Goal: Task Accomplishment & Management: Complete application form

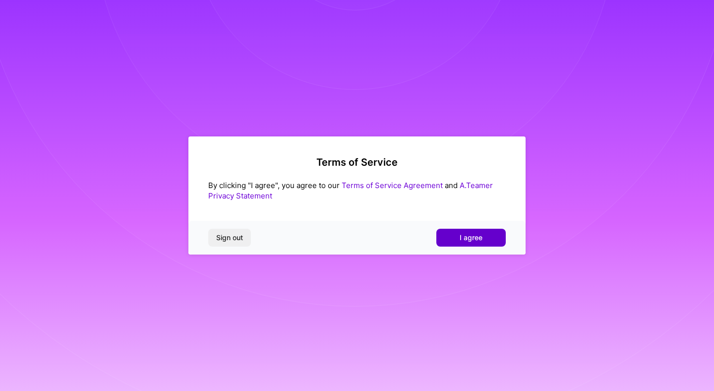
click at [485, 237] on button "I agree" at bounding box center [470, 238] width 69 height 18
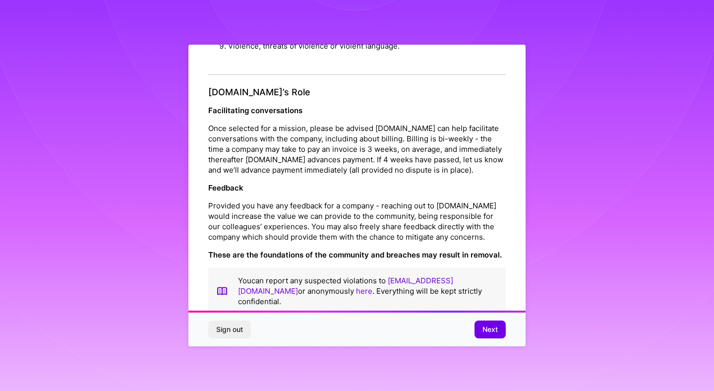
scroll to position [1062, 0]
click at [489, 328] on span "Next" at bounding box center [489, 329] width 15 height 10
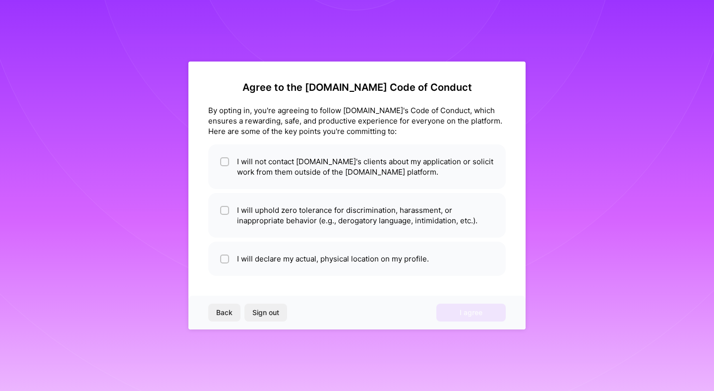
scroll to position [0, 0]
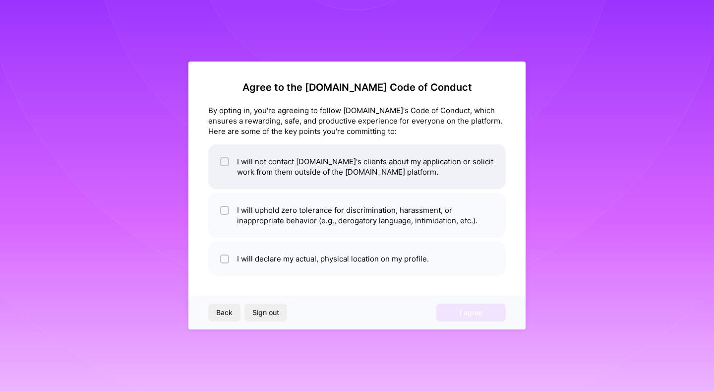
click at [270, 166] on li "I will not contact A.Team's clients about my application or solicit work from t…" at bounding box center [356, 166] width 297 height 45
checkbox input "true"
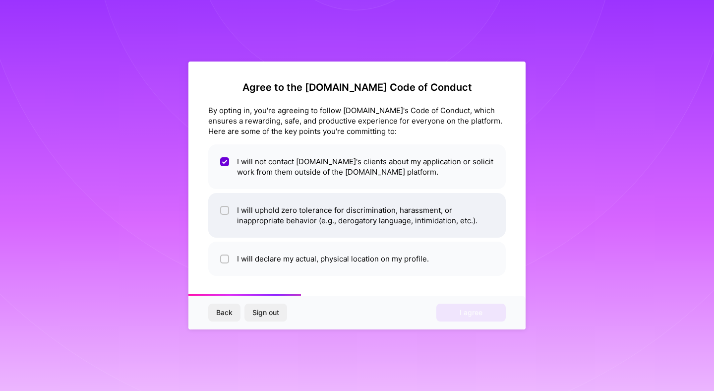
click at [264, 213] on li "I will uphold zero tolerance for discrimination, harassment, or inappropriate b…" at bounding box center [356, 215] width 297 height 45
checkbox input "true"
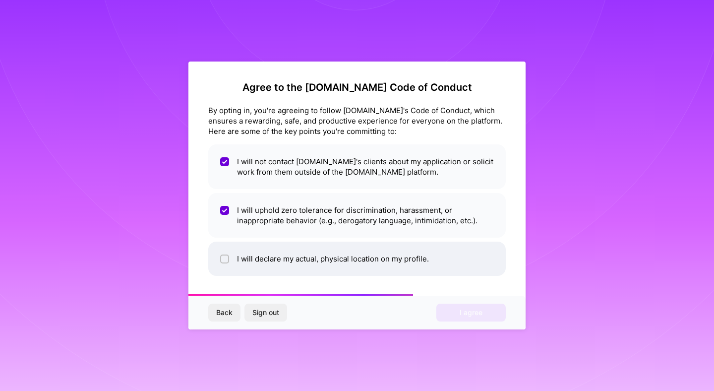
click at [263, 252] on li "I will declare my actual, physical location on my profile." at bounding box center [356, 258] width 297 height 34
checkbox input "true"
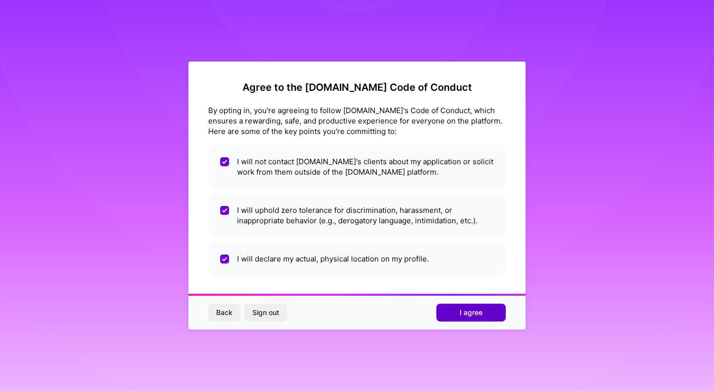
click at [456, 310] on button "I agree" at bounding box center [470, 312] width 69 height 18
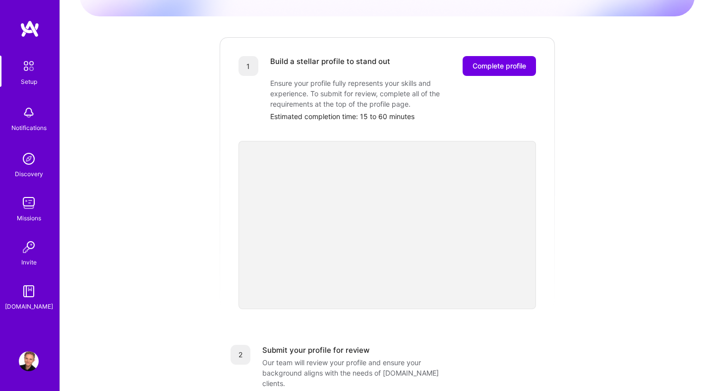
scroll to position [114, 0]
click at [579, 198] on div "Getting started as an A.Team Builder Complete the steps below to request to joi…" at bounding box center [387, 273] width 615 height 759
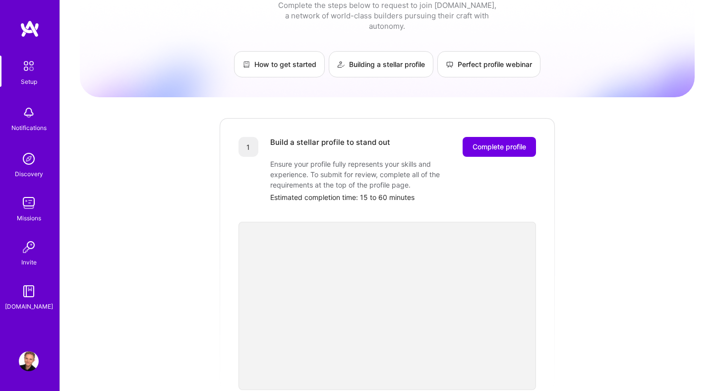
scroll to position [0, 0]
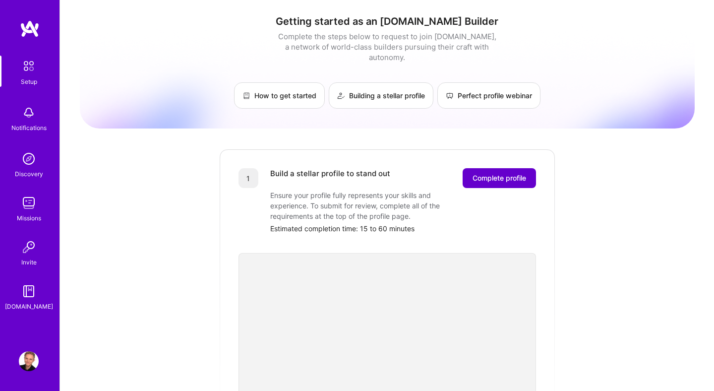
click at [508, 173] on span "Complete profile" at bounding box center [499, 178] width 54 height 10
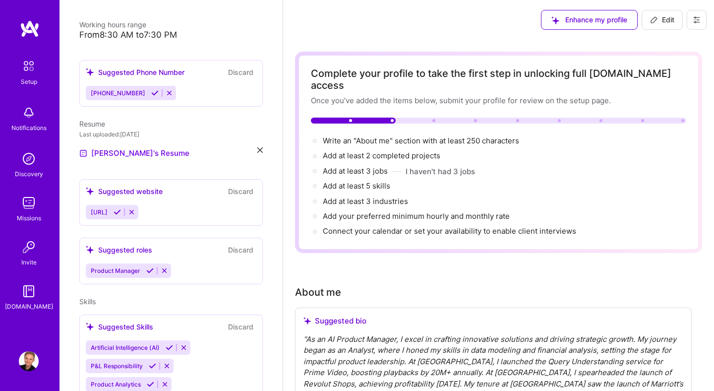
scroll to position [230, 0]
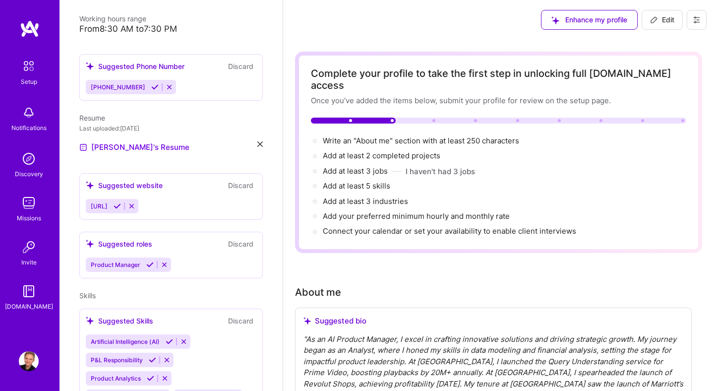
click at [106, 202] on span "[URL]" at bounding box center [99, 205] width 17 height 7
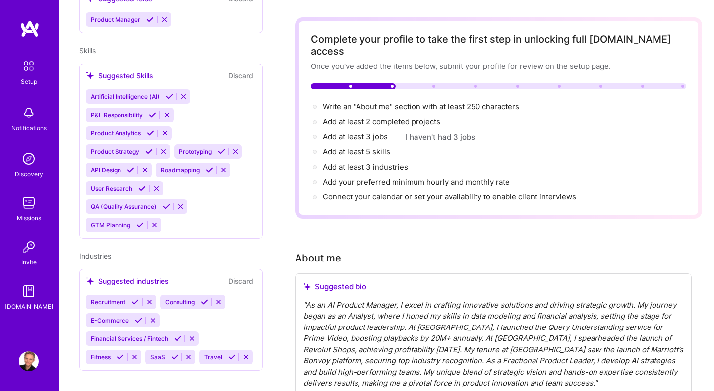
scroll to position [35, 0]
click at [180, 203] on icon at bounding box center [180, 206] width 7 height 7
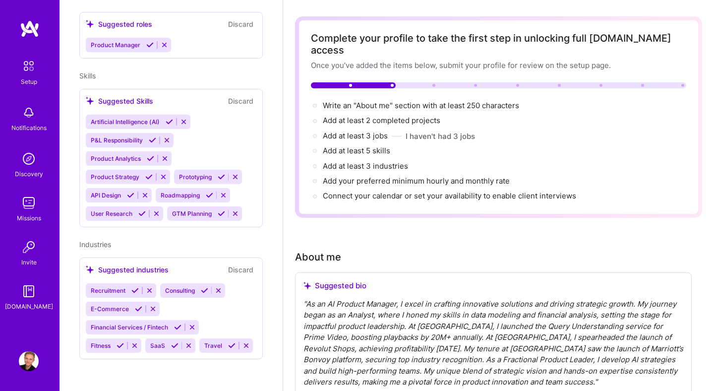
scroll to position [438, 0]
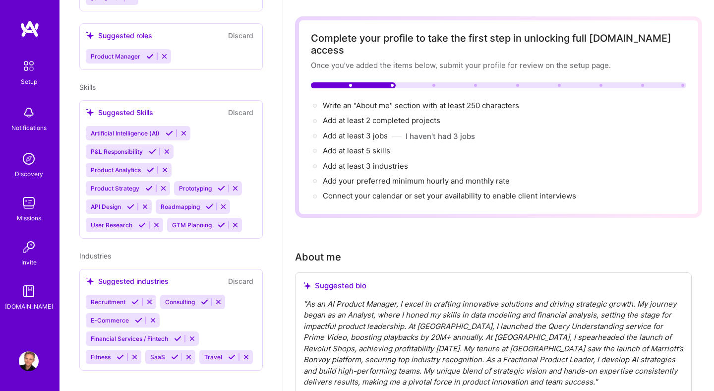
click at [218, 155] on div "Artificial Intelligence (AI) P&L Responsibility Product Analytics Product Strat…" at bounding box center [171, 179] width 171 height 106
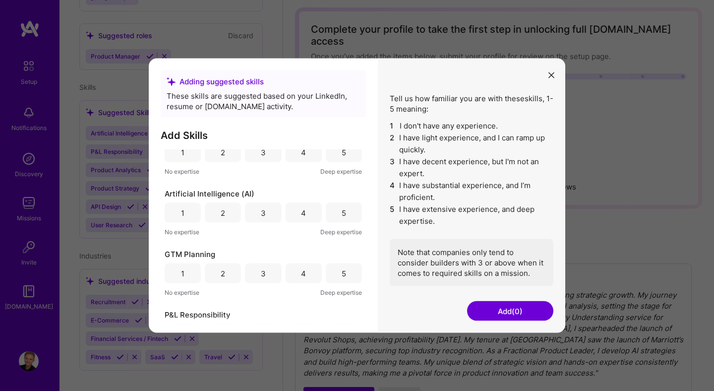
scroll to position [46, 0]
click at [552, 76] on icon "modal" at bounding box center [551, 75] width 6 height 6
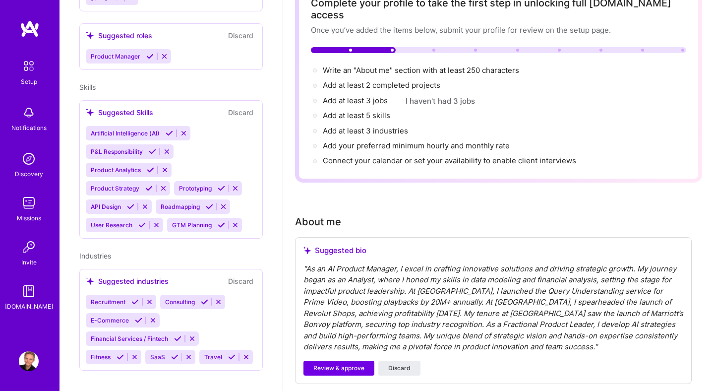
scroll to position [74, 0]
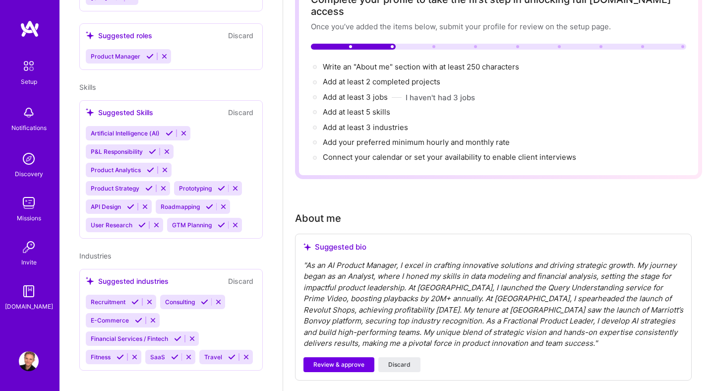
click at [137, 335] on span "Financial Services / Fintech" at bounding box center [129, 338] width 77 height 7
click at [155, 335] on span "Financial Services / Fintech" at bounding box center [129, 338] width 77 height 7
click at [187, 298] on span "Consulting" at bounding box center [180, 301] width 30 height 7
click at [221, 298] on icon at bounding box center [218, 301] width 7 height 7
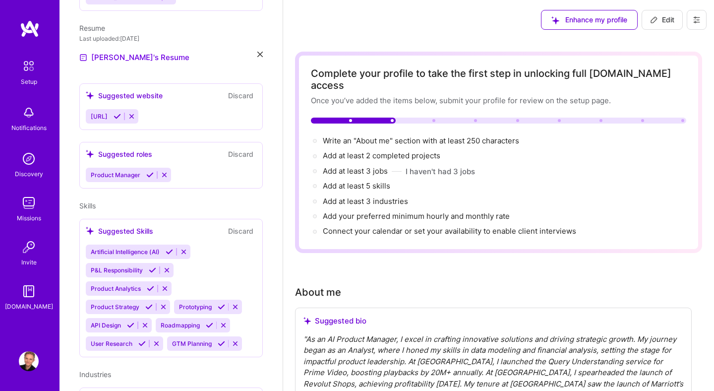
scroll to position [319, 0]
click at [108, 114] on span "[URL]" at bounding box center [99, 117] width 17 height 7
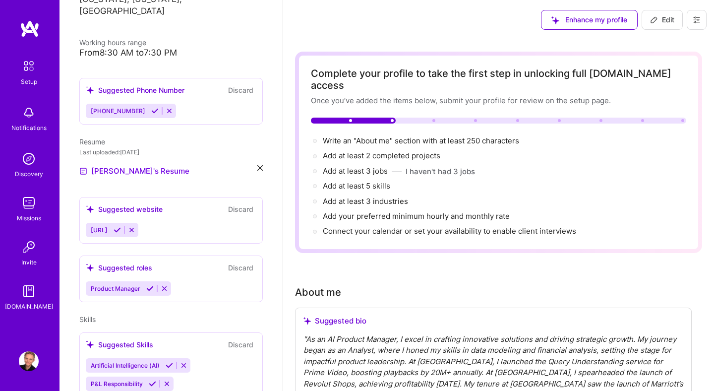
scroll to position [207, 0]
click at [183, 222] on div "[URL]" at bounding box center [171, 229] width 171 height 14
click at [173, 222] on div "[URL]" at bounding box center [171, 229] width 171 height 14
click at [171, 222] on div "[URL]" at bounding box center [171, 229] width 171 height 14
click at [135, 226] on icon at bounding box center [131, 229] width 7 height 7
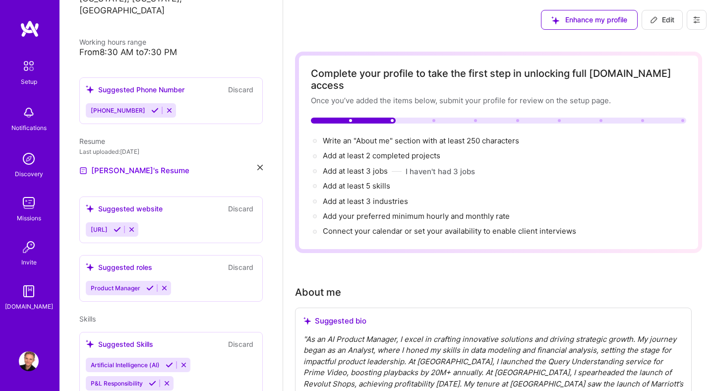
click at [135, 226] on icon at bounding box center [131, 229] width 7 height 7
click at [167, 222] on div "[URL]" at bounding box center [171, 229] width 171 height 14
click at [187, 261] on div "Suggested roles Discard Product Manager" at bounding box center [170, 278] width 183 height 47
click at [188, 281] on div "Product Manager" at bounding box center [171, 288] width 171 height 14
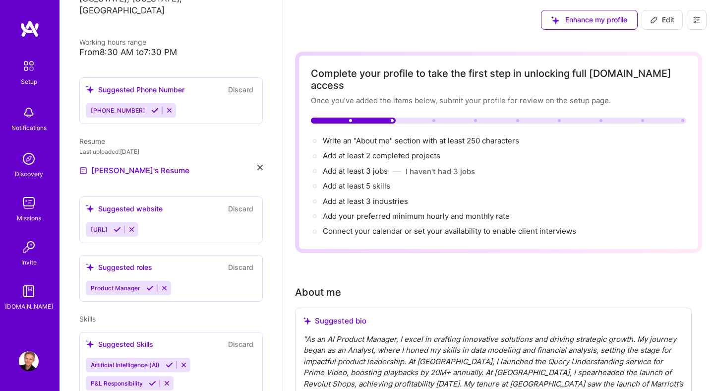
click at [188, 281] on div "Product Manager" at bounding box center [171, 288] width 171 height 14
click at [121, 226] on icon at bounding box center [117, 229] width 7 height 7
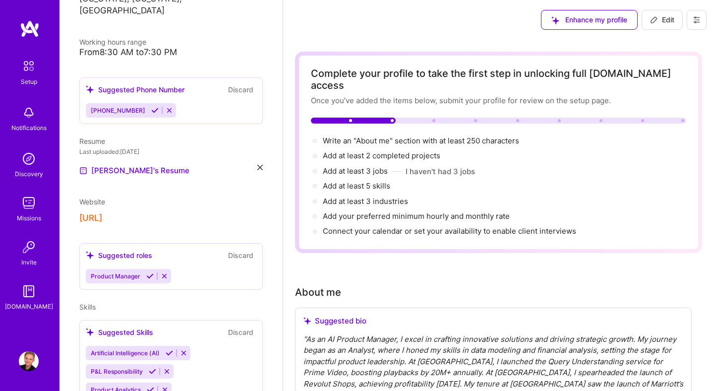
click at [102, 213] on button "[URL]" at bounding box center [90, 218] width 23 height 10
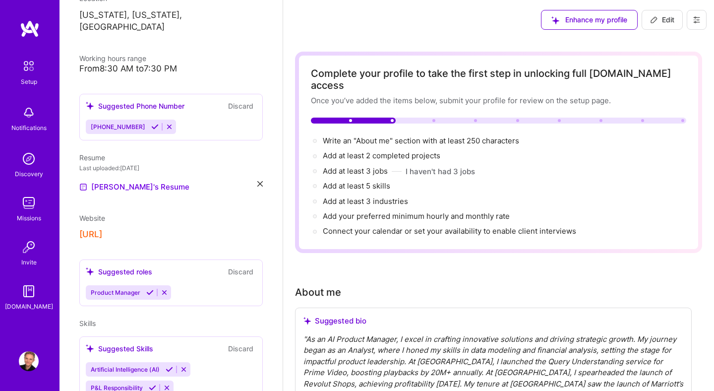
scroll to position [177, 0]
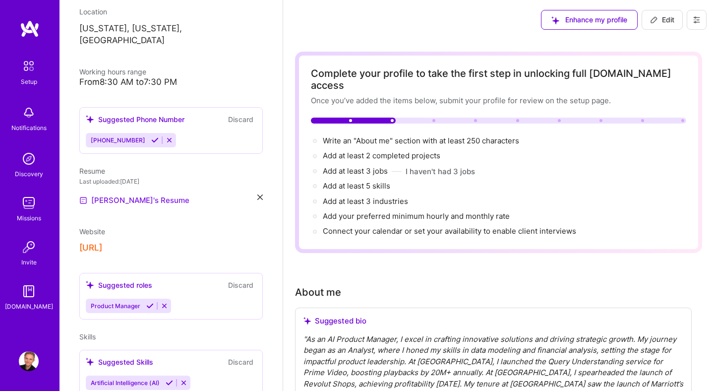
click at [136, 194] on link "[PERSON_NAME]'s Resume" at bounding box center [134, 200] width 110 height 12
click at [96, 227] on span "Website" at bounding box center [92, 231] width 26 height 8
click at [651, 23] on icon at bounding box center [654, 20] width 8 height 8
select select "US"
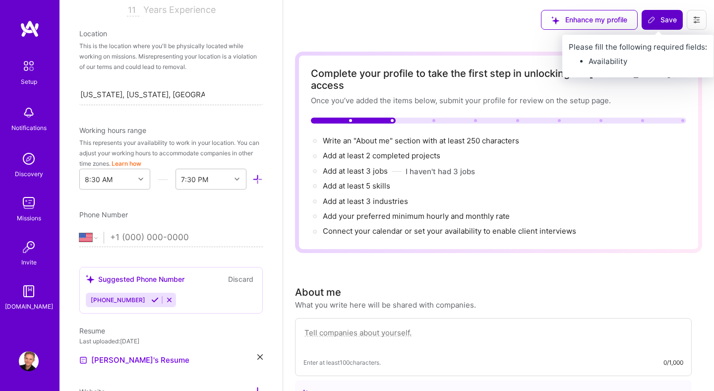
scroll to position [462, 0]
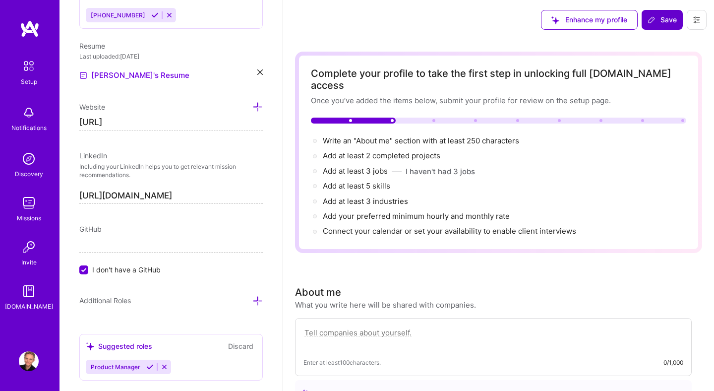
click at [197, 116] on input "[URL]" at bounding box center [170, 123] width 183 height 16
paste input "pikarevskis.com/"
type input "[URL][DOMAIN_NAME]"
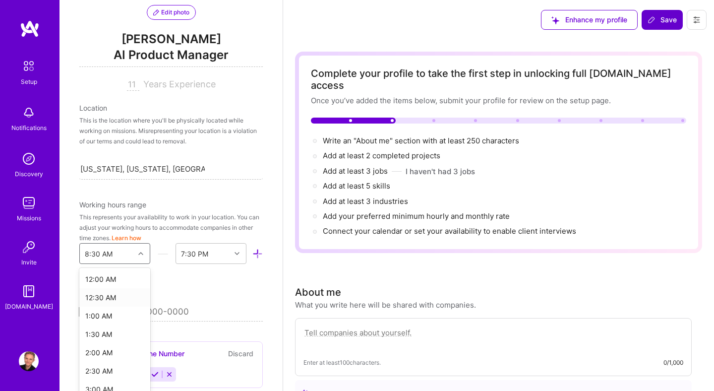
scroll to position [132, 0]
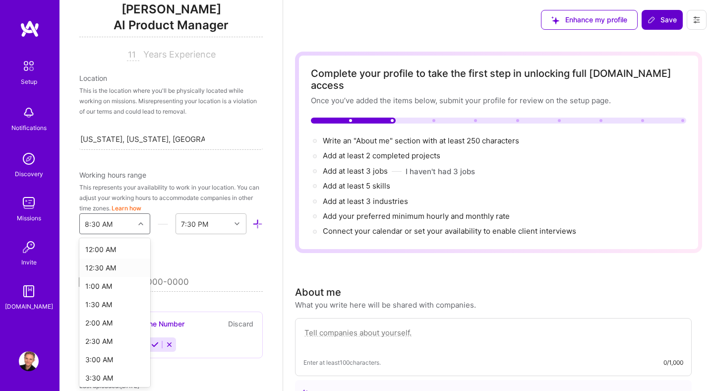
click at [142, 234] on div "option 12:30 AM focused, 2 of 48. 48 results available. Use Up and Down to choo…" at bounding box center [114, 223] width 71 height 21
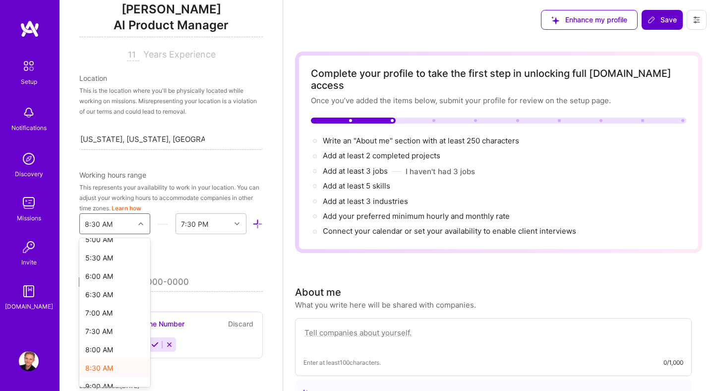
scroll to position [194, 0]
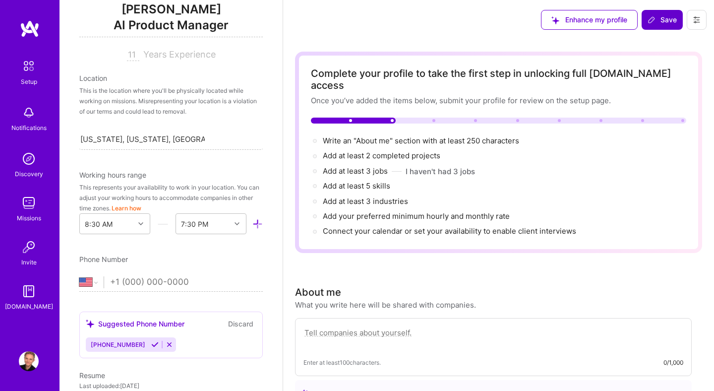
click at [207, 228] on div "7:30 PM" at bounding box center [194, 224] width 27 height 10
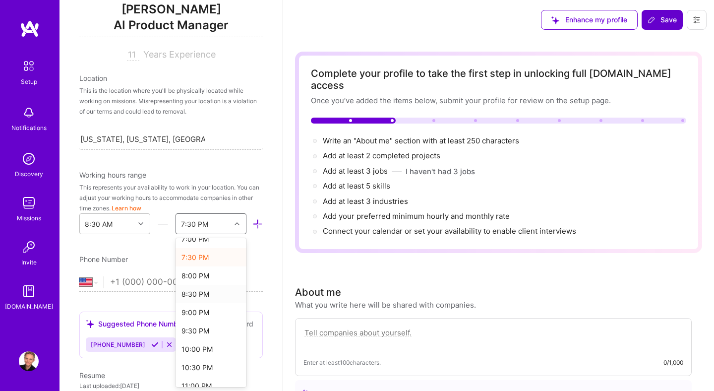
click at [208, 296] on div "8:30 PM" at bounding box center [210, 294] width 71 height 18
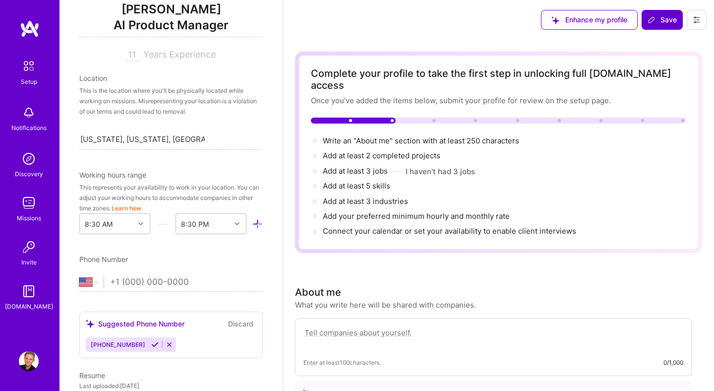
click at [271, 249] on div "Edit photo Vadim Pikarevskis AI Product Manager 11 Years Experience Location Th…" at bounding box center [170, 195] width 223 height 391
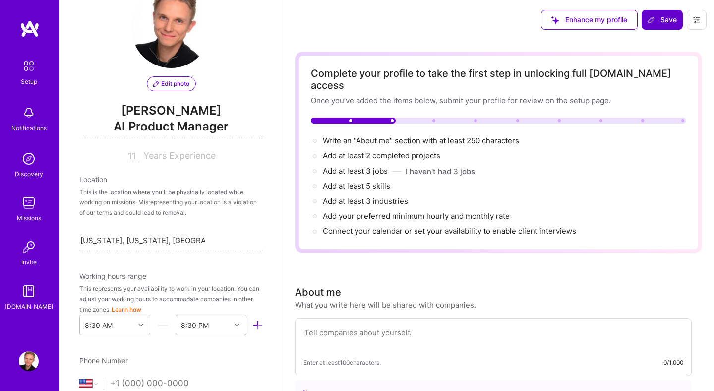
scroll to position [29, 0]
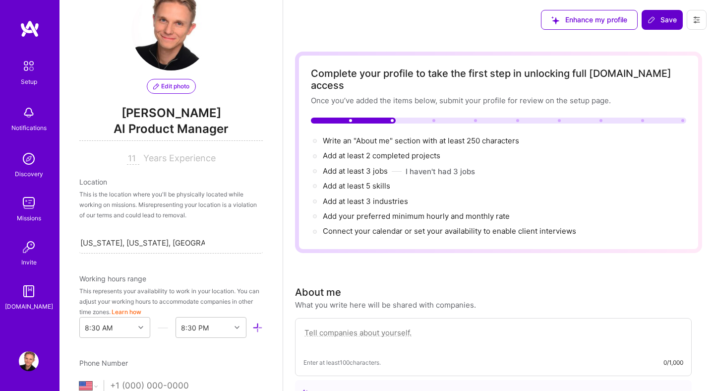
click at [134, 159] on input "11" at bounding box center [133, 159] width 12 height 12
click at [206, 157] on span "Years Experience" at bounding box center [179, 158] width 72 height 10
click at [132, 159] on input "11" at bounding box center [133, 159] width 12 height 12
click at [135, 160] on input "11" at bounding box center [133, 159] width 12 height 12
click at [273, 190] on div "Edit photo Vadim Pikarevskis AI Product Manager 11 Years Experience Location Th…" at bounding box center [170, 195] width 223 height 391
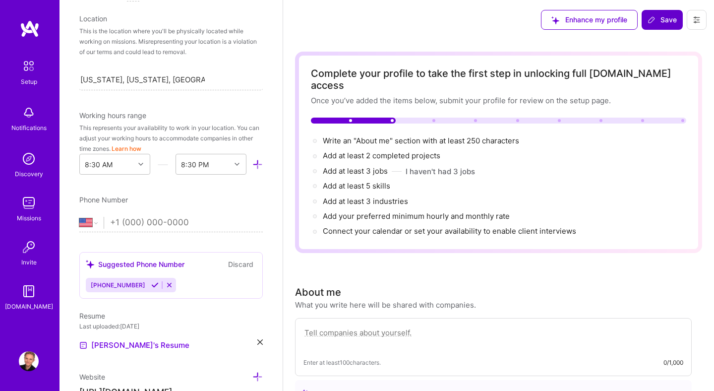
scroll to position [193, 0]
click at [158, 219] on input "tel" at bounding box center [186, 221] width 153 height 29
click at [167, 223] on input "tel" at bounding box center [186, 221] width 153 height 29
type input "9"
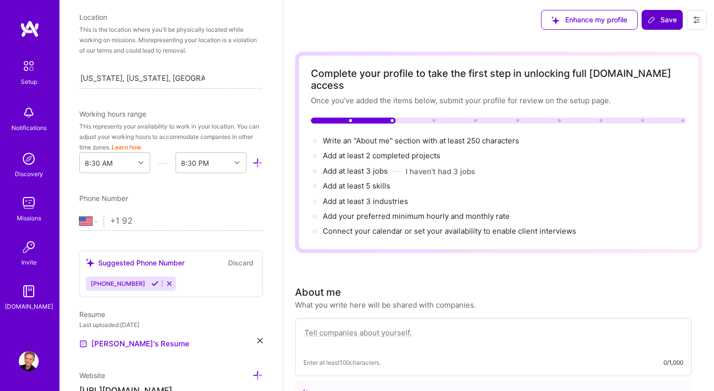
type input "+1 9"
type input "(929) 503-5635"
click at [273, 248] on div "Edit photo Vadim Pikarevskis AI Product Manager 11 Years Experience Location Th…" at bounding box center [170, 195] width 223 height 391
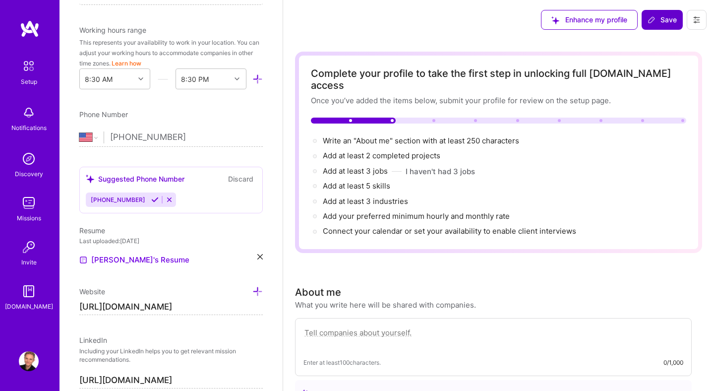
scroll to position [279, 0]
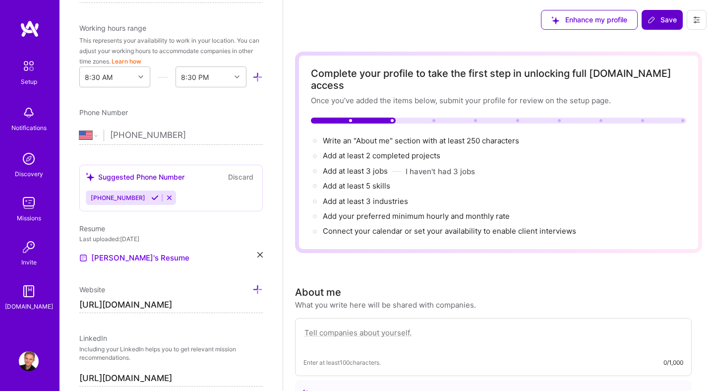
click at [243, 177] on button "Discard" at bounding box center [240, 176] width 31 height 11
click at [241, 175] on button "Discard" at bounding box center [240, 176] width 31 height 11
click at [166, 198] on icon at bounding box center [169, 197] width 7 height 7
click at [244, 177] on button "Discard" at bounding box center [240, 176] width 31 height 11
click at [151, 197] on icon at bounding box center [154, 197] width 7 height 7
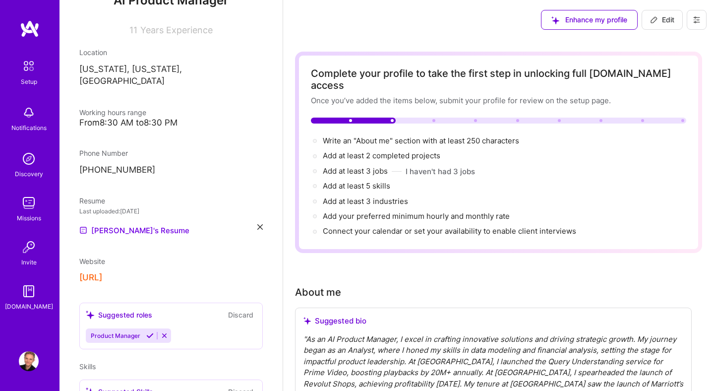
scroll to position [135, 0]
click at [653, 20] on icon at bounding box center [654, 20] width 8 height 8
select select "US"
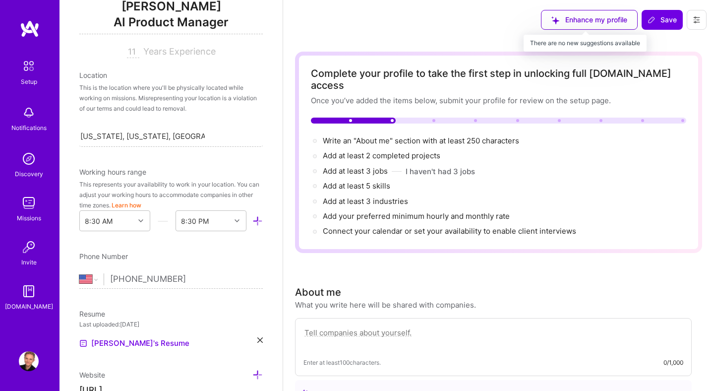
scroll to position [403, 0]
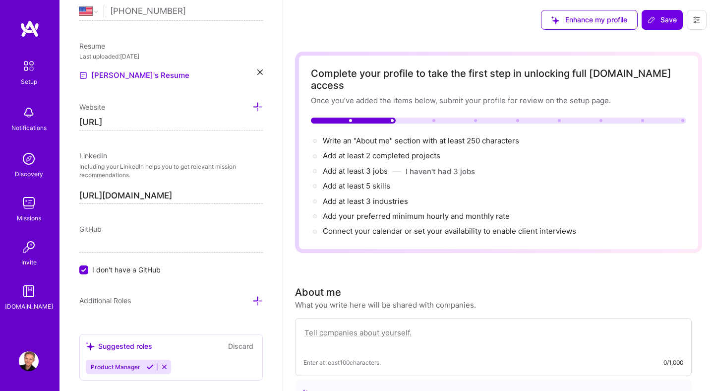
click at [155, 119] on input "[URL]" at bounding box center [170, 123] width 183 height 16
paste input "pikarevskis.com/"
type input "[URL][DOMAIN_NAME]"
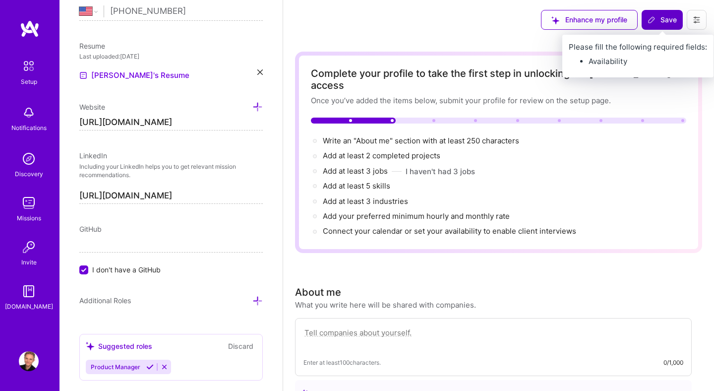
click at [663, 18] on span "Save" at bounding box center [661, 20] width 29 height 10
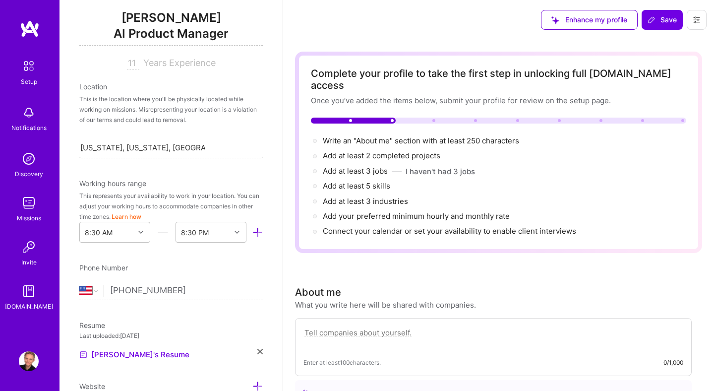
scroll to position [324, 0]
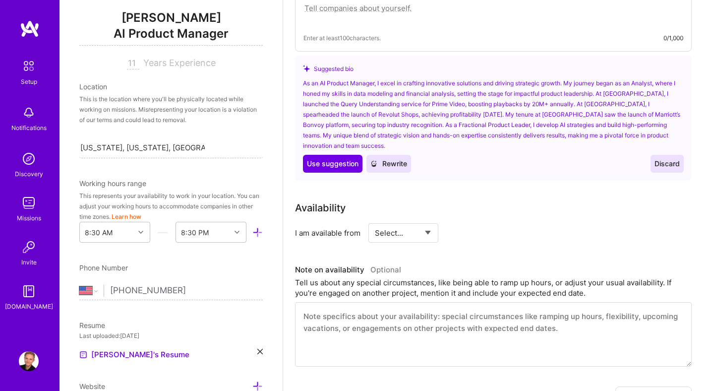
click at [258, 232] on icon at bounding box center [257, 232] width 10 height 10
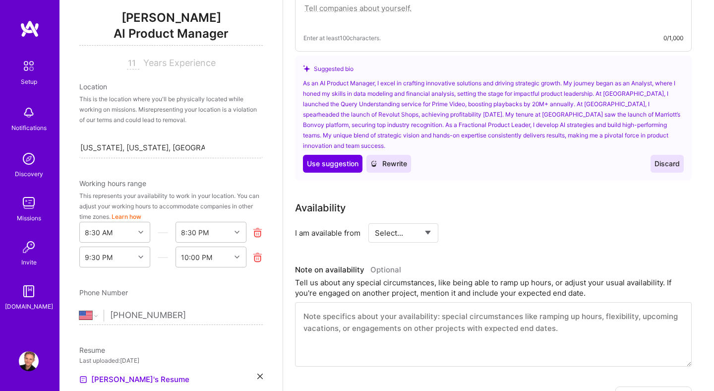
click at [261, 259] on icon at bounding box center [257, 257] width 10 height 10
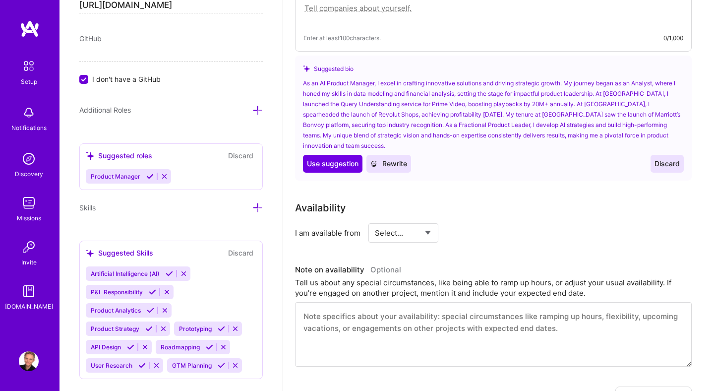
scroll to position [594, 0]
click at [150, 174] on icon at bounding box center [149, 175] width 7 height 7
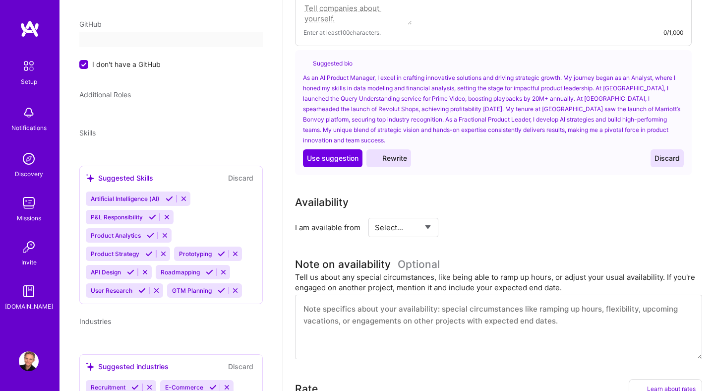
scroll to position [324, 0]
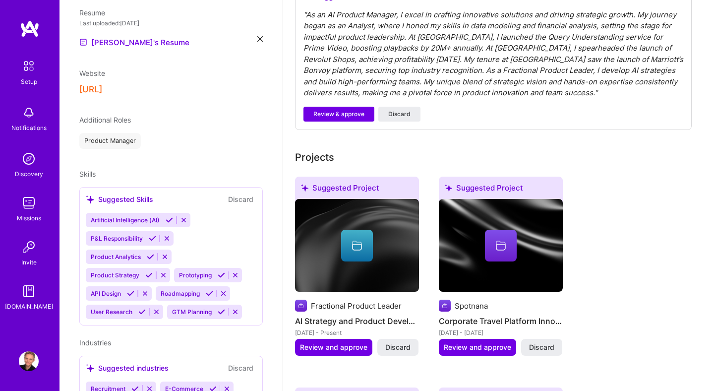
click at [133, 133] on div "Product Manager" at bounding box center [109, 141] width 61 height 16
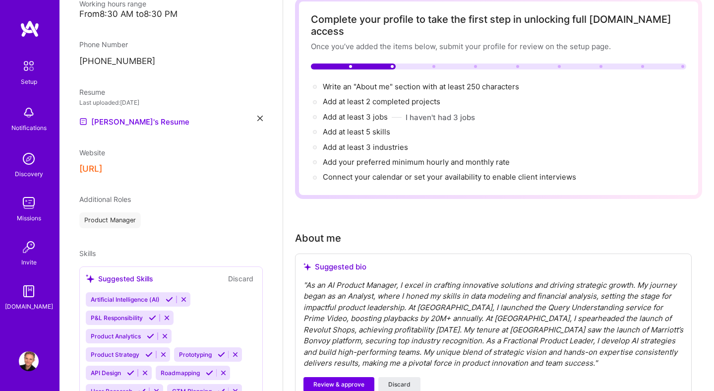
scroll to position [0, 0]
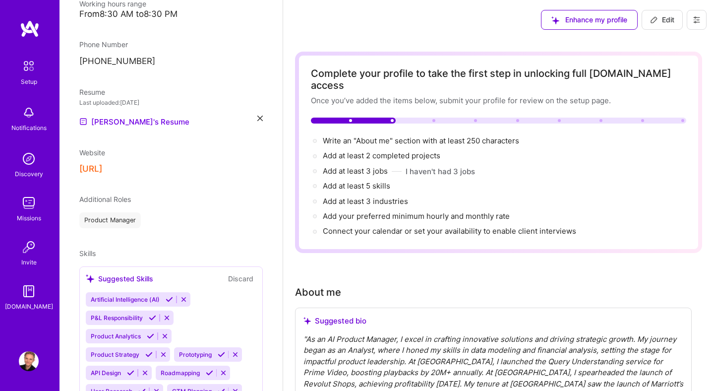
click at [663, 13] on button "Edit" at bounding box center [661, 20] width 41 height 20
select select "US"
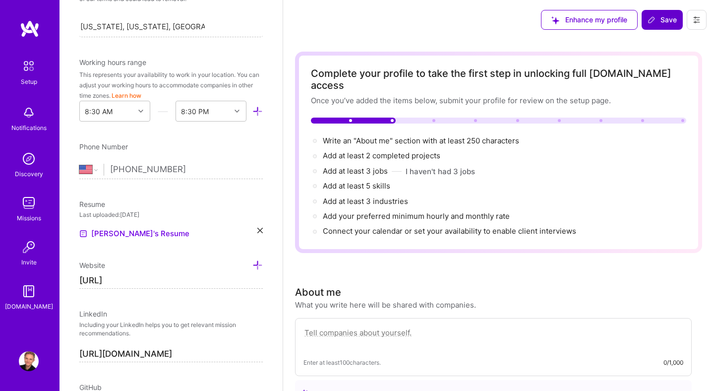
scroll to position [348, 0]
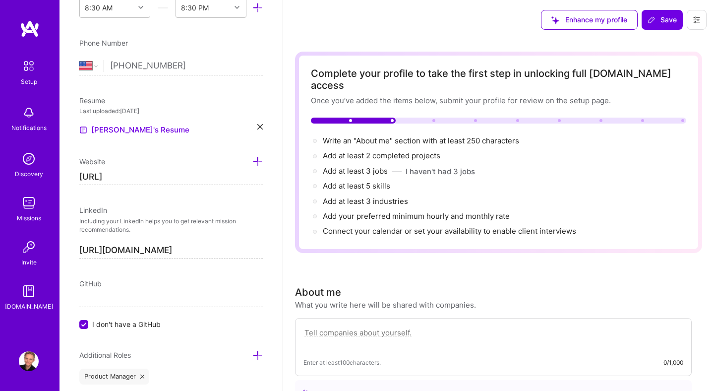
click at [178, 174] on input "[URL]" at bounding box center [170, 177] width 183 height 16
paste input "pikarevskis.com/"
type input "[URL][DOMAIN_NAME]"
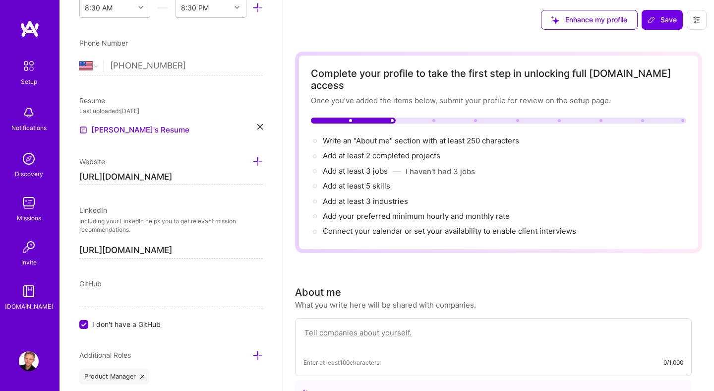
click at [261, 163] on icon at bounding box center [257, 161] width 10 height 10
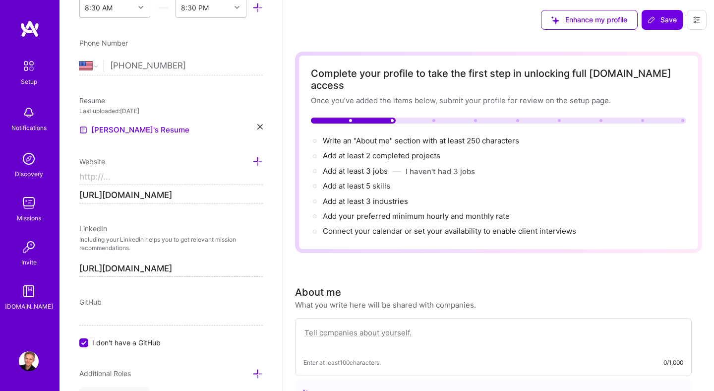
click at [257, 174] on input at bounding box center [170, 177] width 183 height 16
type input "https://"
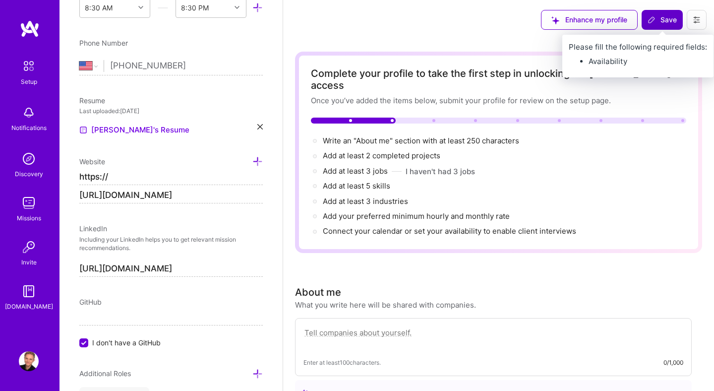
click at [653, 22] on icon at bounding box center [651, 20] width 8 height 8
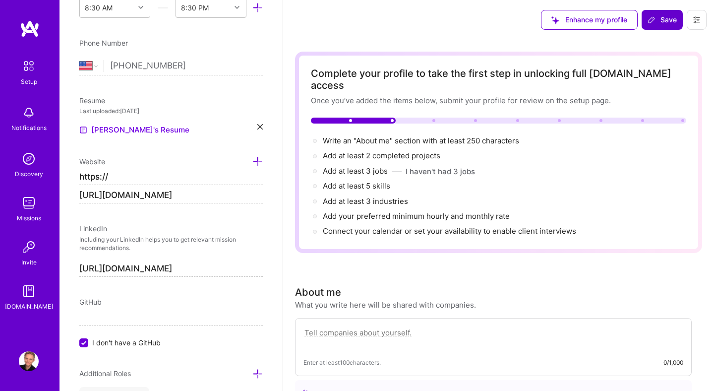
click at [171, 179] on input "https://" at bounding box center [170, 177] width 183 height 16
type input "https://"
click at [222, 197] on input "[URL][DOMAIN_NAME]" at bounding box center [170, 195] width 183 height 16
click at [190, 175] on input "https://" at bounding box center [170, 177] width 183 height 16
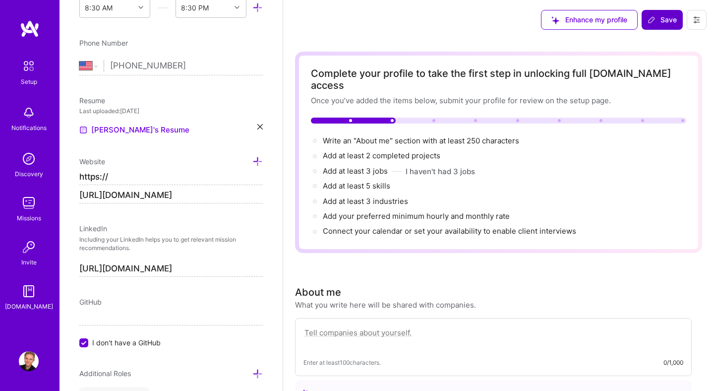
click at [188, 222] on div "Edit photo Vadim Pikarevskis AI Product Manager 11 Years Experience Location Th…" at bounding box center [170, 195] width 223 height 391
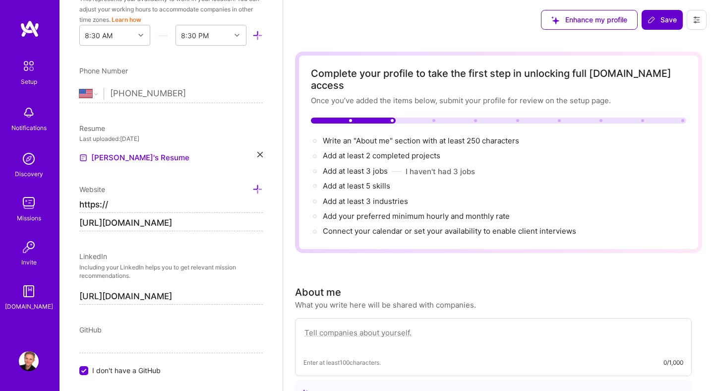
scroll to position [324, 0]
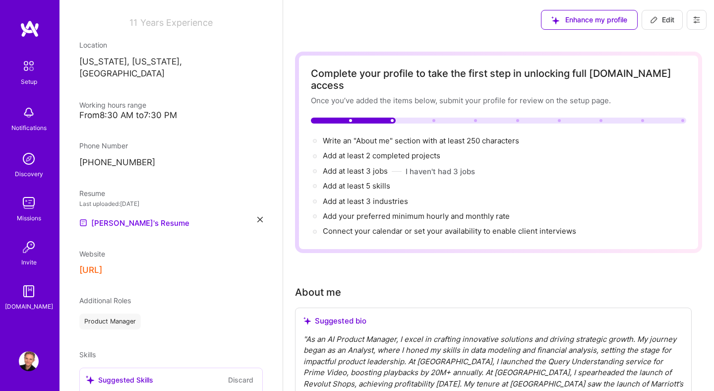
scroll to position [156, 0]
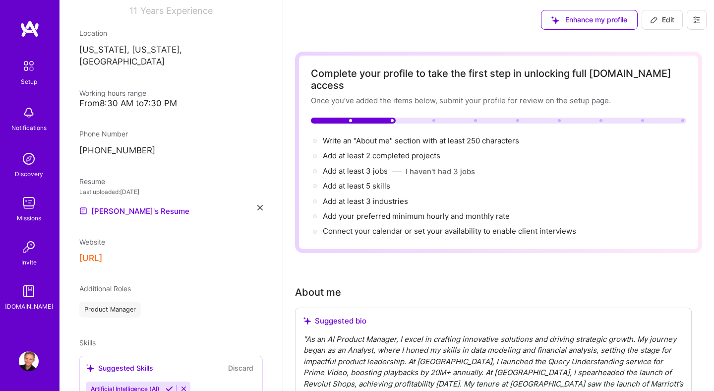
click at [231, 239] on div "Website https://LinkedIn" at bounding box center [170, 249] width 183 height 27
click at [658, 20] on span "Edit" at bounding box center [662, 20] width 24 height 10
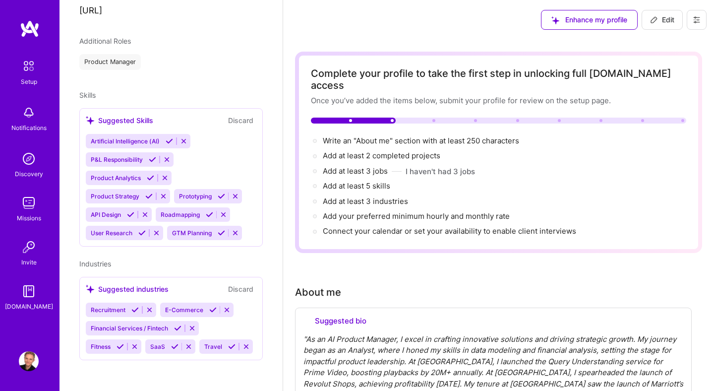
select select "US"
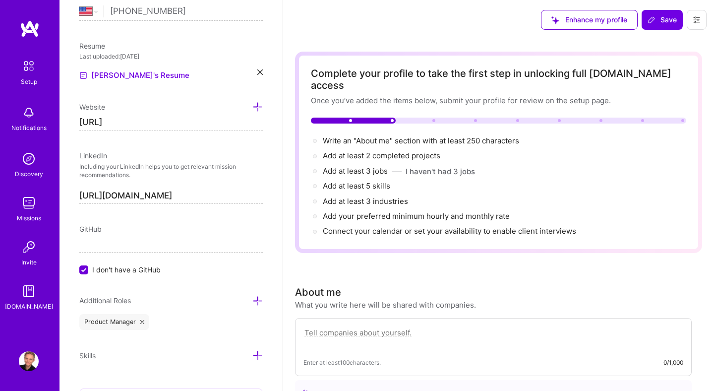
click at [149, 121] on input "[URL]" at bounding box center [170, 123] width 183 height 16
paste input "pikarevskis.com/"
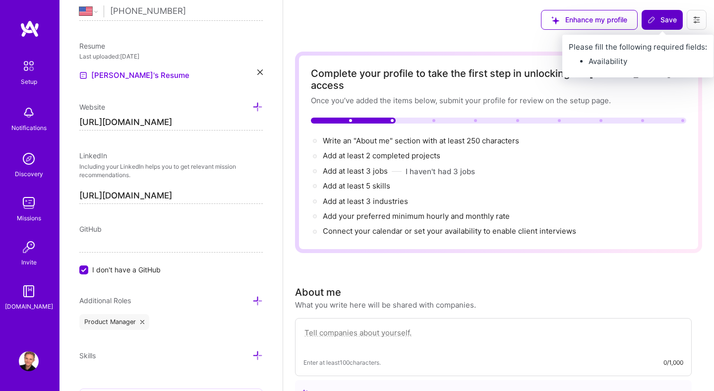
type input "[URL][DOMAIN_NAME]"
click at [658, 28] on button "Save" at bounding box center [661, 20] width 41 height 20
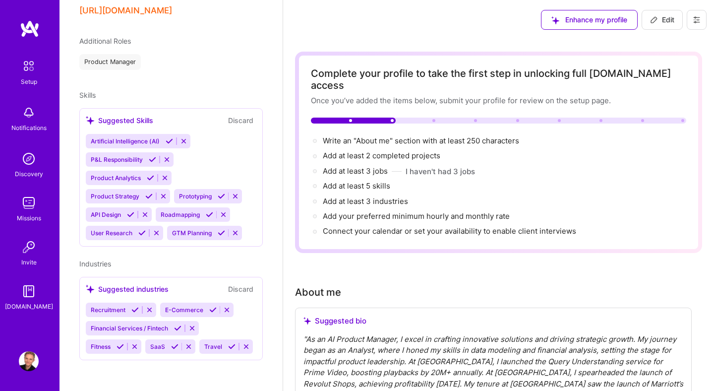
scroll to position [289, 0]
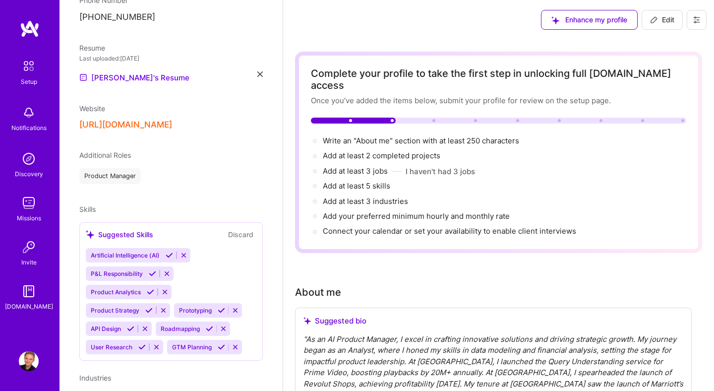
drag, startPoint x: 650, startPoint y: 24, endPoint x: 639, endPoint y: 25, distance: 11.0
click at [650, 24] on span "Edit" at bounding box center [662, 20] width 24 height 10
select select "US"
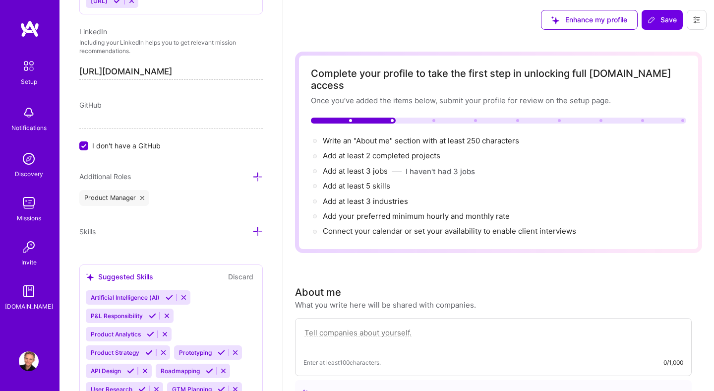
scroll to position [620, 0]
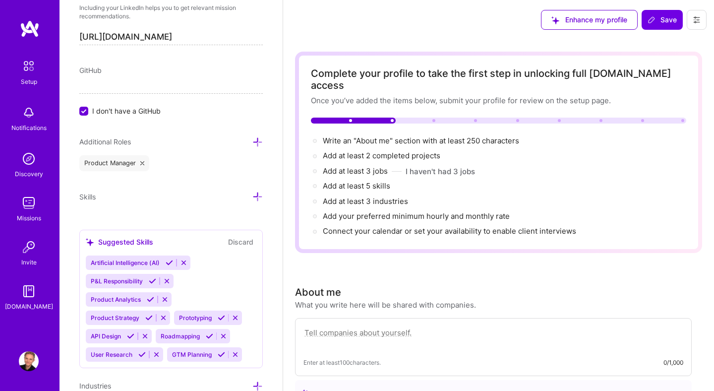
click at [177, 164] on div "Product Manager" at bounding box center [170, 163] width 183 height 16
click at [255, 144] on icon at bounding box center [257, 142] width 10 height 10
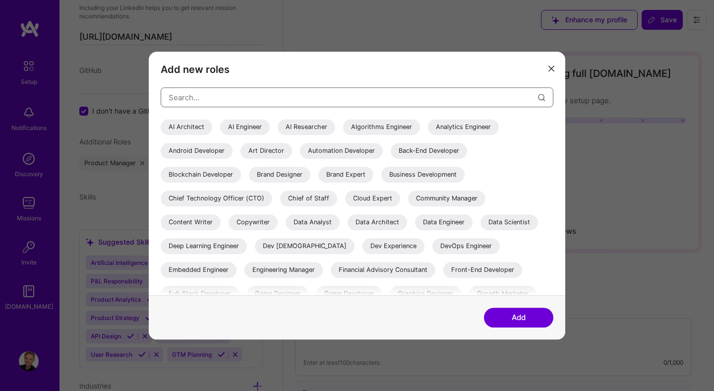
click at [239, 102] on input "modal" at bounding box center [353, 97] width 369 height 25
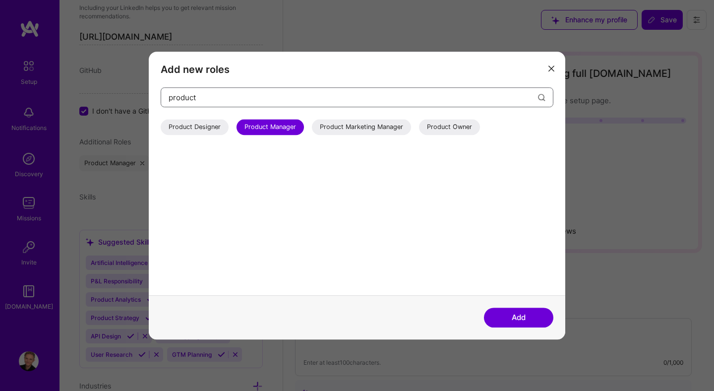
type input "product"
click at [464, 129] on div "Product Owner" at bounding box center [449, 127] width 61 height 16
click at [463, 128] on div "Product Owner" at bounding box center [449, 127] width 61 height 16
click at [547, 70] on button "modal" at bounding box center [551, 67] width 12 height 16
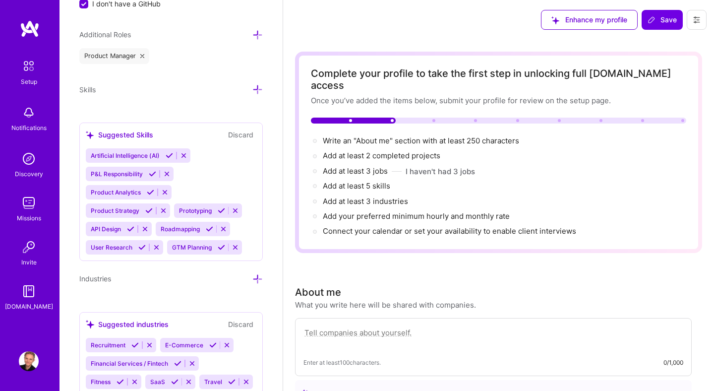
scroll to position [728, 0]
click at [132, 246] on div "User Research" at bounding box center [111, 246] width 50 height 14
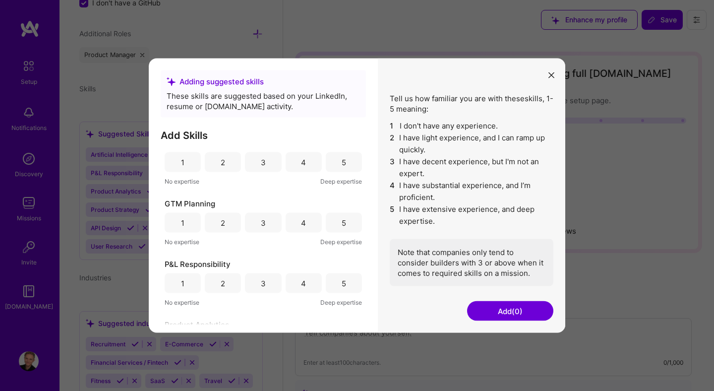
scroll to position [94, 0]
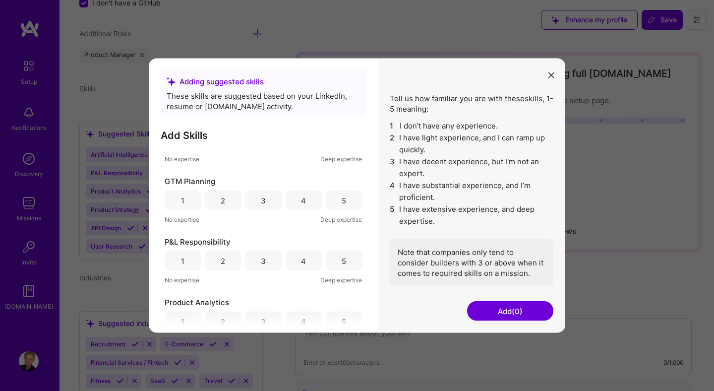
click at [342, 263] on div "5" at bounding box center [344, 260] width 4 height 10
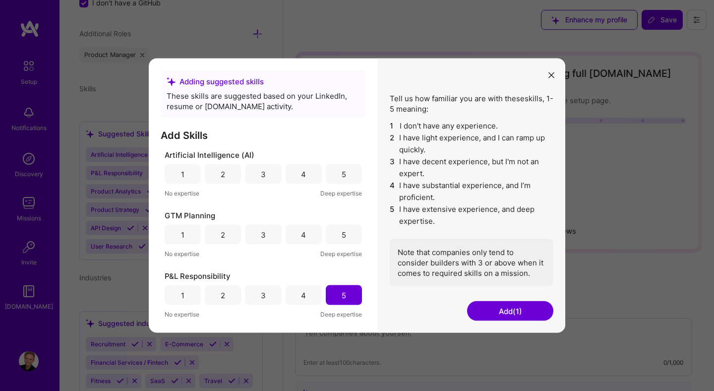
scroll to position [59, 0]
click at [335, 233] on div "5" at bounding box center [344, 236] width 36 height 20
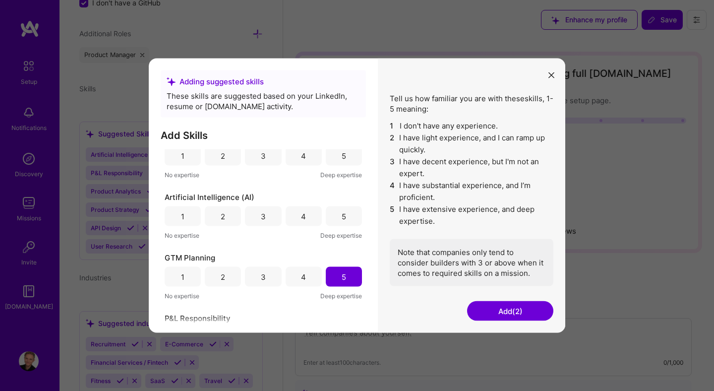
scroll to position [17, 0]
click at [296, 223] on div "4" at bounding box center [304, 217] width 36 height 20
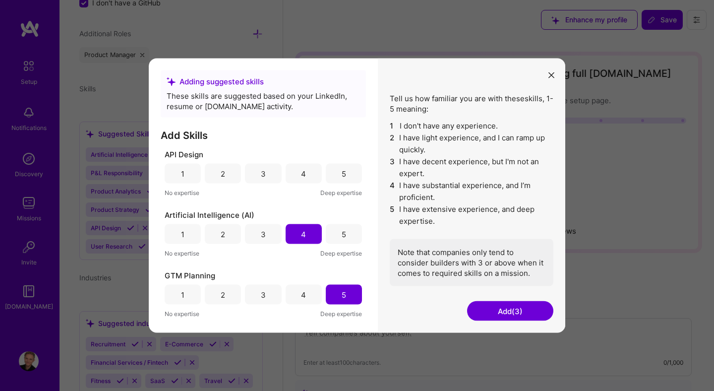
click at [305, 172] on div "4" at bounding box center [304, 174] width 36 height 20
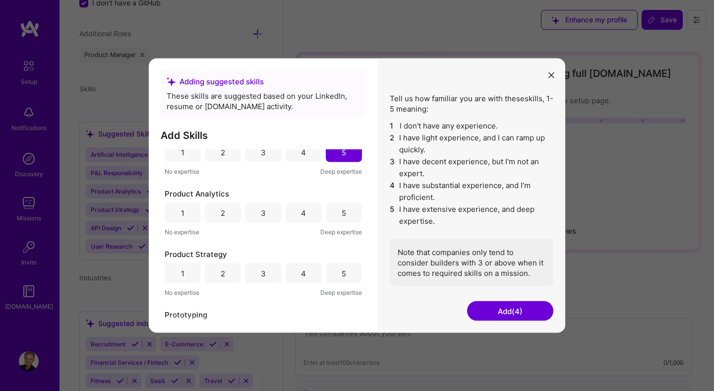
click at [334, 207] on div "5" at bounding box center [344, 213] width 36 height 20
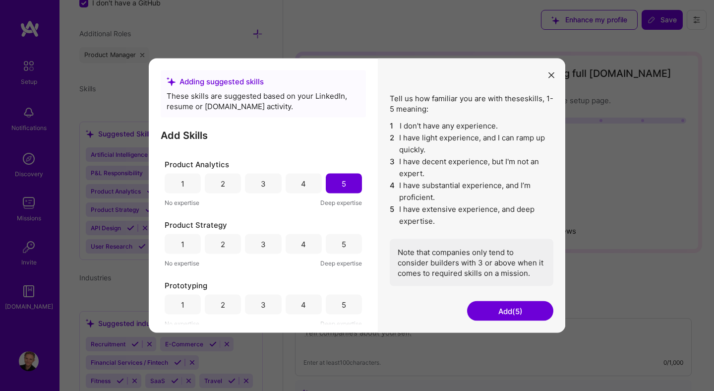
click at [346, 245] on div "5" at bounding box center [344, 244] width 36 height 20
click at [338, 251] on div "5" at bounding box center [344, 246] width 36 height 20
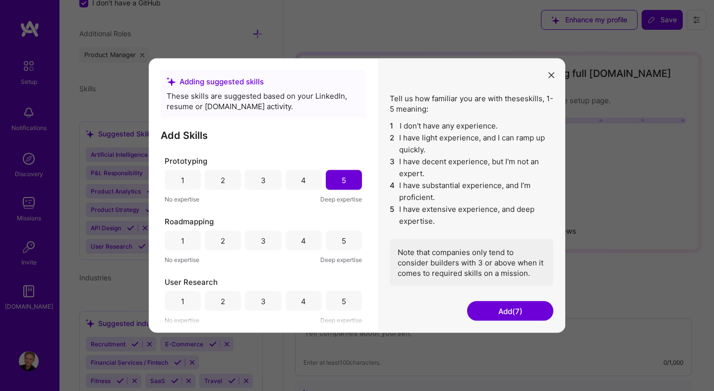
scroll to position [356, 0]
click at [345, 239] on div "5" at bounding box center [344, 241] width 36 height 20
click at [345, 296] on div "5" at bounding box center [344, 301] width 36 height 20
click at [506, 310] on button "Add (9)" at bounding box center [510, 311] width 86 height 20
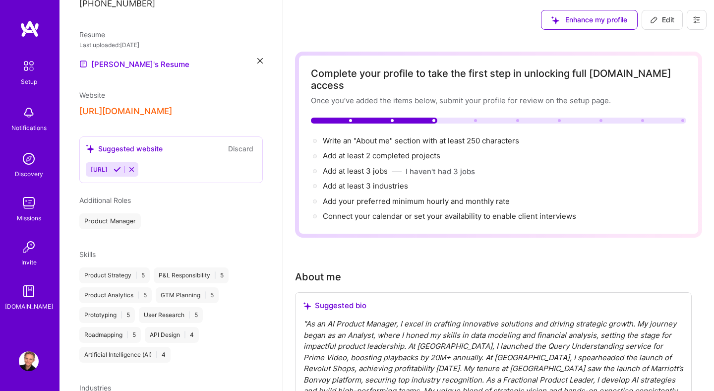
scroll to position [305, 0]
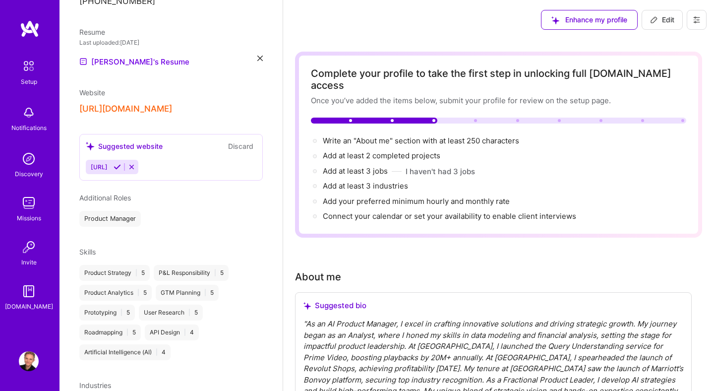
click at [243, 140] on button "Discard" at bounding box center [240, 145] width 31 height 11
click at [236, 140] on button "Discard" at bounding box center [240, 145] width 31 height 11
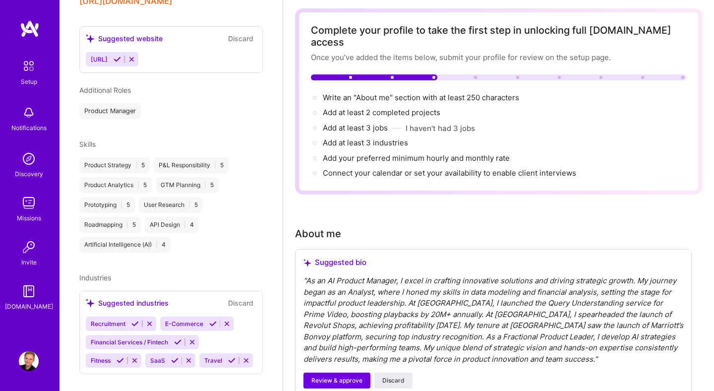
scroll to position [416, 0]
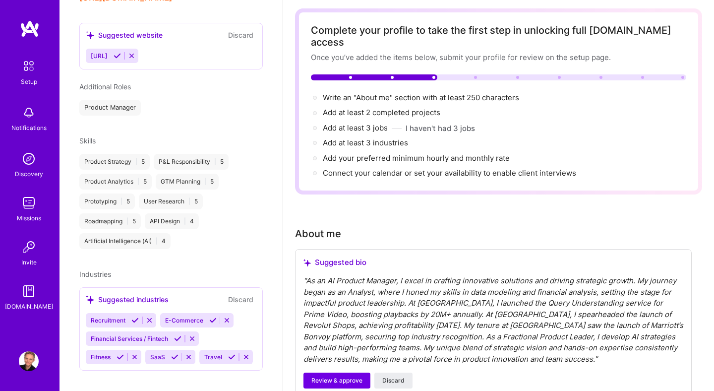
click at [226, 197] on div "Product Strategy | 5 P&L Responsibility | 5 Product Analytics | 5 GTM Planning …" at bounding box center [170, 201] width 183 height 95
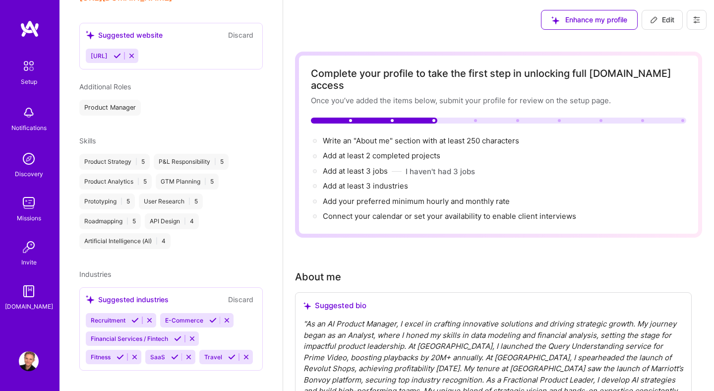
click at [660, 25] on button "Edit" at bounding box center [661, 20] width 41 height 20
select select "US"
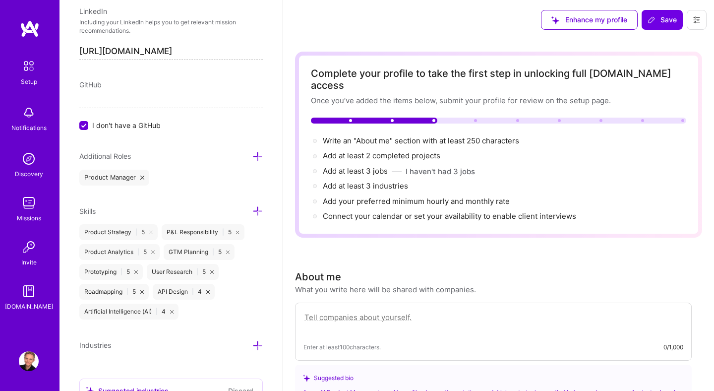
scroll to position [613, 0]
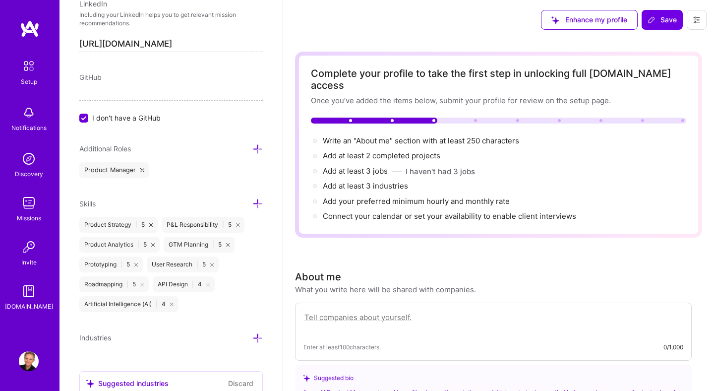
click at [256, 207] on icon at bounding box center [257, 203] width 10 height 10
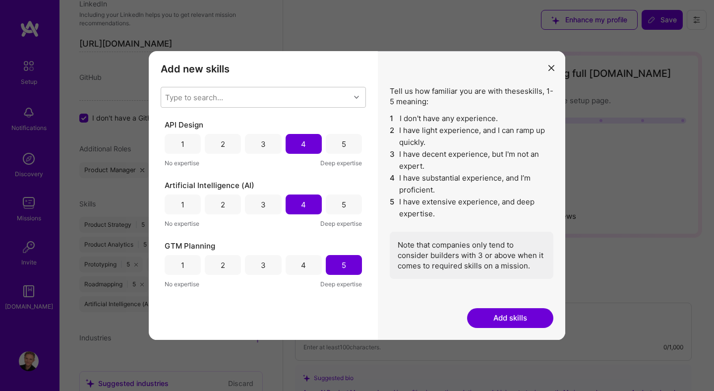
click at [501, 311] on button "Add skills" at bounding box center [510, 318] width 86 height 20
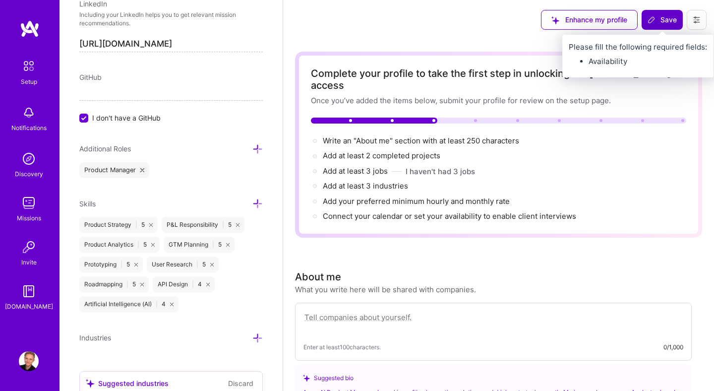
click at [652, 26] on button "Save" at bounding box center [661, 20] width 41 height 20
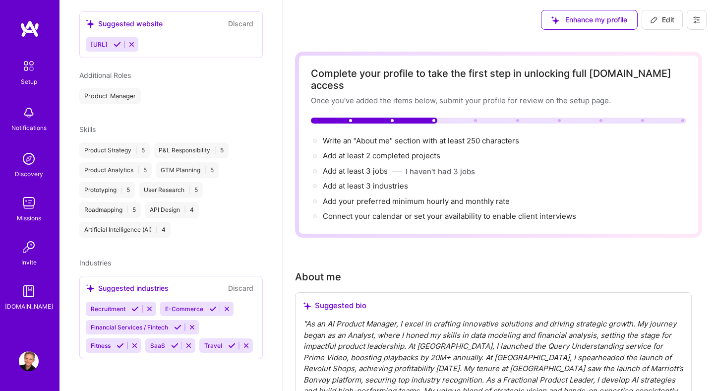
scroll to position [343, 0]
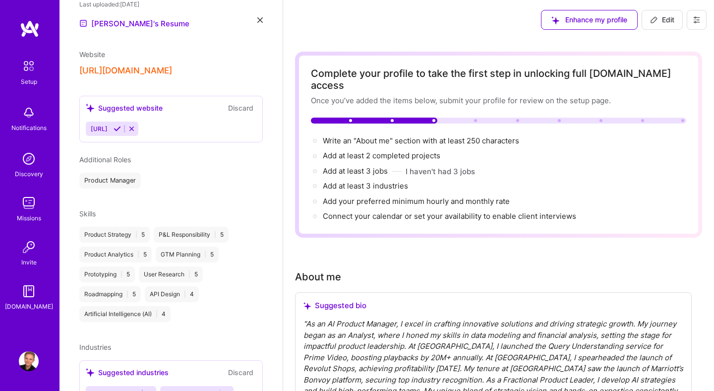
click at [667, 23] on span "Edit" at bounding box center [662, 20] width 24 height 10
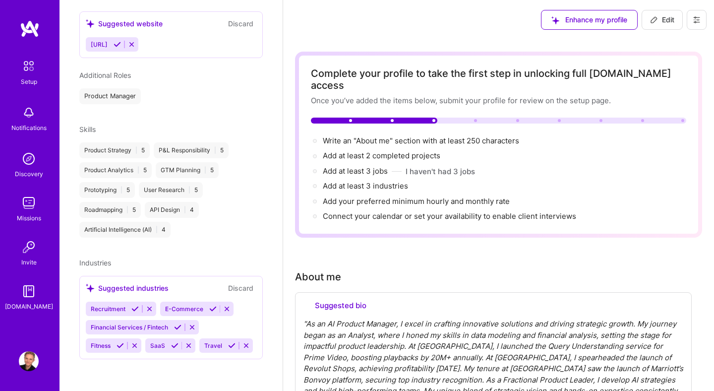
select select "US"
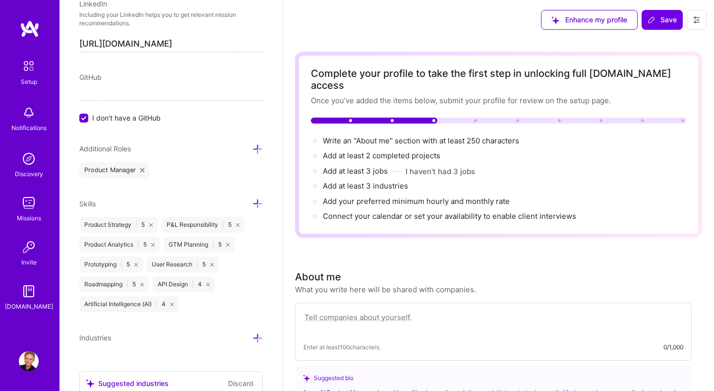
click at [259, 202] on icon at bounding box center [257, 203] width 10 height 10
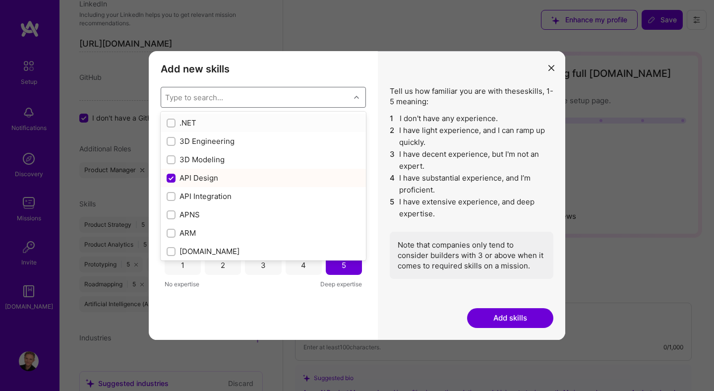
click at [238, 96] on div "Type to search..." at bounding box center [255, 97] width 189 height 20
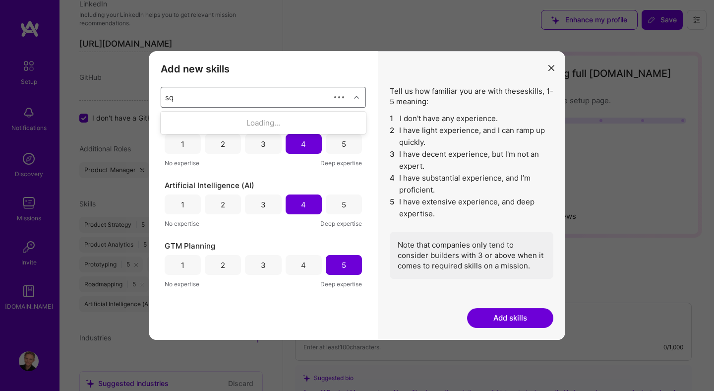
type input "sql"
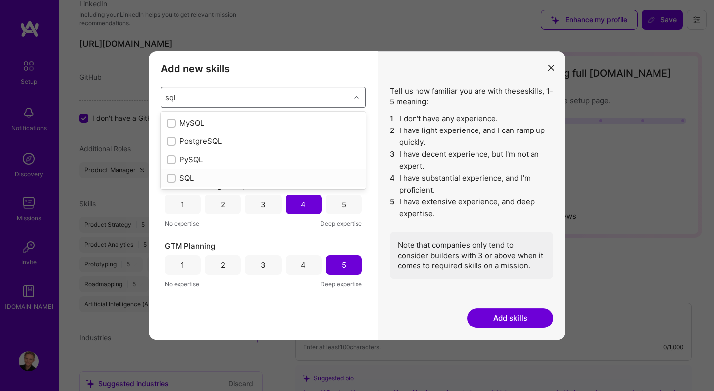
click at [171, 176] on input "modal" at bounding box center [172, 178] width 7 height 7
checkbox input "true"
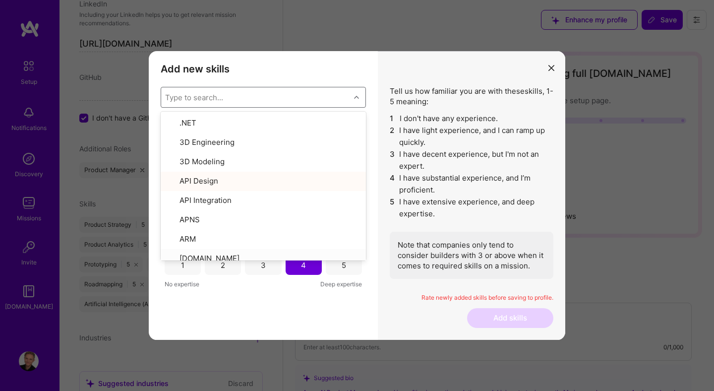
click at [264, 313] on div "Add new skills Tell us how familiar you are with given skills, using between 1 …" at bounding box center [263, 195] width 229 height 289
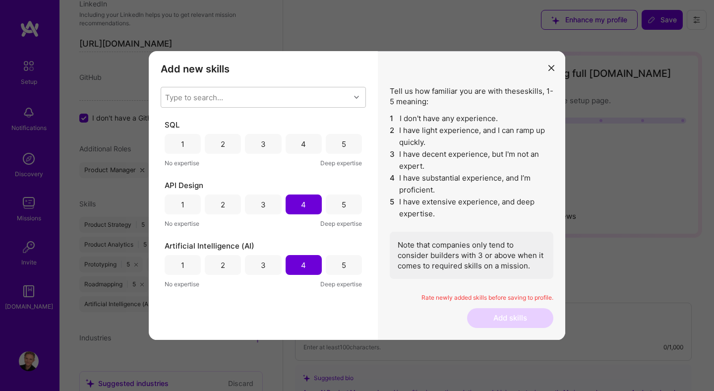
scroll to position [2, 0]
click at [336, 149] on div "5" at bounding box center [344, 144] width 36 height 20
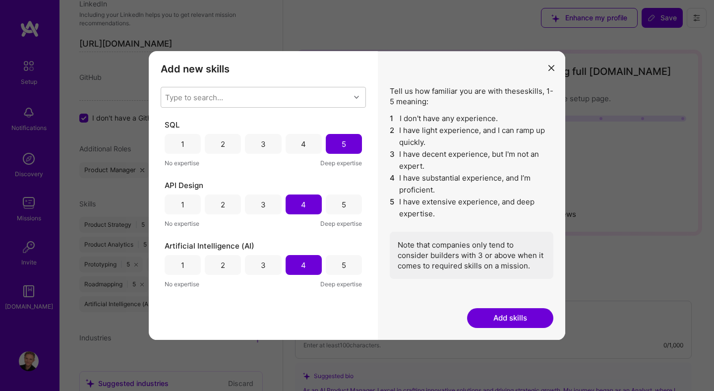
click at [489, 314] on button "Add skills" at bounding box center [510, 318] width 86 height 20
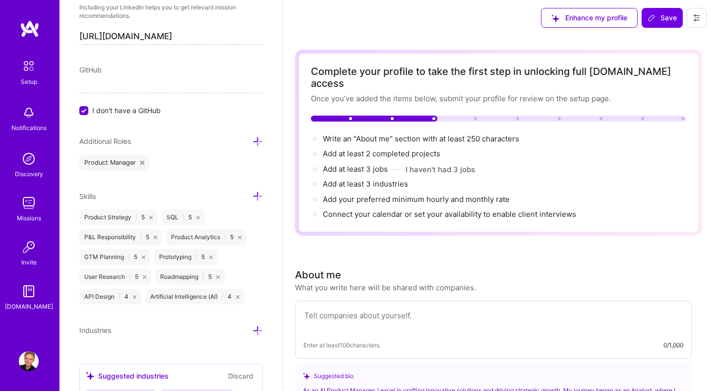
scroll to position [618, 0]
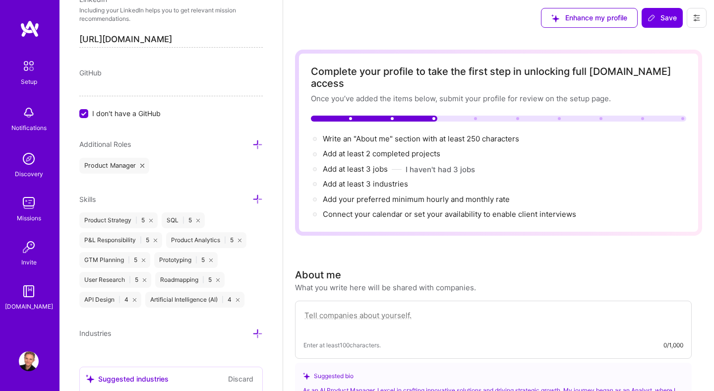
click at [263, 199] on div "Edit photo Vadim Pikarevskis AI Product Manager 11 Years Experience Location Th…" at bounding box center [170, 195] width 223 height 391
click at [257, 199] on icon at bounding box center [257, 199] width 10 height 10
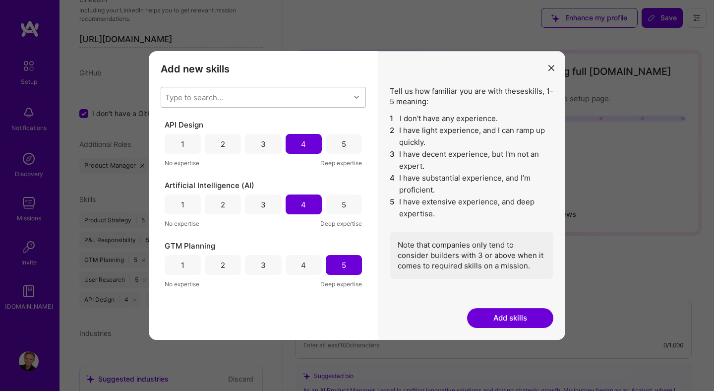
click at [246, 97] on div "Type to search..." at bounding box center [255, 97] width 189 height 20
type input "l"
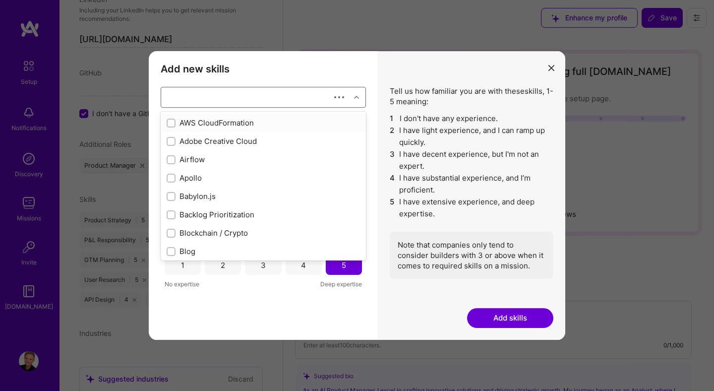
checkbox input "true"
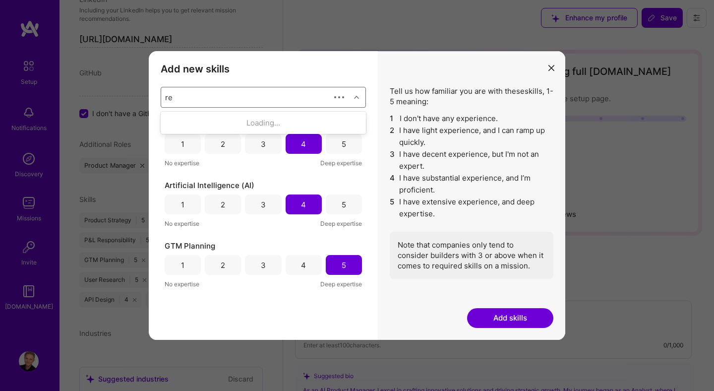
type input "r"
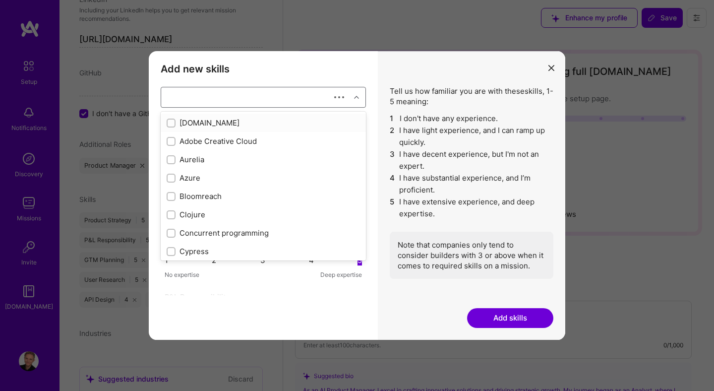
checkbox input "true"
checkbox input "false"
checkbox input "true"
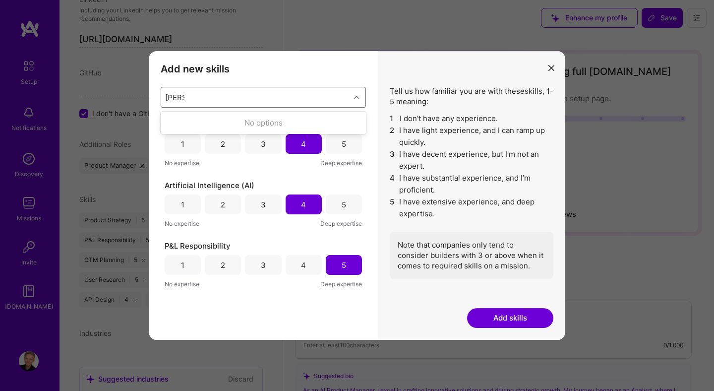
type input "claude"
type input "llm"
type input "l"
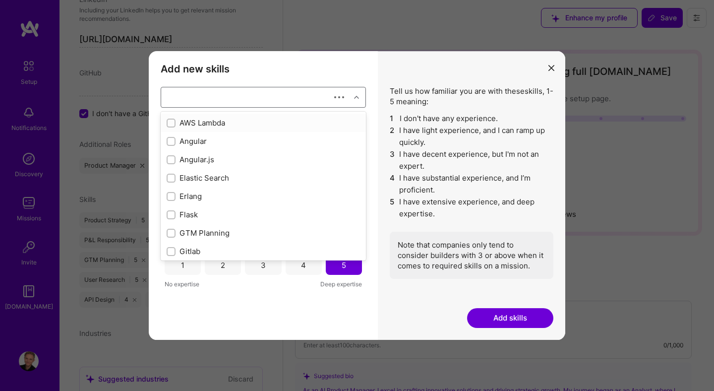
checkbox input "true"
checkbox input "false"
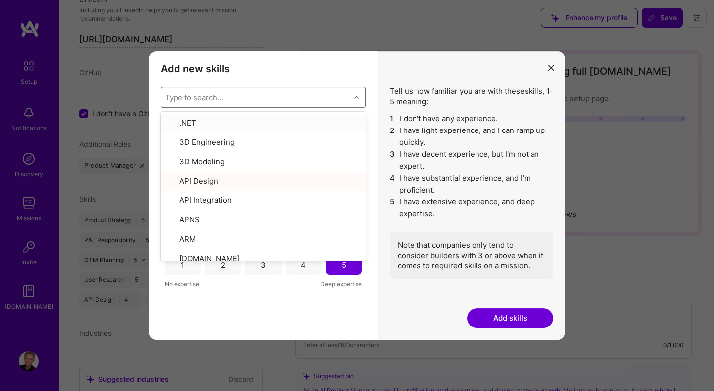
click at [317, 73] on h3 "Add new skills" at bounding box center [263, 69] width 205 height 12
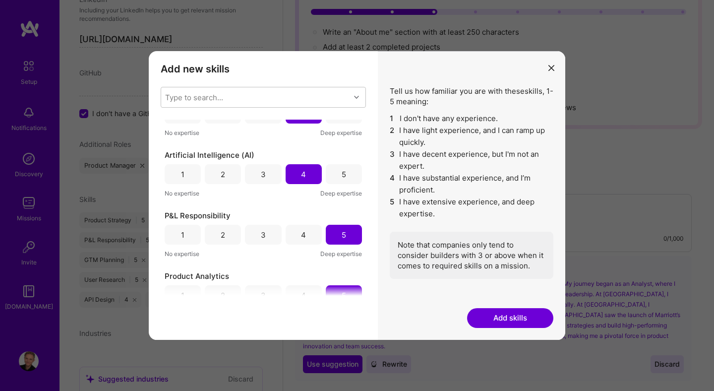
scroll to position [31, 0]
click at [231, 99] on div "Type to search..." at bounding box center [255, 97] width 189 height 20
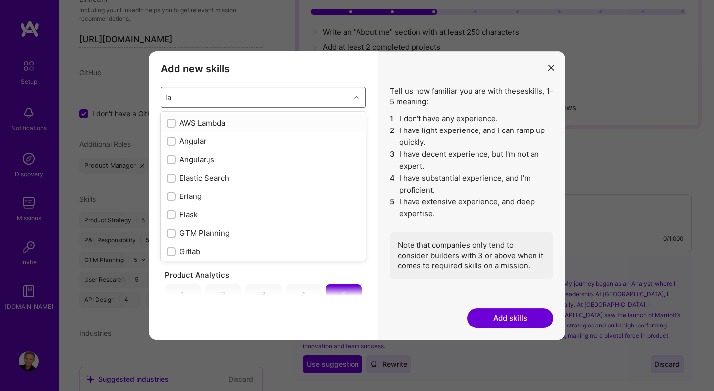
type input "l"
checkbox input "false"
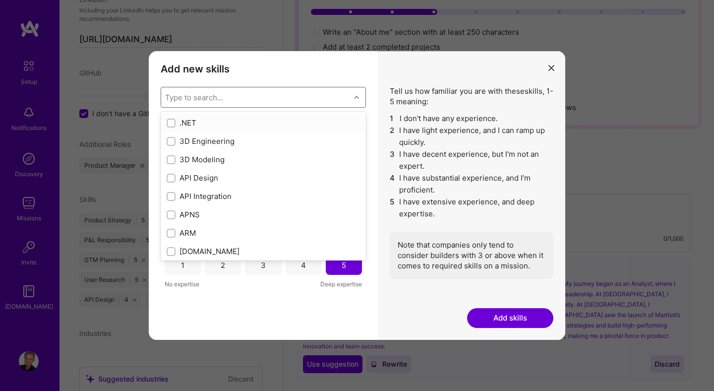
checkbox input "false"
click at [283, 76] on div "Add new skills Tell us how familiar you are with given skills, using between 1 …" at bounding box center [263, 195] width 229 height 289
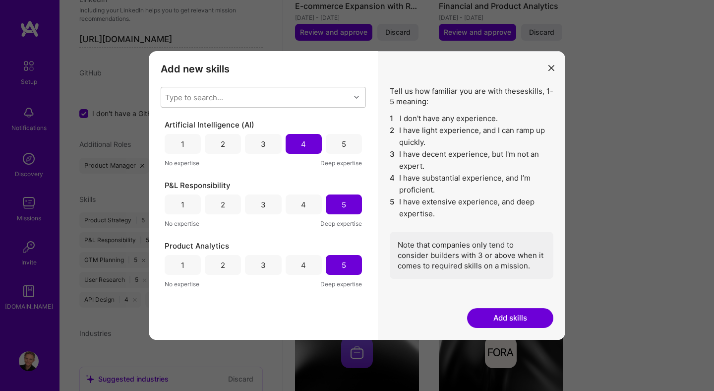
scroll to position [1351, 0]
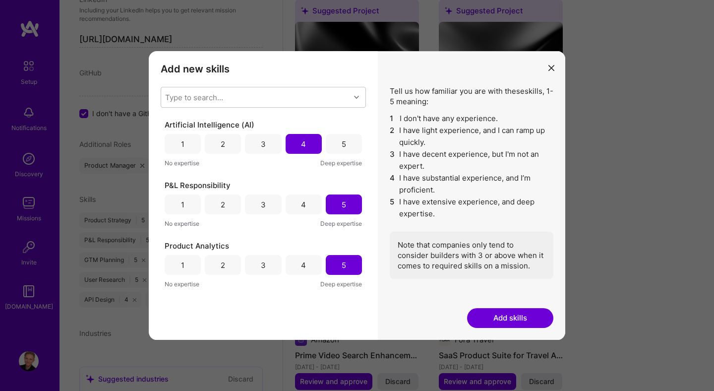
click at [521, 316] on button "Add skills" at bounding box center [510, 318] width 86 height 20
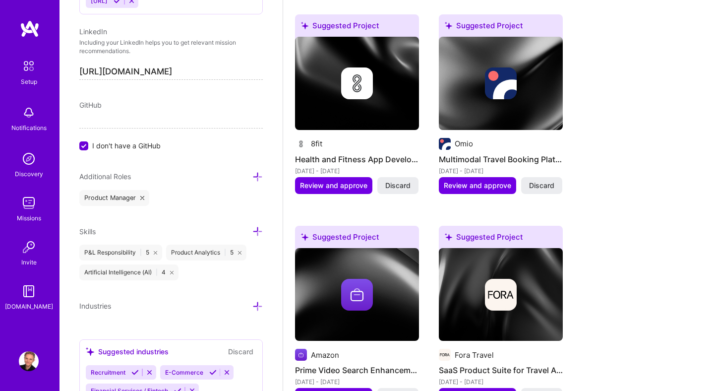
scroll to position [569, 0]
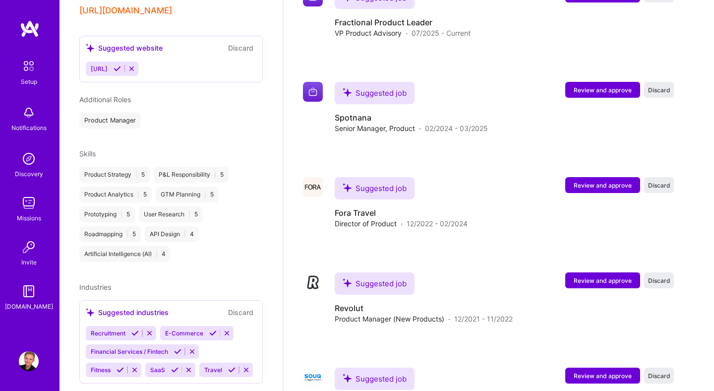
scroll to position [413, 0]
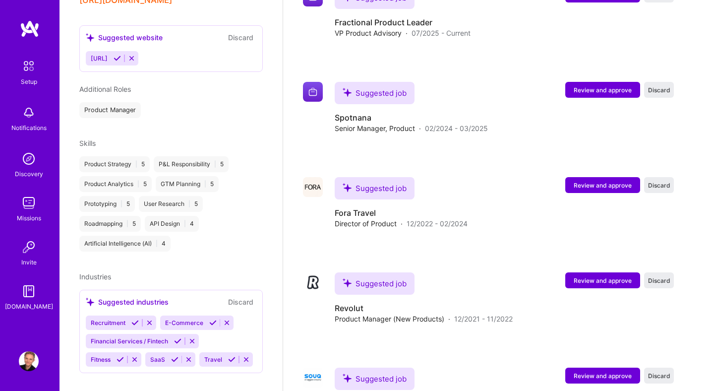
click at [244, 156] on div "Product Strategy | 5 P&L Responsibility | 5 Product Analytics | 5 GTM Planning …" at bounding box center [170, 203] width 183 height 95
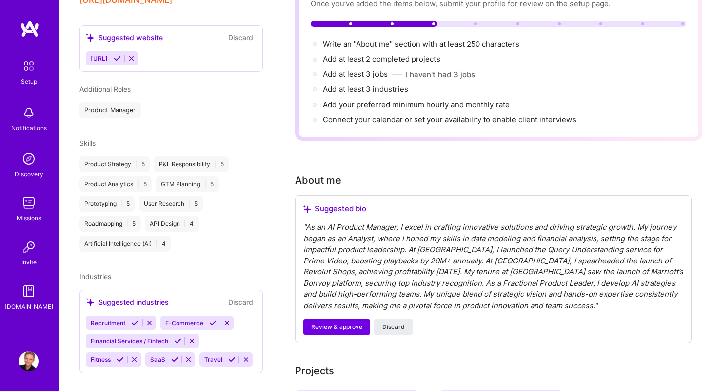
scroll to position [0, 0]
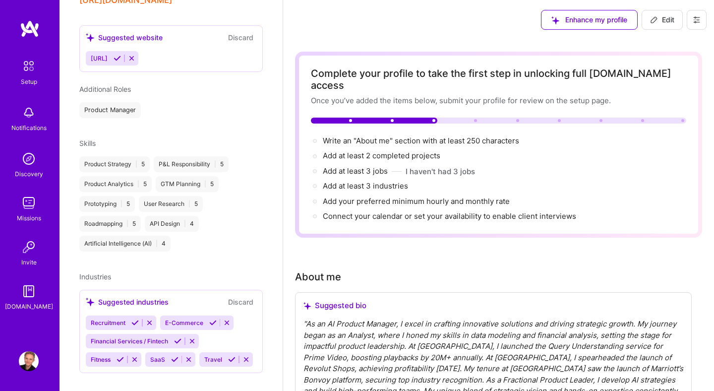
click at [661, 15] on span "Edit" at bounding box center [662, 20] width 24 height 10
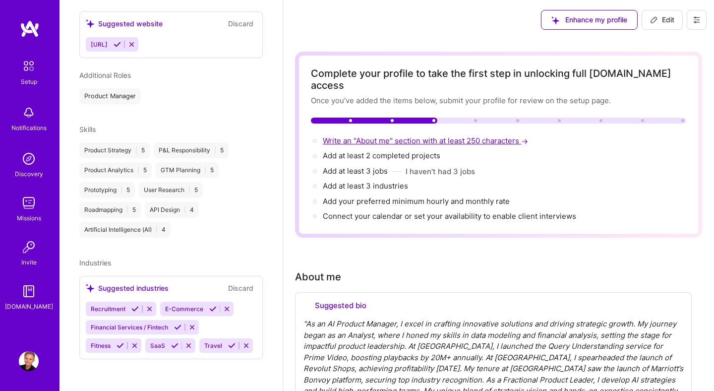
select select "US"
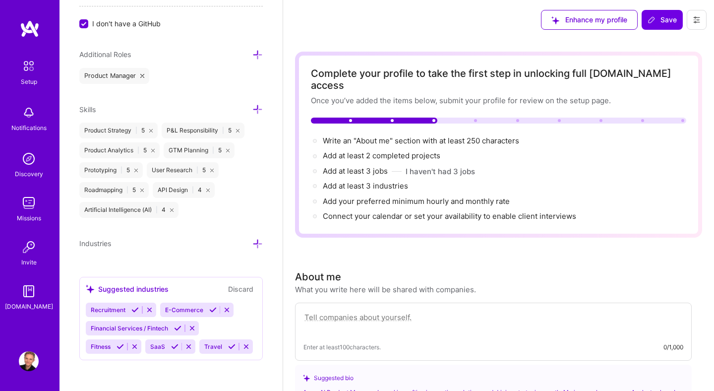
scroll to position [707, 0]
click at [257, 109] on icon at bounding box center [257, 109] width 10 height 10
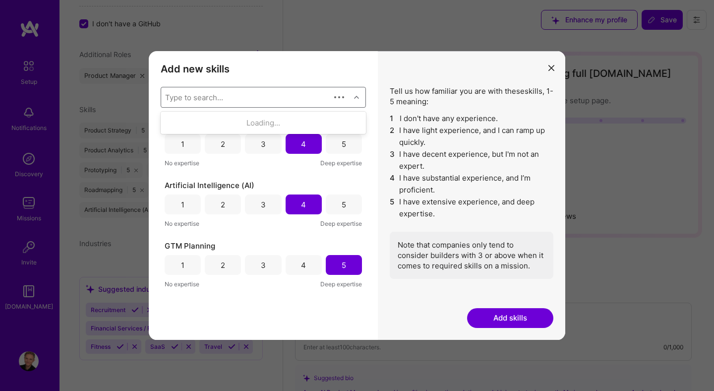
click at [260, 94] on div "Type to search..." at bounding box center [245, 97] width 169 height 20
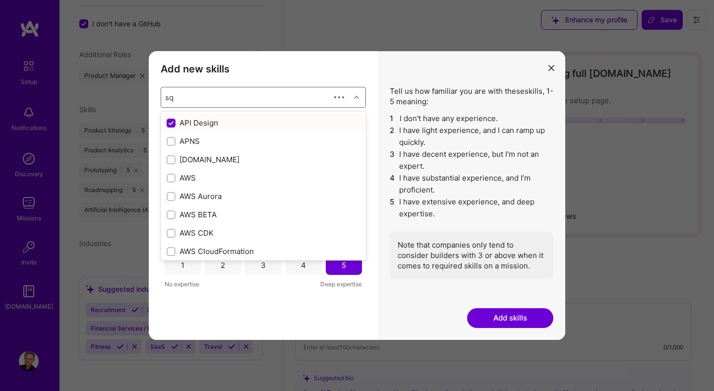
type input "sql"
checkbox input "false"
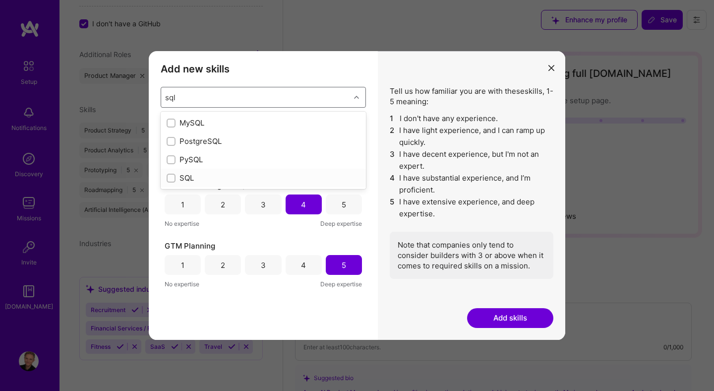
click at [186, 178] on div "SQL" at bounding box center [263, 178] width 193 height 10
checkbox input "true"
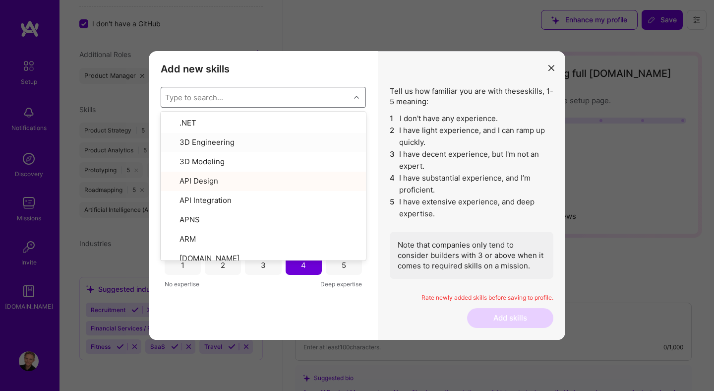
click at [376, 58] on div "Add new skills Tell us how familiar you are with given skills, using between 1 …" at bounding box center [263, 195] width 229 height 289
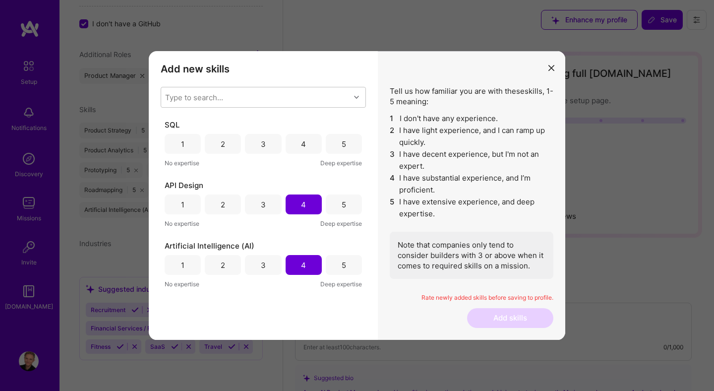
click at [342, 146] on div "5" at bounding box center [344, 144] width 4 height 10
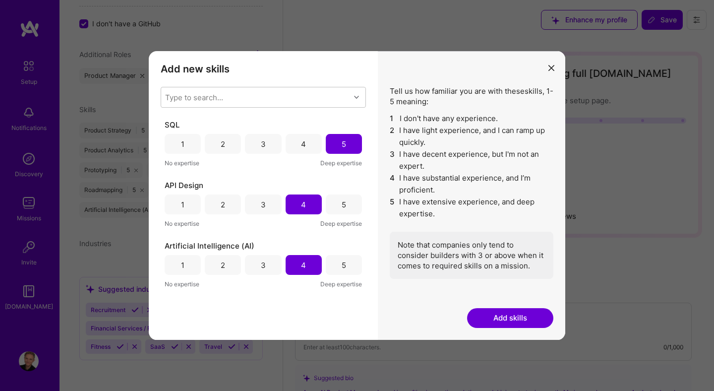
click at [500, 317] on button "Add skills" at bounding box center [510, 318] width 86 height 20
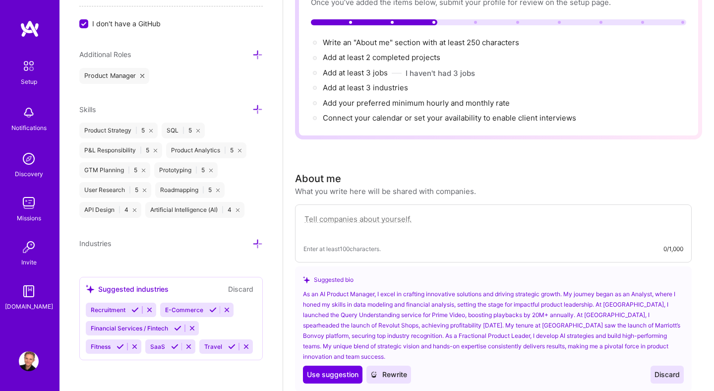
scroll to position [101, 0]
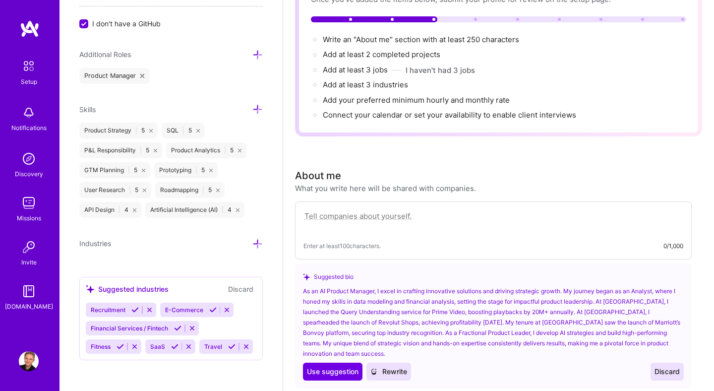
click at [213, 307] on icon at bounding box center [212, 309] width 7 height 7
click at [177, 326] on icon at bounding box center [177, 327] width 7 height 7
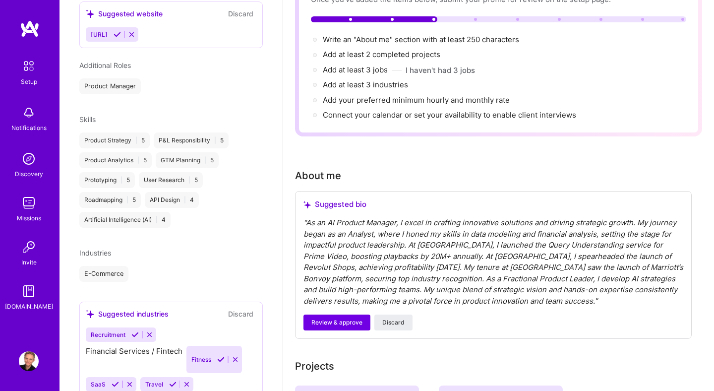
scroll to position [433, 0]
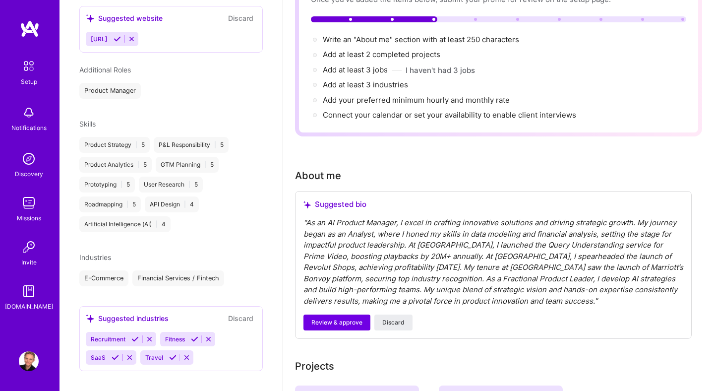
click at [115, 353] on icon at bounding box center [115, 356] width 7 height 7
click at [116, 353] on icon at bounding box center [118, 356] width 7 height 7
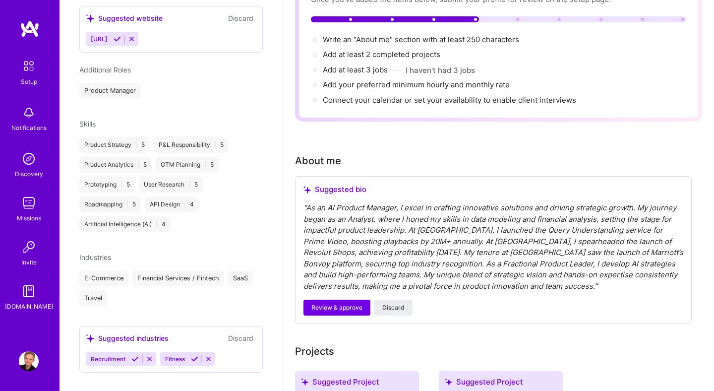
click at [194, 355] on icon at bounding box center [194, 358] width 7 height 7
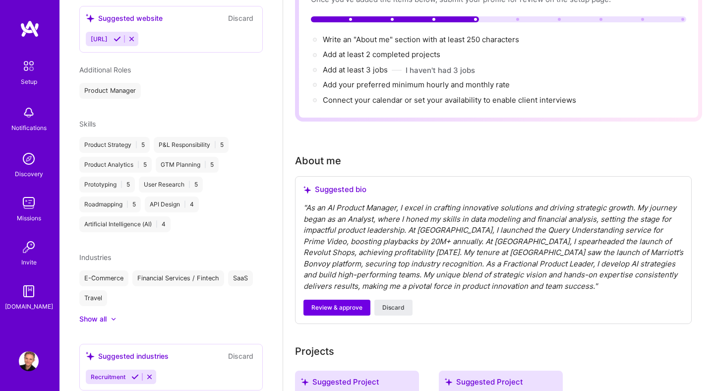
click at [149, 350] on div "Suggested industries" at bounding box center [127, 355] width 83 height 10
click at [149, 373] on icon at bounding box center [149, 376] width 7 height 7
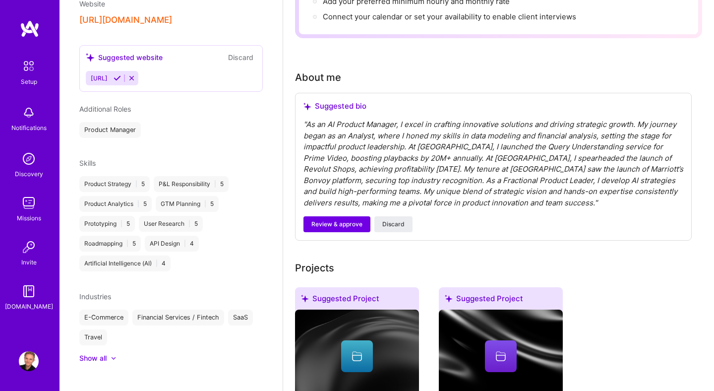
scroll to position [185, 0]
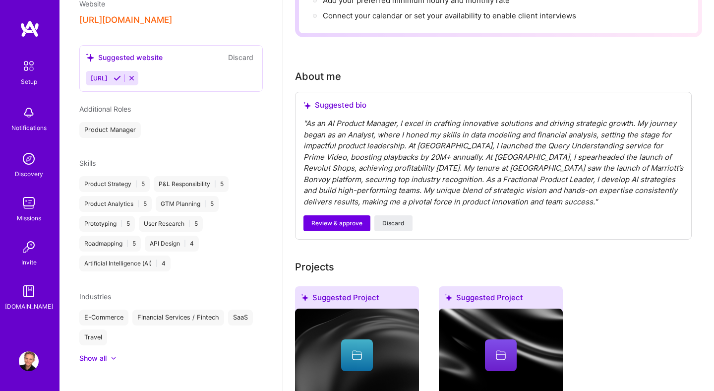
click at [375, 164] on div "" As an AI Product Manager, I excel in crafting innovative solutions and drivin…" at bounding box center [493, 162] width 380 height 89
click at [394, 176] on div "" As an AI Product Manager, I excel in crafting innovative solutions and drivin…" at bounding box center [493, 162] width 380 height 89
click at [394, 219] on span "Discard" at bounding box center [393, 223] width 22 height 9
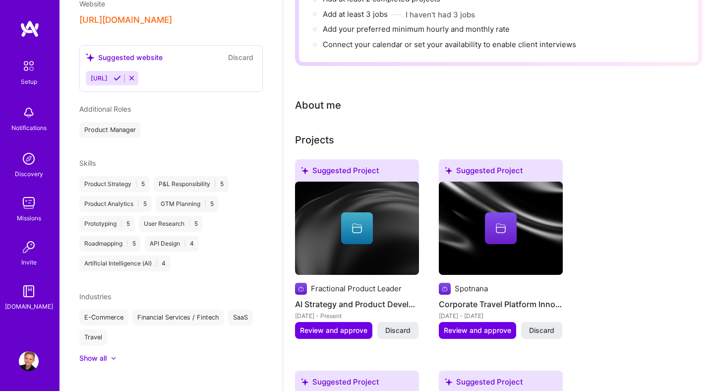
scroll to position [122, 0]
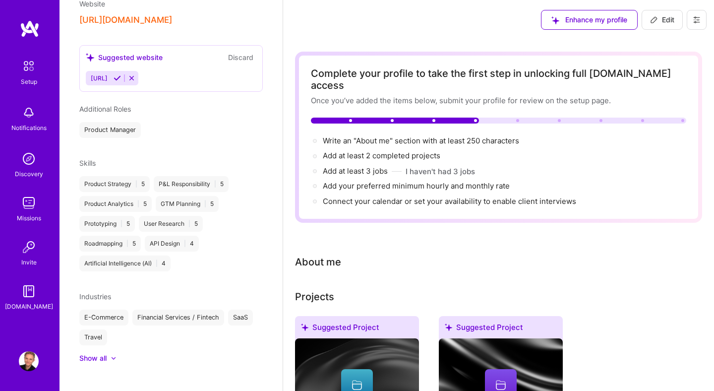
click at [657, 17] on icon at bounding box center [654, 20] width 8 height 8
select select "US"
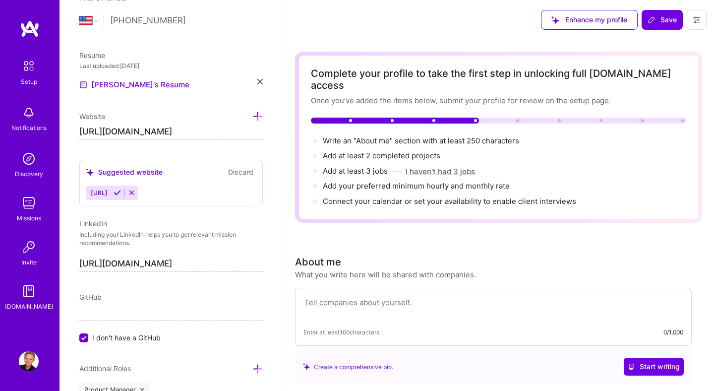
scroll to position [559, 0]
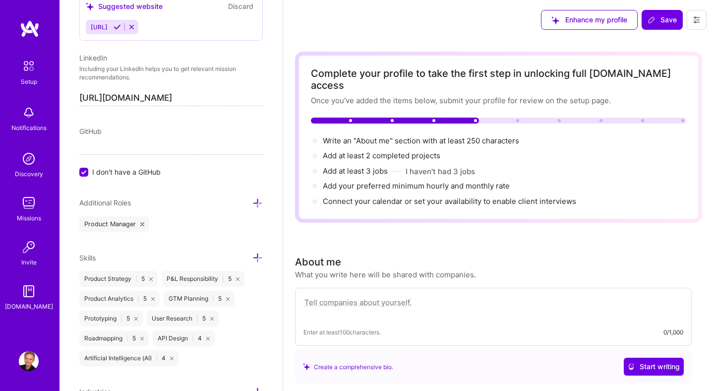
click at [355, 296] on textarea at bounding box center [493, 307] width 380 height 23
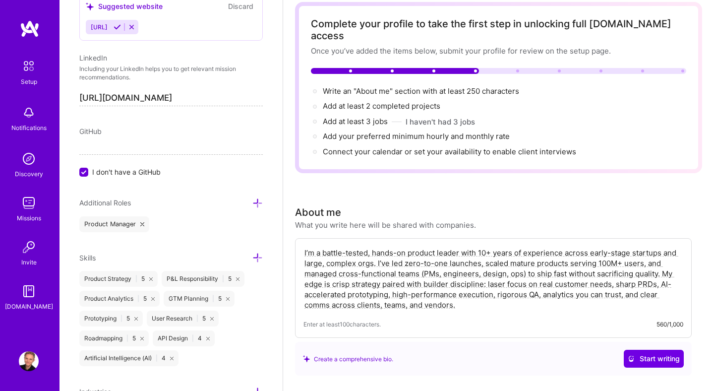
scroll to position [49, 0]
click at [632, 247] on textarea "I’m a battle-tested, hands-on product leader with 10+ years of experience acros…" at bounding box center [493, 279] width 380 height 64
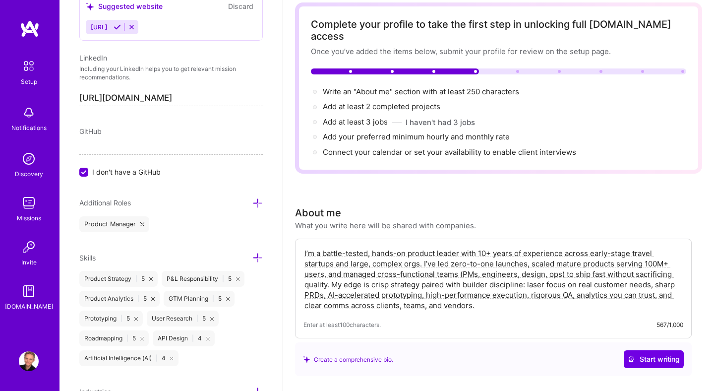
click at [416, 253] on textarea "I’m a battle-tested, hands-on product leader with 10+ years of experience acros…" at bounding box center [493, 279] width 380 height 64
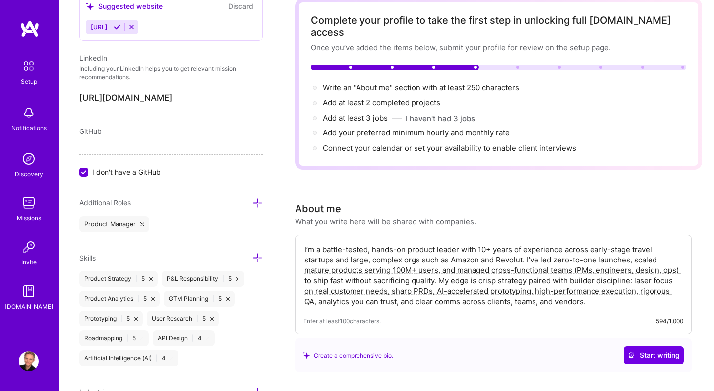
scroll to position [0, 0]
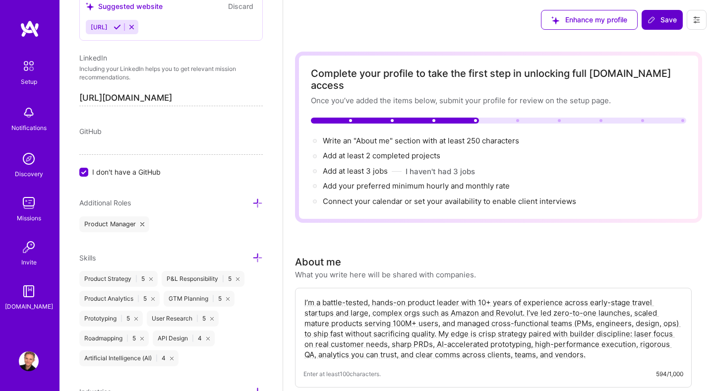
type textarea "I’m a battle-tested, hands-on product leader with 10+ years of experience acros…"
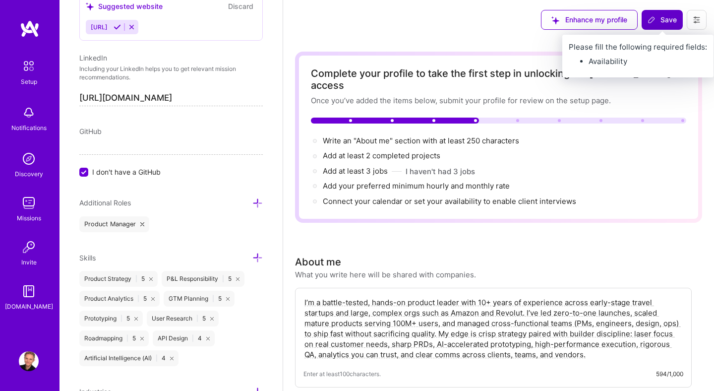
click at [655, 19] on span "Save" at bounding box center [661, 20] width 29 height 10
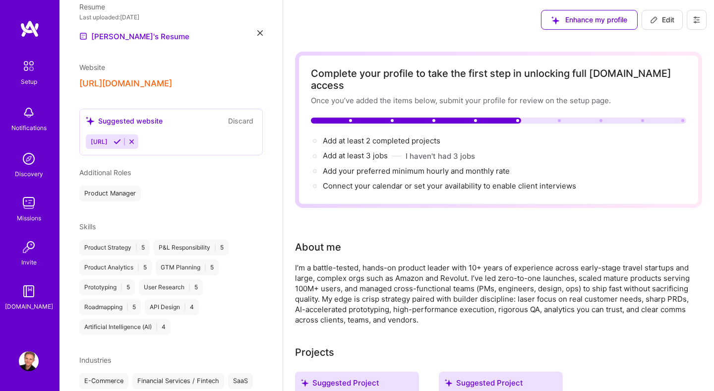
scroll to position [315, 0]
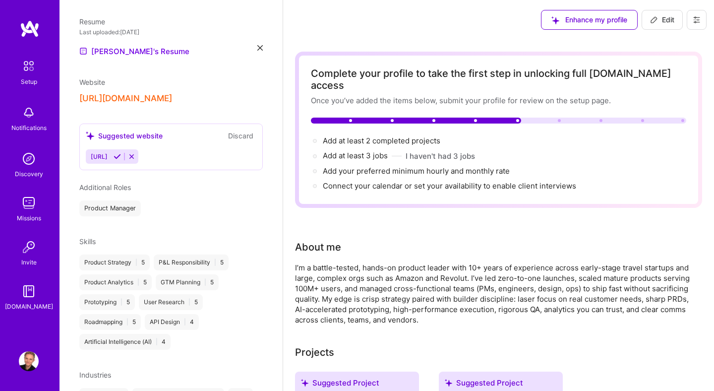
click at [245, 130] on button "Discard" at bounding box center [240, 135] width 31 height 11
click at [232, 130] on button "Discard" at bounding box center [240, 135] width 31 height 11
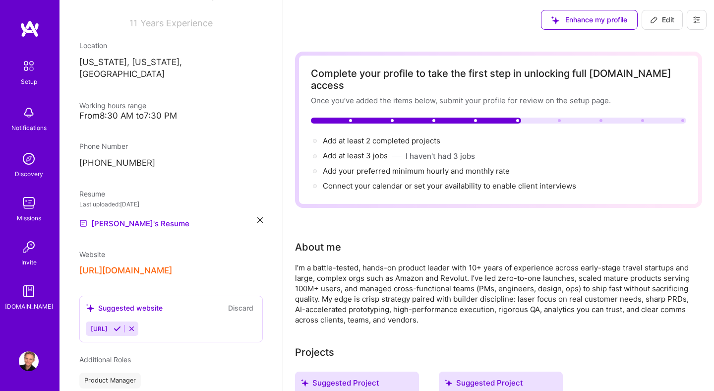
scroll to position [138, 0]
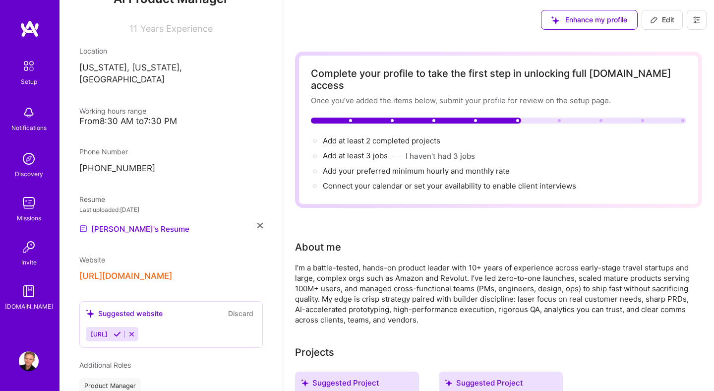
click at [169, 271] on button "[URL][DOMAIN_NAME]" at bounding box center [125, 276] width 93 height 10
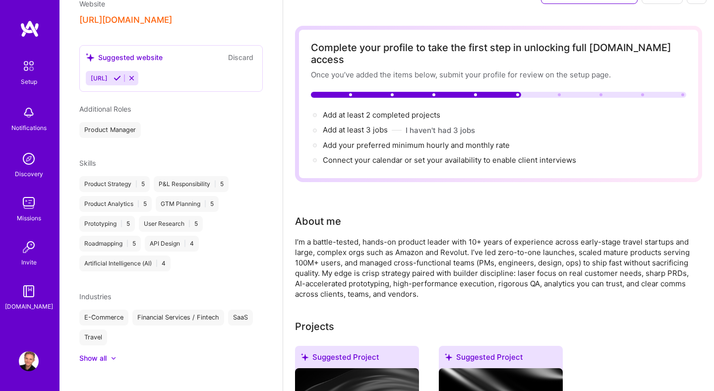
scroll to position [25, 0]
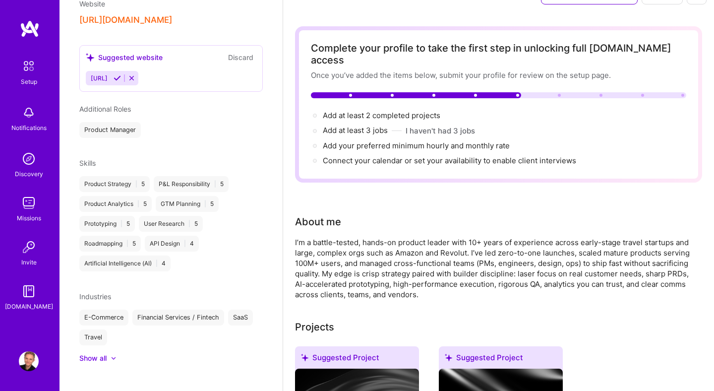
click at [93, 353] on div "Show all" at bounding box center [92, 358] width 27 height 10
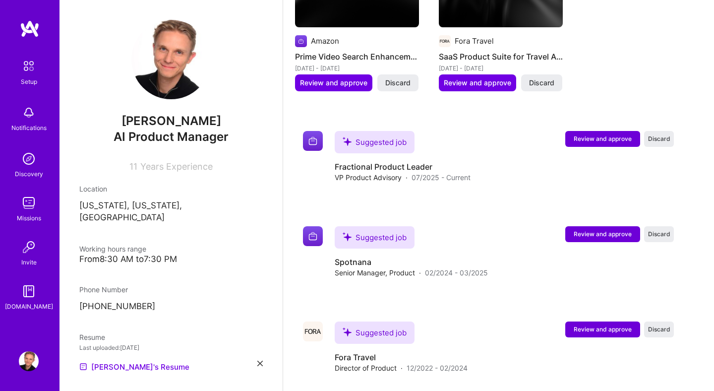
scroll to position [1094, 0]
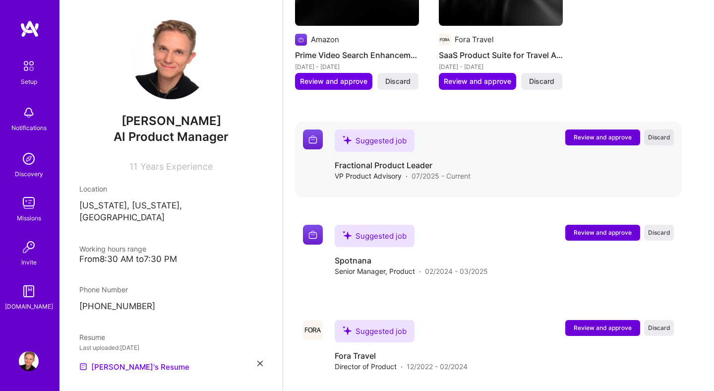
click at [662, 133] on span "Discard" at bounding box center [659, 137] width 22 height 8
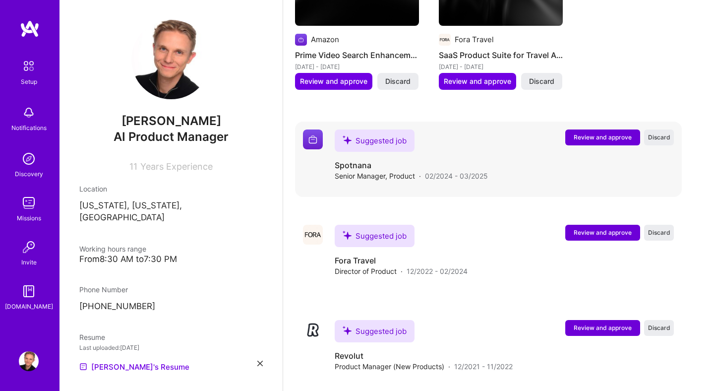
click at [593, 133] on span "Review and approve" at bounding box center [603, 137] width 58 height 8
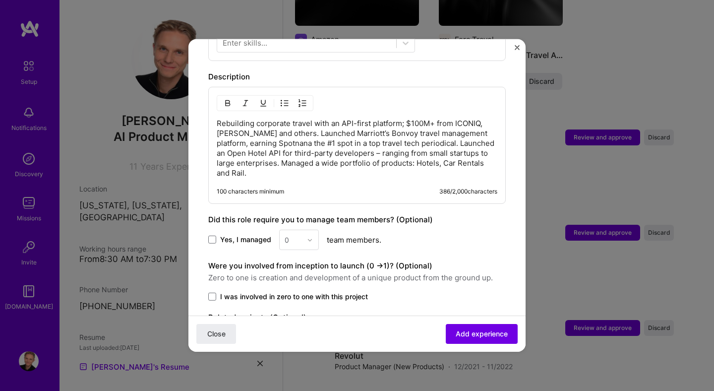
scroll to position [401, 0]
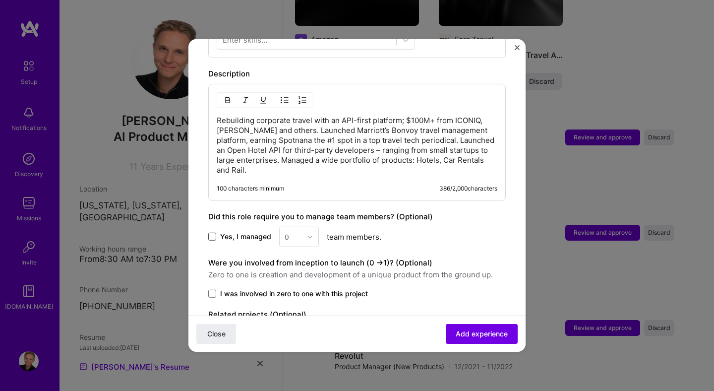
click at [213, 232] on span at bounding box center [212, 236] width 8 height 8
click at [0, 0] on input "Yes, I managed" at bounding box center [0, 0] width 0 height 0
click at [295, 232] on input "text" at bounding box center [293, 237] width 17 height 10
click at [304, 254] on div "1" at bounding box center [299, 263] width 34 height 18
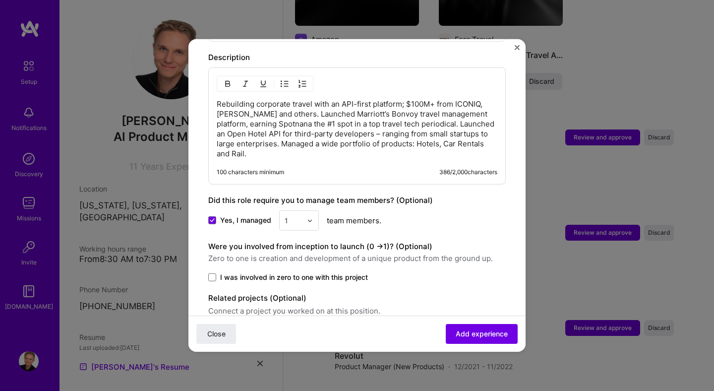
scroll to position [418, 0]
click at [214, 273] on span at bounding box center [212, 277] width 8 height 8
click at [0, 0] on input "I was involved in zero to one with this project" at bounding box center [0, 0] width 0 height 0
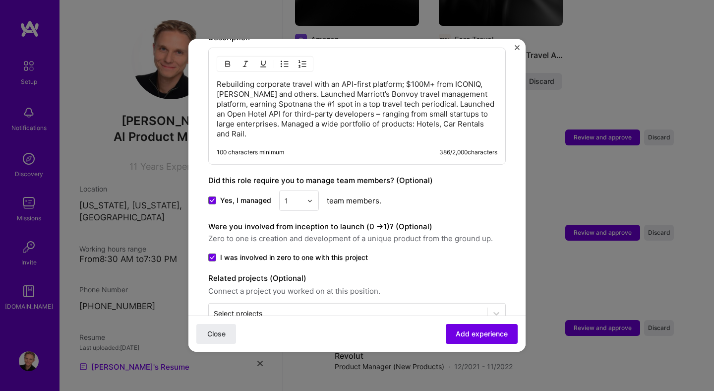
scroll to position [444, 0]
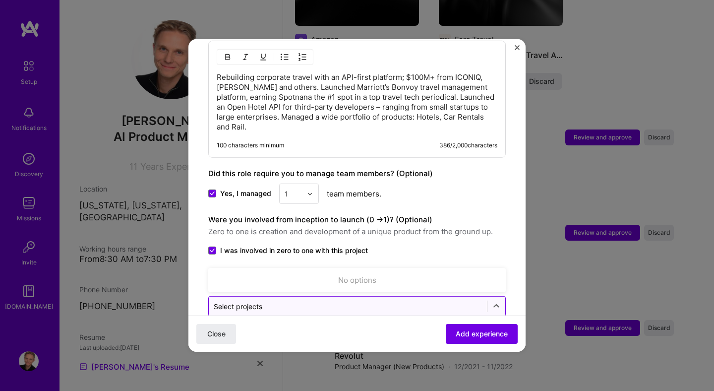
click at [360, 301] on input "text" at bounding box center [348, 306] width 268 height 10
click at [430, 301] on input "text" at bounding box center [348, 306] width 268 height 10
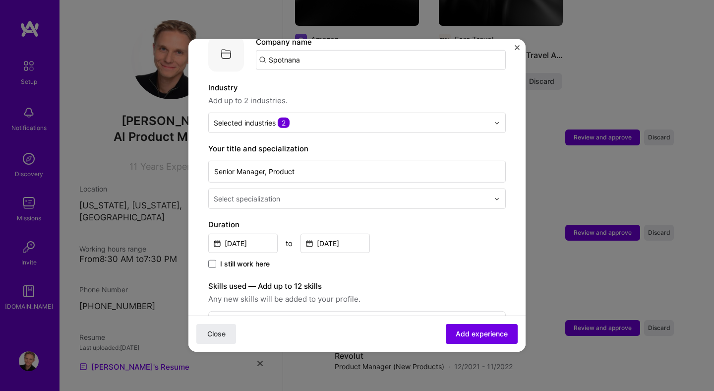
scroll to position [112, 0]
click at [253, 234] on input "[DATE]" at bounding box center [242, 243] width 69 height 19
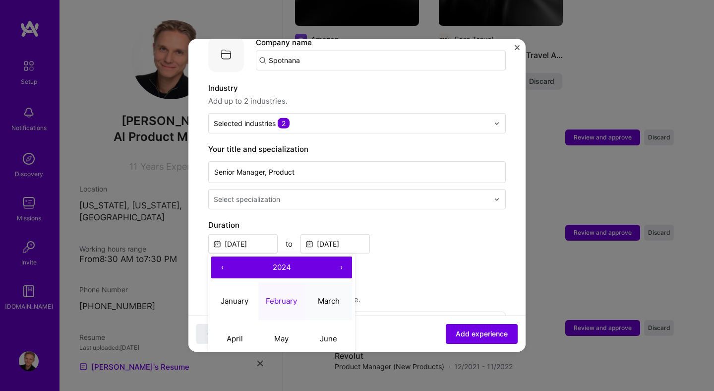
click at [323, 295] on abbr "March" at bounding box center [329, 299] width 22 height 9
type input "[DATE]"
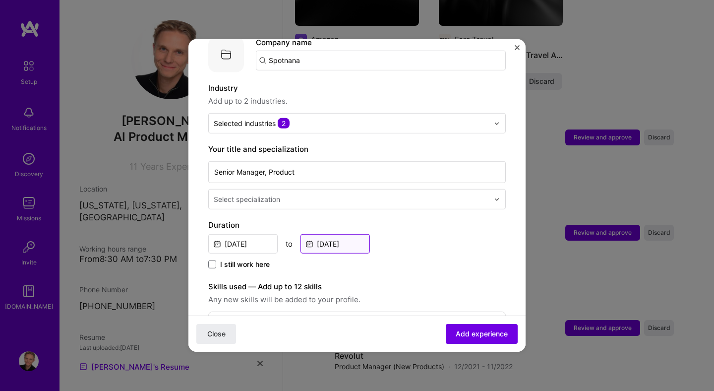
click at [341, 234] on input "[DATE]" at bounding box center [334, 243] width 69 height 19
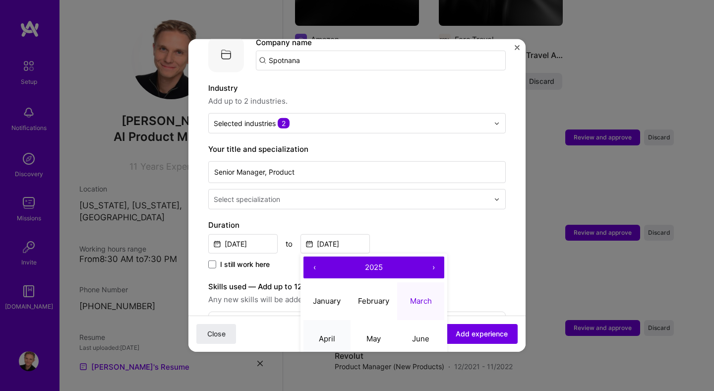
click at [328, 335] on button "April" at bounding box center [326, 338] width 47 height 38
type input "[DATE]"
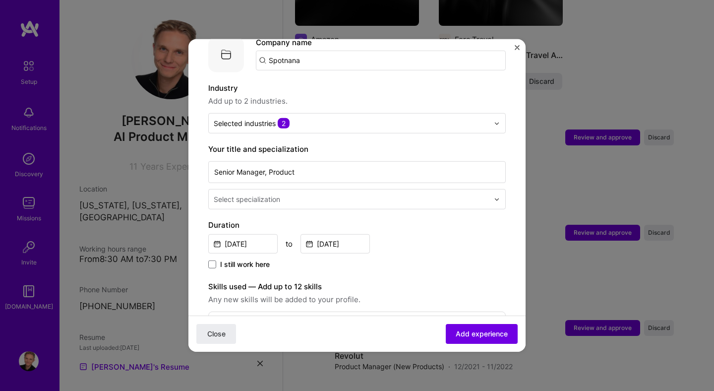
click at [414, 194] on input "text" at bounding box center [352, 199] width 277 height 10
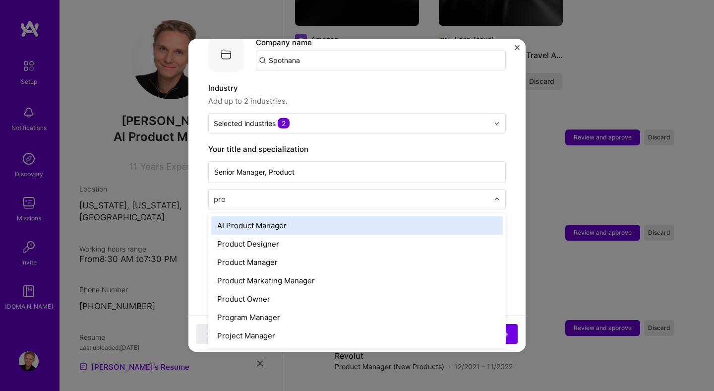
type input "prod"
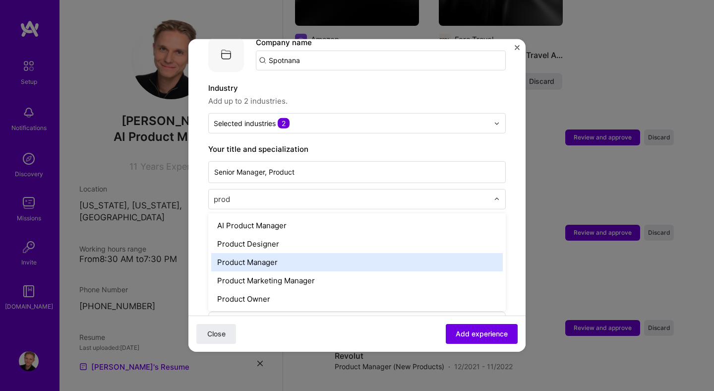
click at [384, 253] on div "Product Manager" at bounding box center [356, 262] width 291 height 18
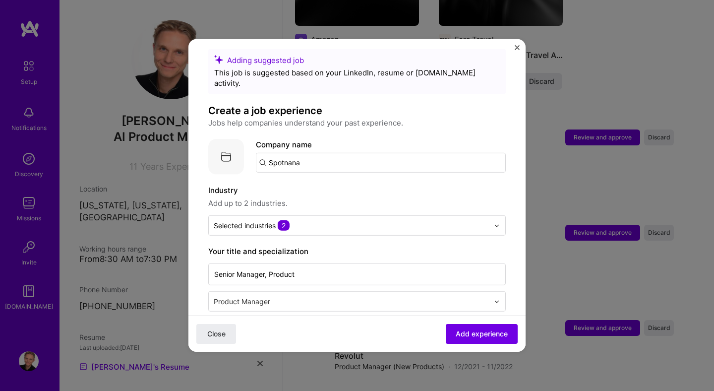
scroll to position [7, 0]
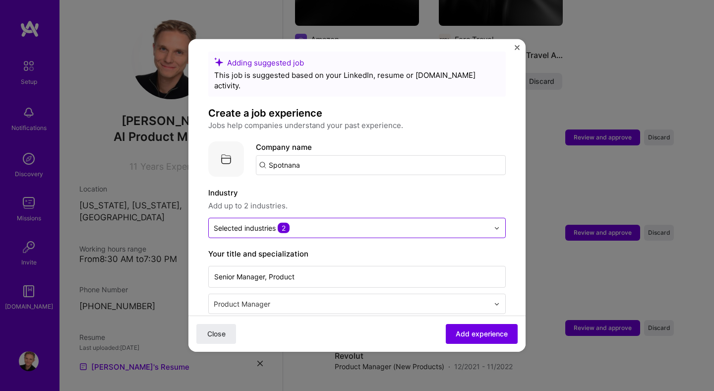
click at [416, 223] on input "text" at bounding box center [351, 228] width 275 height 10
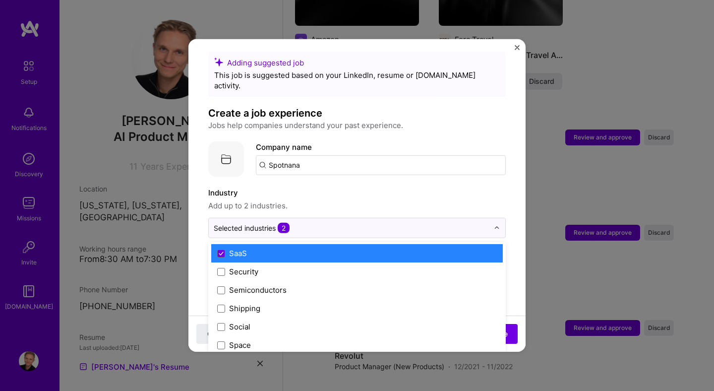
scroll to position [2058, 0]
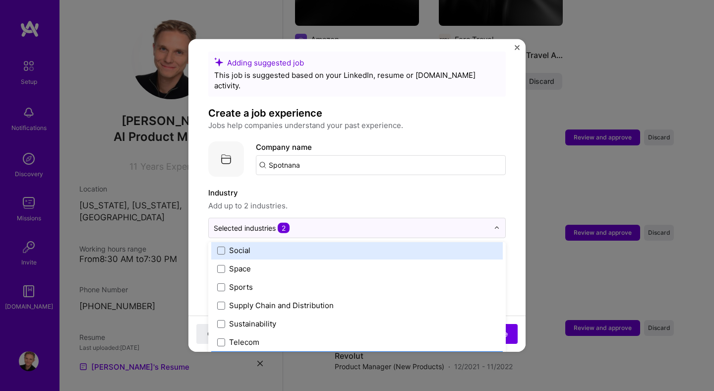
click at [460, 187] on label "Industry" at bounding box center [356, 193] width 297 height 12
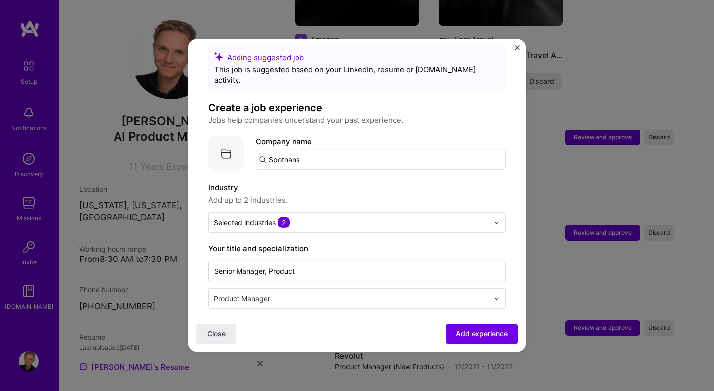
scroll to position [14, 0]
click at [391, 152] on input "Spotnana" at bounding box center [381, 158] width 250 height 20
click at [232, 138] on img at bounding box center [226, 152] width 36 height 36
click at [232, 139] on img at bounding box center [226, 152] width 36 height 36
click at [226, 142] on img at bounding box center [226, 152] width 36 height 36
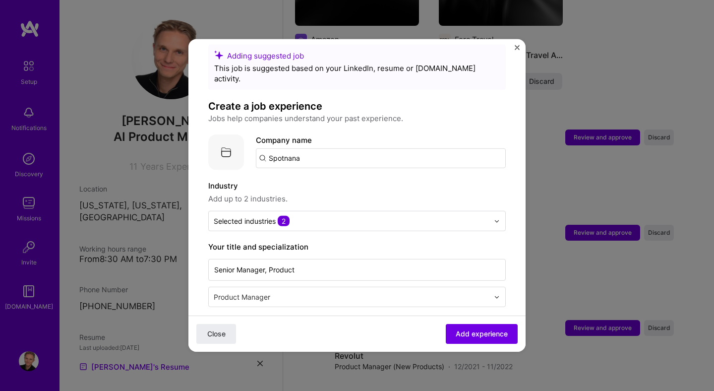
scroll to position [0, 0]
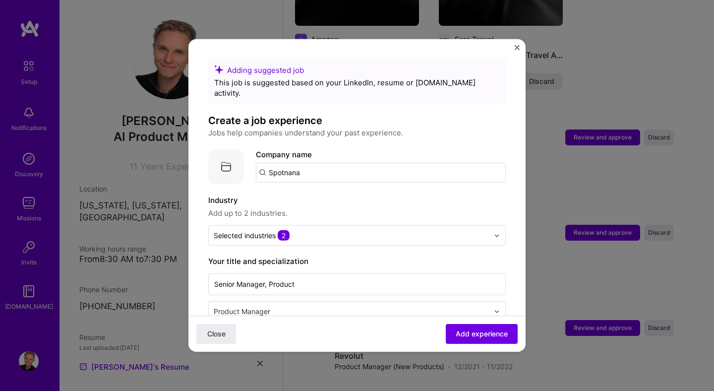
click at [291, 163] on input "Spotnana" at bounding box center [381, 173] width 250 height 20
type input "Spotnana"
click at [335, 191] on div "Spotnana" at bounding box center [332, 199] width 43 height 17
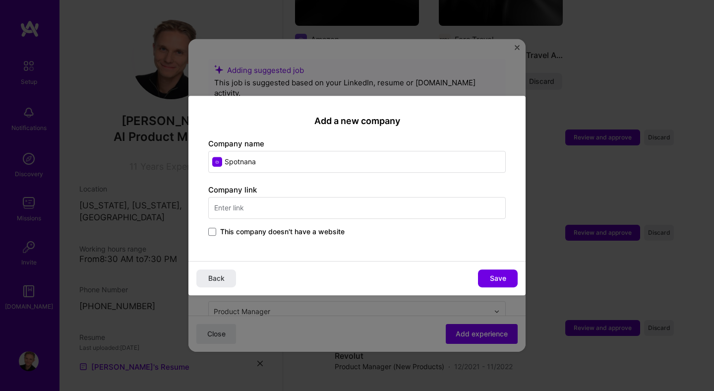
click at [218, 160] on input "Spotnana" at bounding box center [356, 162] width 297 height 22
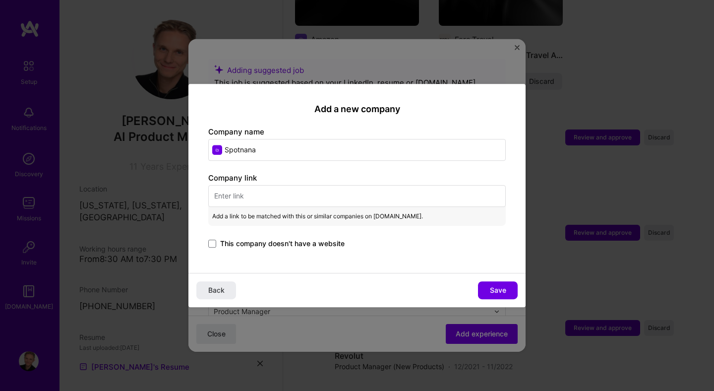
click at [266, 184] on div "Company link Add a link to be matched with this or similar companies on [DOMAIN…" at bounding box center [356, 211] width 297 height 77
click at [266, 192] on input "text" at bounding box center [356, 196] width 297 height 22
paste input "[URL][DOMAIN_NAME]"
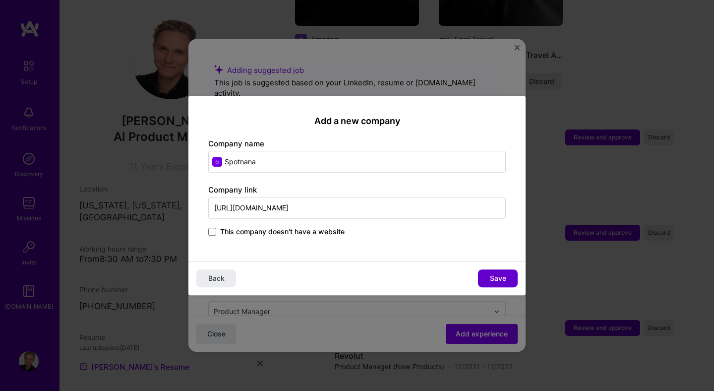
type input "[URL][DOMAIN_NAME]"
click at [494, 279] on span "Save" at bounding box center [498, 278] width 16 height 10
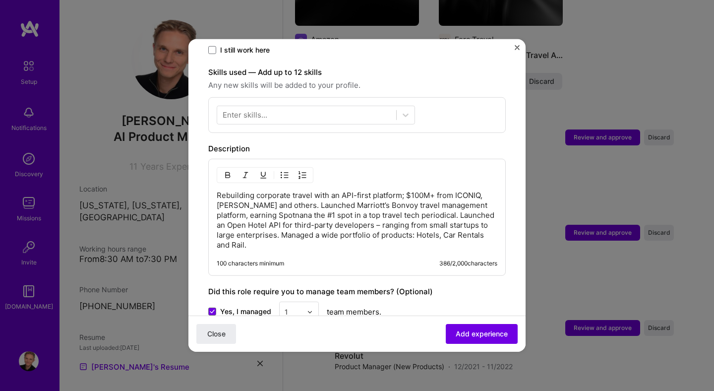
scroll to position [325, 0]
click at [300, 200] on p "Rebuilding corporate travel with an API-first platform; $100M+ from ICONIQ, [PE…" at bounding box center [357, 220] width 281 height 59
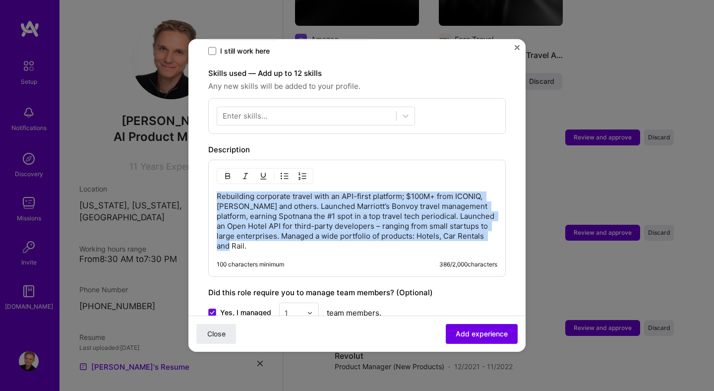
paste div
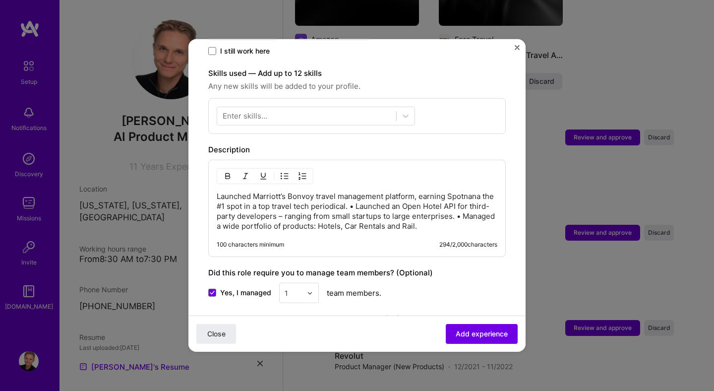
click at [288, 191] on p "Launched Marriott’s Bonvoy travel management platform, earning Spotnana the #1 …" at bounding box center [357, 211] width 281 height 40
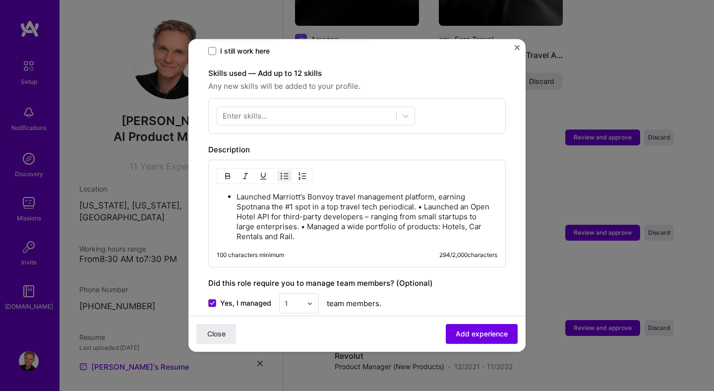
click at [424, 198] on p "Launched Marriott’s Bonvoy travel management platform, earning Spotnana the #1 …" at bounding box center [366, 217] width 261 height 50
copy p "•"
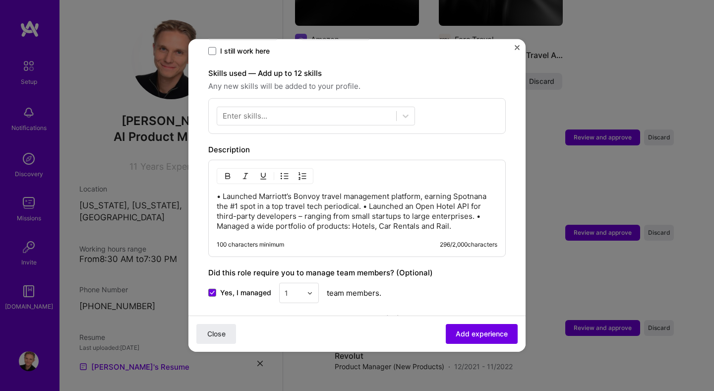
click at [366, 197] on p "• Launched Marriott’s Bonvoy travel management platform, earning Spotnana the #…" at bounding box center [357, 211] width 281 height 40
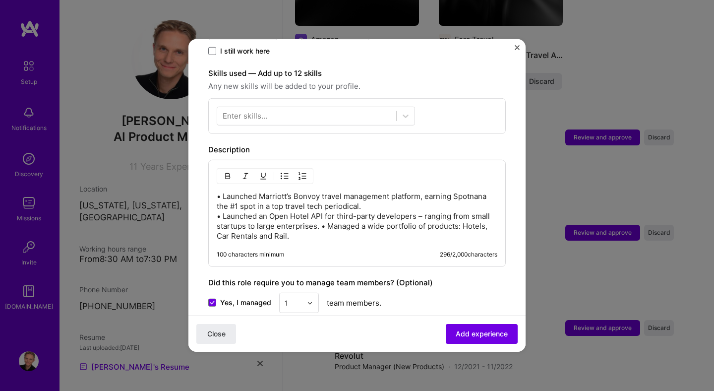
click at [320, 217] on p "• Launched Marriott’s Bonvoy travel management platform, earning Spotnana the #…" at bounding box center [357, 216] width 281 height 50
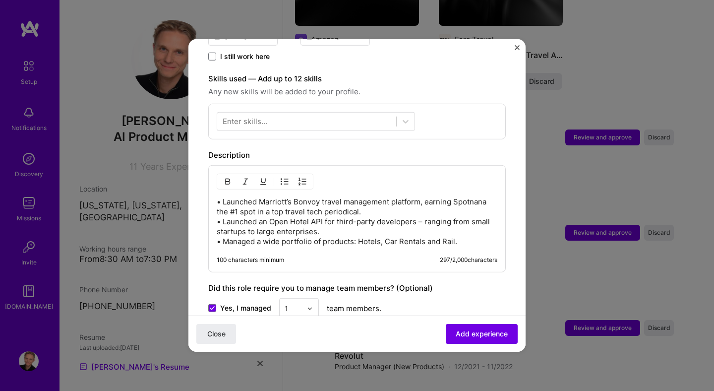
scroll to position [304, 0]
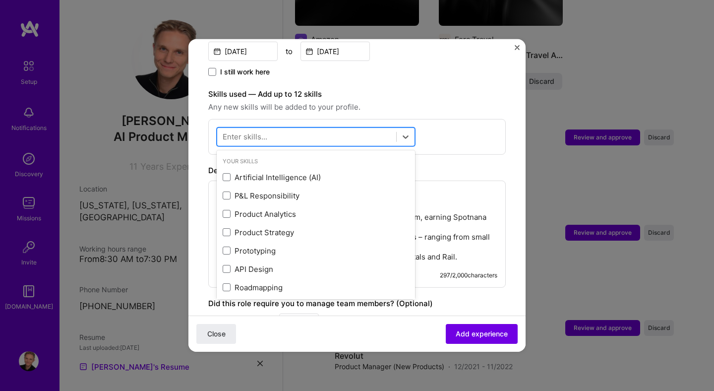
click at [371, 128] on div at bounding box center [306, 136] width 179 height 16
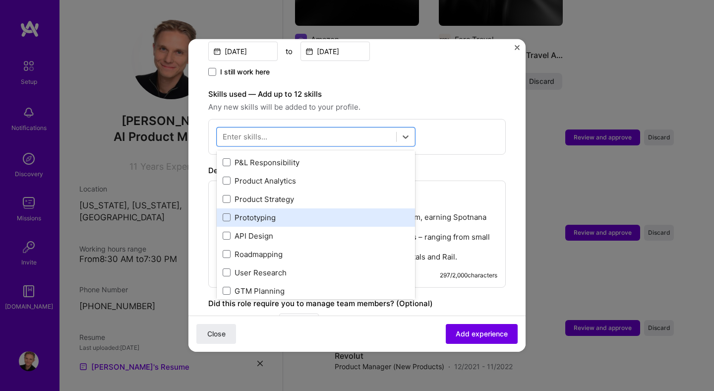
scroll to position [47, 0]
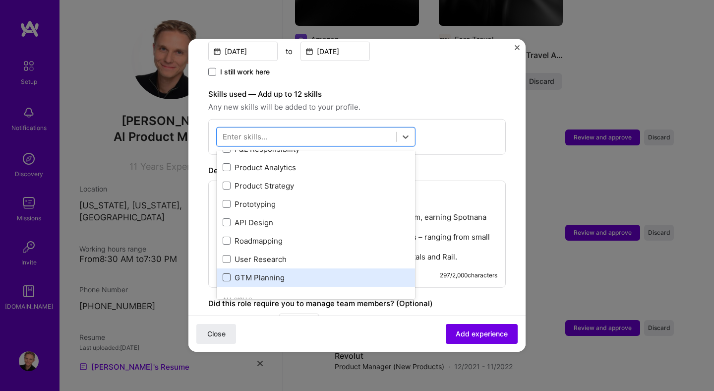
click at [228, 273] on span at bounding box center [227, 277] width 8 height 8
click at [0, 0] on input "checkbox" at bounding box center [0, 0] width 0 height 0
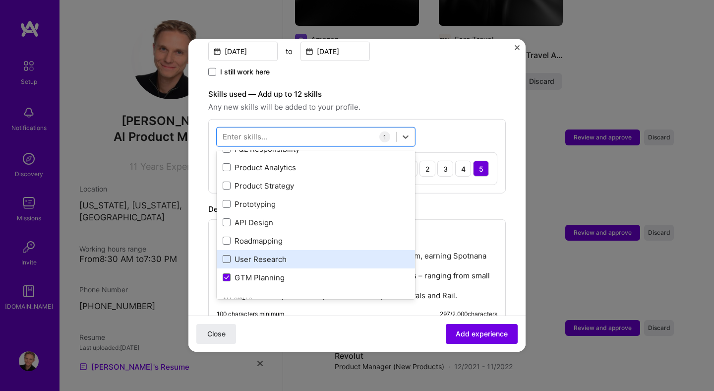
click at [228, 255] on span at bounding box center [227, 259] width 8 height 8
click at [0, 0] on input "checkbox" at bounding box center [0, 0] width 0 height 0
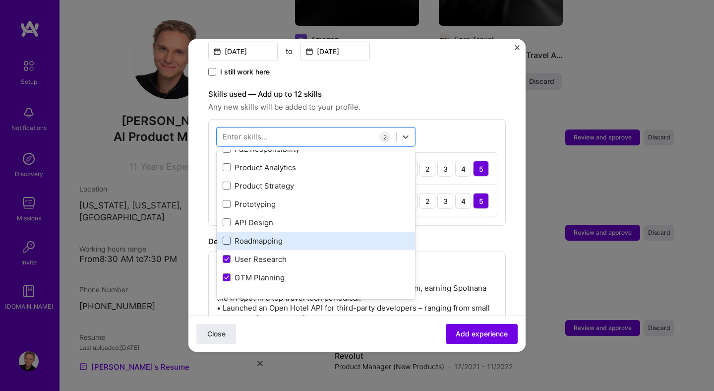
click at [229, 236] on span at bounding box center [227, 240] width 8 height 8
click at [0, 0] on input "checkbox" at bounding box center [0, 0] width 0 height 0
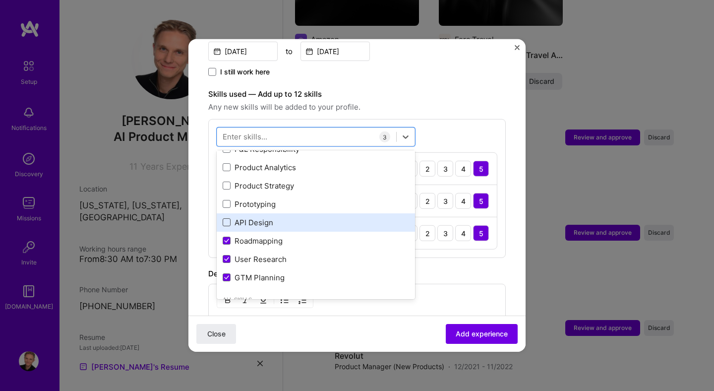
click at [228, 218] on span at bounding box center [227, 222] width 8 height 8
click at [0, 0] on input "checkbox" at bounding box center [0, 0] width 0 height 0
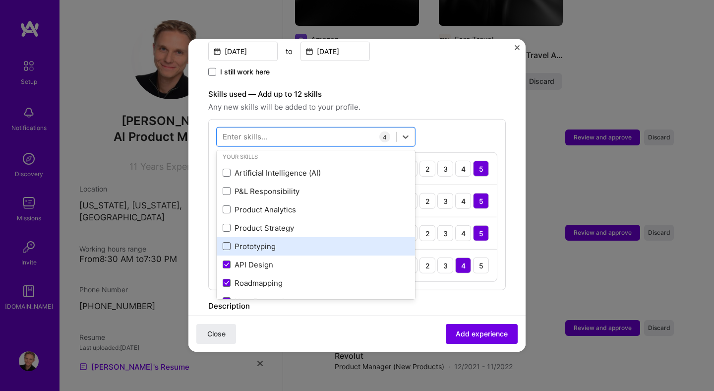
scroll to position [0, 0]
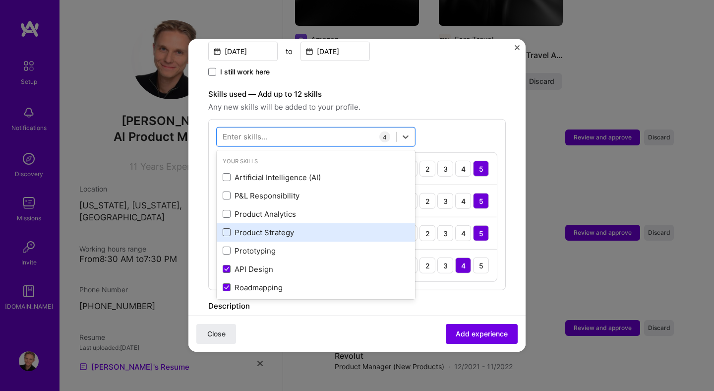
click at [230, 228] on span at bounding box center [227, 232] width 8 height 8
click at [0, 0] on input "checkbox" at bounding box center [0, 0] width 0 height 0
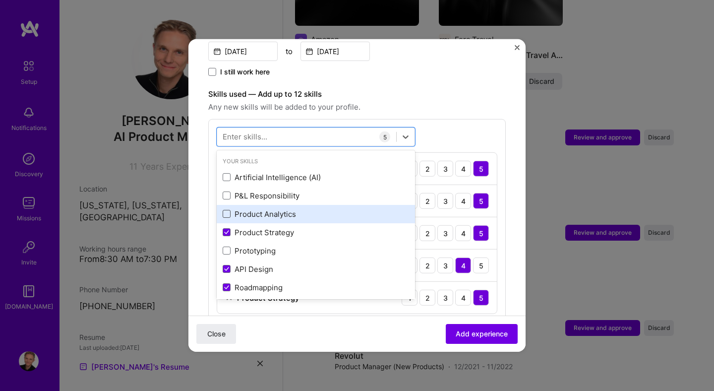
click at [229, 210] on span at bounding box center [227, 214] width 8 height 8
click at [0, 0] on input "checkbox" at bounding box center [0, 0] width 0 height 0
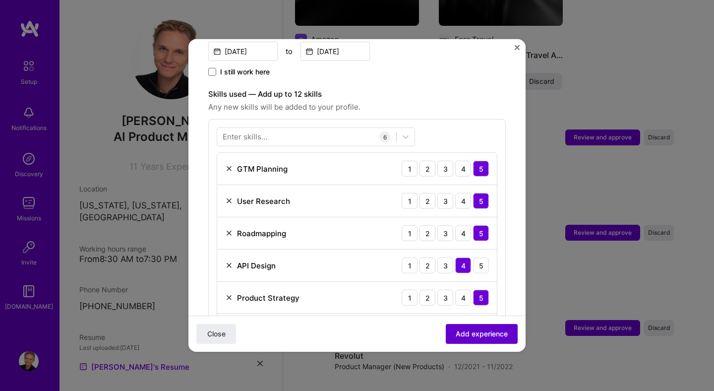
click at [492, 335] on span "Add experience" at bounding box center [482, 334] width 52 height 10
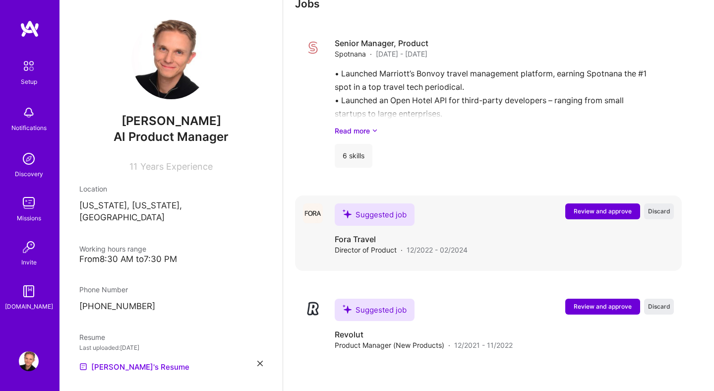
scroll to position [1221, 0]
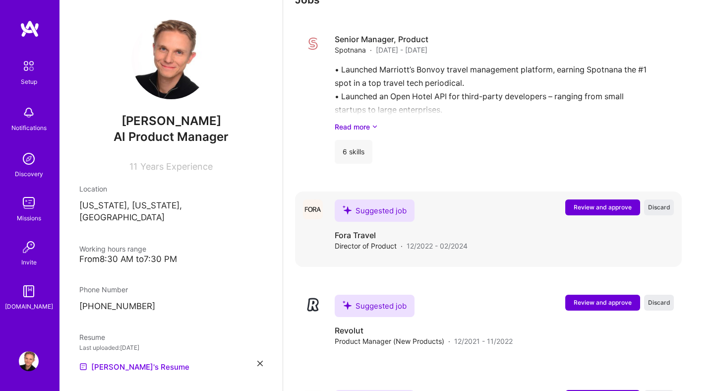
click at [617, 203] on span "Review and approve" at bounding box center [603, 207] width 58 height 8
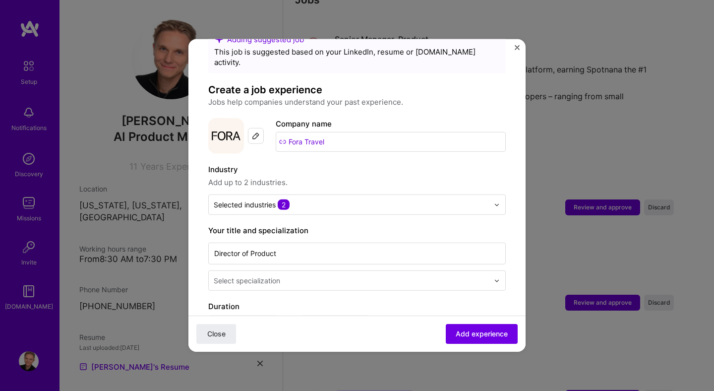
scroll to position [32, 0]
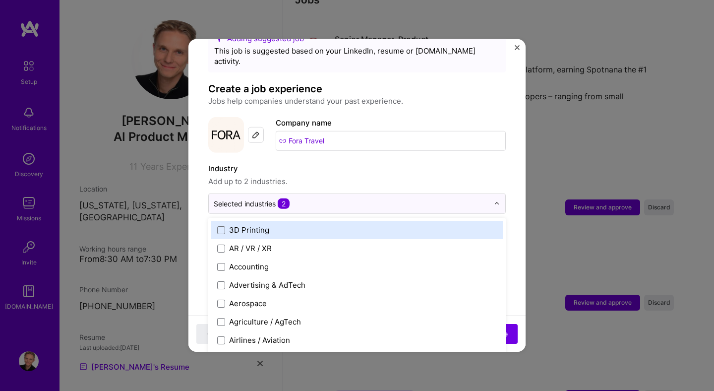
click at [366, 198] on input "text" at bounding box center [351, 203] width 275 height 10
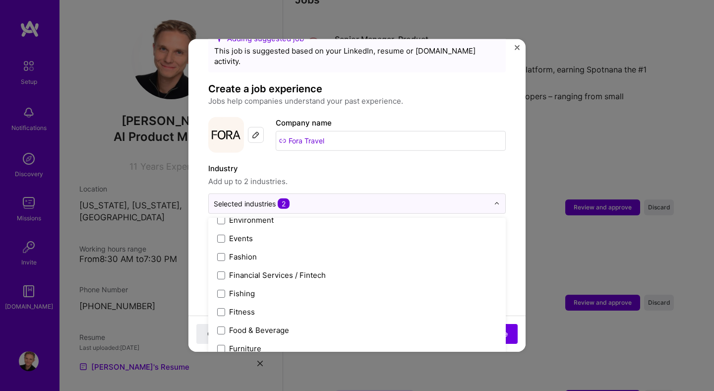
scroll to position [493, 0]
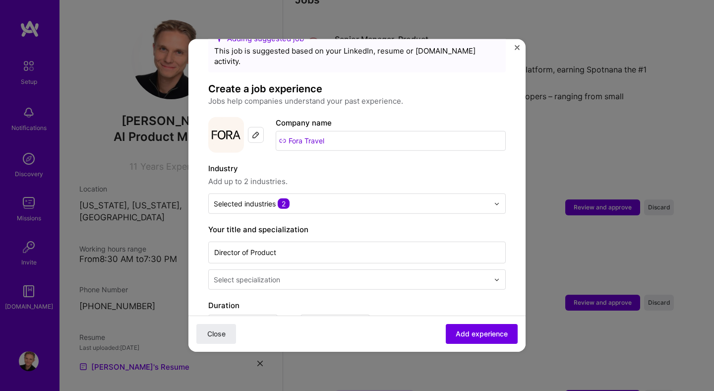
click at [458, 175] on span "Add up to 2 industries." at bounding box center [356, 181] width 297 height 12
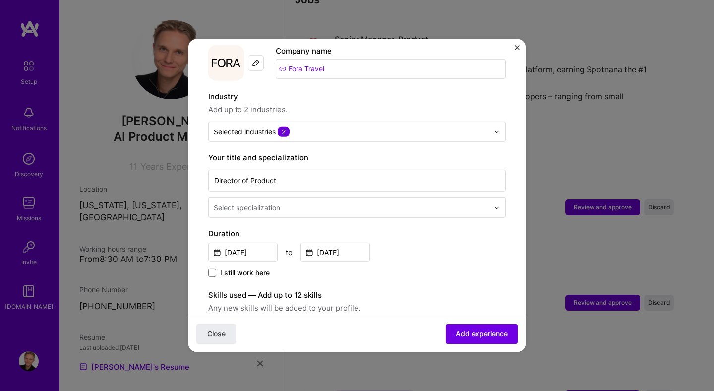
scroll to position [104, 0]
click at [431, 202] on input "text" at bounding box center [352, 207] width 277 height 10
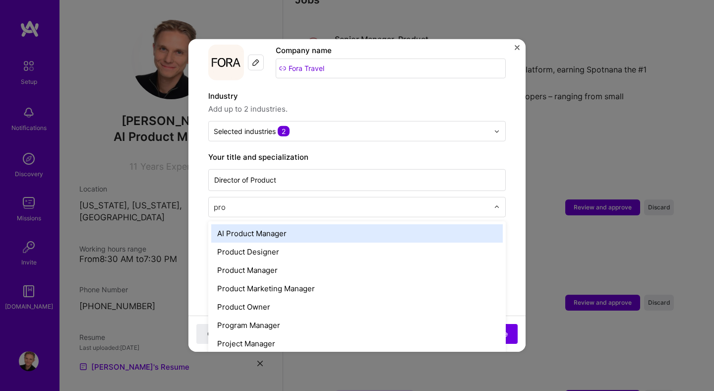
type input "prod"
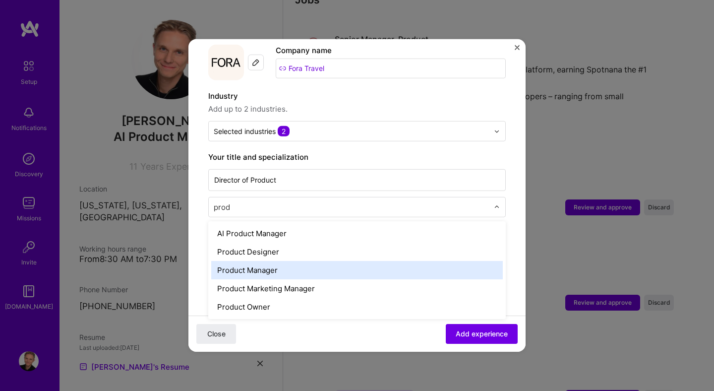
click at [323, 261] on div "Product Manager" at bounding box center [356, 270] width 291 height 18
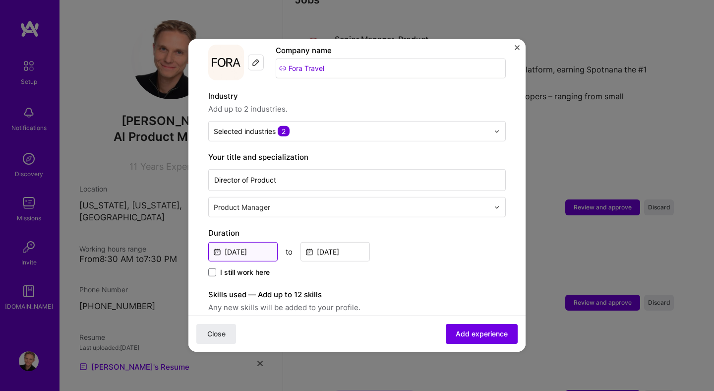
click at [250, 242] on input "Dec, 2022" at bounding box center [242, 251] width 69 height 19
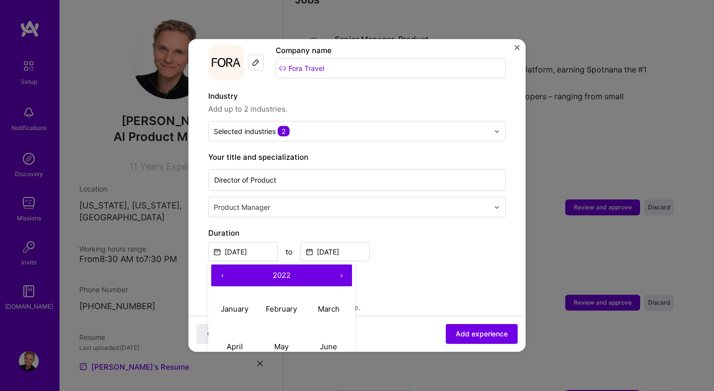
click at [342, 264] on button "›" at bounding box center [341, 275] width 22 height 22
click at [236, 303] on abbr "January" at bounding box center [235, 307] width 28 height 9
type input "Jan, 2023"
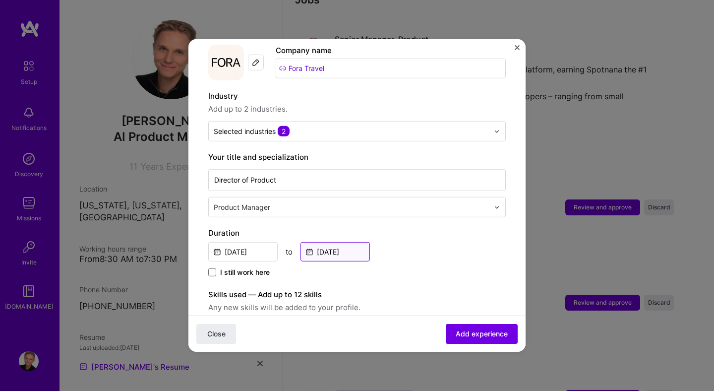
click at [330, 243] on input "Feb, 2024" at bounding box center [334, 251] width 69 height 19
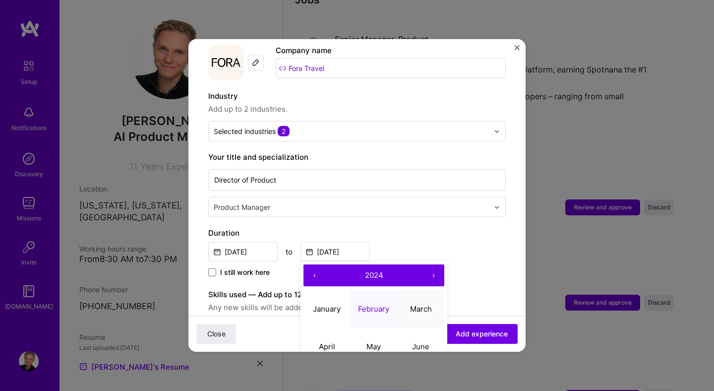
click at [416, 303] on abbr "March" at bounding box center [421, 307] width 22 height 9
type input "Mar, 2024"
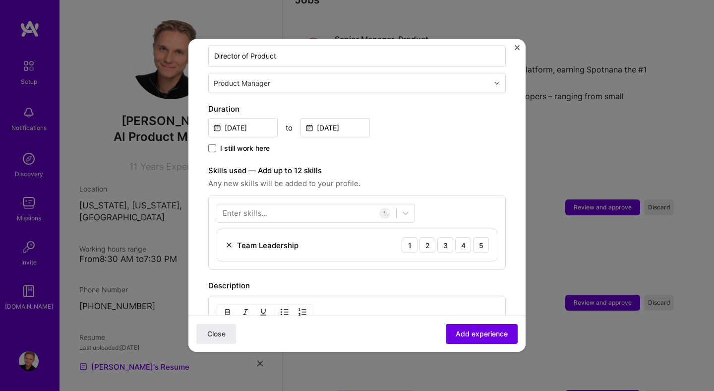
scroll to position [243, 0]
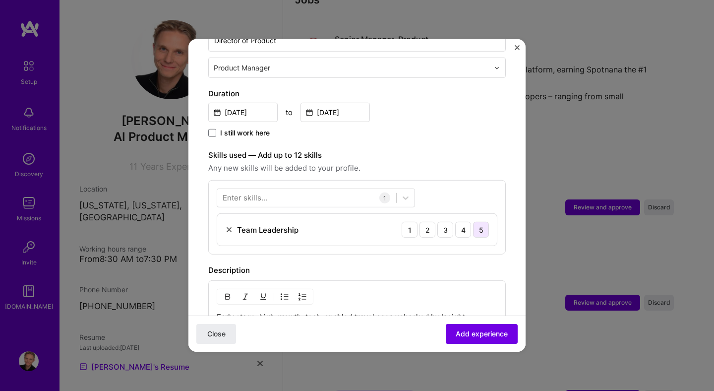
click at [480, 222] on div "5" at bounding box center [481, 230] width 16 height 16
click at [323, 189] on div at bounding box center [306, 197] width 179 height 16
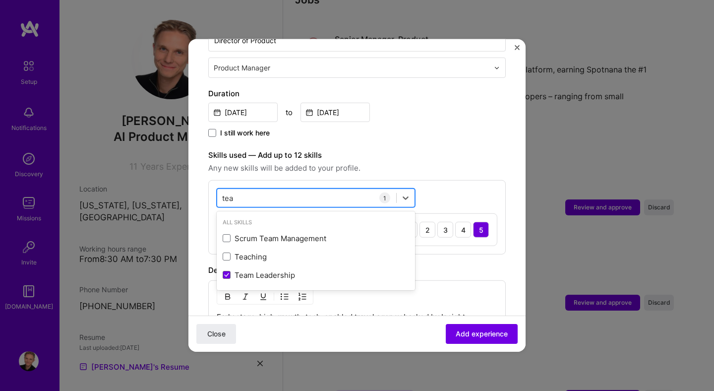
type input "team"
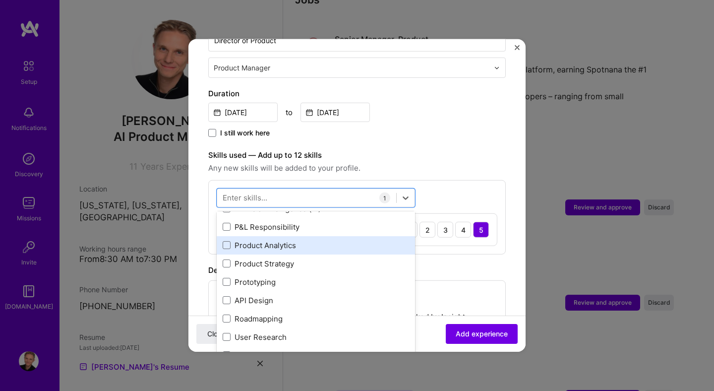
scroll to position [0, 0]
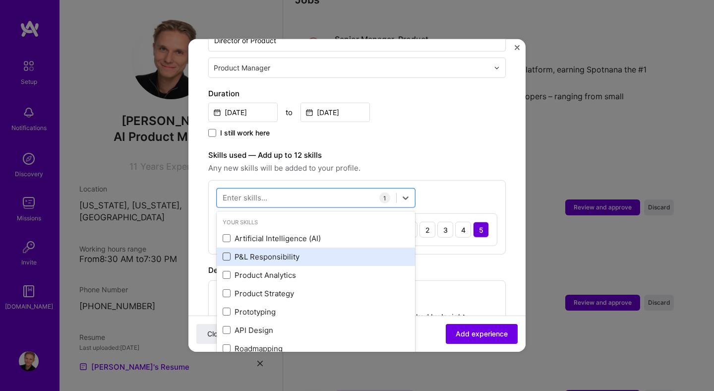
click at [228, 252] on span at bounding box center [227, 256] width 8 height 8
click at [0, 0] on input "checkbox" at bounding box center [0, 0] width 0 height 0
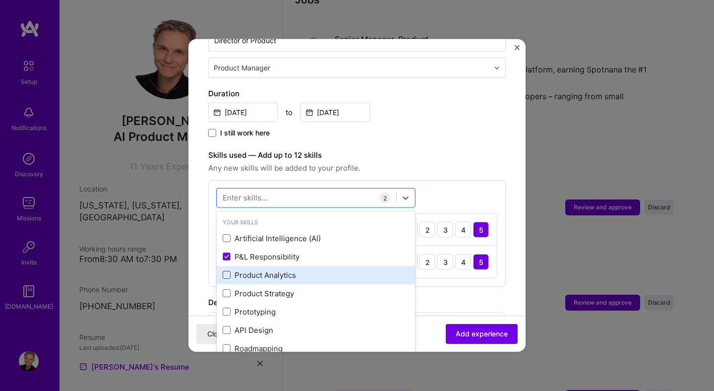
click at [229, 271] on span at bounding box center [227, 275] width 8 height 8
click at [0, 0] on input "checkbox" at bounding box center [0, 0] width 0 height 0
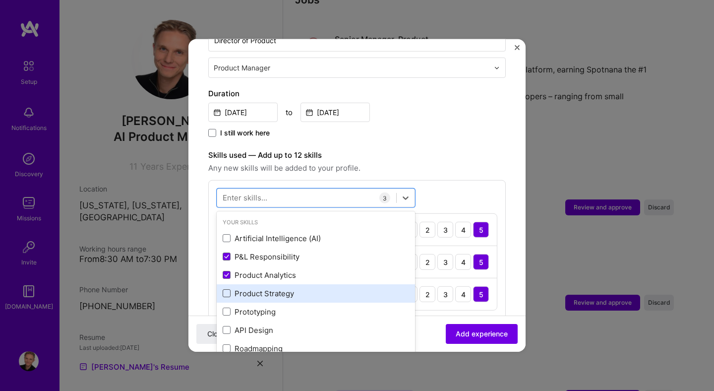
click at [229, 289] on span at bounding box center [227, 293] width 8 height 8
click at [0, 0] on input "checkbox" at bounding box center [0, 0] width 0 height 0
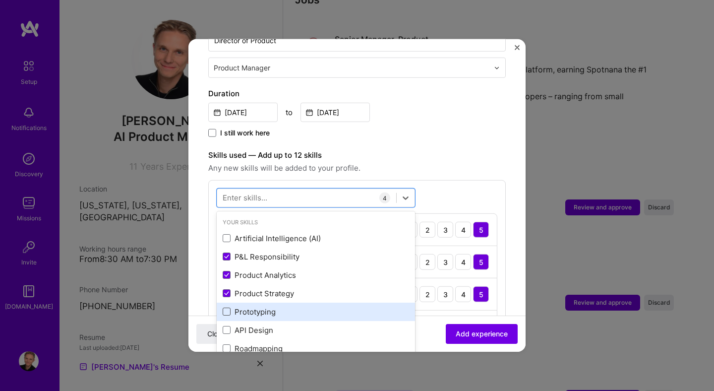
click at [229, 307] on span at bounding box center [227, 311] width 8 height 8
click at [0, 0] on input "checkbox" at bounding box center [0, 0] width 0 height 0
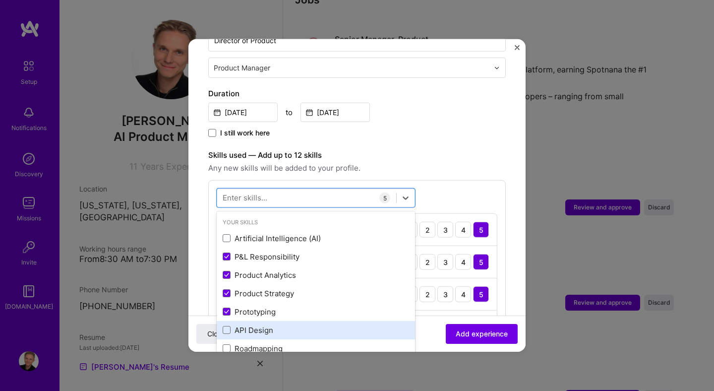
click at [229, 325] on div "API Design" at bounding box center [316, 330] width 198 height 18
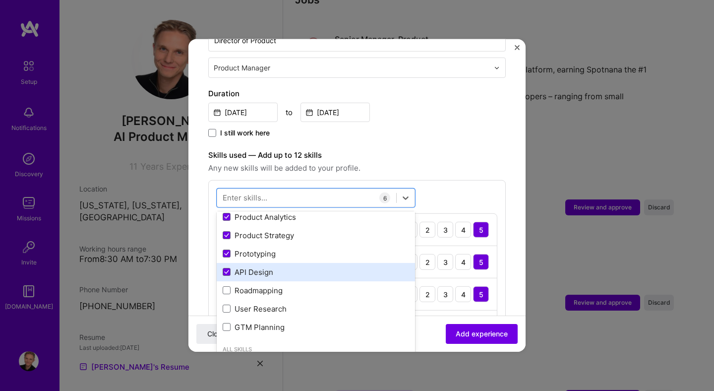
scroll to position [64, 0]
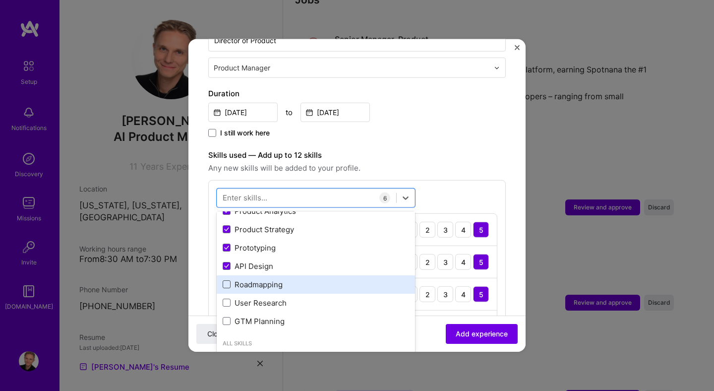
click at [228, 280] on span at bounding box center [227, 284] width 8 height 8
click at [0, 0] on input "checkbox" at bounding box center [0, 0] width 0 height 0
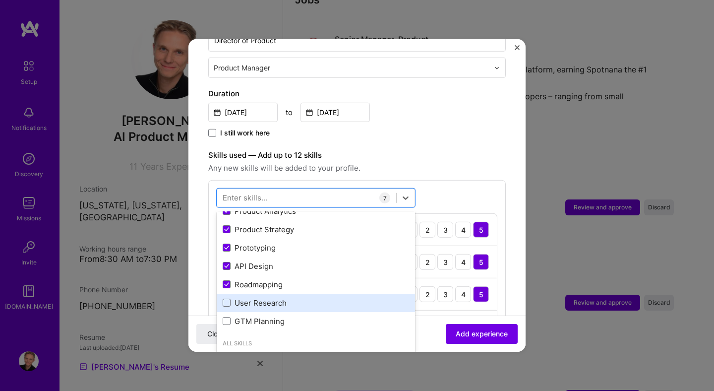
click at [228, 297] on div "User Research" at bounding box center [316, 302] width 186 height 10
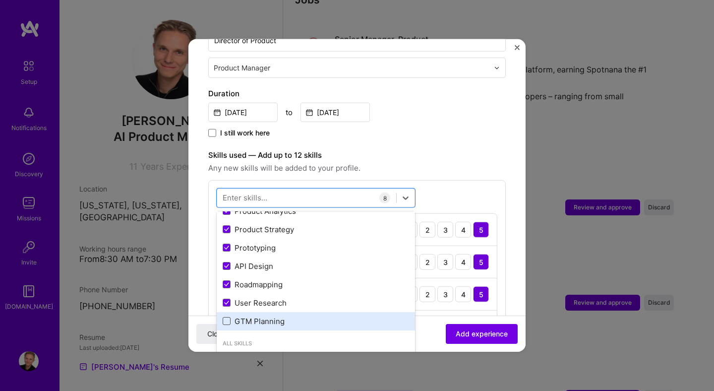
click at [228, 317] on span at bounding box center [227, 321] width 8 height 8
click at [0, 0] on input "checkbox" at bounding box center [0, 0] width 0 height 0
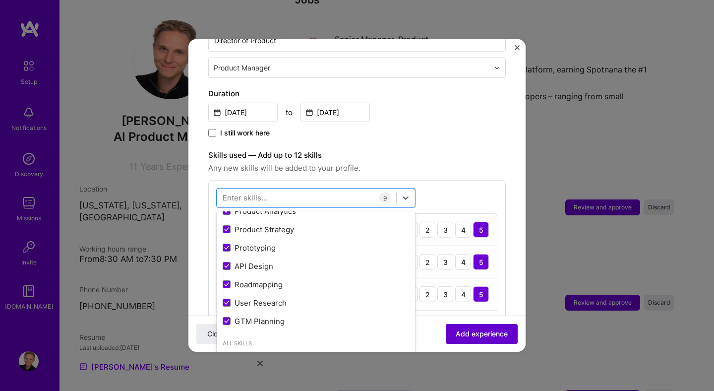
click at [465, 338] on span "Add experience" at bounding box center [482, 334] width 52 height 10
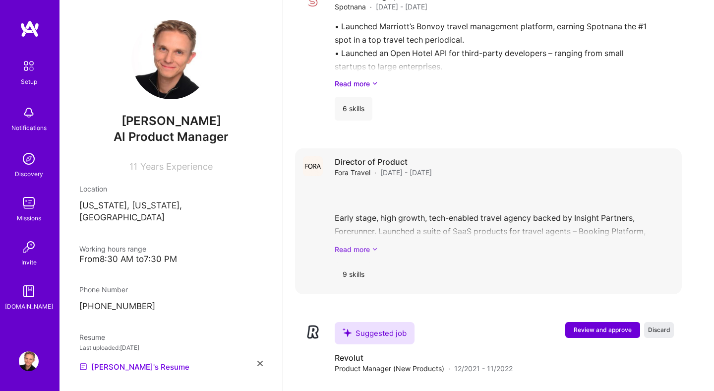
scroll to position [1257, 0]
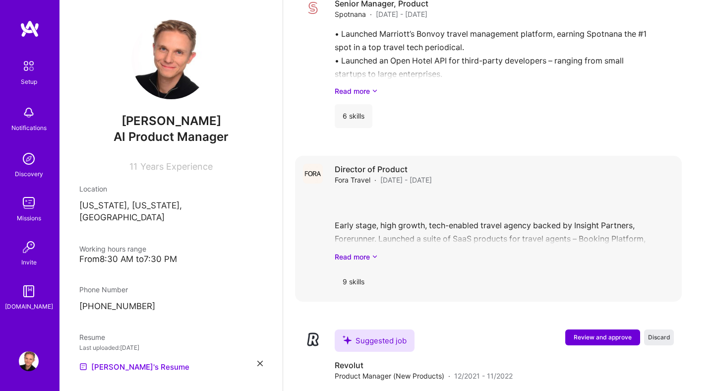
click at [557, 193] on div "Early stage, high growth, tech-enabled travel agency backed by Insight Partners…" at bounding box center [504, 227] width 339 height 69
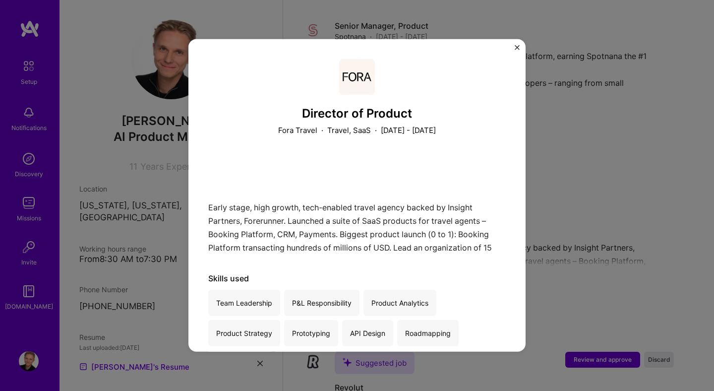
click at [514, 48] on div "Director of Product Fora Travel · Travel, SaaS · January 2023 - March 2024 Earl…" at bounding box center [356, 195] width 337 height 312
click at [516, 47] on img "Close" at bounding box center [517, 47] width 5 height 5
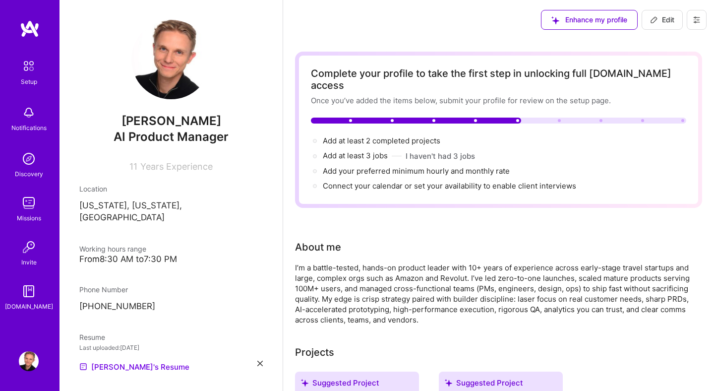
click at [652, 24] on span "Edit" at bounding box center [662, 20] width 24 height 10
select select "US"
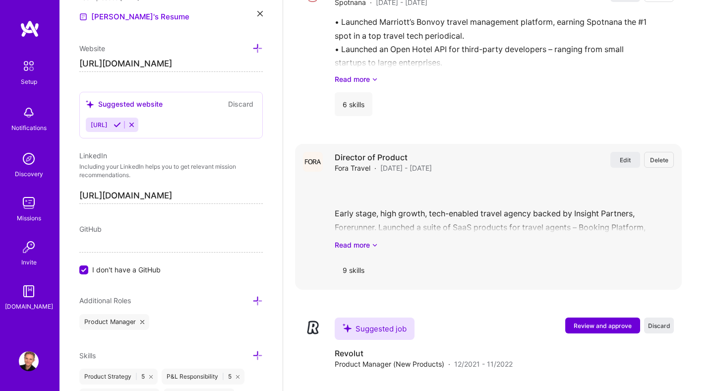
scroll to position [1781, 0]
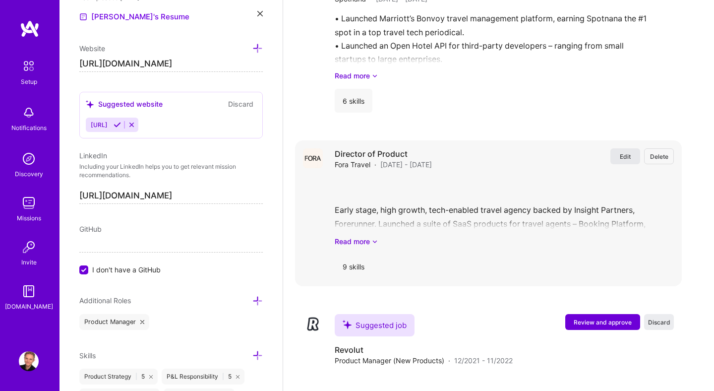
click at [617, 148] on button "Edit" at bounding box center [625, 156] width 30 height 16
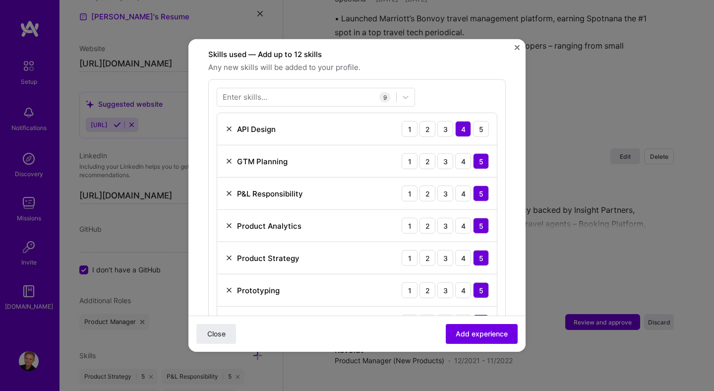
scroll to position [289, 0]
click at [229, 129] on img at bounding box center [229, 129] width 8 height 8
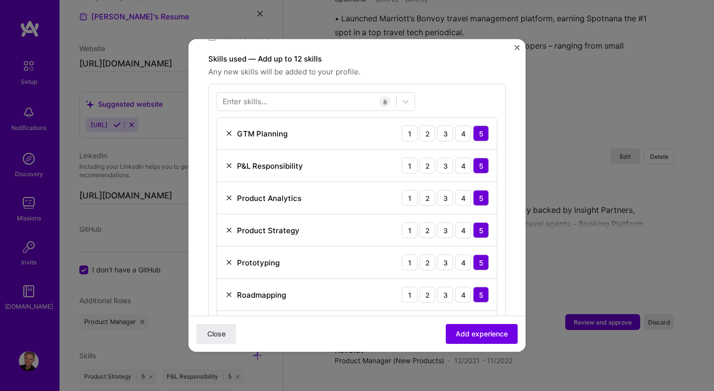
scroll to position [272, 0]
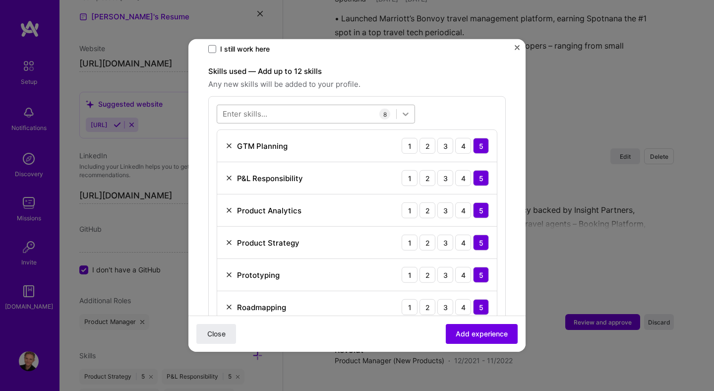
click at [402, 119] on div at bounding box center [406, 114] width 18 height 18
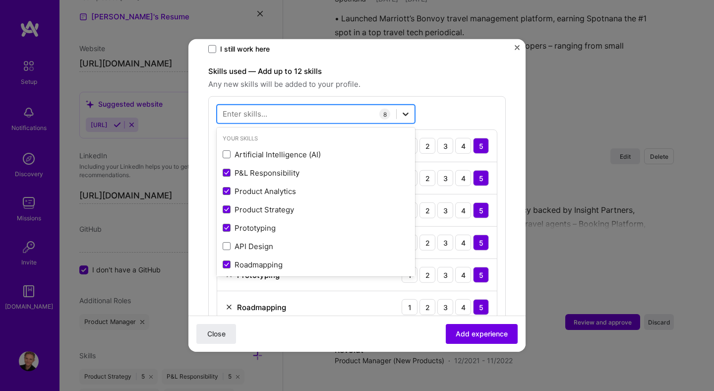
click at [402, 116] on icon at bounding box center [406, 114] width 10 height 10
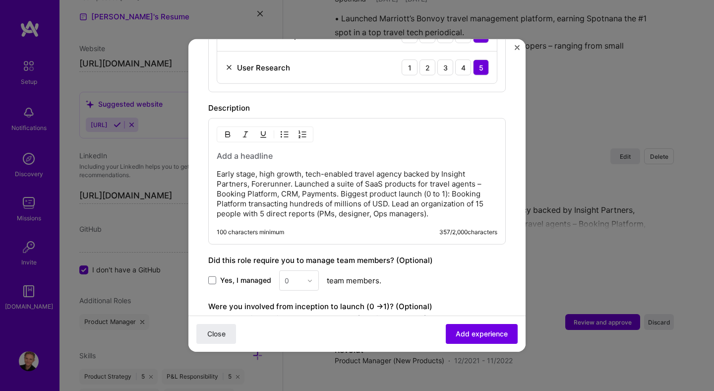
scroll to position [579, 0]
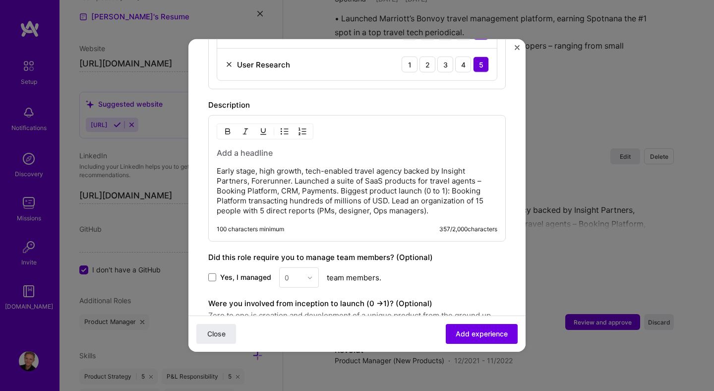
click at [345, 207] on p "Early stage, high growth, tech-enabled travel agency backed by Insight Partners…" at bounding box center [357, 191] width 281 height 50
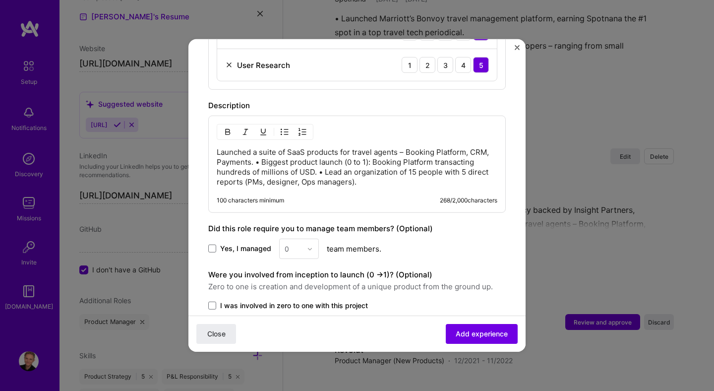
click at [258, 161] on p "Launched a suite of SaaS products for travel agents – Booking Platform, CRM, Pa…" at bounding box center [357, 167] width 281 height 40
copy p "•"
paste div
click at [275, 163] on p "• Launched a suite of SaaS products for travel agents – Booking Platform, CRM, …" at bounding box center [357, 167] width 281 height 40
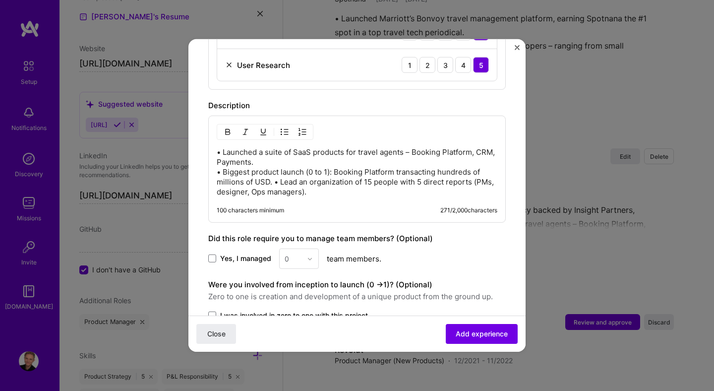
click at [275, 183] on p "• Launched a suite of SaaS products for travel agents – Booking Platform, CRM, …" at bounding box center [357, 172] width 281 height 50
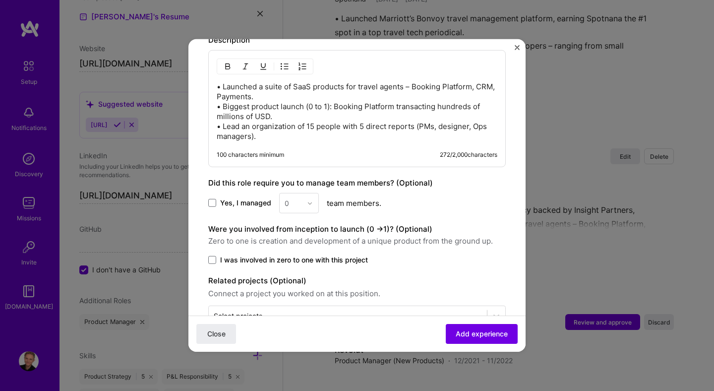
scroll to position [647, 0]
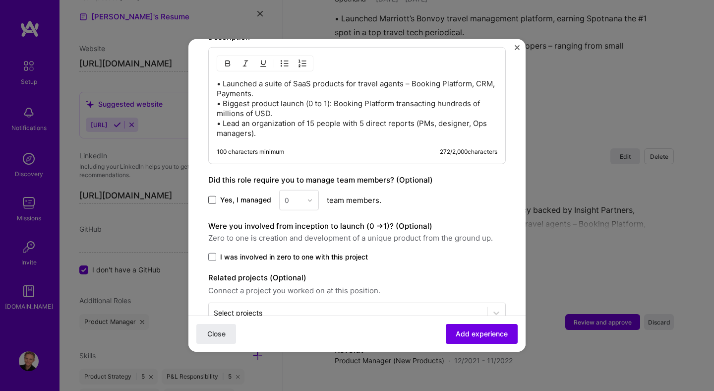
click at [215, 198] on span at bounding box center [212, 200] width 8 height 8
click at [0, 0] on input "Yes, I managed" at bounding box center [0, 0] width 0 height 0
click at [307, 198] on img at bounding box center [310, 200] width 6 height 6
click at [293, 299] on div "5" at bounding box center [299, 299] width 34 height 18
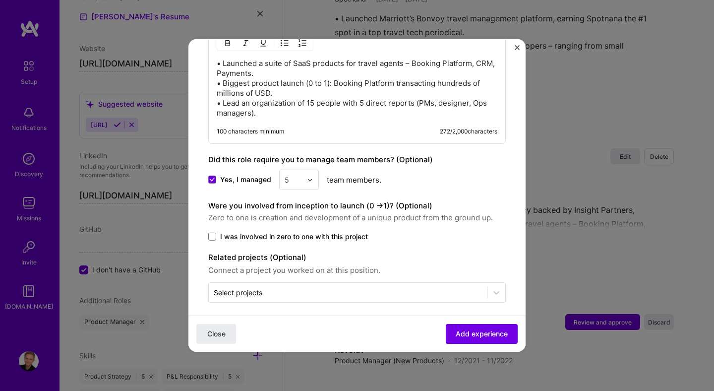
scroll to position [674, 0]
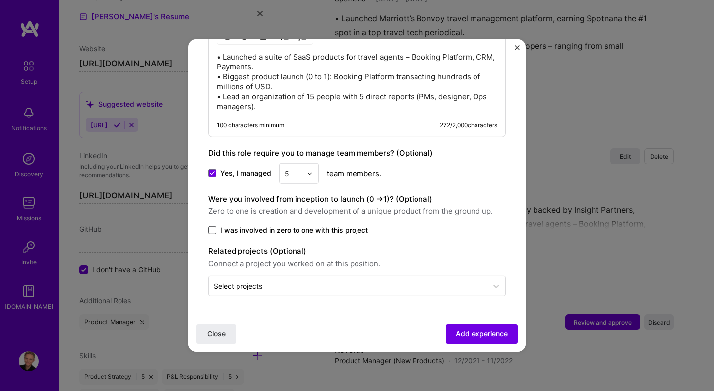
click at [215, 228] on span at bounding box center [212, 230] width 8 height 8
click at [0, 0] on input "I was involved in zero to one with this project" at bounding box center [0, 0] width 0 height 0
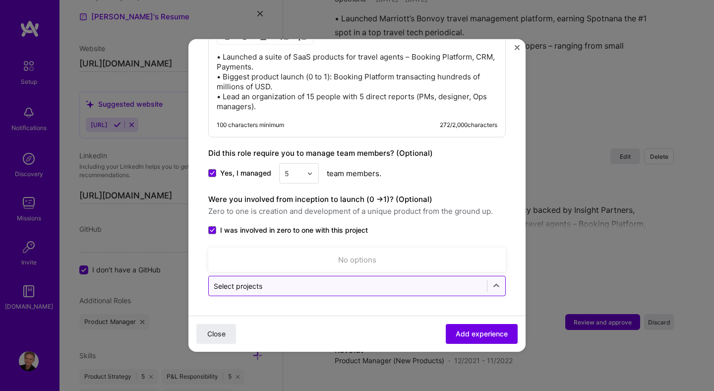
click at [372, 293] on div "Select projects" at bounding box center [348, 285] width 278 height 19
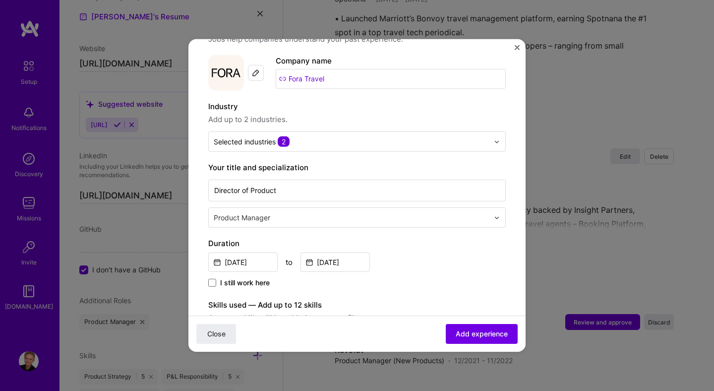
scroll to position [0, 0]
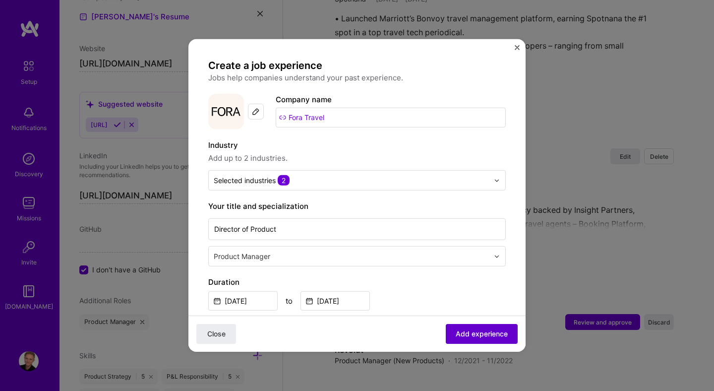
click at [476, 329] on span "Add experience" at bounding box center [482, 334] width 52 height 10
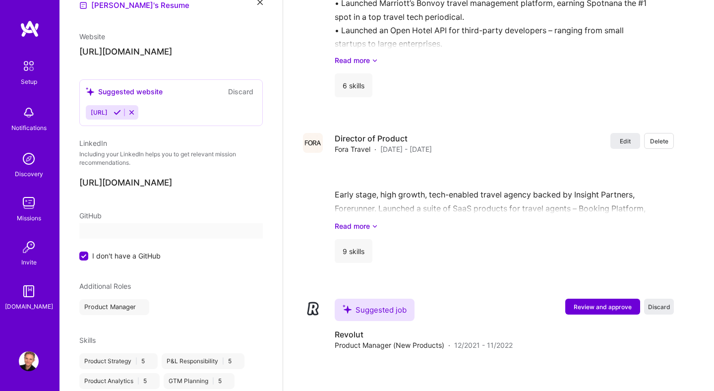
select select "US"
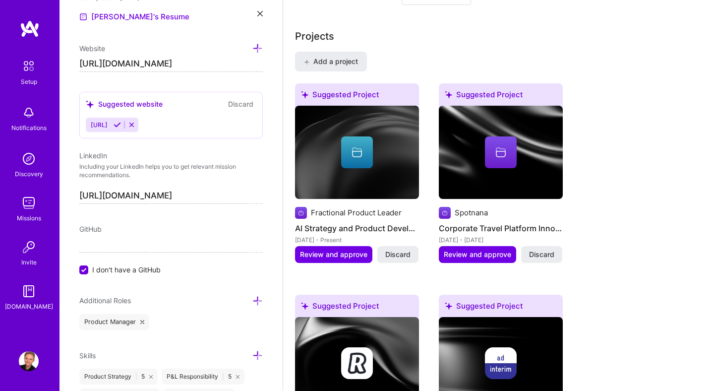
scroll to position [763, 0]
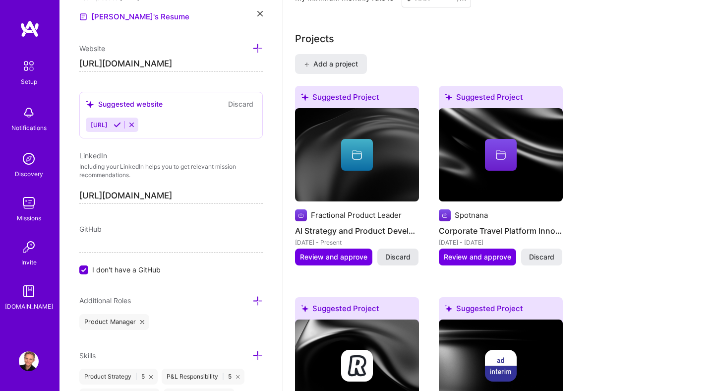
click at [402, 252] on span "Discard" at bounding box center [397, 257] width 25 height 10
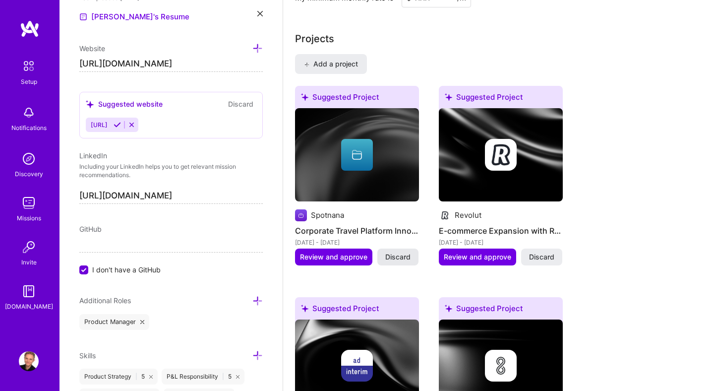
click at [404, 252] on span "Discard" at bounding box center [397, 257] width 25 height 10
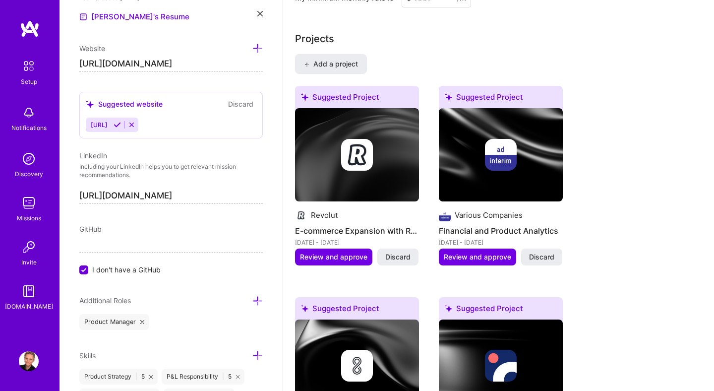
click at [404, 252] on span "Discard" at bounding box center [397, 257] width 25 height 10
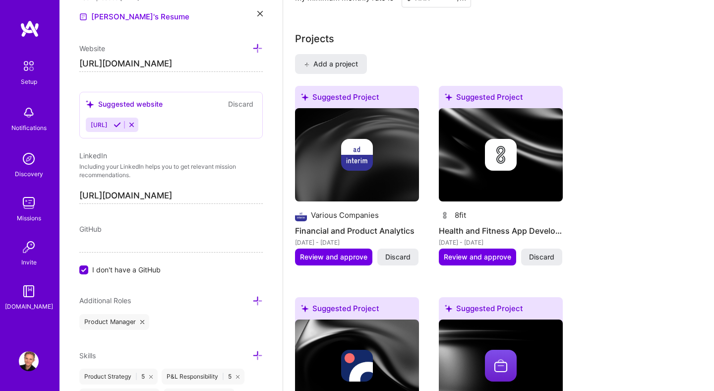
click at [404, 252] on span "Discard" at bounding box center [397, 257] width 25 height 10
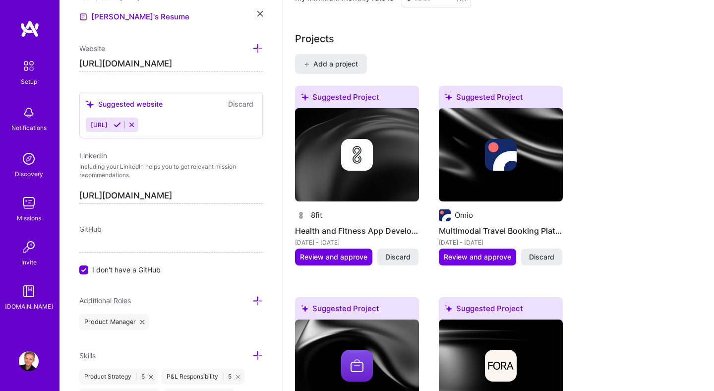
click at [404, 252] on span "Discard" at bounding box center [397, 257] width 25 height 10
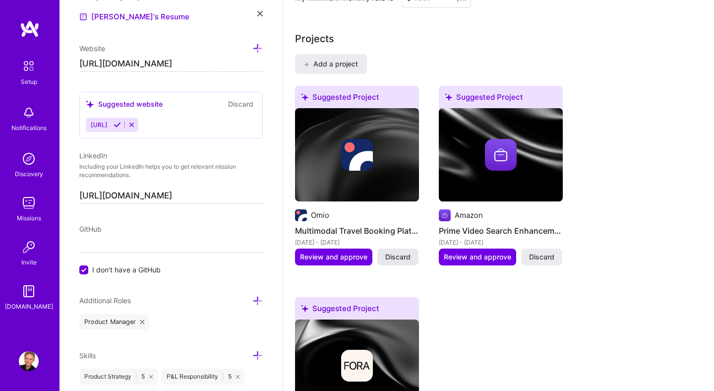
click at [404, 252] on span "Discard" at bounding box center [397, 257] width 25 height 10
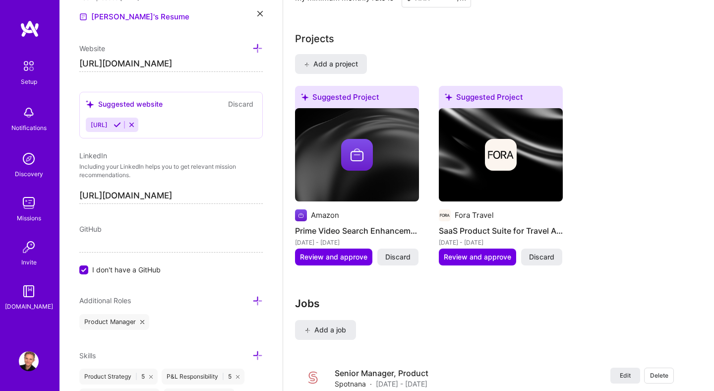
click at [404, 252] on span "Discard" at bounding box center [397, 257] width 25 height 10
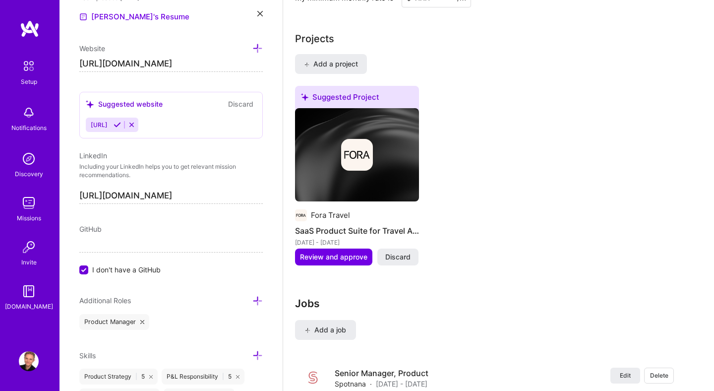
click at [404, 252] on span "Discard" at bounding box center [397, 257] width 25 height 10
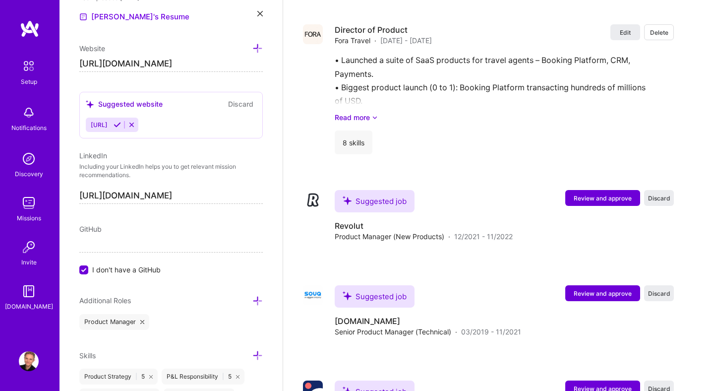
scroll to position [1085, 0]
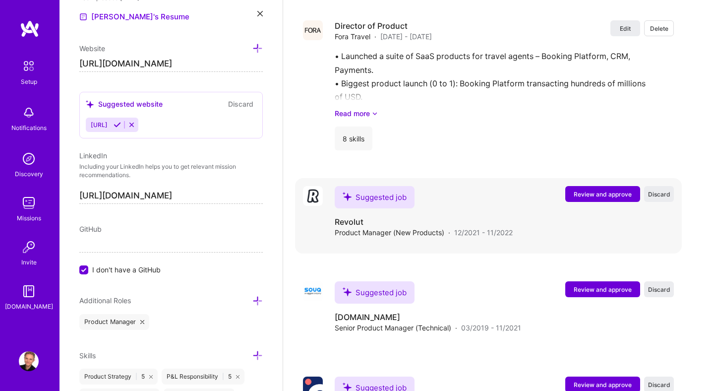
click at [587, 190] on span "Review and approve" at bounding box center [603, 194] width 58 height 8
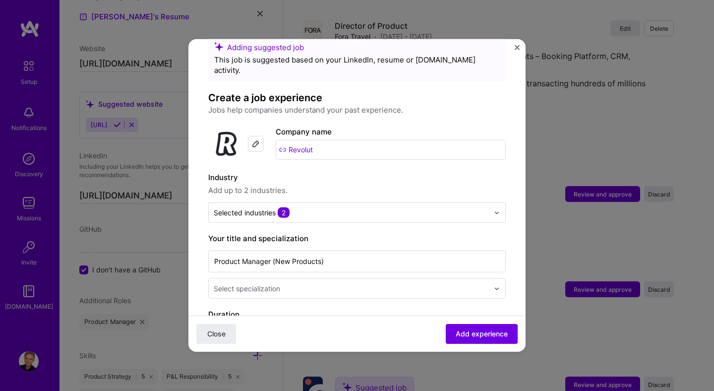
scroll to position [26, 0]
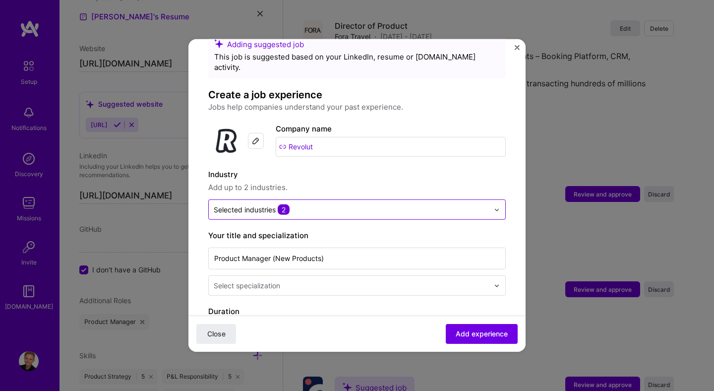
click at [345, 205] on div "Selected industries 2" at bounding box center [351, 209] width 285 height 19
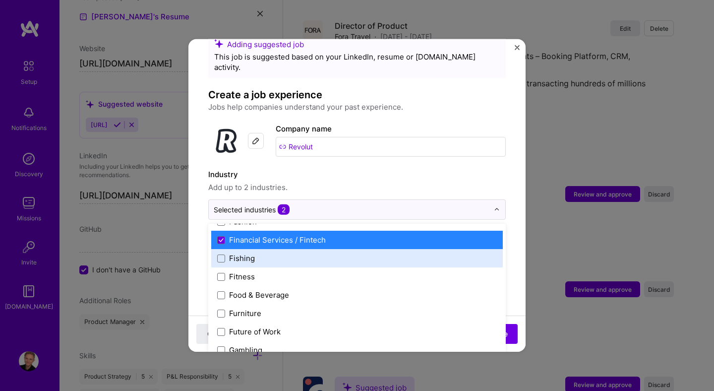
scroll to position [1040, 0]
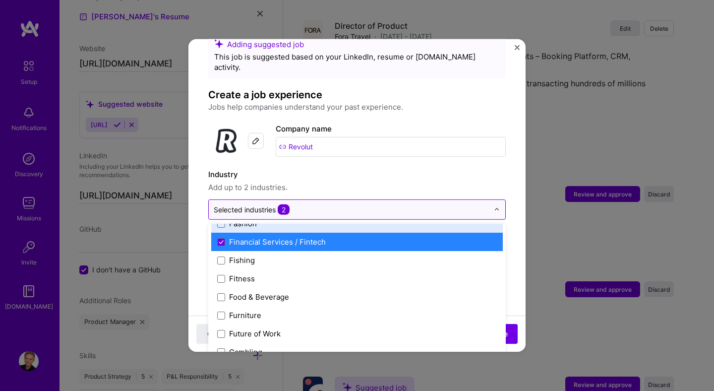
click at [486, 204] on input "text" at bounding box center [351, 209] width 275 height 10
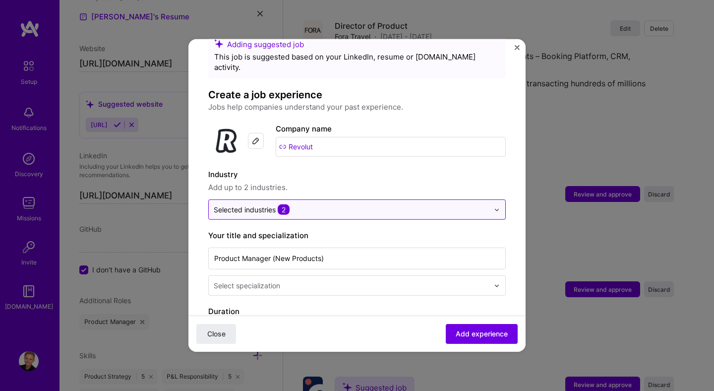
click at [503, 200] on div at bounding box center [499, 209] width 11 height 19
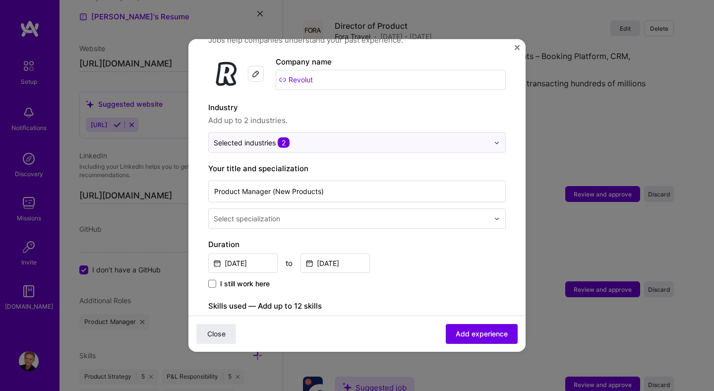
scroll to position [93, 0]
click at [327, 213] on input "text" at bounding box center [352, 218] width 277 height 10
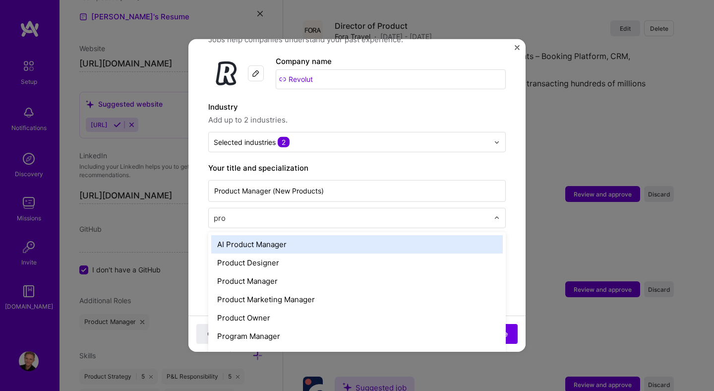
type input "prod"
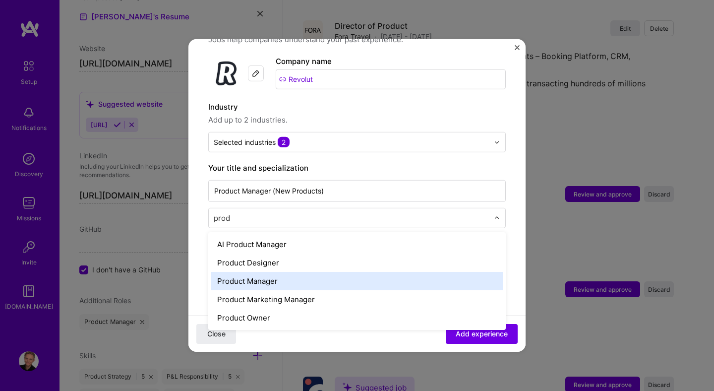
click at [299, 272] on div "Product Manager" at bounding box center [356, 281] width 291 height 18
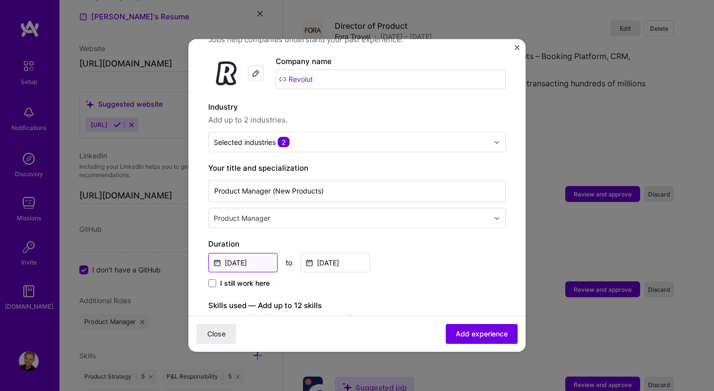
click at [251, 253] on input "Dec, 2021" at bounding box center [242, 262] width 69 height 19
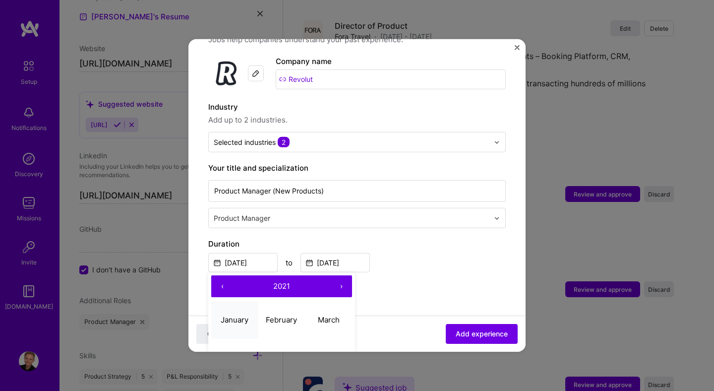
click at [241, 314] on abbr "January" at bounding box center [235, 318] width 28 height 9
type input "Jan, 2021"
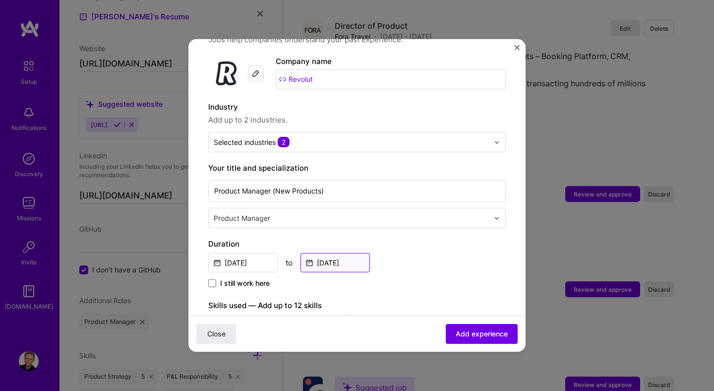
click at [342, 253] on input "Nov, 2022" at bounding box center [334, 262] width 69 height 19
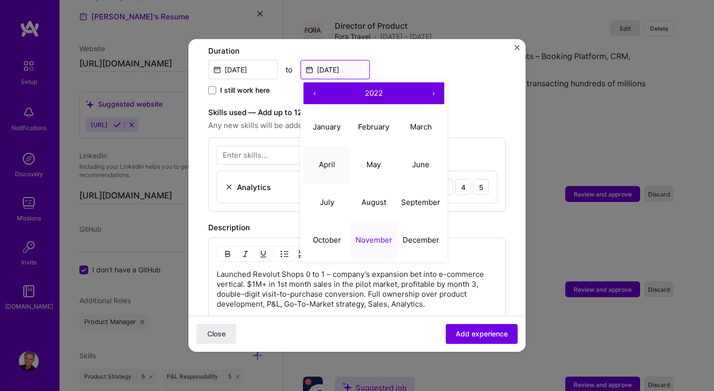
scroll to position [290, 0]
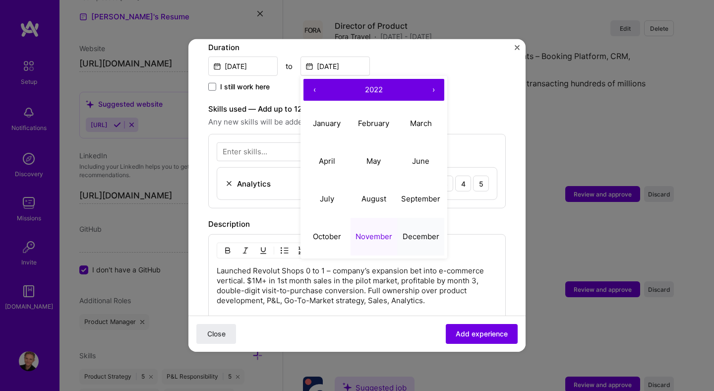
click at [423, 231] on abbr "December" at bounding box center [421, 235] width 37 height 9
type input "Dec, 2022"
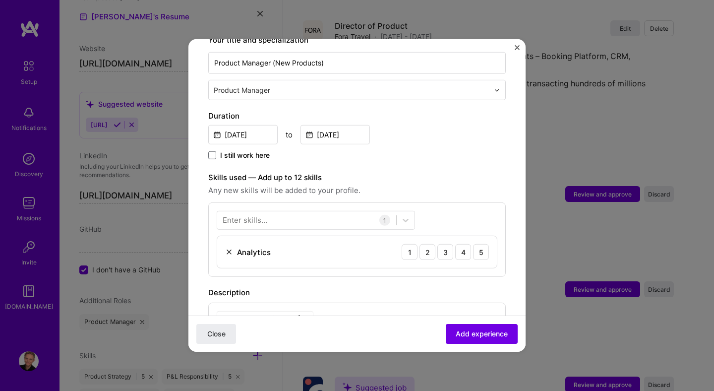
scroll to position [220, 0]
click at [484, 245] on div "5" at bounding box center [481, 253] width 16 height 16
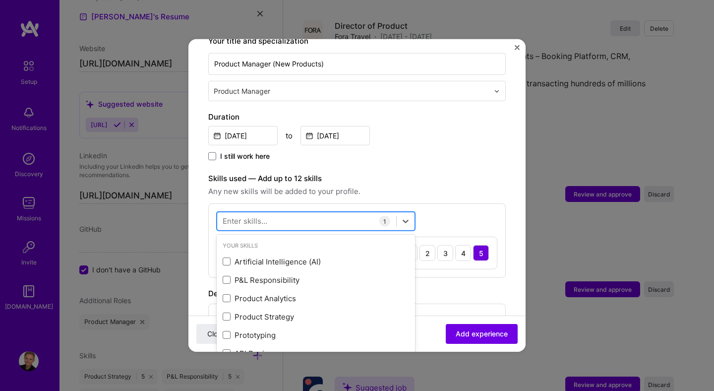
click at [325, 213] on div at bounding box center [306, 221] width 179 height 16
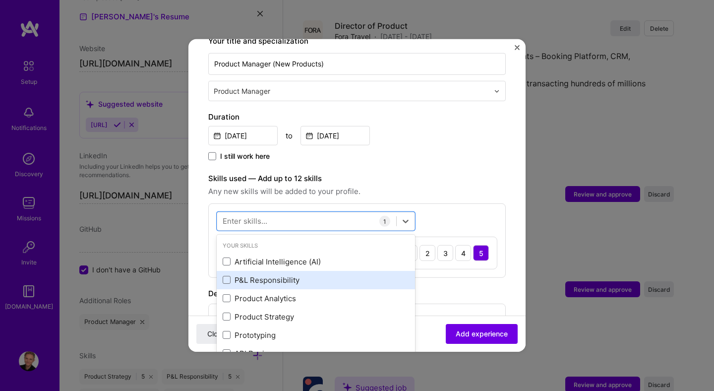
click at [248, 275] on div "P&L Responsibility" at bounding box center [316, 280] width 186 height 10
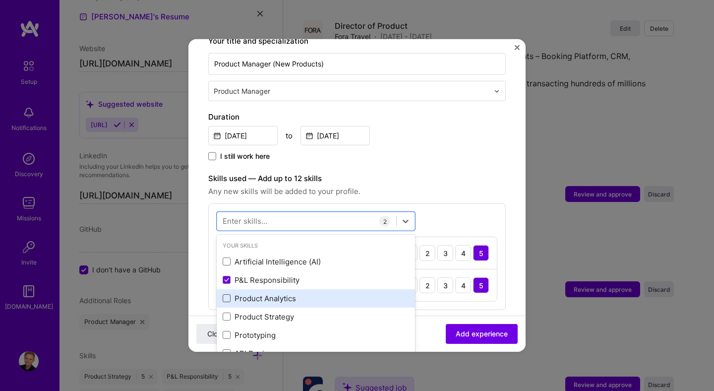
click at [230, 294] on span at bounding box center [227, 298] width 8 height 8
click at [0, 0] on input "checkbox" at bounding box center [0, 0] width 0 height 0
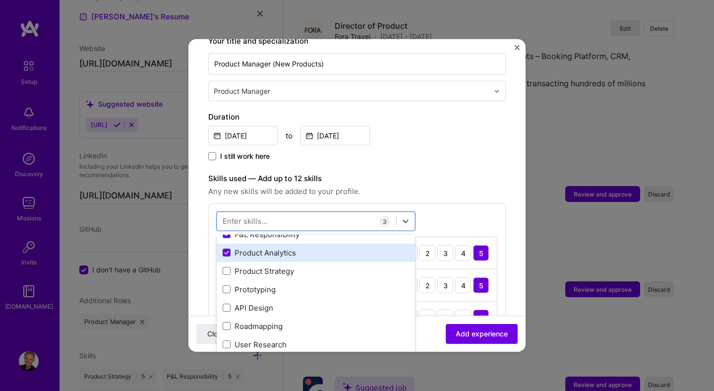
scroll to position [46, 0]
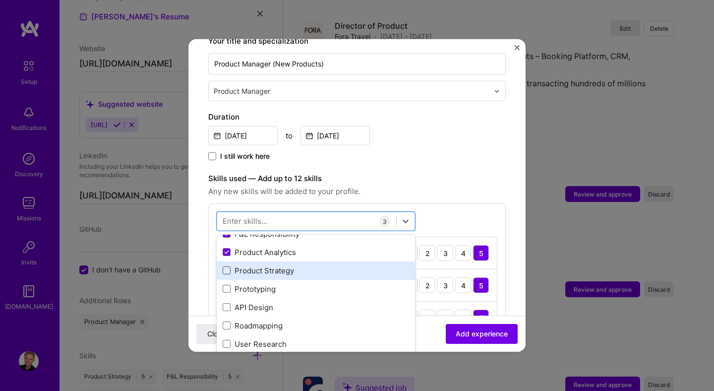
click at [227, 266] on span at bounding box center [227, 270] width 8 height 8
click at [0, 0] on input "checkbox" at bounding box center [0, 0] width 0 height 0
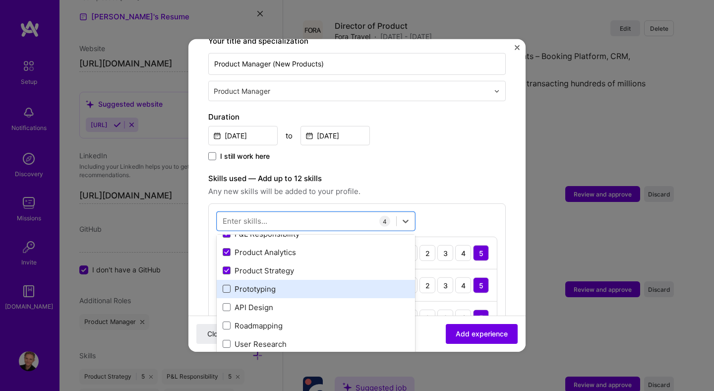
click at [227, 285] on span at bounding box center [227, 289] width 8 height 8
click at [0, 0] on input "checkbox" at bounding box center [0, 0] width 0 height 0
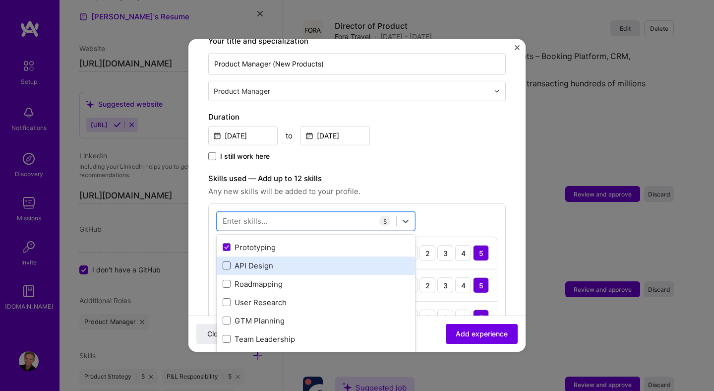
scroll to position [89, 0]
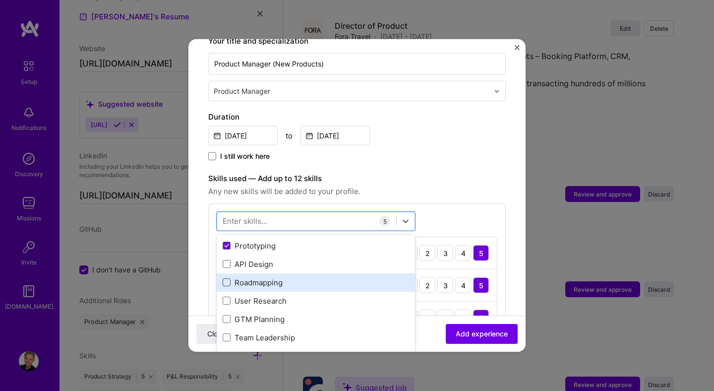
click at [225, 278] on span at bounding box center [227, 282] width 8 height 8
click at [0, 0] on input "checkbox" at bounding box center [0, 0] width 0 height 0
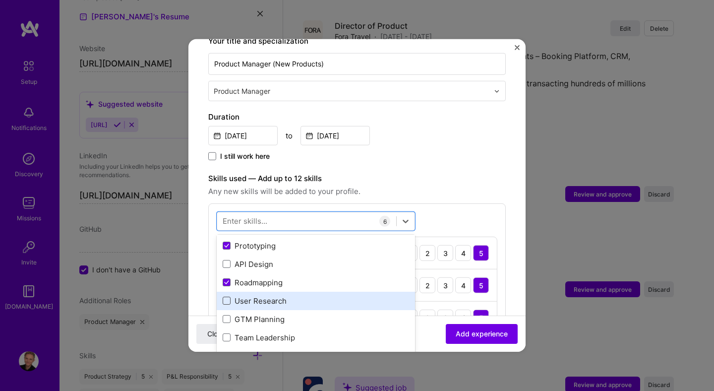
click at [225, 296] on span at bounding box center [227, 300] width 8 height 8
click at [0, 0] on input "checkbox" at bounding box center [0, 0] width 0 height 0
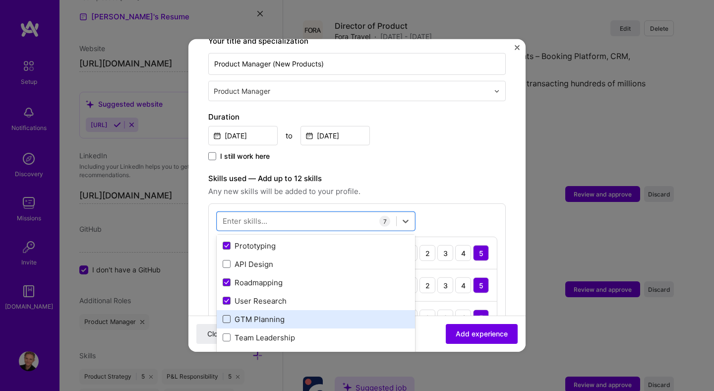
click at [225, 315] on span at bounding box center [227, 319] width 8 height 8
click at [0, 0] on input "checkbox" at bounding box center [0, 0] width 0 height 0
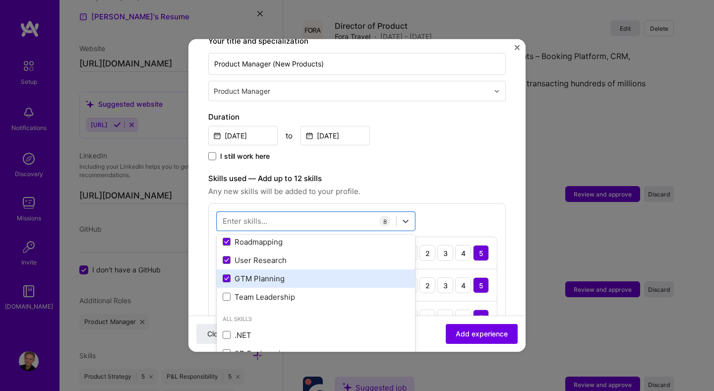
scroll to position [145, 0]
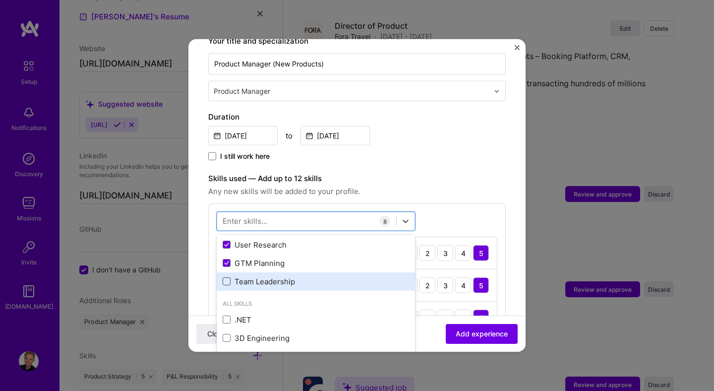
click at [230, 277] on span at bounding box center [227, 281] width 8 height 8
click at [0, 0] on input "checkbox" at bounding box center [0, 0] width 0 height 0
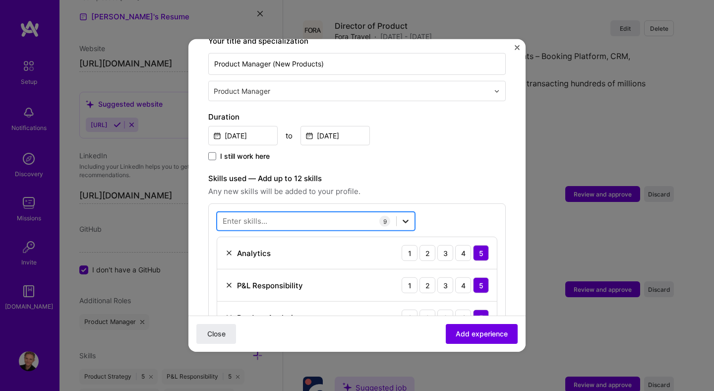
click at [408, 216] on icon at bounding box center [406, 221] width 10 height 10
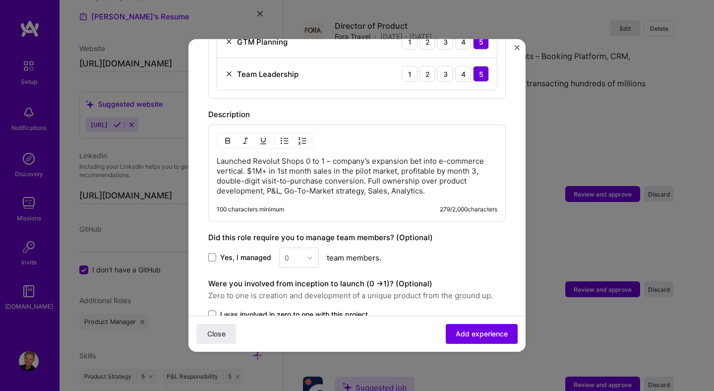
scroll to position [675, 0]
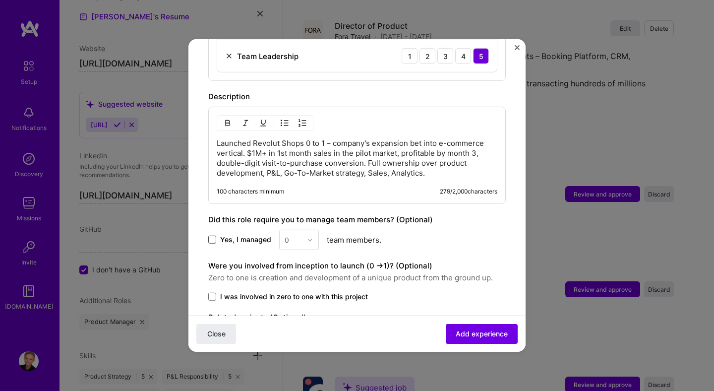
click at [213, 235] on span at bounding box center [212, 239] width 8 height 8
click at [0, 0] on input "Yes, I managed" at bounding box center [0, 0] width 0 height 0
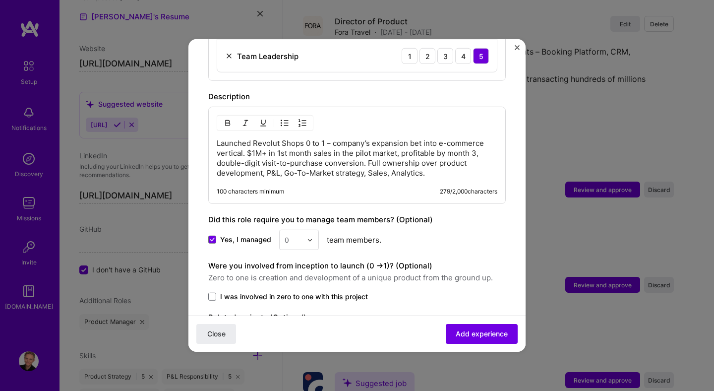
click at [303, 230] on div "0" at bounding box center [293, 239] width 27 height 19
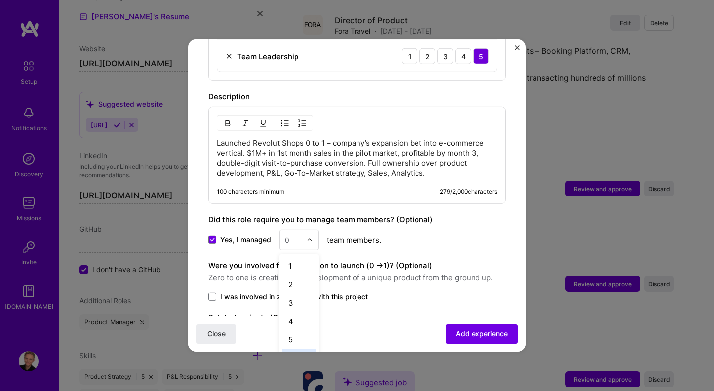
click at [297, 348] on div "6" at bounding box center [299, 357] width 34 height 18
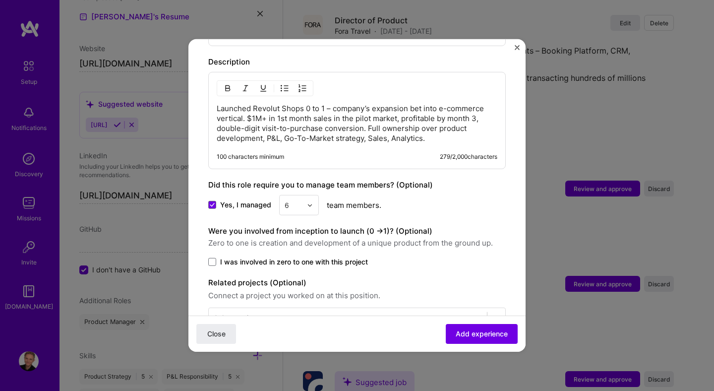
scroll to position [710, 0]
click at [211, 257] on span at bounding box center [212, 261] width 8 height 8
click at [0, 0] on input "I was involved in zero to one with this project" at bounding box center [0, 0] width 0 height 0
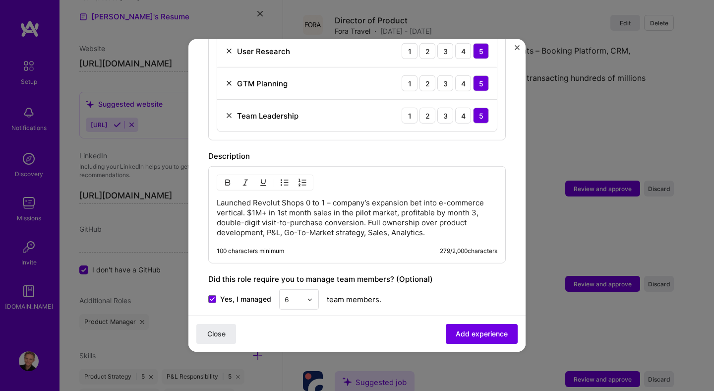
scroll to position [614, 0]
click at [301, 225] on p "Launched Revolut Shops 0 to 1 – company’s expansion bet into e-commerce vertica…" at bounding box center [357, 219] width 281 height 40
click at [249, 203] on p "Launched Revolut Shops 0 to 1 – company’s expansion bet into e-commerce vertica…" at bounding box center [357, 219] width 281 height 40
copy p "•"
paste div
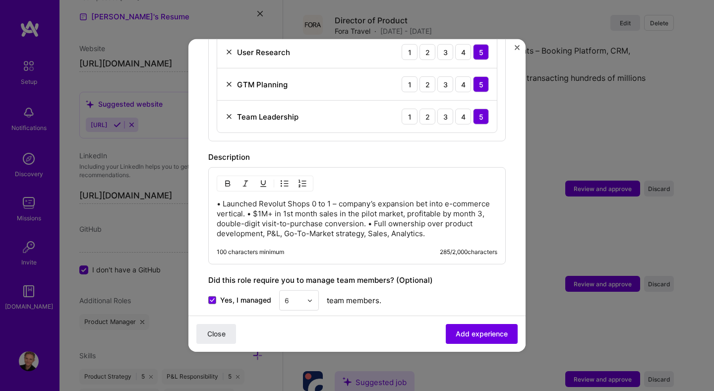
drag, startPoint x: 246, startPoint y: 201, endPoint x: 259, endPoint y: 216, distance: 19.3
click at [247, 202] on p "• Launched Revolut Shops 0 to 1 – company’s expansion bet into e-commerce verti…" at bounding box center [357, 219] width 281 height 40
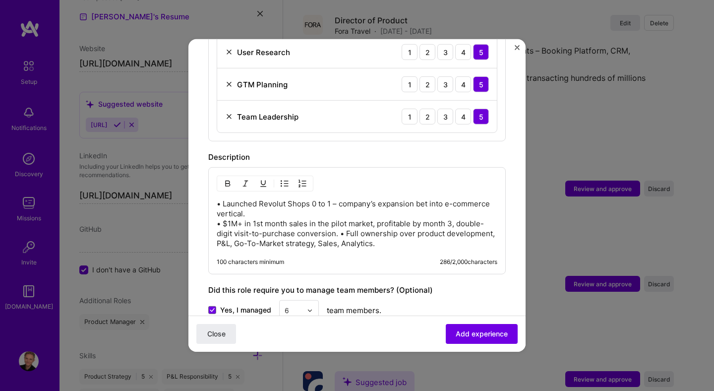
click at [340, 224] on p "• Launched Revolut Shops 0 to 1 – company’s expansion bet into e-commerce verti…" at bounding box center [357, 224] width 281 height 50
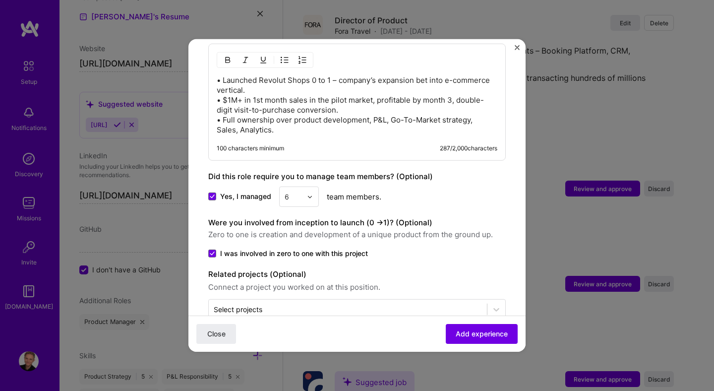
scroll to position [751, 0]
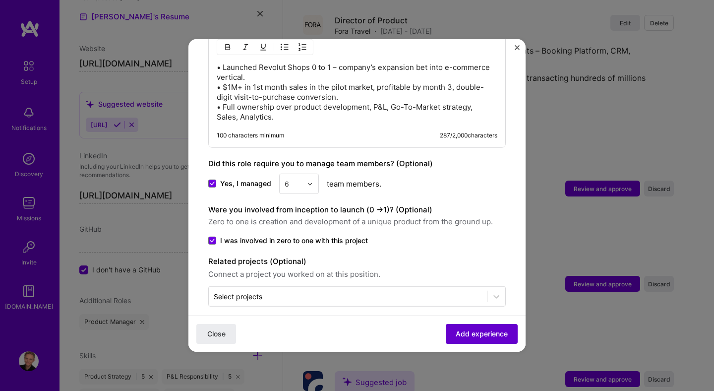
click at [463, 329] on span "Add experience" at bounding box center [482, 334] width 52 height 10
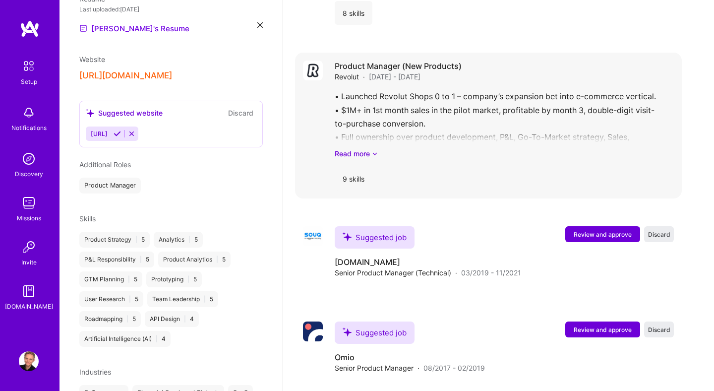
scroll to position [670, 0]
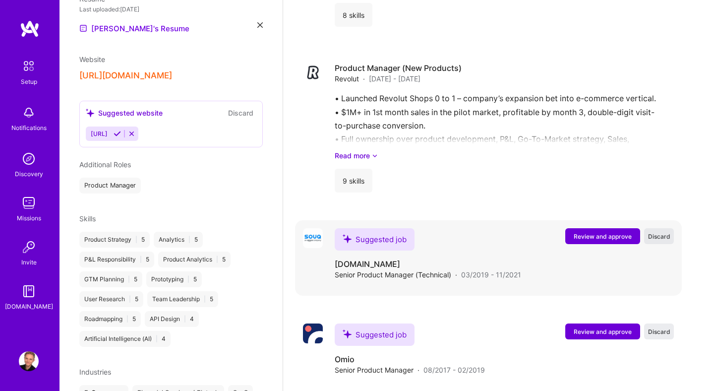
click at [658, 232] on span "Discard" at bounding box center [659, 236] width 22 height 8
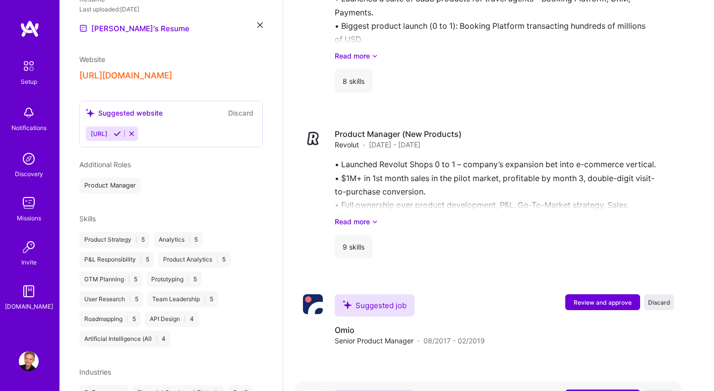
scroll to position [604, 0]
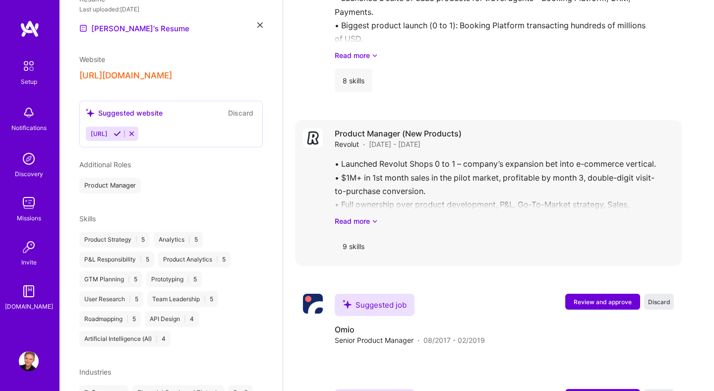
click at [486, 244] on div "9 skills" at bounding box center [504, 246] width 339 height 24
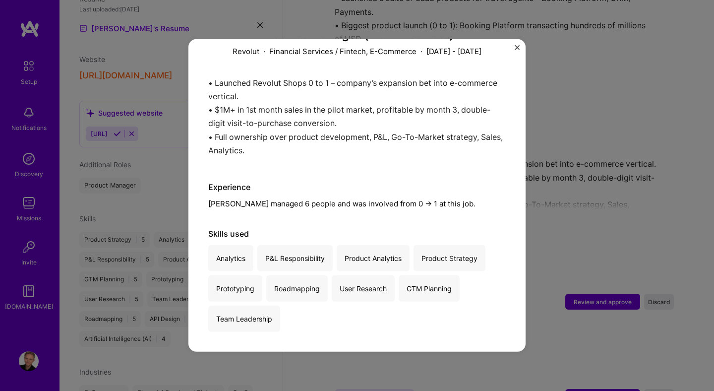
scroll to position [89, 0]
click at [516, 50] on img "Close" at bounding box center [517, 47] width 5 height 5
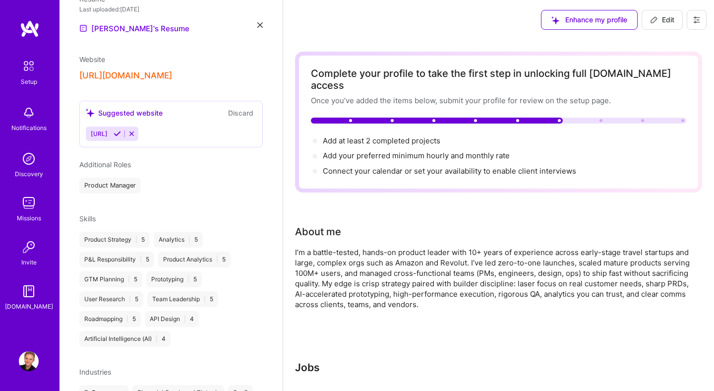
click at [651, 22] on icon at bounding box center [654, 20] width 8 height 8
select select "US"
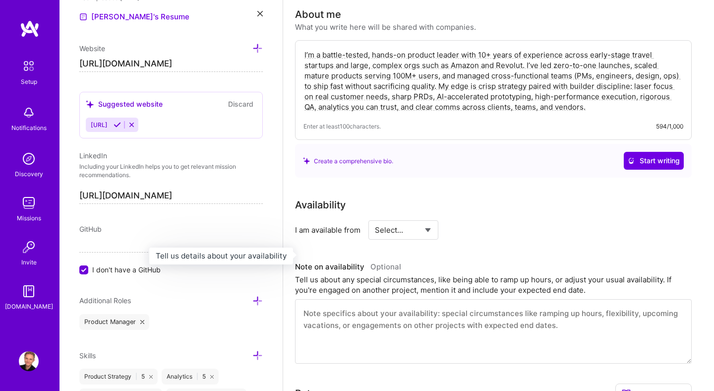
scroll to position [216, 0]
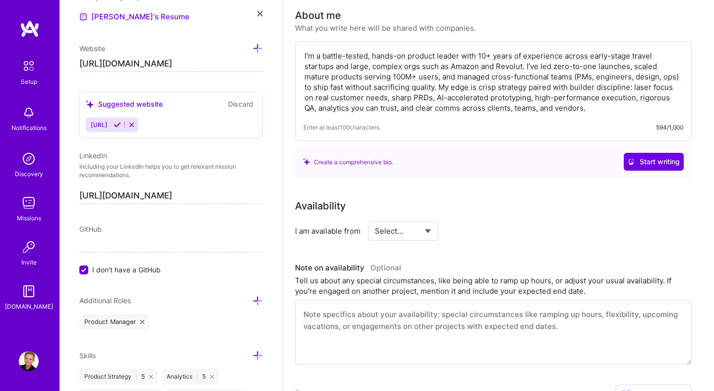
click at [397, 219] on select "Select... Right Now Future Date Not Available" at bounding box center [403, 230] width 57 height 25
select select "Right Now"
click at [375, 218] on select "Select... Right Now Future Date Not Available" at bounding box center [403, 230] width 57 height 25
click at [478, 221] on input at bounding box center [493, 230] width 59 height 19
type input "40"
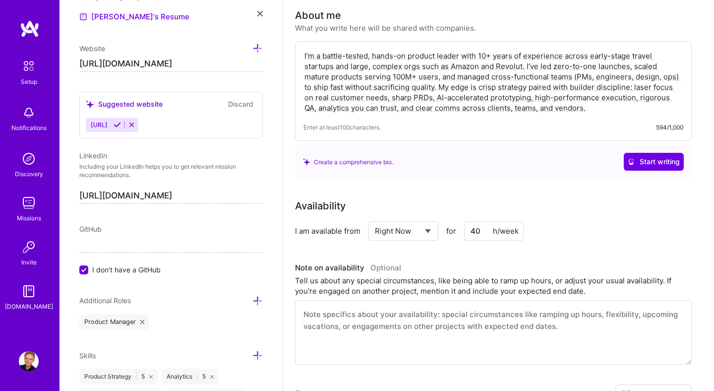
click at [673, 199] on div "Availability" at bounding box center [493, 205] width 397 height 15
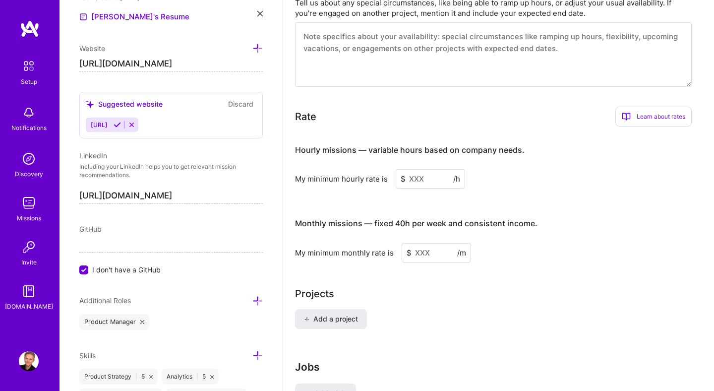
scroll to position [496, 0]
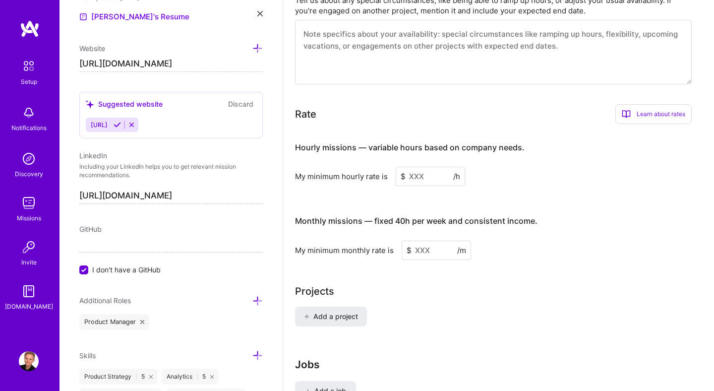
click at [420, 167] on input at bounding box center [430, 176] width 69 height 19
click at [416, 240] on input at bounding box center [436, 249] width 69 height 19
type input "10000"
click at [423, 167] on input at bounding box center [430, 176] width 69 height 19
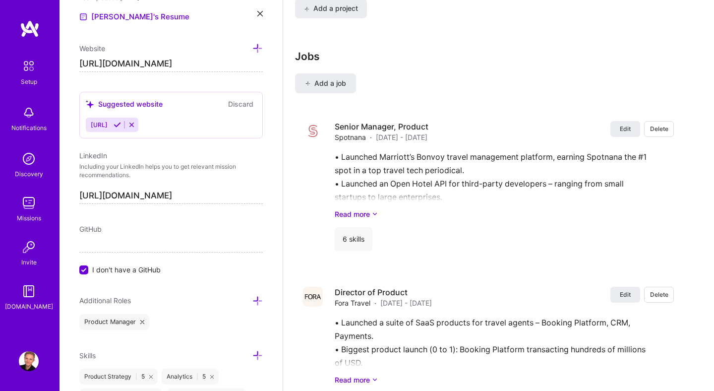
scroll to position [797, 0]
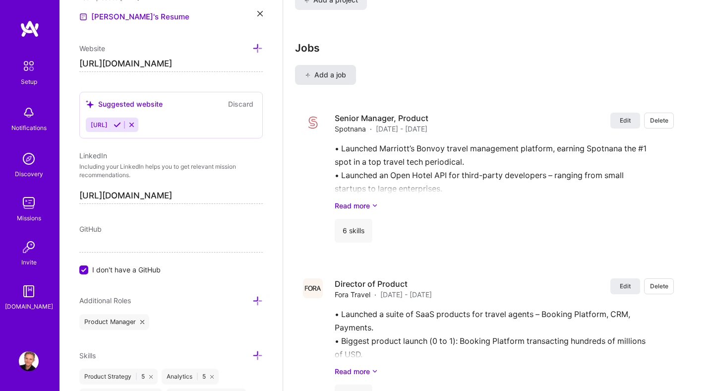
type input "100"
click at [329, 68] on button "Add a job" at bounding box center [325, 75] width 61 height 20
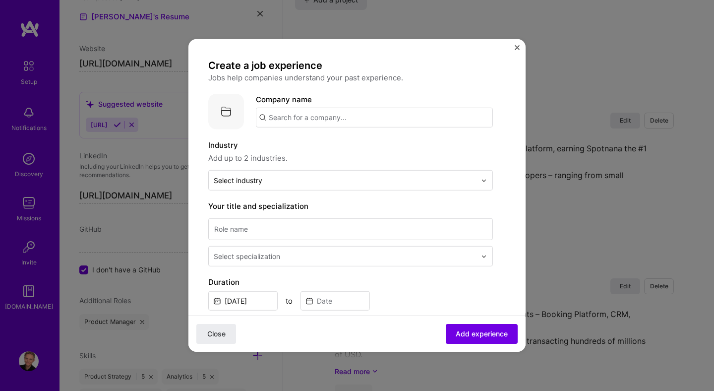
click at [308, 113] on input "text" at bounding box center [374, 118] width 237 height 20
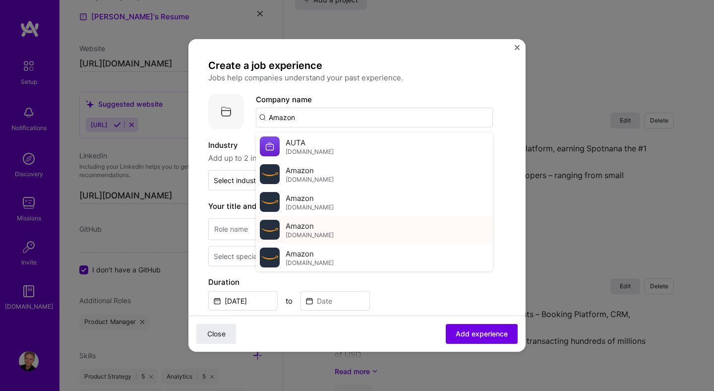
type input "Amazon"
click at [309, 216] on div "Amazon amazon.com" at bounding box center [374, 230] width 237 height 28
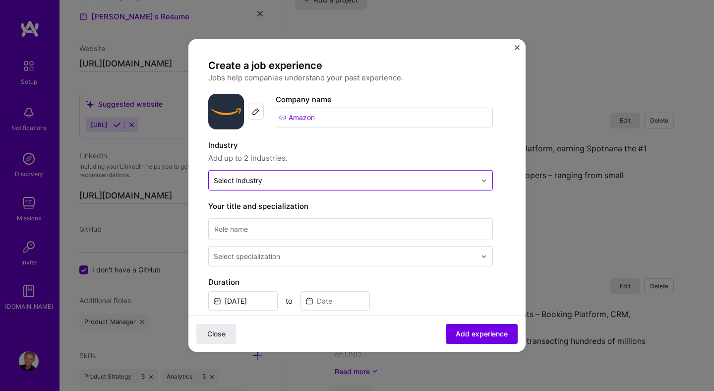
click at [318, 182] on input "text" at bounding box center [345, 180] width 262 height 10
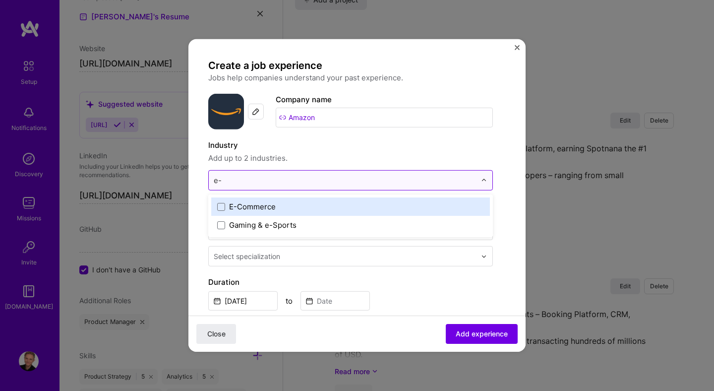
type input "e-c"
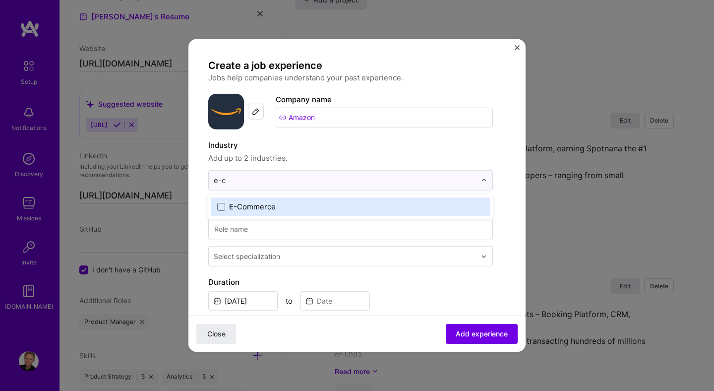
click at [312, 203] on label "E-Commerce" at bounding box center [350, 206] width 267 height 10
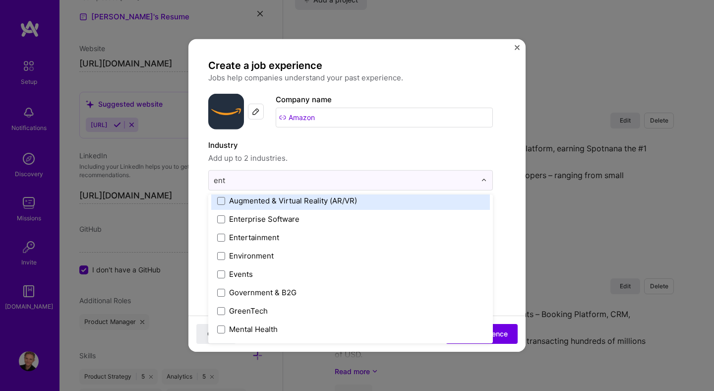
scroll to position [0, 0]
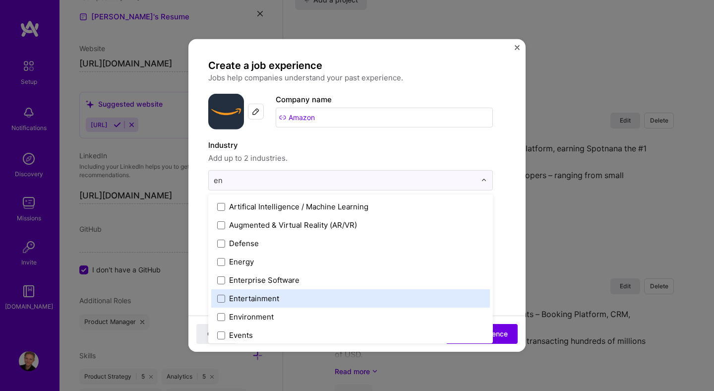
type input "e"
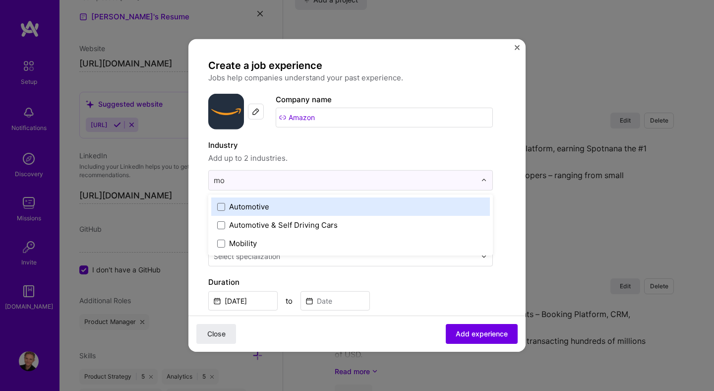
type input "m"
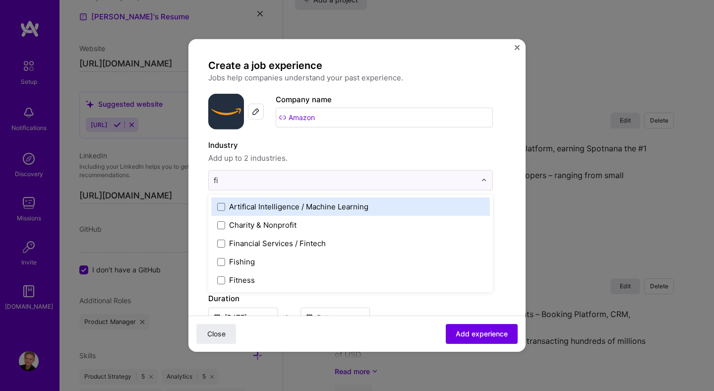
type input "f"
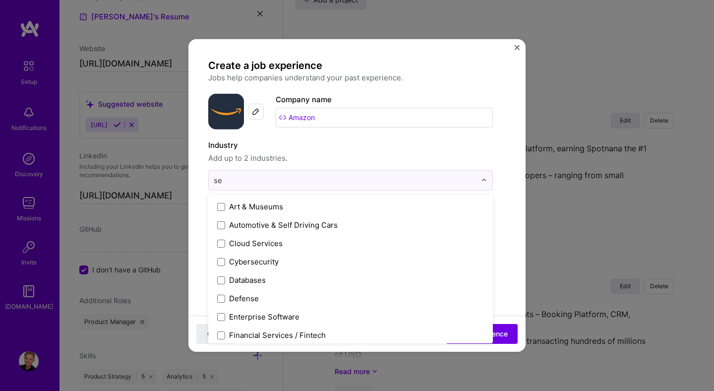
type input "s"
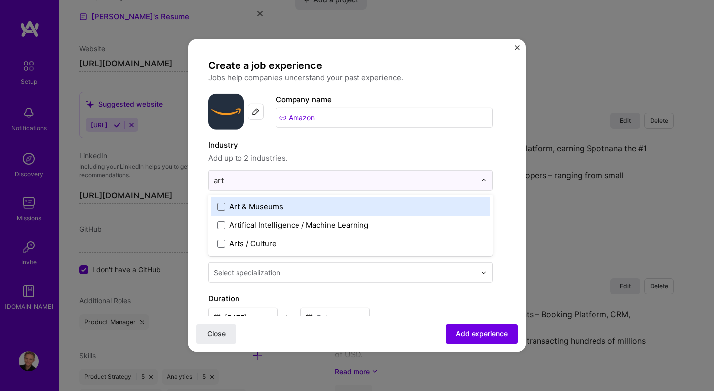
type input "arti"
click at [345, 208] on div "Artifical Intelligence / Machine Learning" at bounding box center [298, 206] width 139 height 10
type input "enter"
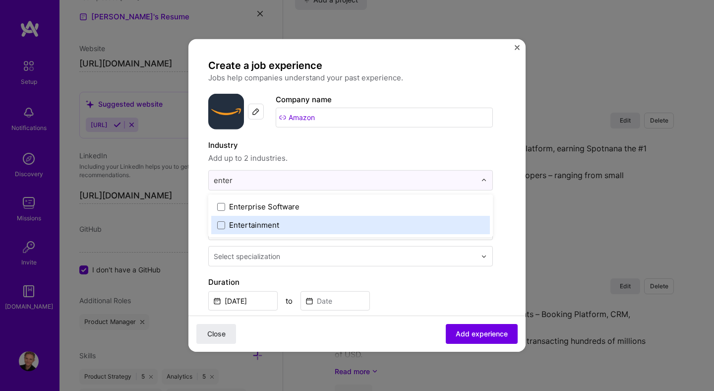
click at [303, 225] on label "Entertainment" at bounding box center [350, 225] width 267 height 10
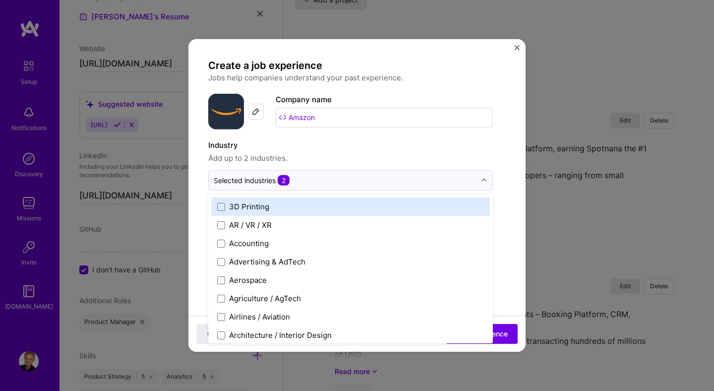
click at [506, 187] on form "Create a job experience Jobs help companies understand your past experience. Co…" at bounding box center [356, 385] width 337 height 653
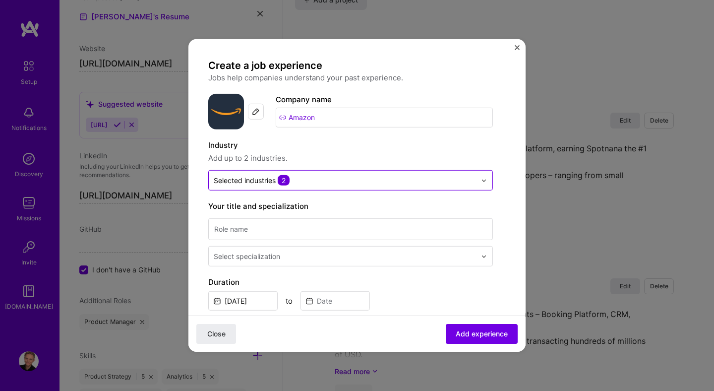
click at [351, 180] on input "text" at bounding box center [345, 180] width 262 height 10
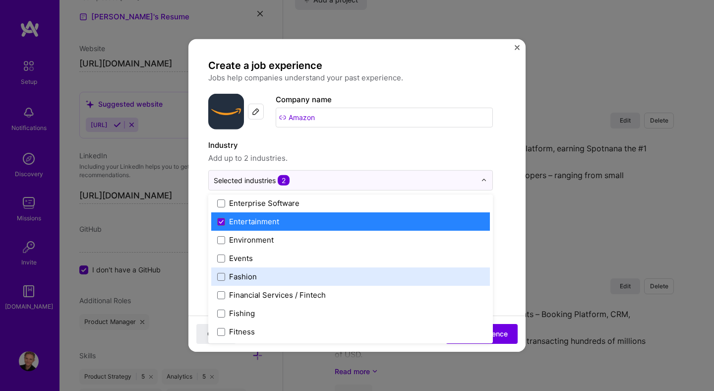
scroll to position [956, 0]
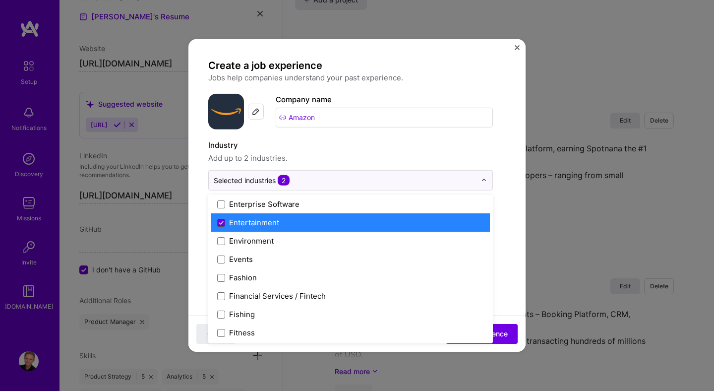
click at [222, 224] on icon at bounding box center [221, 222] width 5 height 4
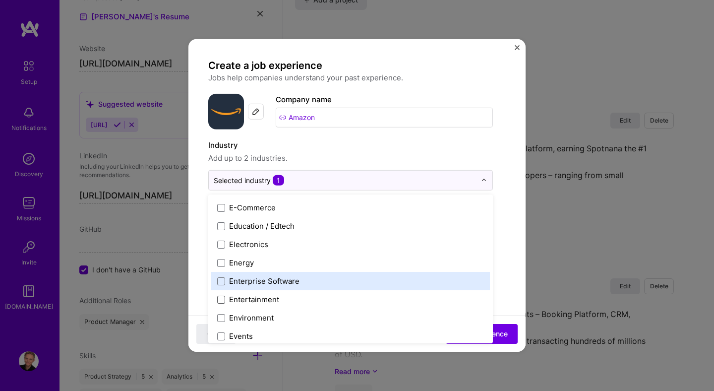
scroll to position [876, 0]
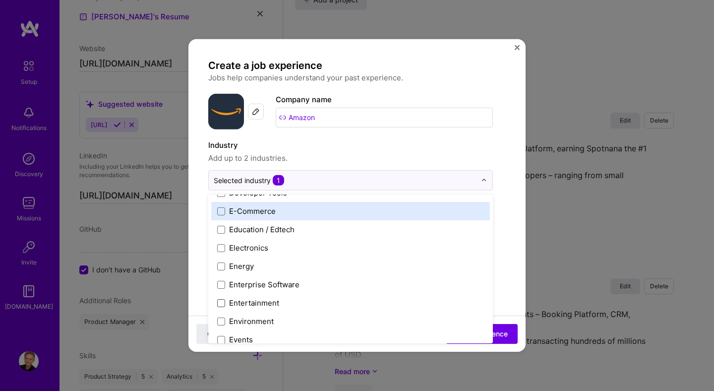
click at [252, 214] on div "E-Commerce" at bounding box center [252, 211] width 47 height 10
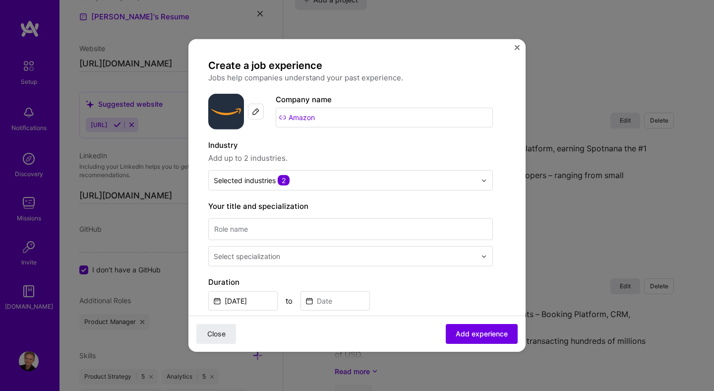
click at [514, 167] on form "Create a job experience Jobs help companies understand your past experience. Co…" at bounding box center [356, 385] width 337 height 653
click at [296, 234] on input at bounding box center [350, 229] width 285 height 22
paste input "Senior Product Manager (Technical)"
type input "Senior Product Manager (Technical)"
click at [254, 260] on div "Select specialization" at bounding box center [247, 256] width 66 height 10
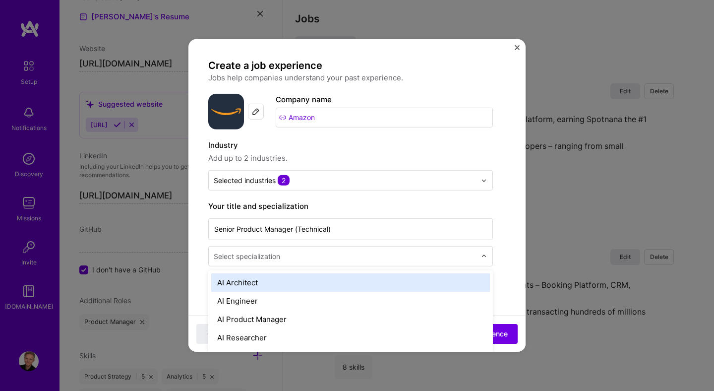
scroll to position [829, 0]
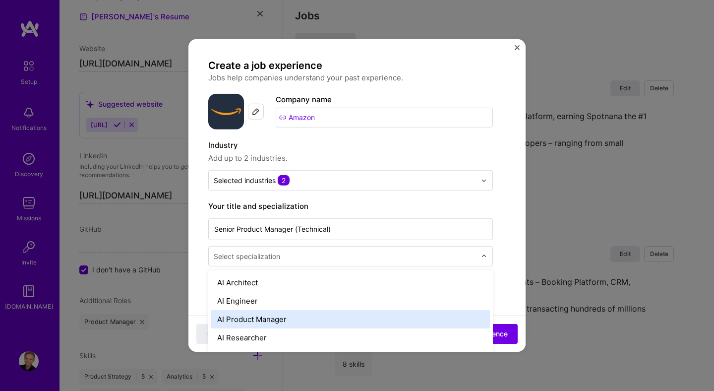
click at [262, 312] on div "AI Product Manager" at bounding box center [350, 319] width 279 height 18
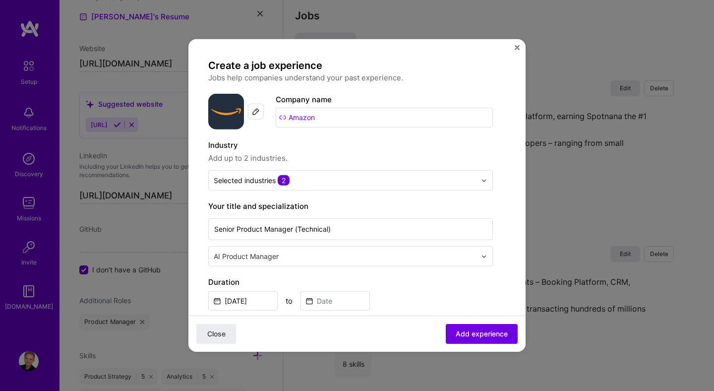
click at [503, 271] on div "Create a job experience Jobs help companies understand your past experience. Co…" at bounding box center [356, 357] width 297 height 597
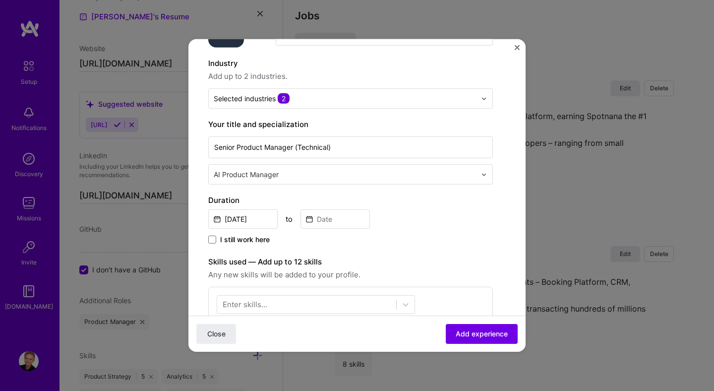
scroll to position [90, 0]
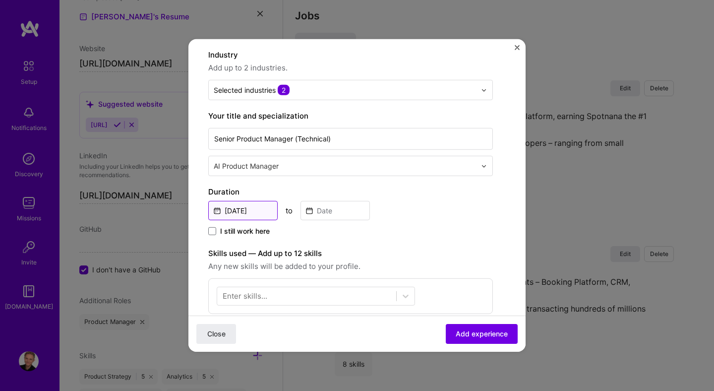
click at [254, 210] on input "Aug, 2025" at bounding box center [242, 210] width 69 height 19
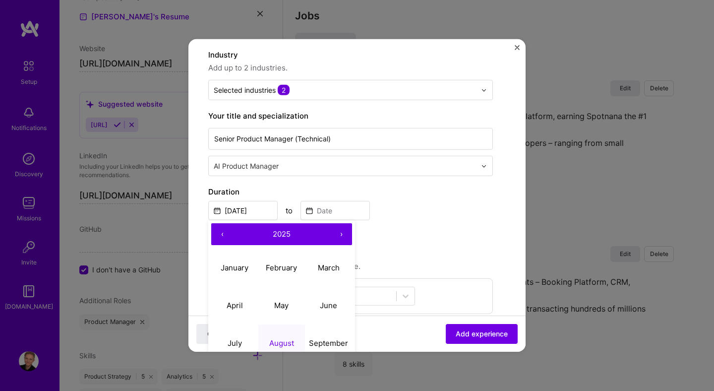
click at [220, 234] on button "‹" at bounding box center [222, 234] width 22 height 22
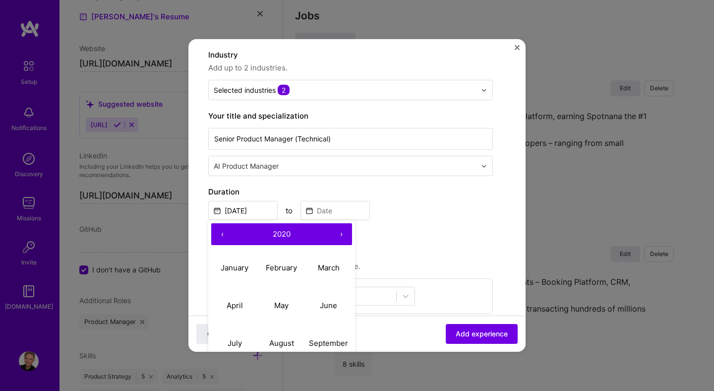
click at [220, 234] on button "‹" at bounding box center [222, 234] width 22 height 22
click at [227, 304] on abbr "April" at bounding box center [235, 304] width 16 height 9
type input "Apr, 2019"
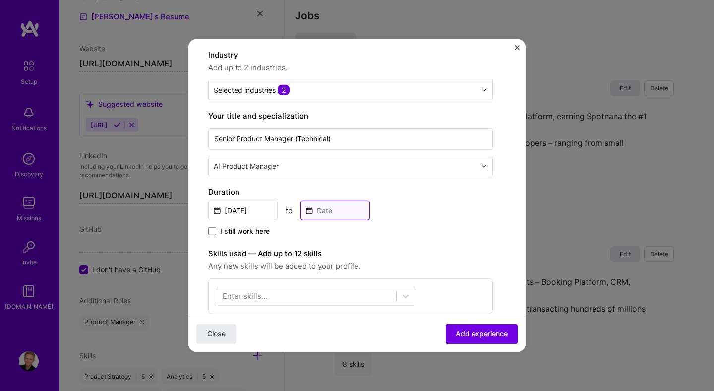
click at [329, 214] on input at bounding box center [334, 210] width 69 height 19
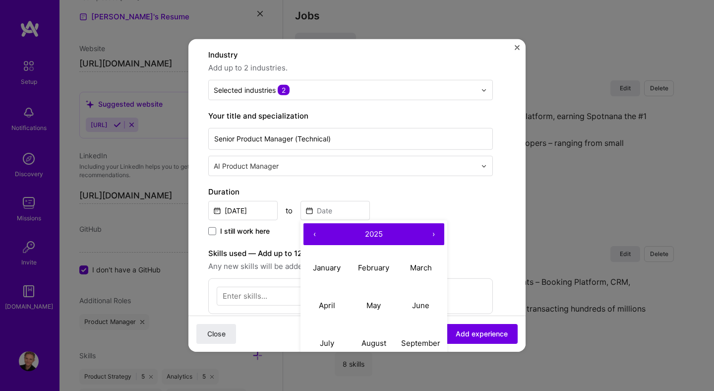
click at [312, 232] on button "‹" at bounding box center [314, 234] width 22 height 22
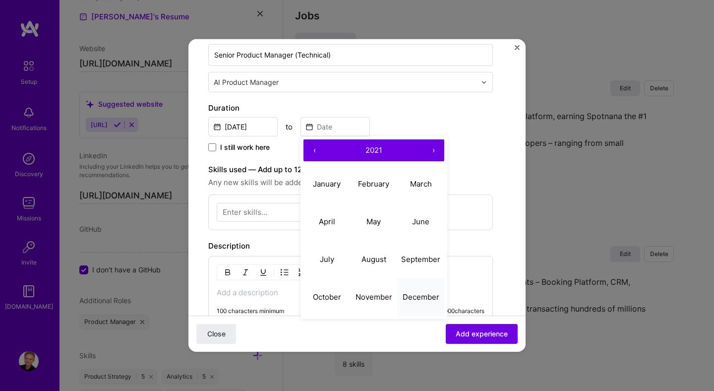
click at [409, 292] on abbr "December" at bounding box center [421, 295] width 37 height 9
type input "Dec, 2021"
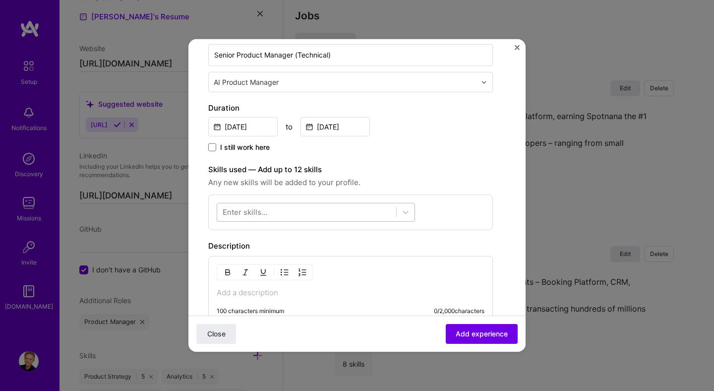
click at [284, 213] on div at bounding box center [306, 212] width 179 height 16
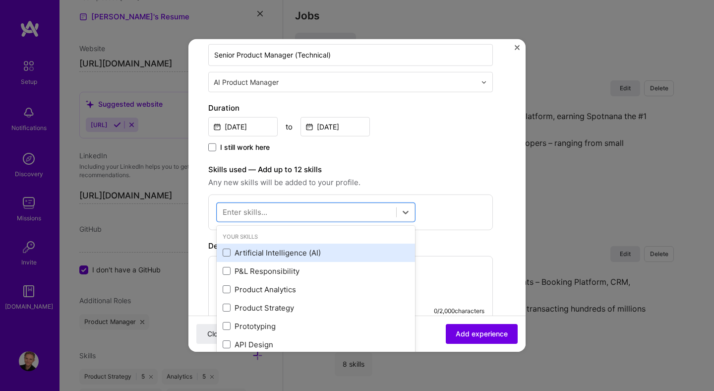
click at [284, 251] on div "Artificial Intelligence (AI)" at bounding box center [316, 252] width 186 height 10
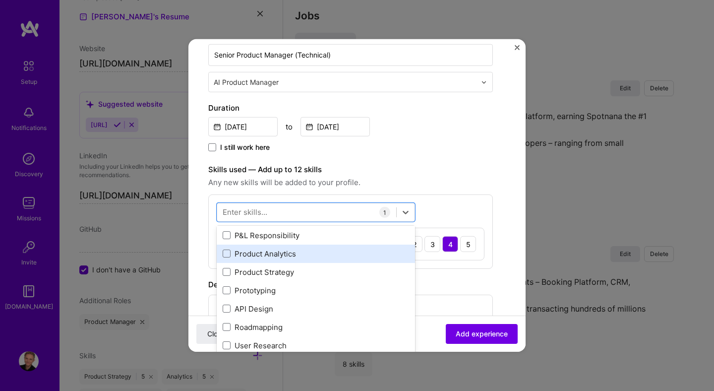
scroll to position [38, 0]
click at [285, 255] on div "Product Analytics" at bounding box center [316, 251] width 186 height 10
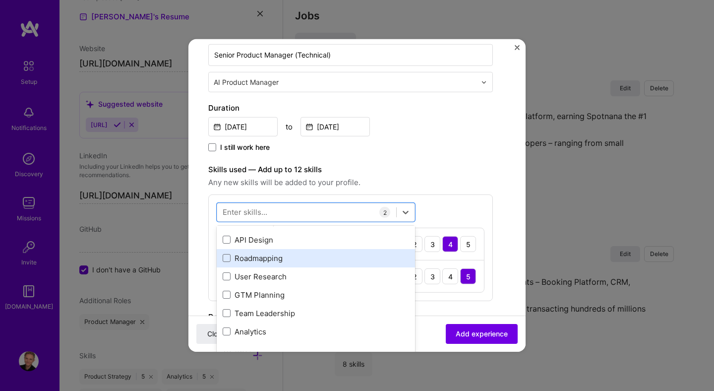
scroll to position [105, 0]
click at [269, 258] on div "Roadmapping" at bounding box center [316, 257] width 186 height 10
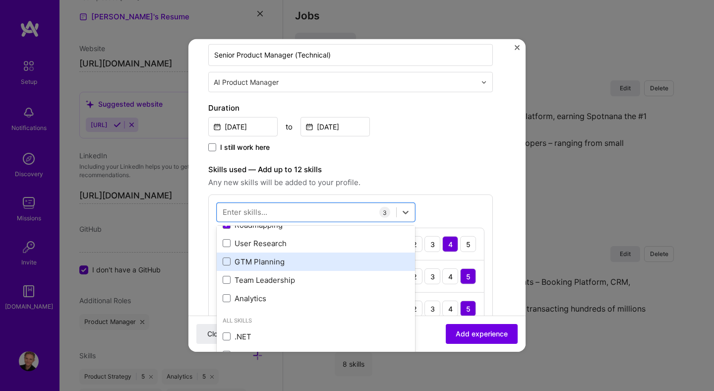
scroll to position [143, 0]
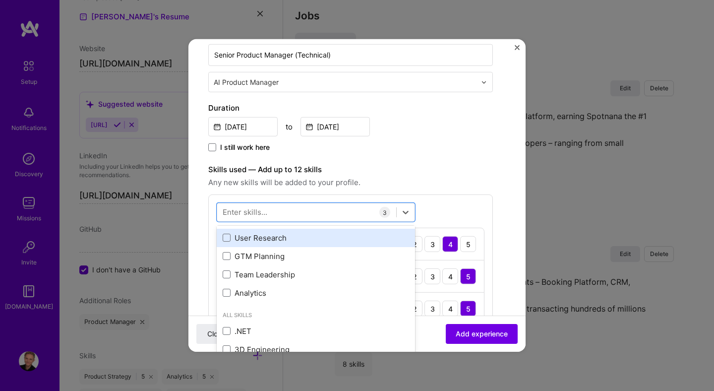
click at [267, 246] on div "User Research" at bounding box center [316, 238] width 198 height 18
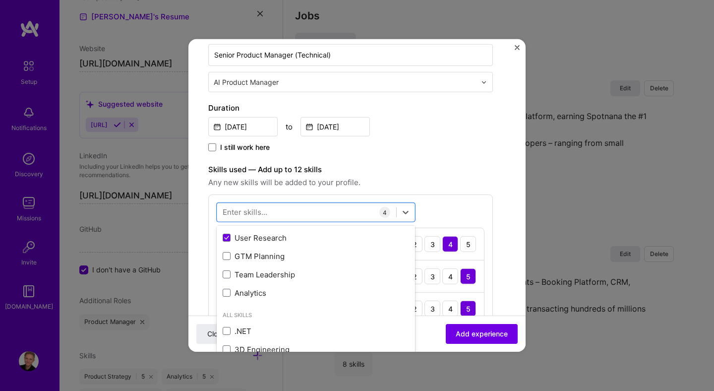
click at [508, 223] on form "Create a job experience Jobs help companies understand your past experience. Co…" at bounding box center [356, 279] width 337 height 788
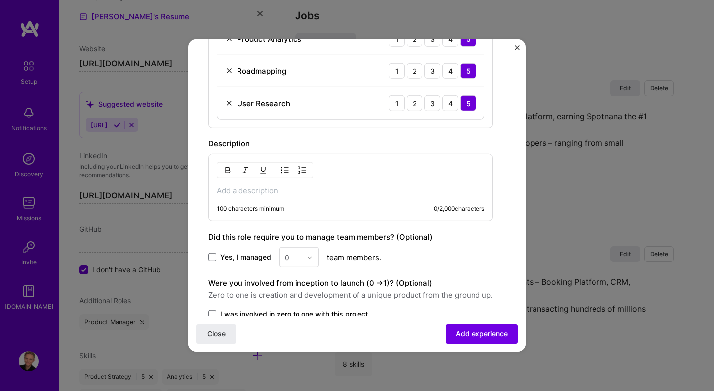
scroll to position [417, 0]
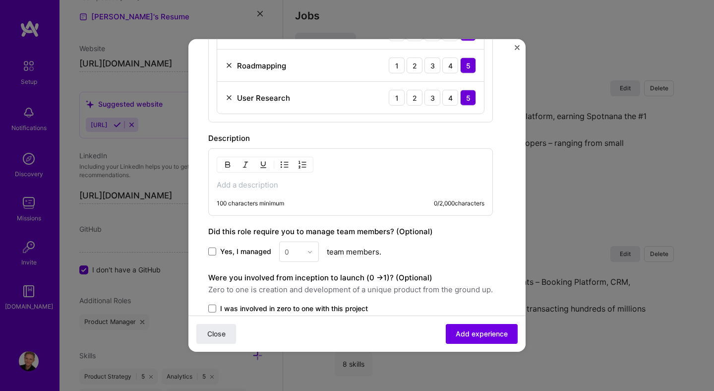
click at [287, 192] on div "100 characters minimum 0 / 2,000 characters" at bounding box center [350, 181] width 285 height 67
click at [287, 185] on p at bounding box center [351, 185] width 268 height 10
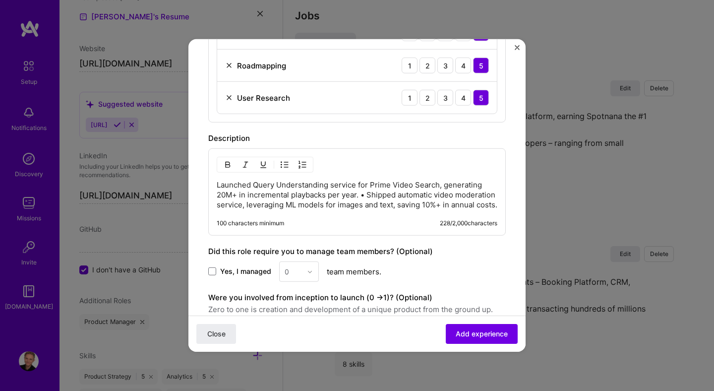
click at [360, 195] on p "Launched Query Understanding service for Prime Video Search, generating 20M+ in…" at bounding box center [357, 195] width 281 height 30
copy p "•"
click at [217, 184] on p "Launched Query Understanding service for Prime Video Search, generating 20M+ in…" at bounding box center [357, 195] width 281 height 30
paste div
click at [362, 194] on p "• Launched Query Understanding service for Prime Video Search, generating 20M+ …" at bounding box center [357, 195] width 281 height 30
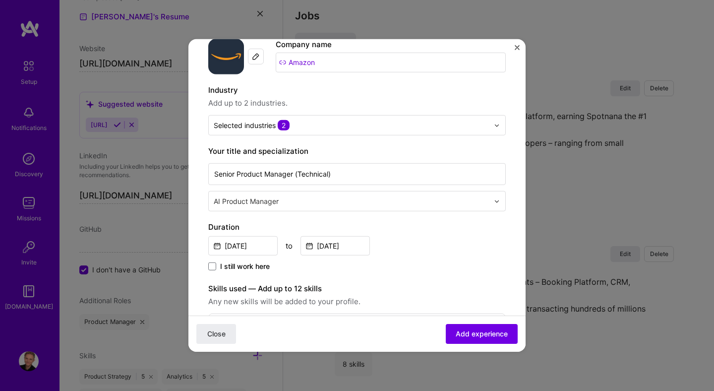
scroll to position [78, 0]
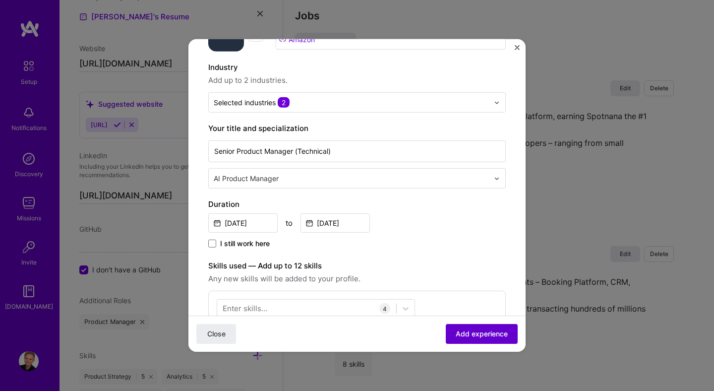
click at [465, 335] on span "Add experience" at bounding box center [482, 334] width 52 height 10
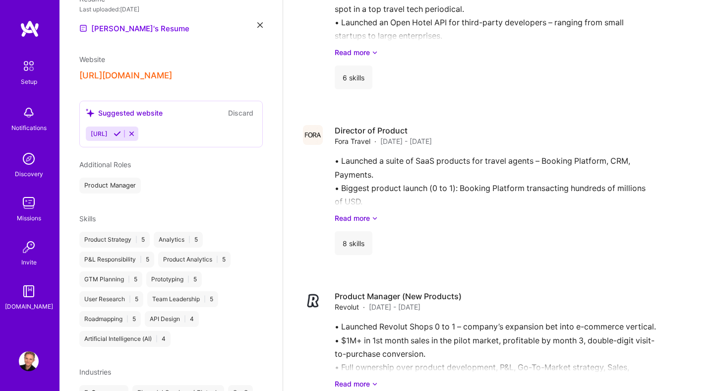
scroll to position [447, 0]
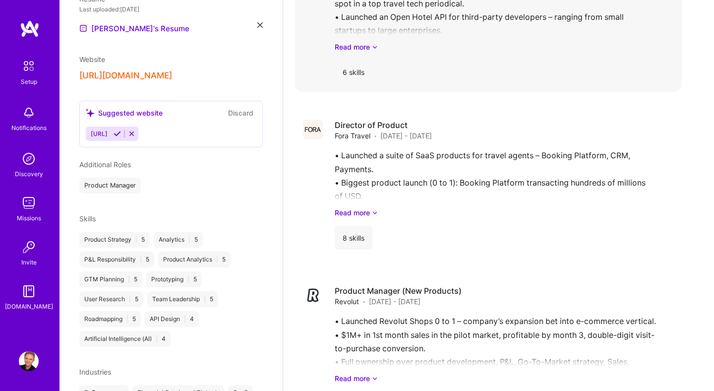
click at [362, 66] on div "6 skills" at bounding box center [354, 72] width 38 height 24
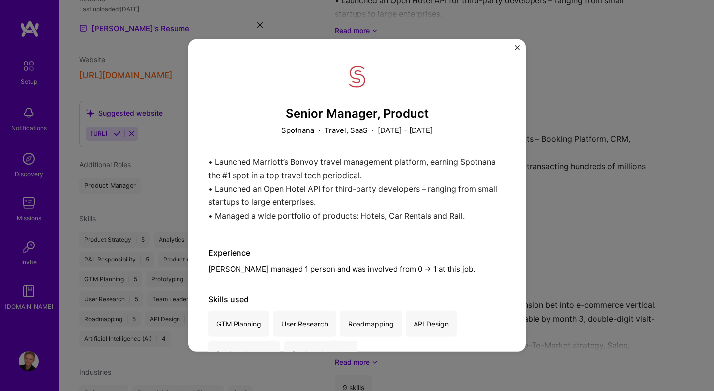
click at [516, 48] on img "Close" at bounding box center [517, 47] width 5 height 5
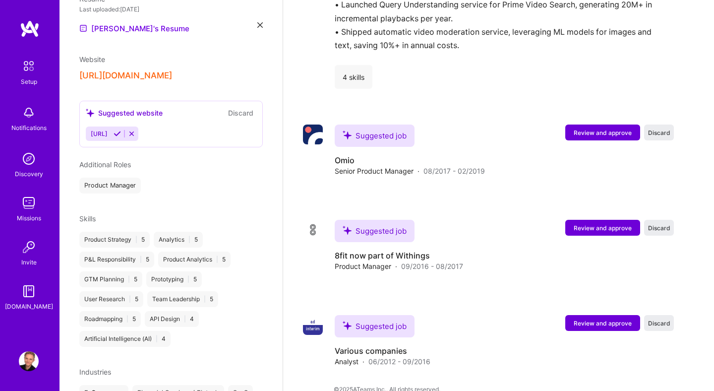
scroll to position [932, 0]
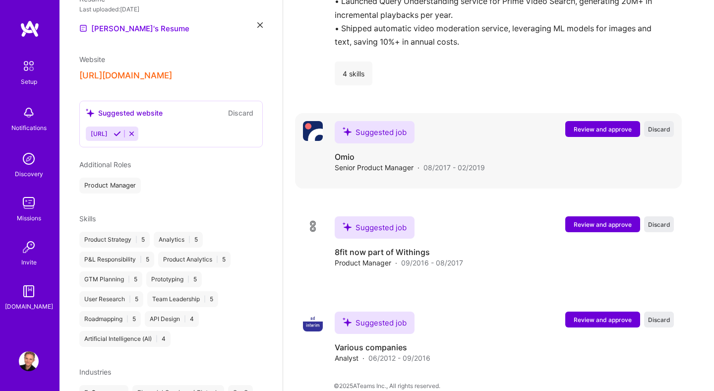
click at [610, 125] on span "Review and approve" at bounding box center [603, 129] width 58 height 8
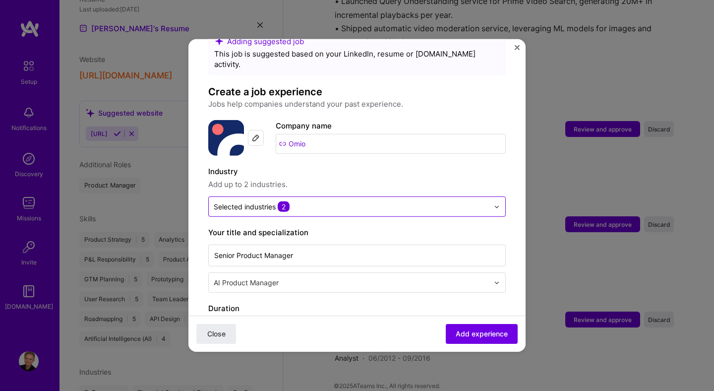
scroll to position [30, 0]
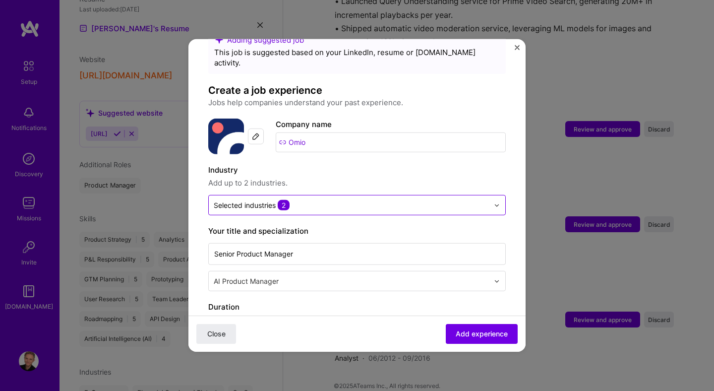
click at [356, 200] on input "text" at bounding box center [351, 205] width 275 height 10
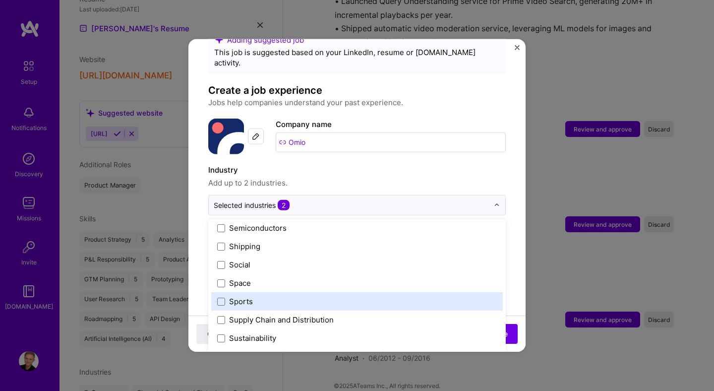
scroll to position [2058, 0]
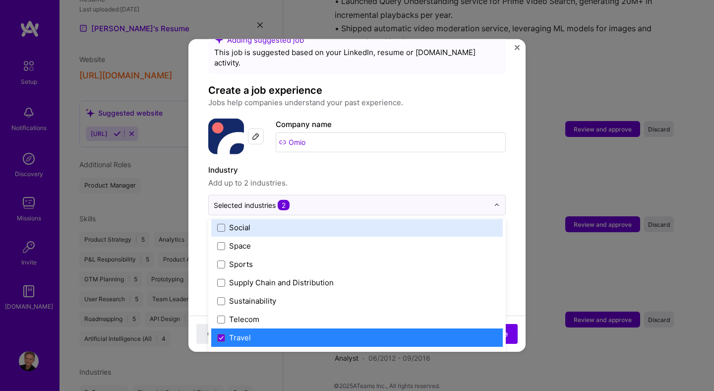
click at [512, 117] on form "Adding suggested job This job is suggested based on your LinkedIn, resume or A.…" at bounding box center [356, 393] width 337 height 728
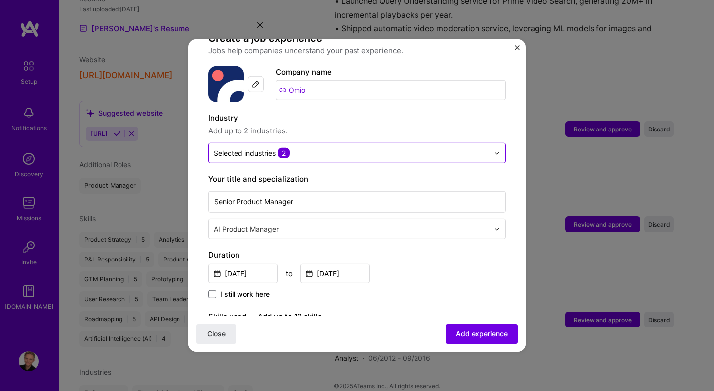
scroll to position [91, 0]
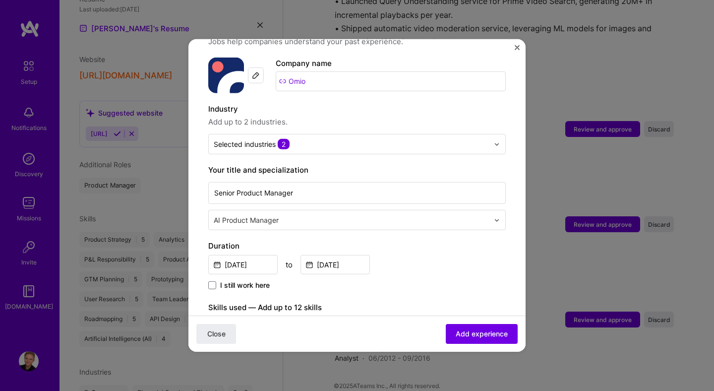
click at [415, 215] on input "text" at bounding box center [352, 220] width 277 height 10
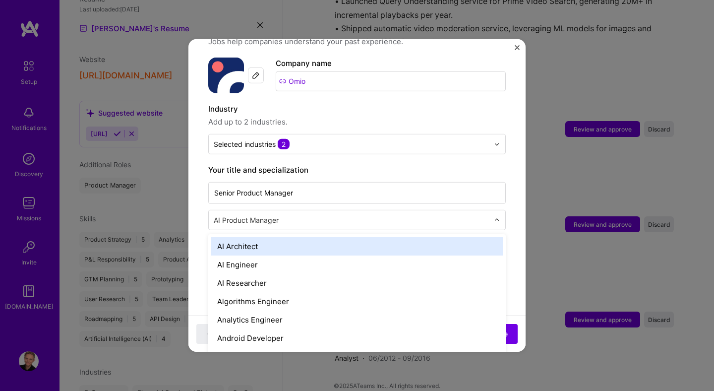
type input "["
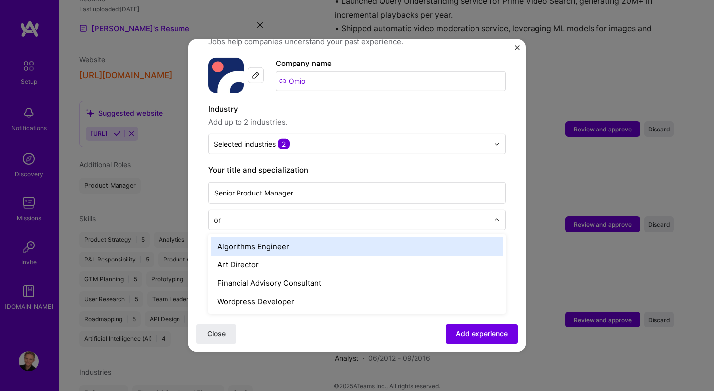
type input "o"
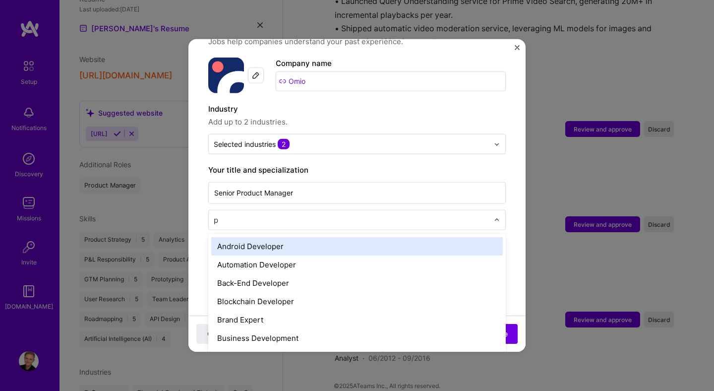
type input "pr"
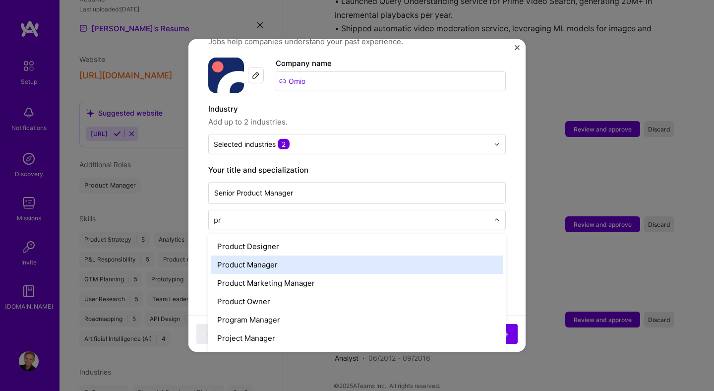
click at [307, 255] on div "Product Manager" at bounding box center [356, 264] width 291 height 18
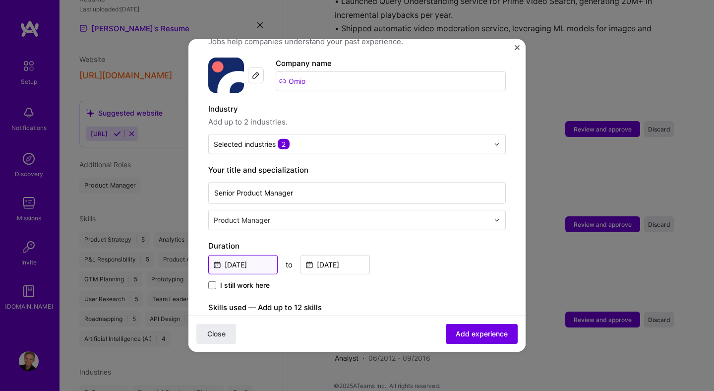
click at [258, 256] on input "Aug, 2017" at bounding box center [242, 264] width 69 height 19
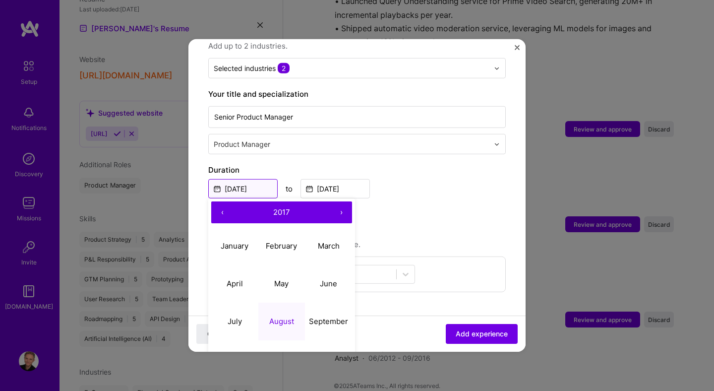
scroll to position [170, 0]
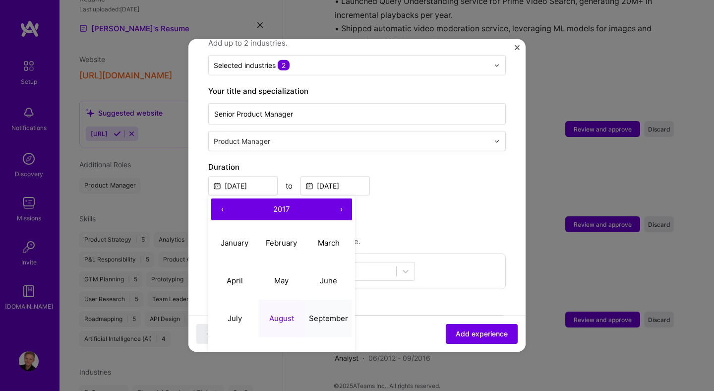
click at [327, 313] on abbr "September" at bounding box center [328, 317] width 39 height 9
type input "Sep, 2017"
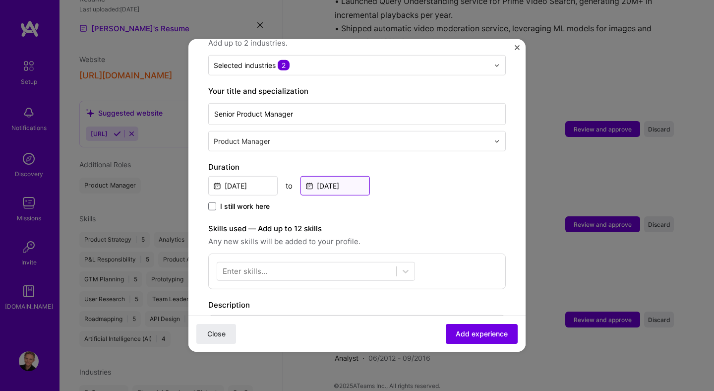
click at [337, 176] on input "Feb, 2019" at bounding box center [334, 185] width 69 height 19
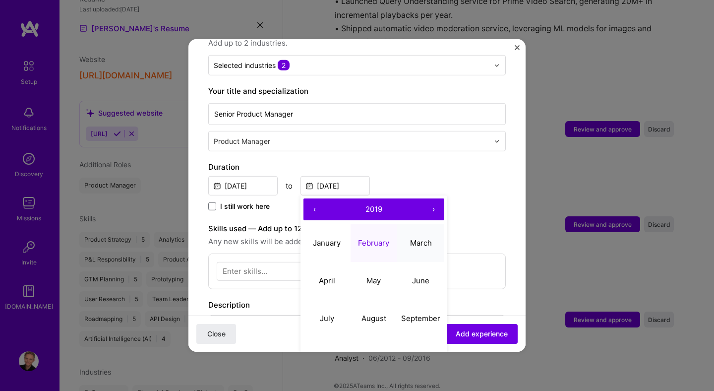
click at [417, 237] on button "March" at bounding box center [420, 243] width 47 height 38
type input "Mar, 2019"
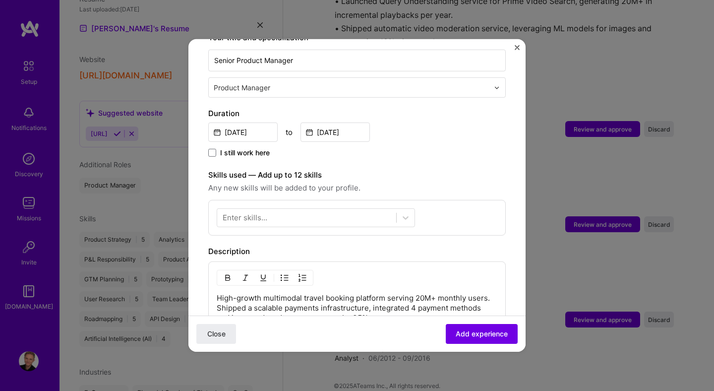
scroll to position [223, 0]
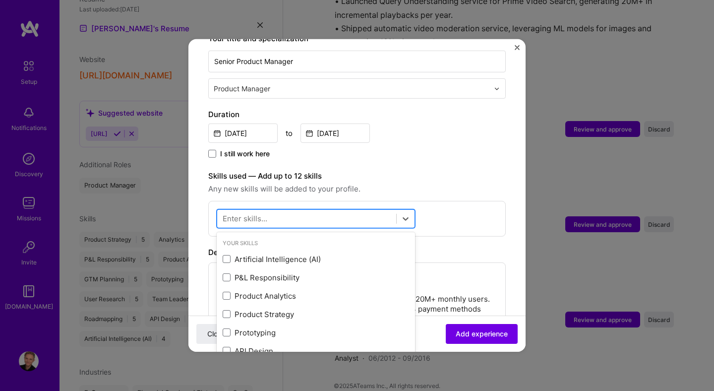
click at [379, 211] on div at bounding box center [306, 218] width 179 height 16
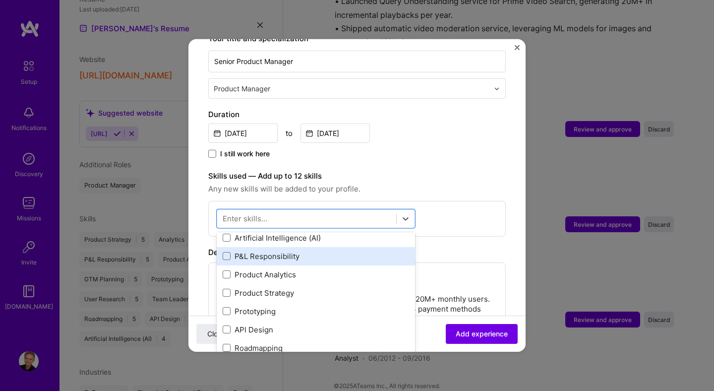
scroll to position [20, 0]
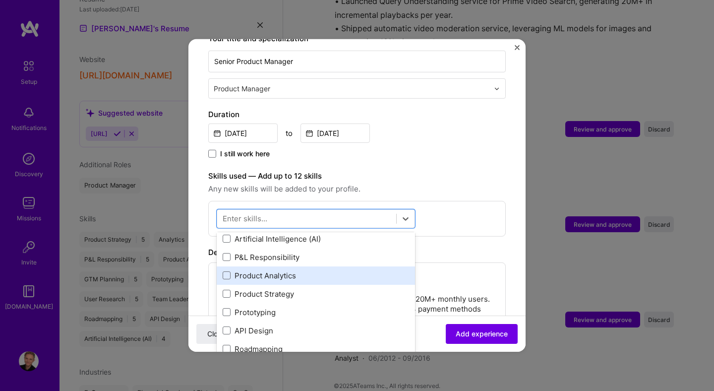
click at [331, 270] on div "Product Analytics" at bounding box center [316, 275] width 186 height 10
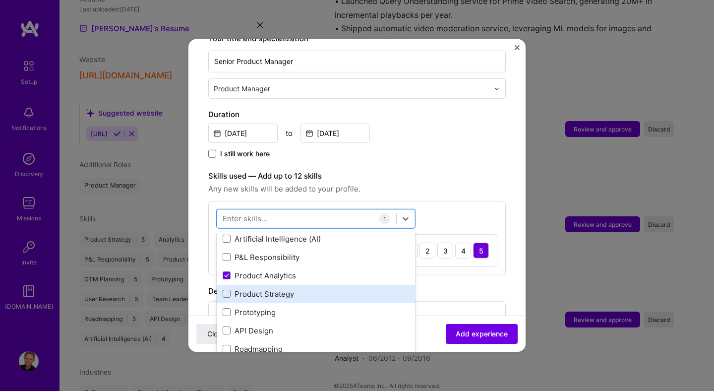
click at [315, 289] on div "Product Strategy" at bounding box center [316, 294] width 186 height 10
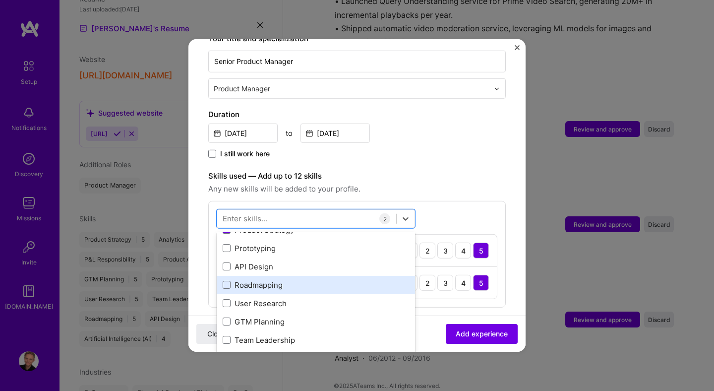
scroll to position [99, 0]
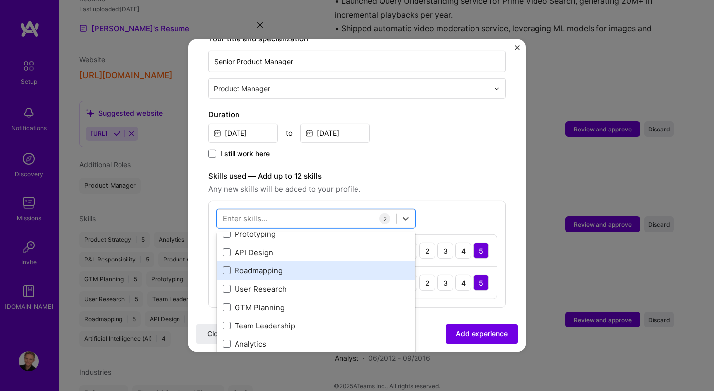
click at [271, 265] on div "Roadmapping" at bounding box center [316, 270] width 186 height 10
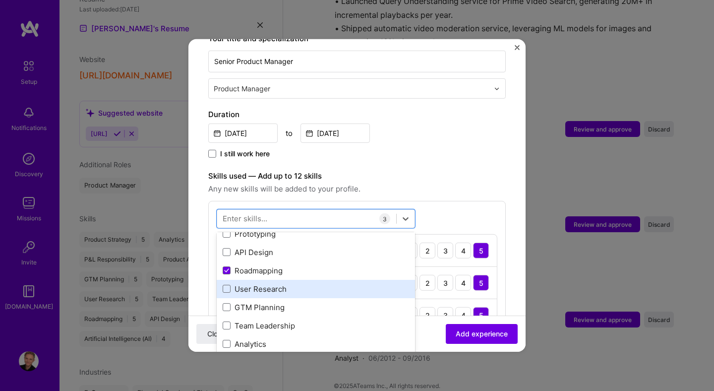
click at [270, 284] on div "User Research" at bounding box center [316, 289] width 186 height 10
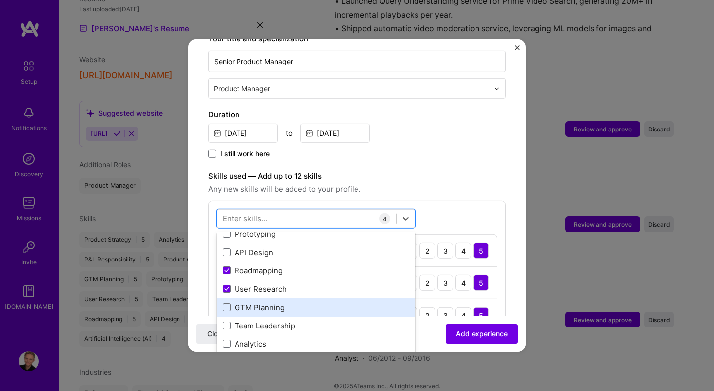
click at [270, 302] on div "GTM Planning" at bounding box center [316, 307] width 186 height 10
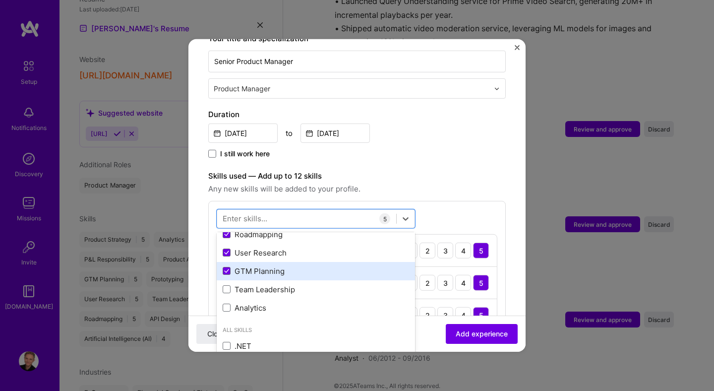
scroll to position [136, 0]
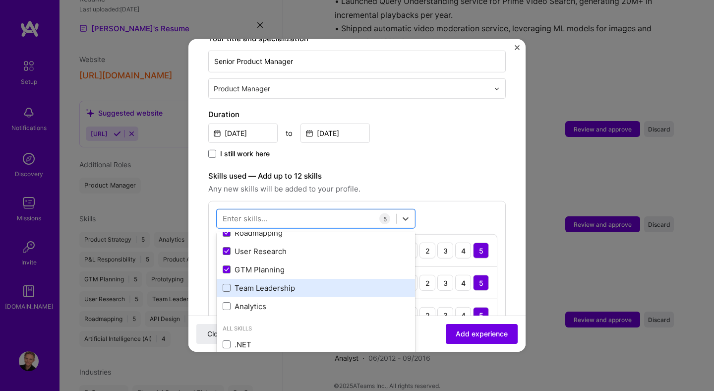
click at [273, 283] on div "Team Leadership" at bounding box center [316, 288] width 186 height 10
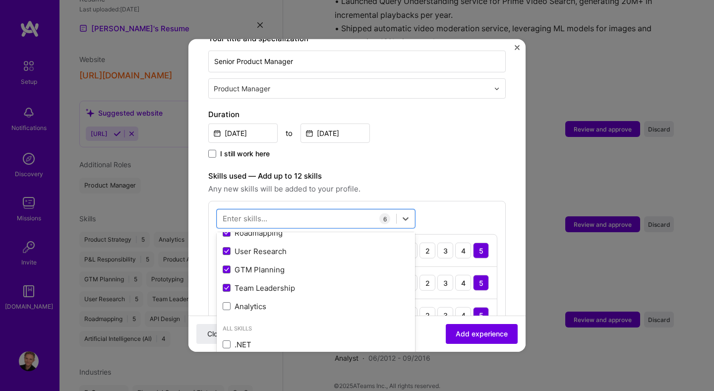
click at [503, 188] on div "Skills used — Add up to 12 skills Any new skills will be added to your profile.…" at bounding box center [356, 303] width 297 height 266
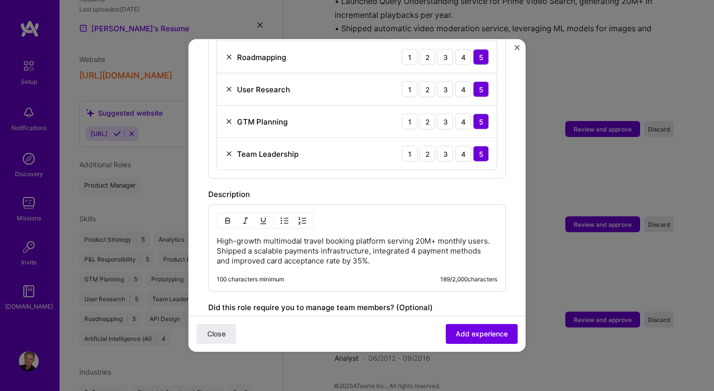
scroll to position [484, 0]
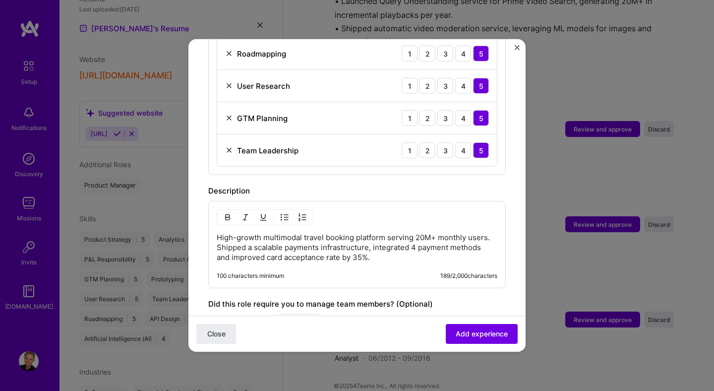
click at [295, 249] on p "High-growth multimodal travel booking platform serving 20M+ monthly users. Ship…" at bounding box center [357, 247] width 281 height 30
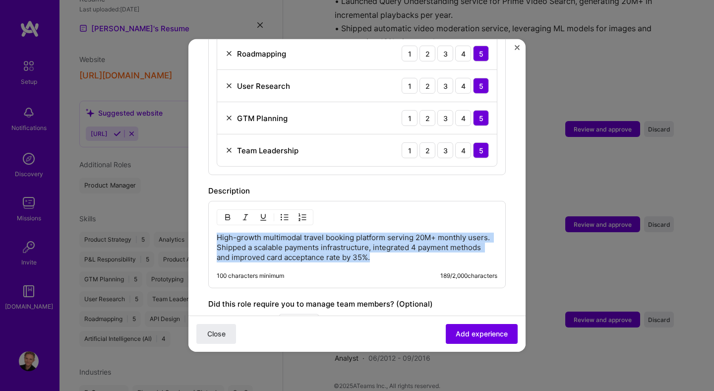
click at [295, 249] on p "High-growth multimodal travel booking platform serving 20M+ monthly users. Ship…" at bounding box center [357, 247] width 281 height 30
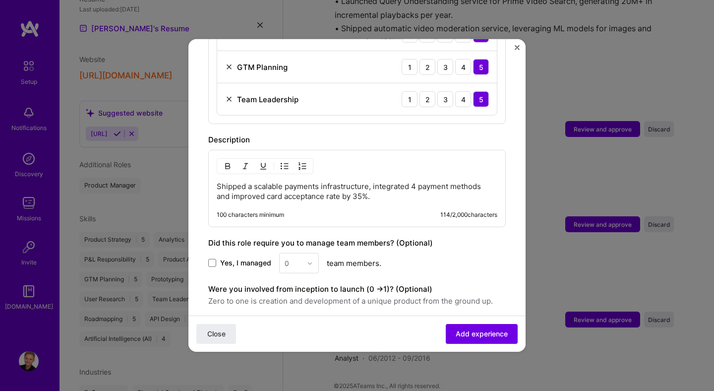
scroll to position [535, 0]
click at [233, 257] on span "Yes, I managed" at bounding box center [245, 262] width 51 height 10
click at [0, 0] on input "Yes, I managed" at bounding box center [0, 0] width 0 height 0
click at [303, 255] on div "0" at bounding box center [293, 262] width 27 height 19
click at [302, 281] on div "1" at bounding box center [299, 289] width 34 height 18
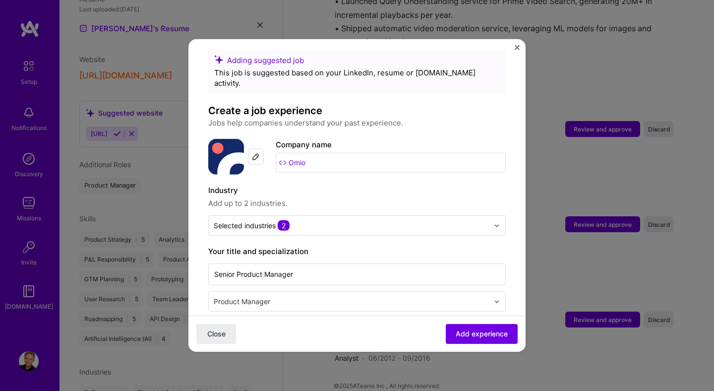
scroll to position [0, 0]
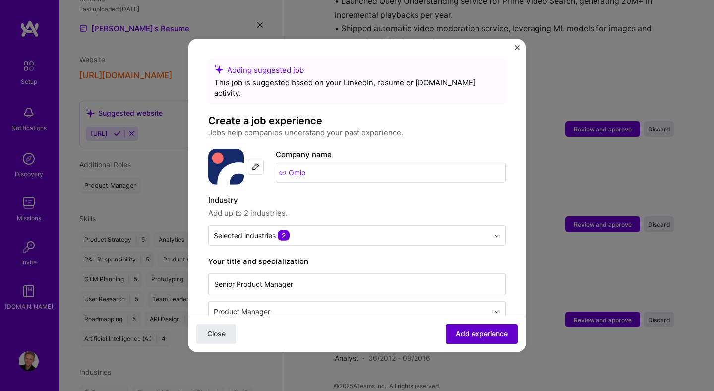
click at [490, 336] on span "Add experience" at bounding box center [482, 334] width 52 height 10
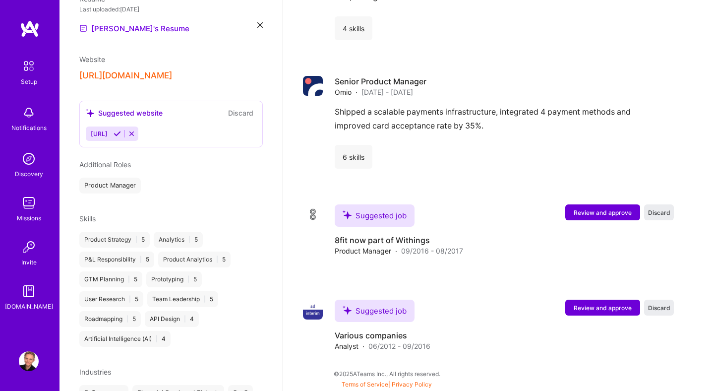
scroll to position [966, 0]
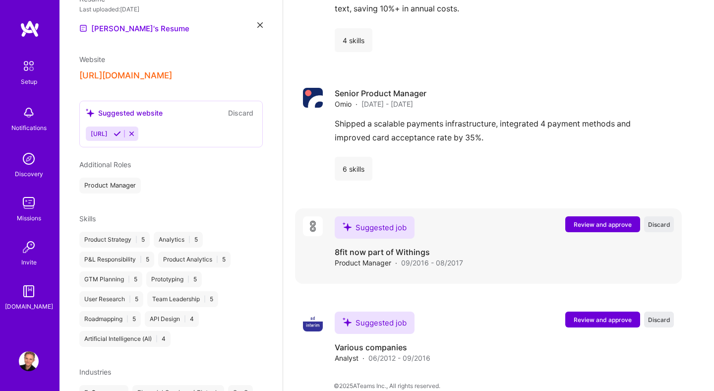
click at [589, 220] on span "Review and approve" at bounding box center [603, 224] width 58 height 8
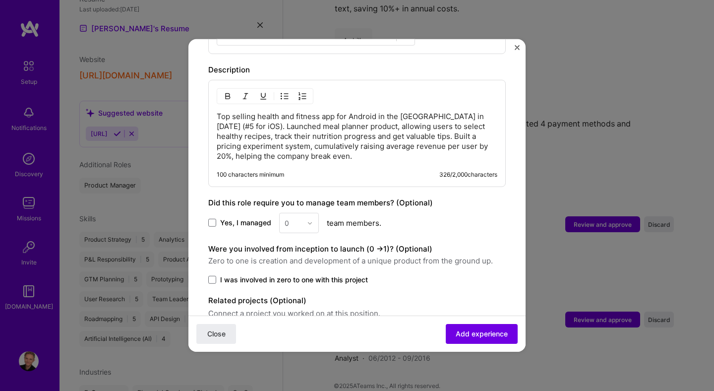
scroll to position [406, 0]
click at [319, 122] on p "Top selling health and fitness app for Android in the US in 2017 (#5 for iOS). …" at bounding box center [357, 136] width 281 height 50
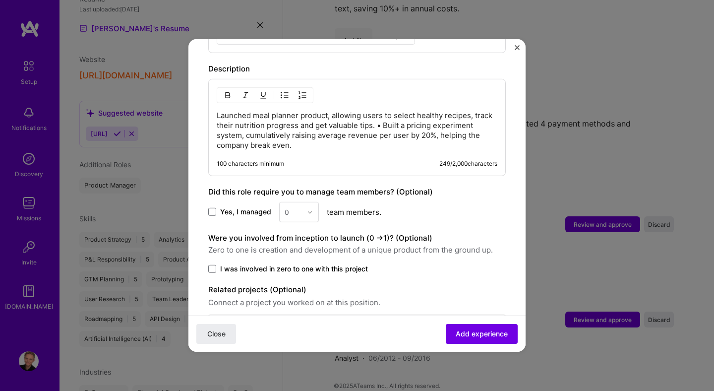
click at [378, 117] on p "Launched meal planner product, allowing users to select healthy recipes, track …" at bounding box center [357, 131] width 281 height 40
copy p "•"
paste div
drag, startPoint x: 398, startPoint y: 114, endPoint x: 413, endPoint y: 134, distance: 25.5
click at [399, 116] on p "• Launched meal planner product, allowing users to select healthy recipes, trac…" at bounding box center [357, 131] width 281 height 40
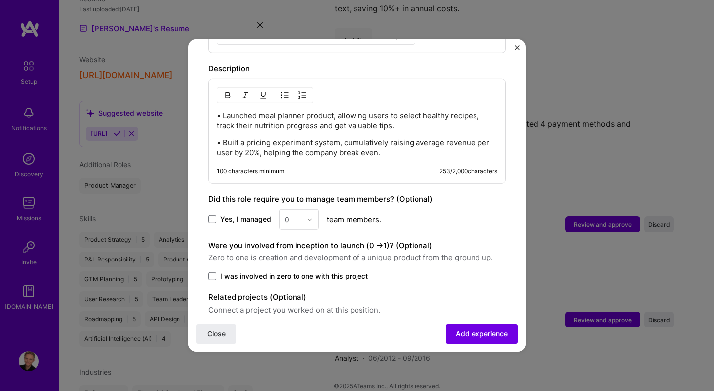
click at [301, 123] on div "• Launched meal planner product, allowing users to select healthy recipes, trac…" at bounding box center [357, 134] width 281 height 47
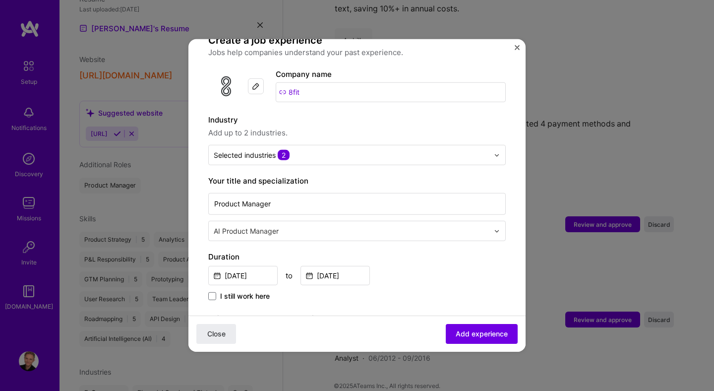
scroll to position [83, 0]
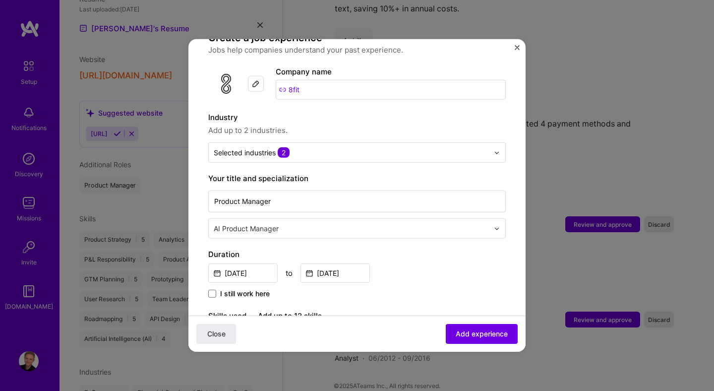
click at [302, 223] on input "text" at bounding box center [352, 228] width 277 height 10
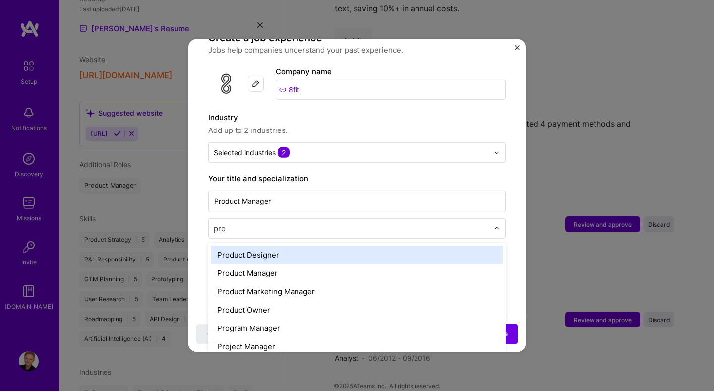
type input "prod"
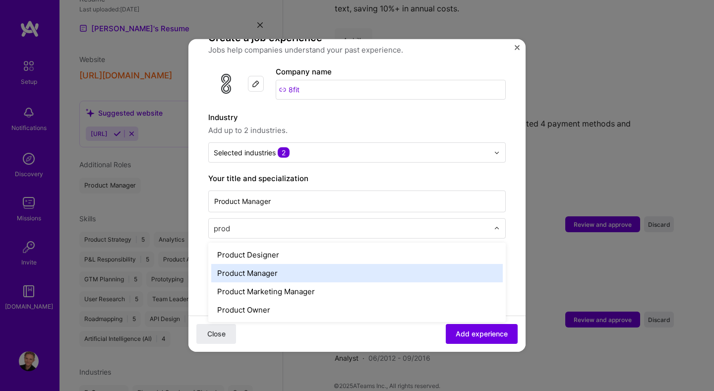
click at [294, 264] on div "Product Manager" at bounding box center [356, 273] width 291 height 18
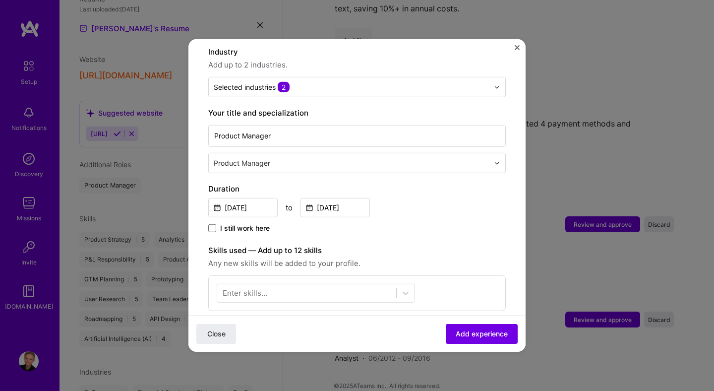
scroll to position [151, 0]
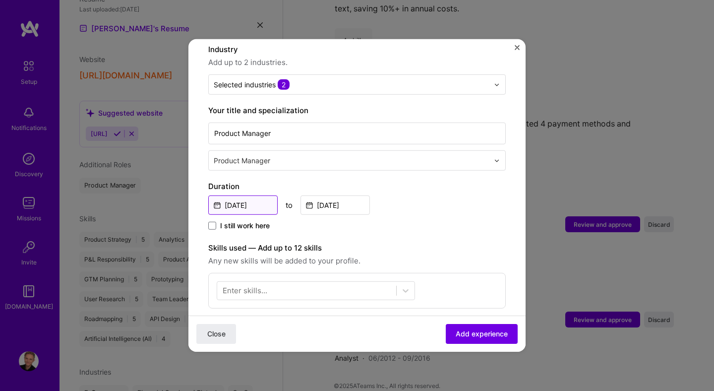
click at [253, 199] on input "Sep, 2016" at bounding box center [242, 204] width 69 height 19
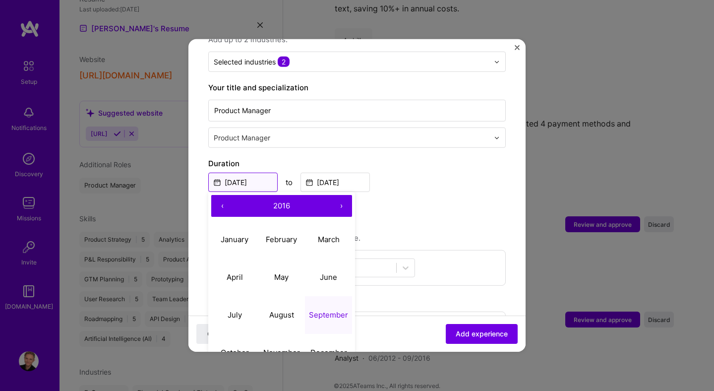
scroll to position [181, 0]
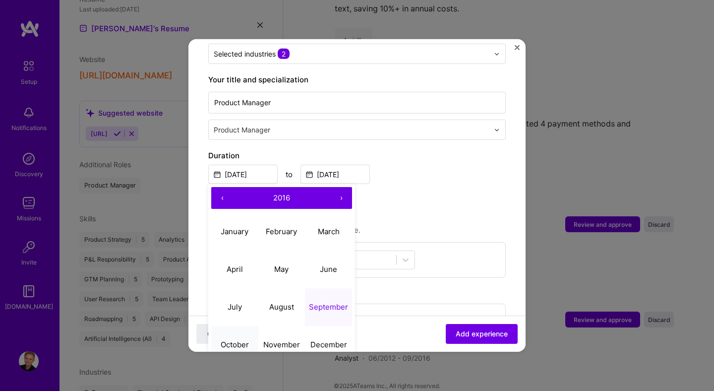
click at [239, 328] on button "October" at bounding box center [234, 344] width 47 height 38
type input "Oct, 2016"
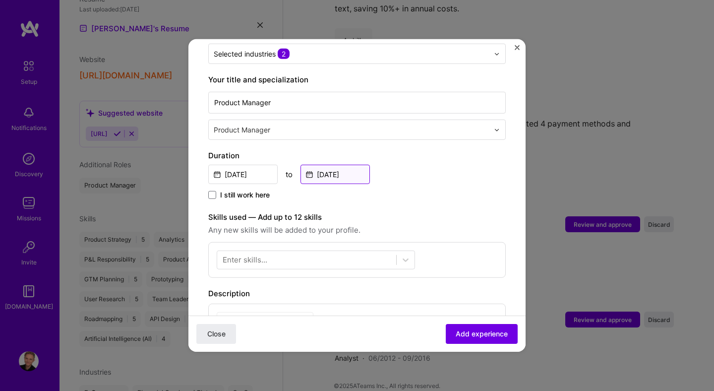
click at [336, 165] on input "Aug, 2017" at bounding box center [334, 174] width 69 height 19
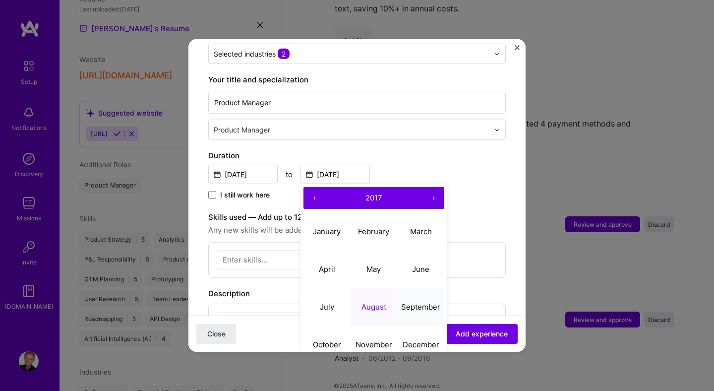
click at [414, 301] on abbr "September" at bounding box center [420, 305] width 39 height 9
type input "Sep, 2017"
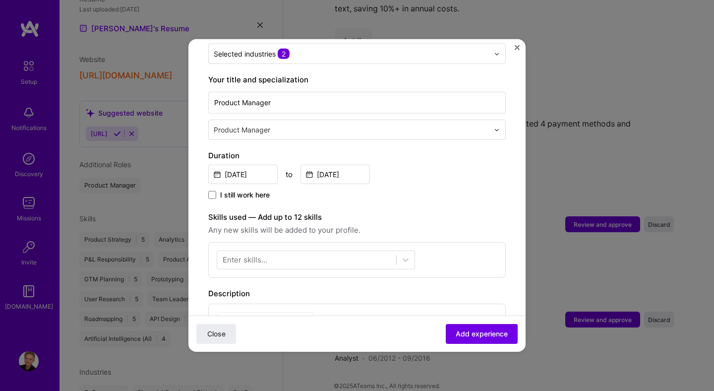
click at [437, 163] on div "Oct, 2016 to Sep, 2017" at bounding box center [356, 173] width 297 height 21
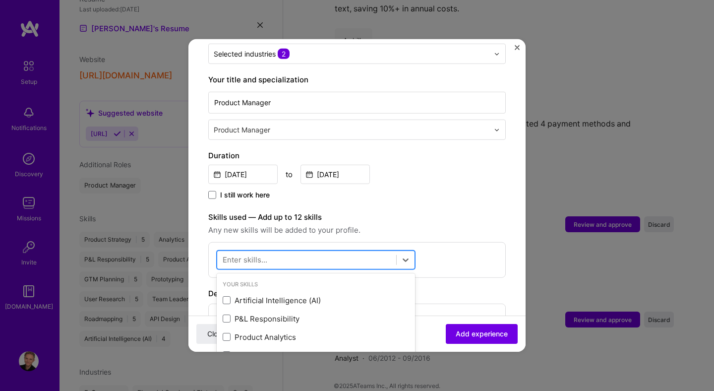
click at [343, 251] on div at bounding box center [306, 259] width 179 height 16
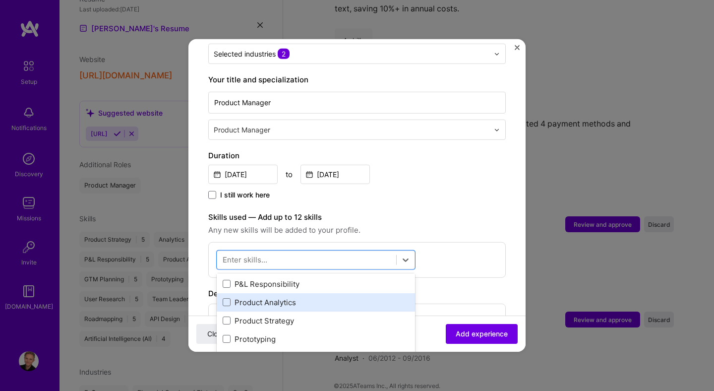
click at [296, 297] on div "Product Analytics" at bounding box center [316, 302] width 186 height 10
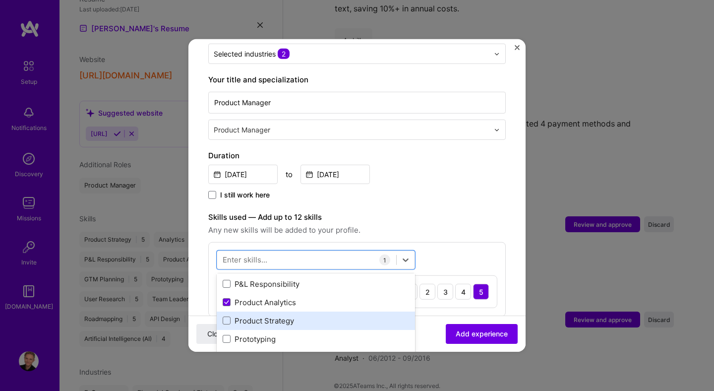
click at [287, 311] on div "Product Strategy" at bounding box center [316, 320] width 198 height 18
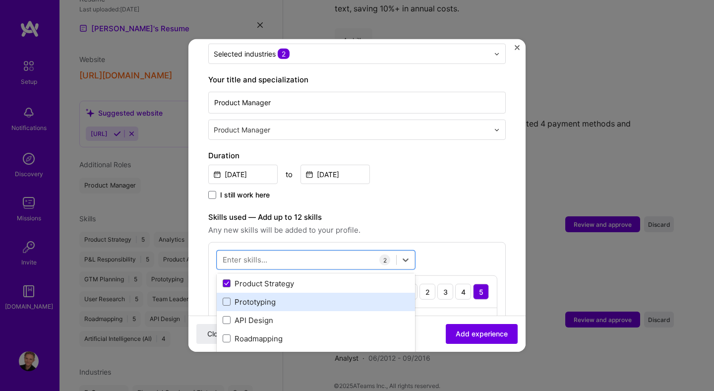
scroll to position [75, 0]
click at [267, 293] on div "Prototyping" at bounding box center [316, 298] width 186 height 10
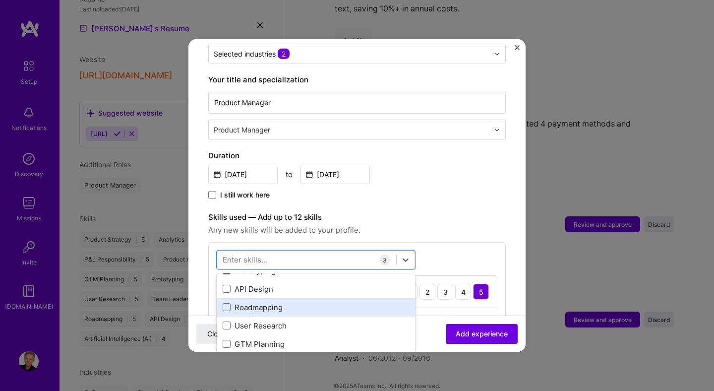
scroll to position [116, 0]
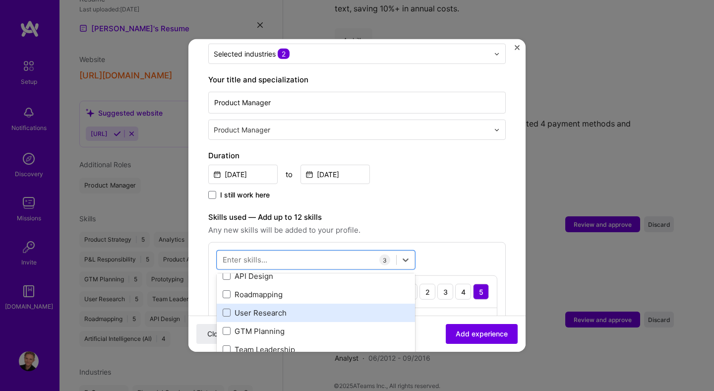
click at [268, 307] on div "User Research" at bounding box center [316, 312] width 186 height 10
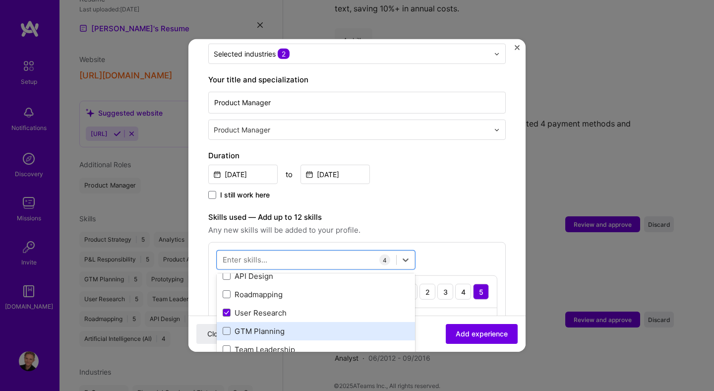
click at [268, 326] on div "GTM Planning" at bounding box center [316, 331] width 186 height 10
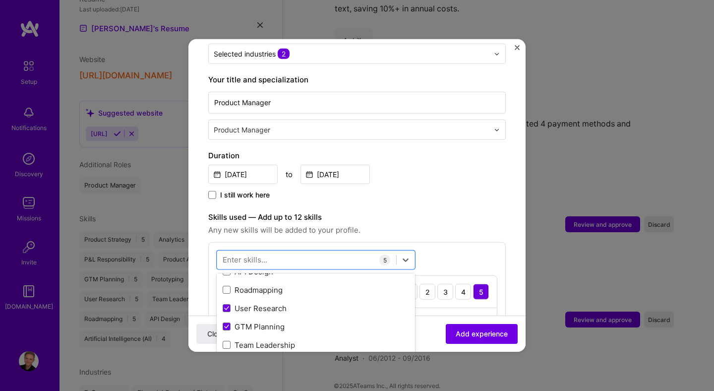
scroll to position [117, 0]
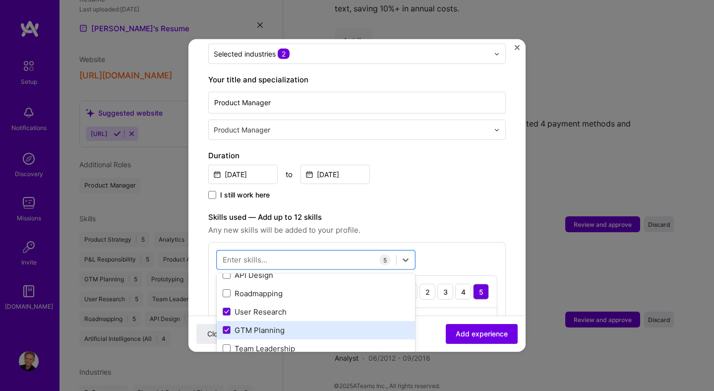
click at [261, 325] on div "GTM Planning" at bounding box center [316, 330] width 186 height 10
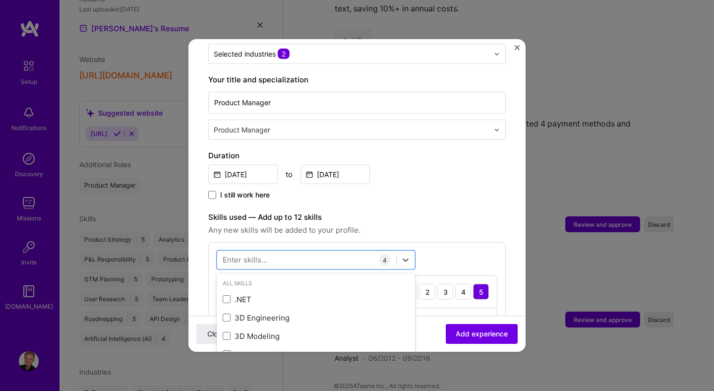
scroll to position [233, 0]
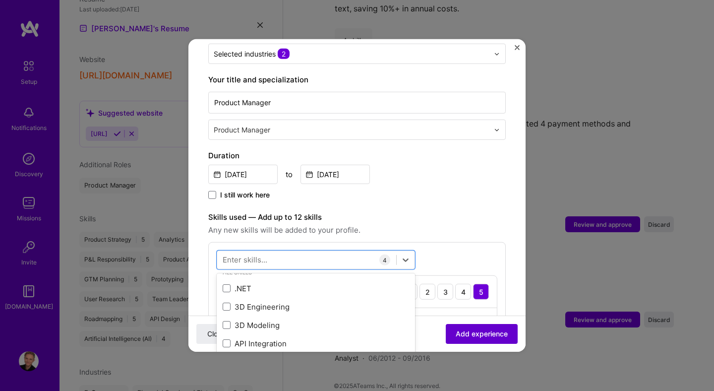
click at [474, 329] on span "Add experience" at bounding box center [482, 334] width 52 height 10
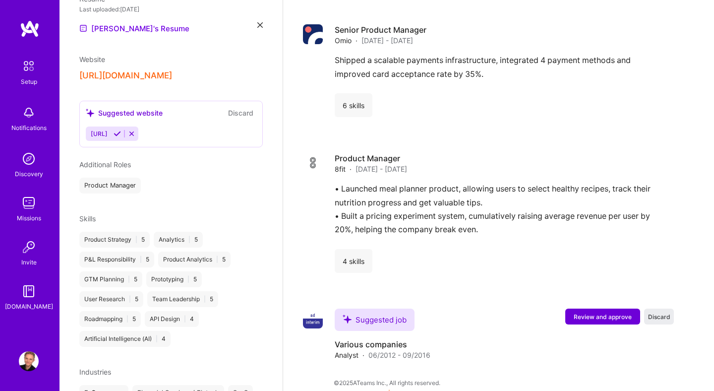
scroll to position [1026, 0]
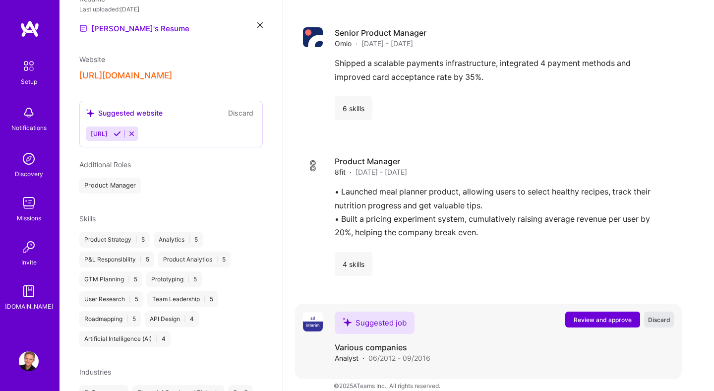
click at [660, 315] on span "Discard" at bounding box center [659, 319] width 22 height 8
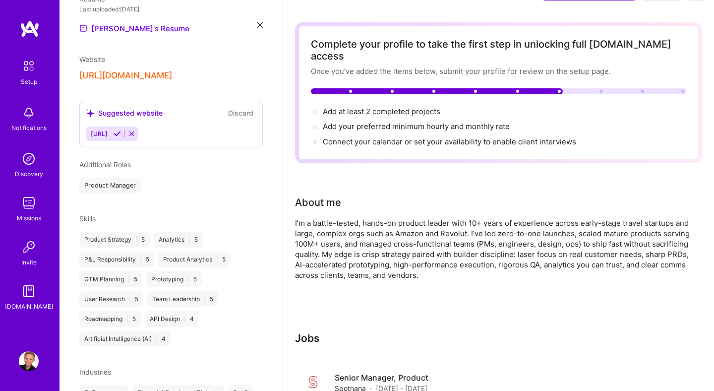
scroll to position [0, 0]
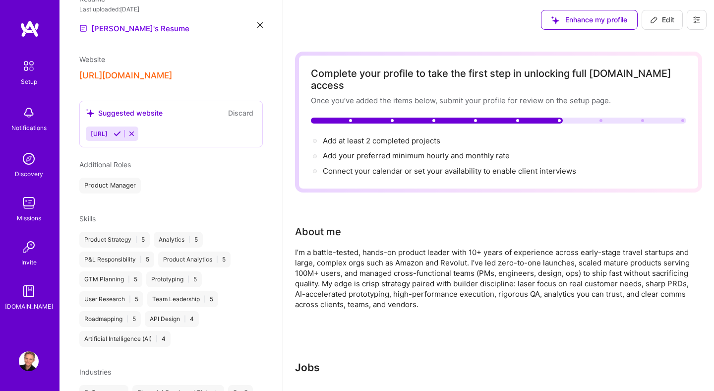
click at [664, 21] on span "Edit" at bounding box center [662, 20] width 24 height 10
select select "US"
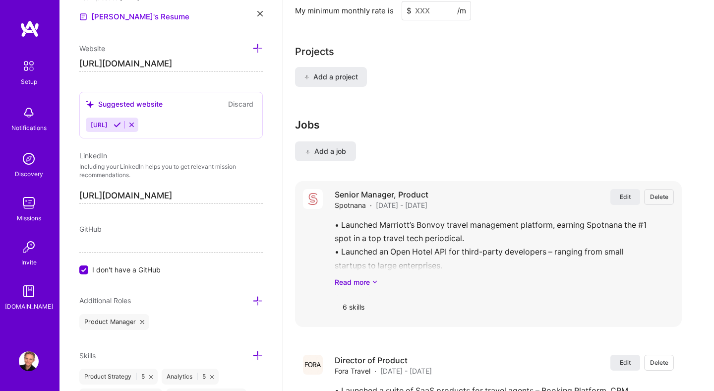
scroll to position [732, 0]
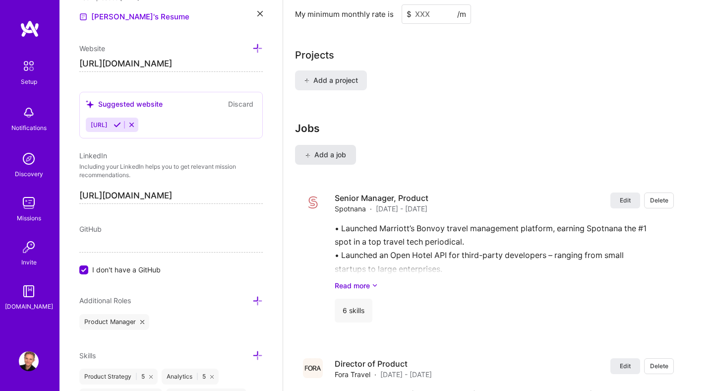
click at [338, 150] on span "Add a job" at bounding box center [325, 155] width 41 height 10
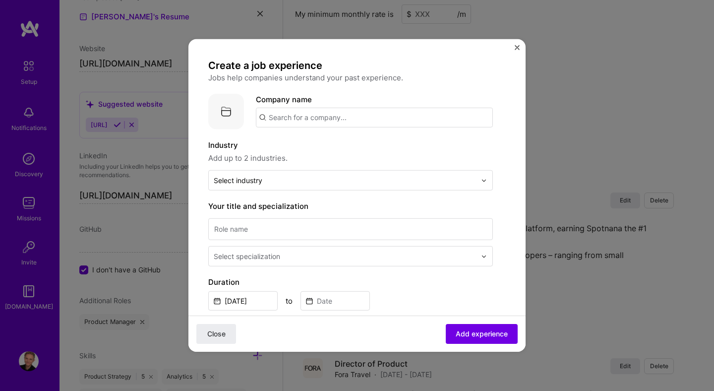
click at [331, 120] on input "text" at bounding box center [374, 118] width 237 height 20
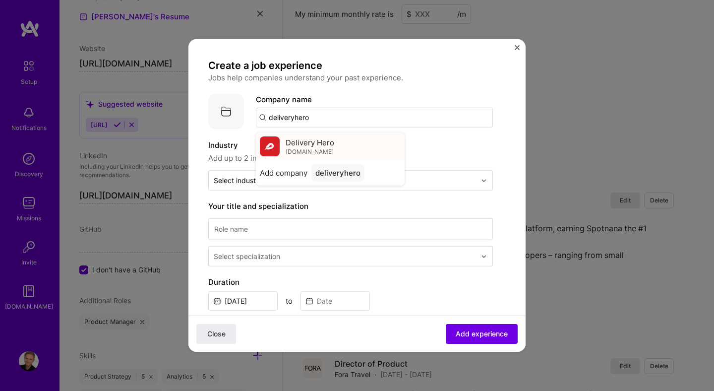
click at [338, 145] on div "Delivery Hero deliveryhero.com" at bounding box center [330, 146] width 149 height 28
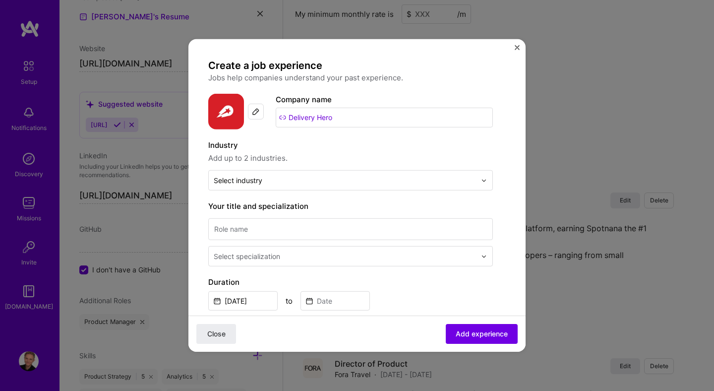
click at [362, 114] on input "Delivery Hero" at bounding box center [384, 118] width 217 height 20
type input "Delivery Hero (Food"
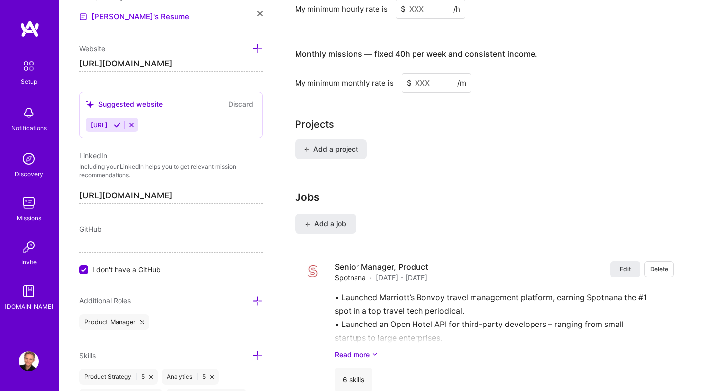
scroll to position [707, 0]
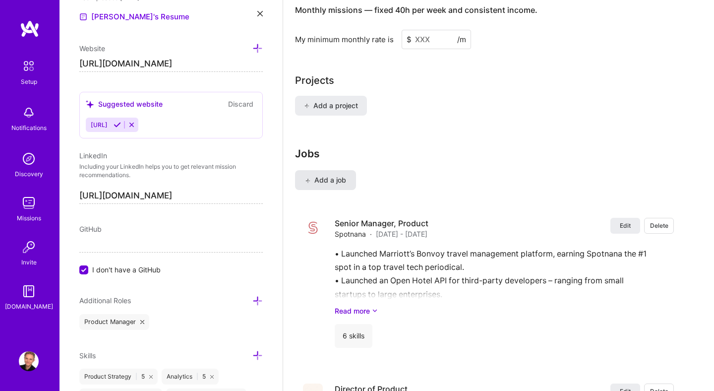
click at [338, 175] on span "Add a job" at bounding box center [325, 180] width 41 height 10
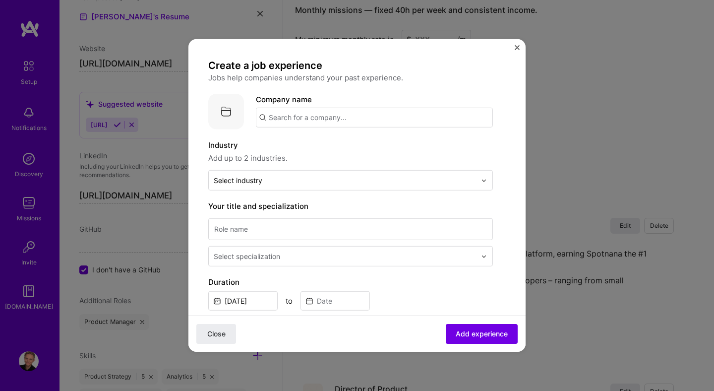
click at [348, 120] on input "text" at bounding box center [374, 118] width 237 height 20
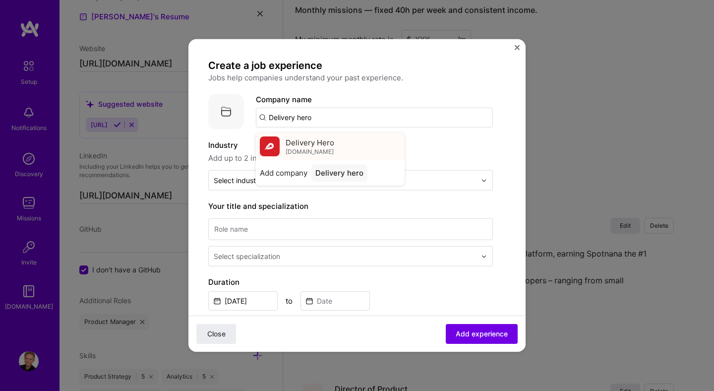
click at [294, 145] on span "Delivery Hero" at bounding box center [310, 142] width 49 height 10
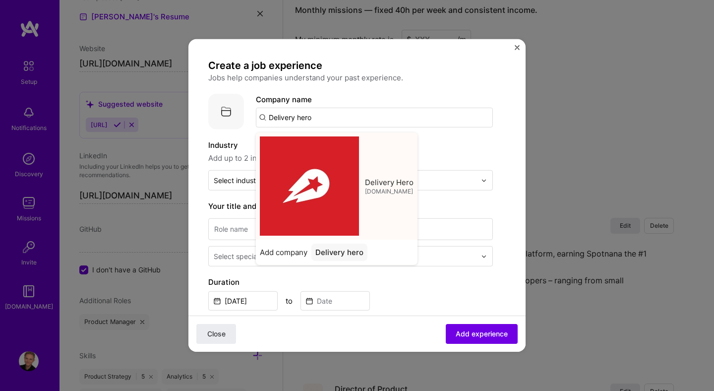
type input "Delivery Hero"
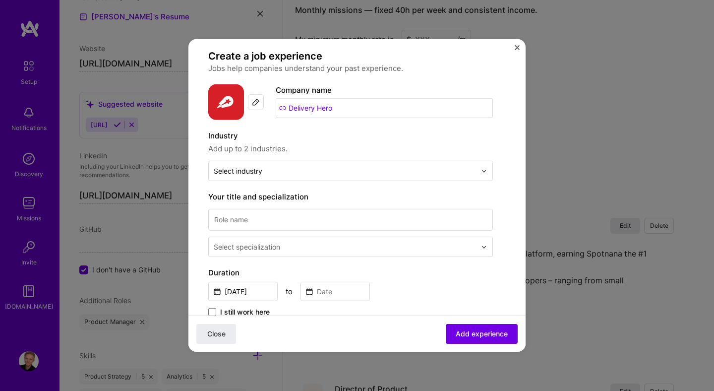
scroll to position [11, 0]
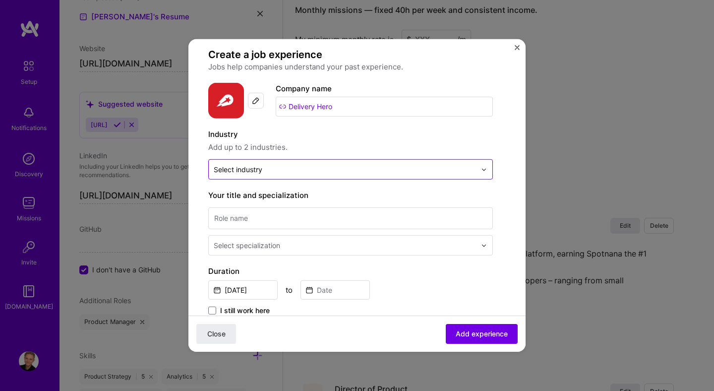
click at [318, 171] on input "text" at bounding box center [345, 169] width 262 height 10
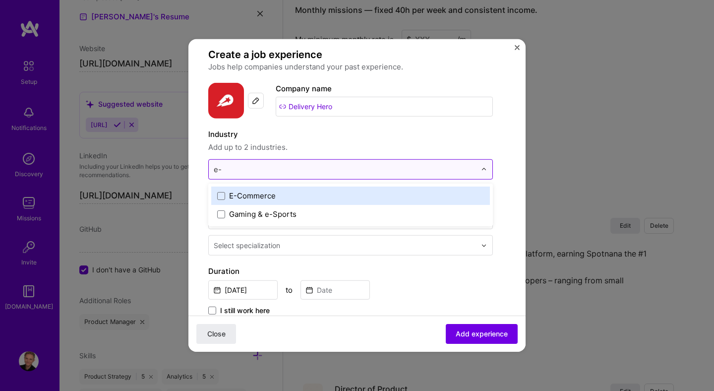
type input "e-c"
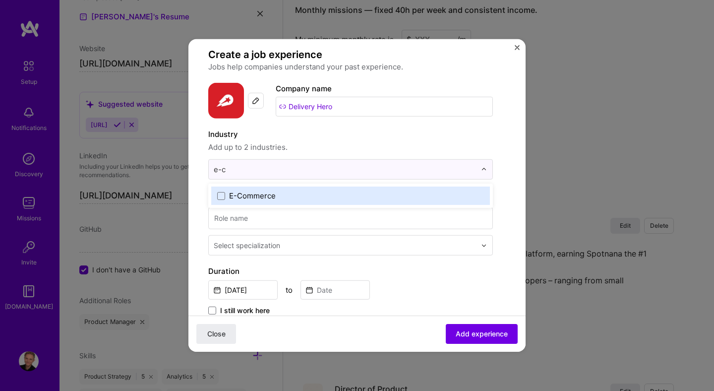
click at [264, 198] on div "E-Commerce" at bounding box center [252, 195] width 47 height 10
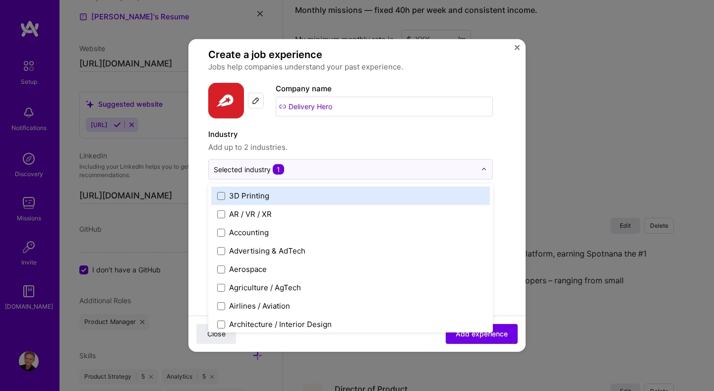
click at [504, 170] on div "Create a job experience Jobs help companies understand your past experience. Co…" at bounding box center [356, 346] width 297 height 597
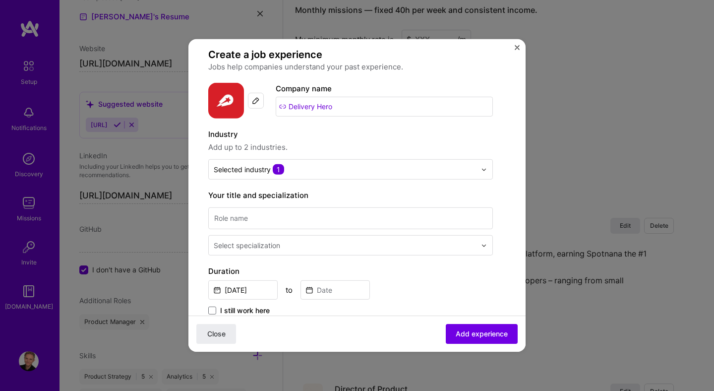
scroll to position [28, 0]
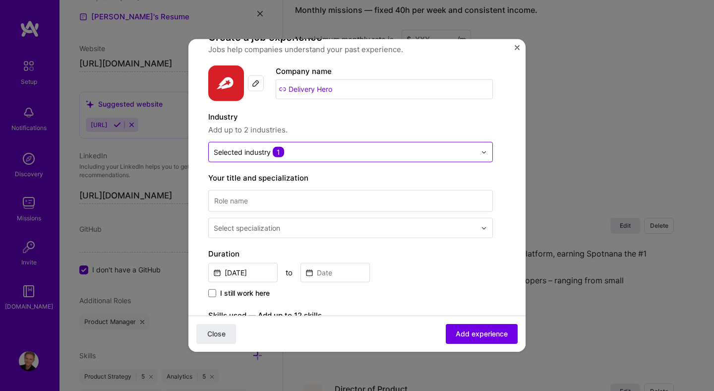
click at [414, 150] on input "text" at bounding box center [345, 152] width 262 height 10
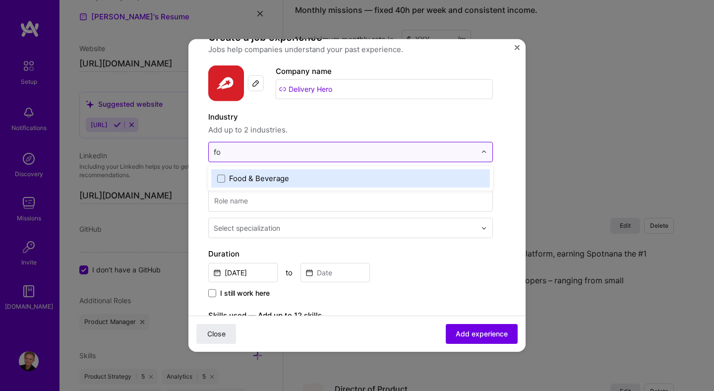
type input "foo"
click at [374, 176] on label "Food & Beverage" at bounding box center [350, 178] width 267 height 10
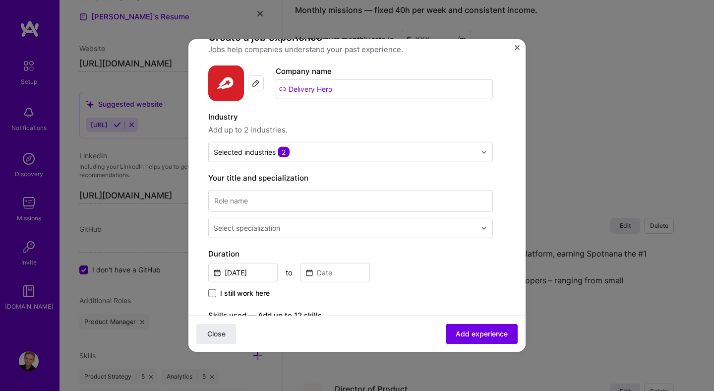
click at [517, 161] on form "Create a job experience Jobs help companies understand your past experience. Co…" at bounding box center [356, 357] width 337 height 653
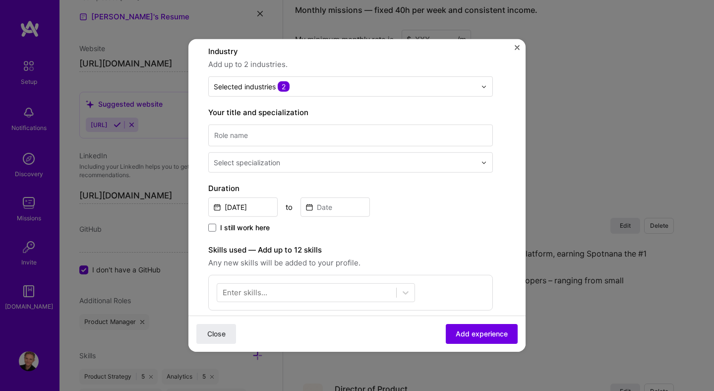
scroll to position [116, 0]
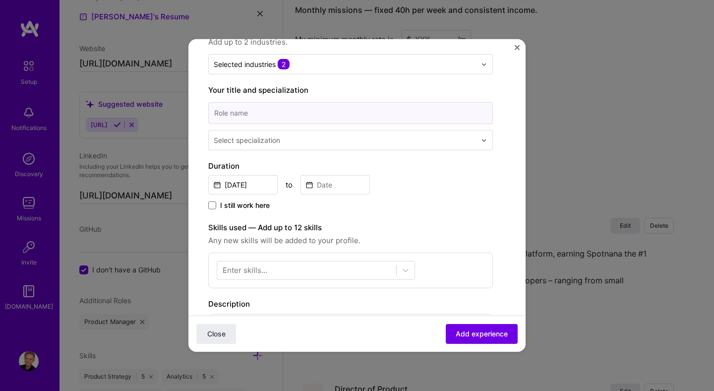
click at [279, 116] on input at bounding box center [350, 113] width 285 height 22
type input "Product Analyst"
click at [309, 134] on div at bounding box center [346, 140] width 264 height 12
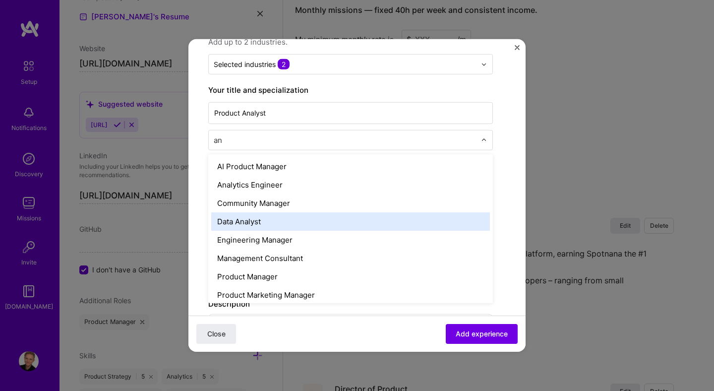
type input "a"
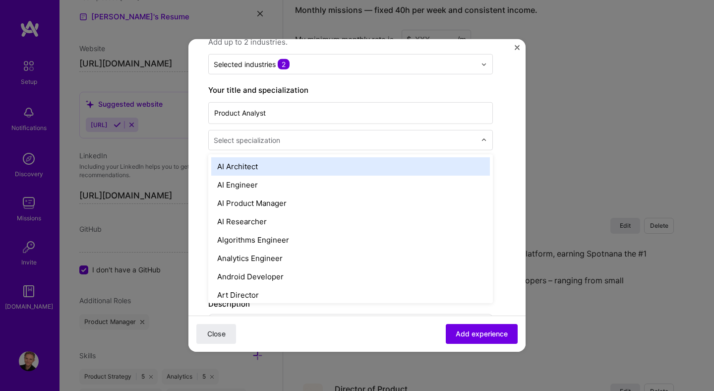
click at [505, 137] on div "Create a job experience Jobs help companies understand your past experience. Co…" at bounding box center [356, 241] width 297 height 597
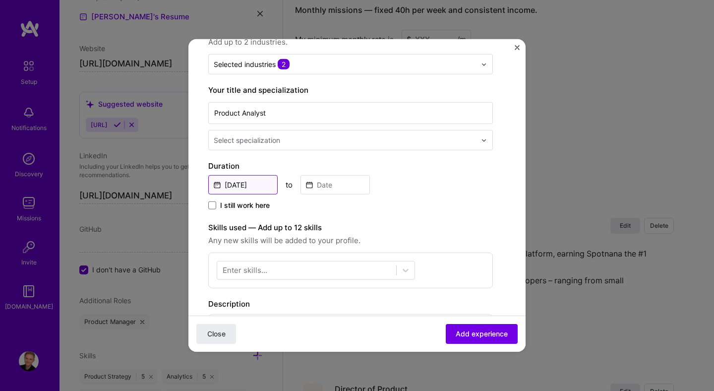
click at [258, 186] on input "Aug, 2025" at bounding box center [242, 184] width 69 height 19
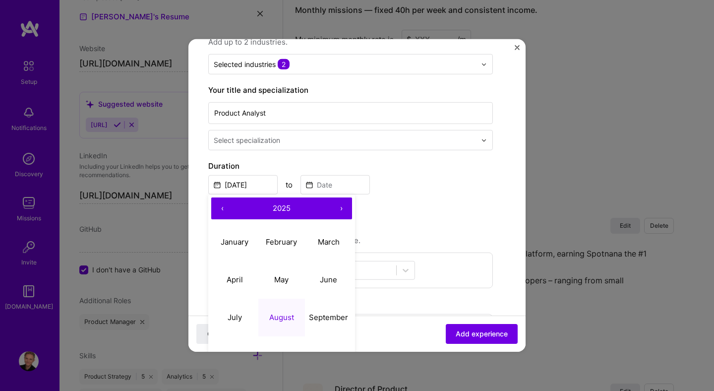
click at [225, 210] on button "‹" at bounding box center [222, 208] width 22 height 22
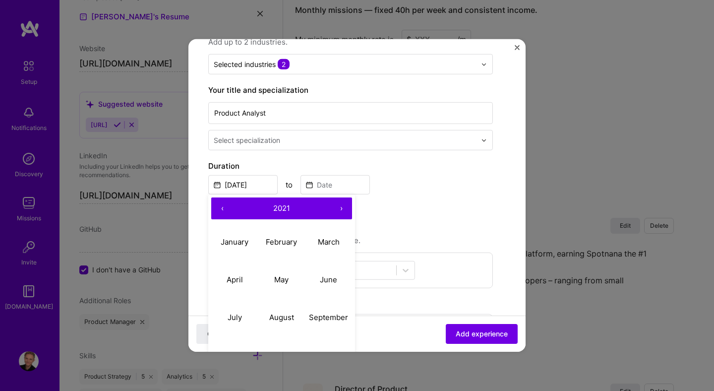
click at [225, 210] on button "‹" at bounding box center [222, 208] width 22 height 22
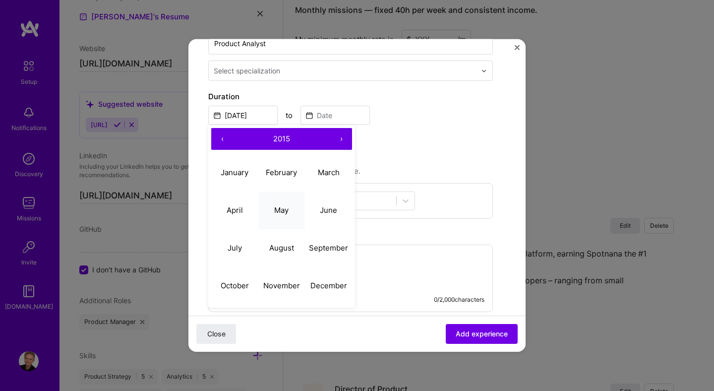
scroll to position [187, 0]
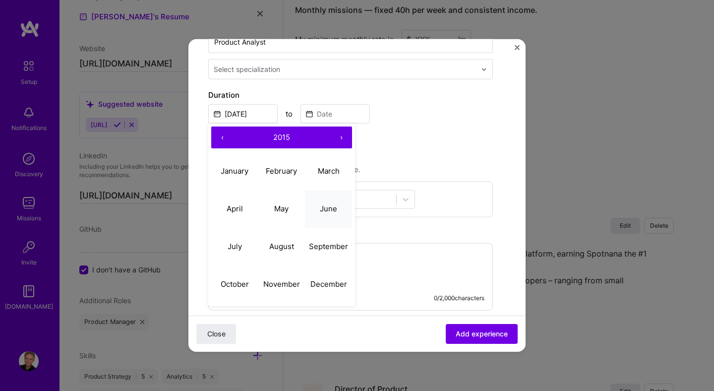
click at [324, 208] on abbr "June" at bounding box center [328, 207] width 17 height 9
type input "Jun, 2015"
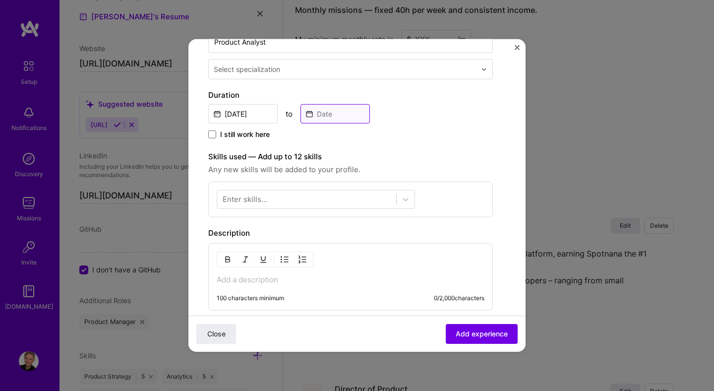
click at [333, 116] on input at bounding box center [334, 113] width 69 height 19
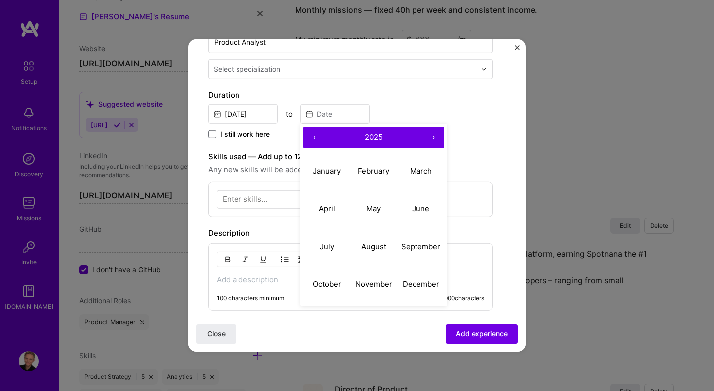
click at [311, 139] on button "‹" at bounding box center [314, 137] width 22 height 22
click at [316, 138] on button "‹" at bounding box center [314, 137] width 22 height 22
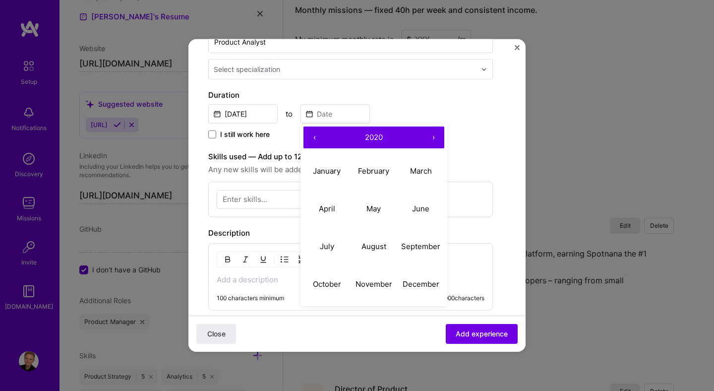
click at [316, 138] on button "‹" at bounding box center [314, 137] width 22 height 22
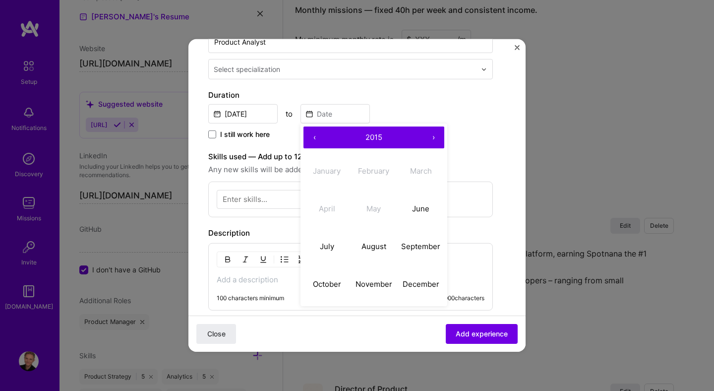
click at [428, 139] on button "›" at bounding box center [433, 137] width 22 height 22
click at [340, 281] on abbr "October" at bounding box center [327, 283] width 28 height 9
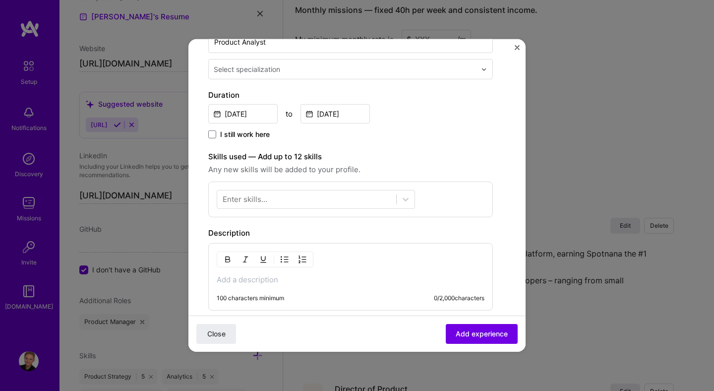
type input "Oct, 2016"
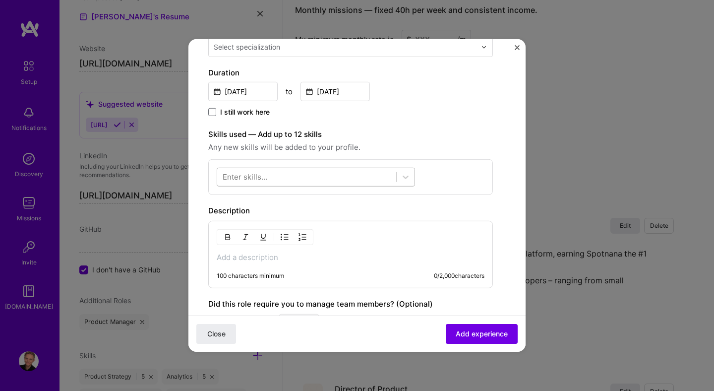
scroll to position [216, 0]
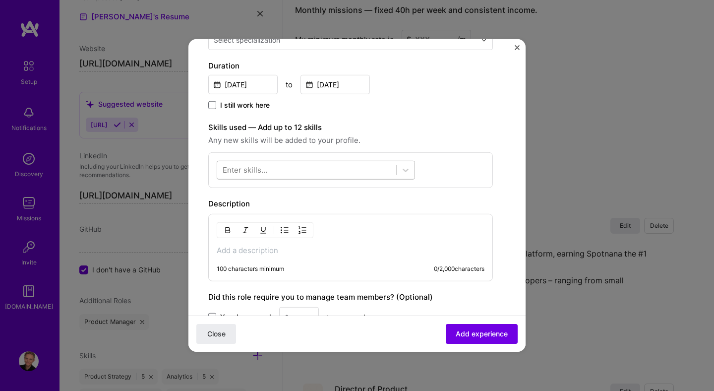
click at [350, 173] on div at bounding box center [306, 170] width 179 height 16
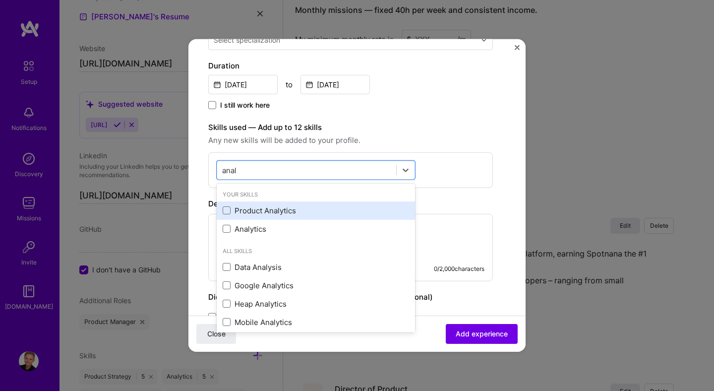
click at [305, 211] on div "Product Analytics" at bounding box center [316, 210] width 186 height 10
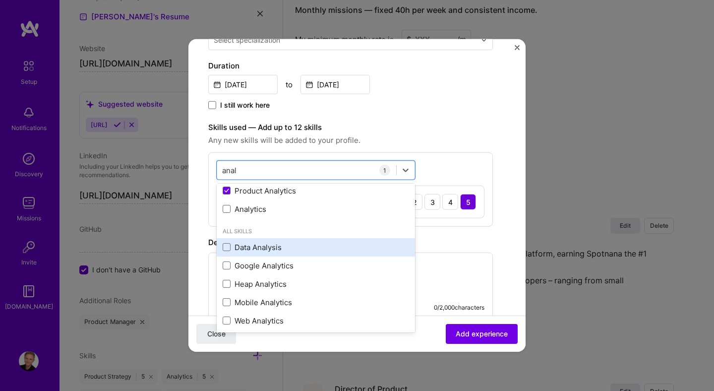
click at [303, 275] on div "Heap Analytics" at bounding box center [316, 283] width 198 height 18
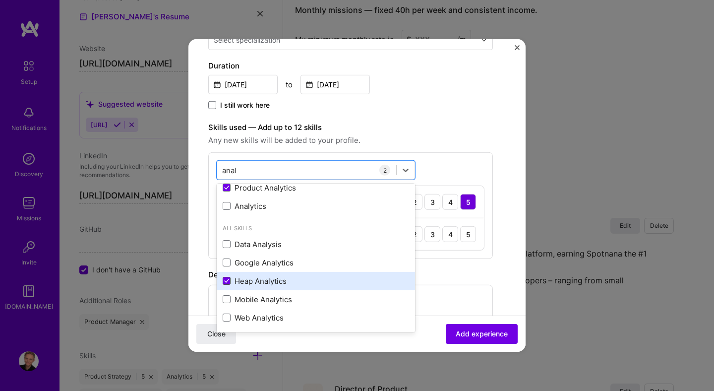
click at [226, 281] on icon at bounding box center [227, 280] width 4 height 3
click at [0, 0] on input "checkbox" at bounding box center [0, 0] width 0 height 0
click at [330, 172] on div "anal anal" at bounding box center [306, 170] width 179 height 16
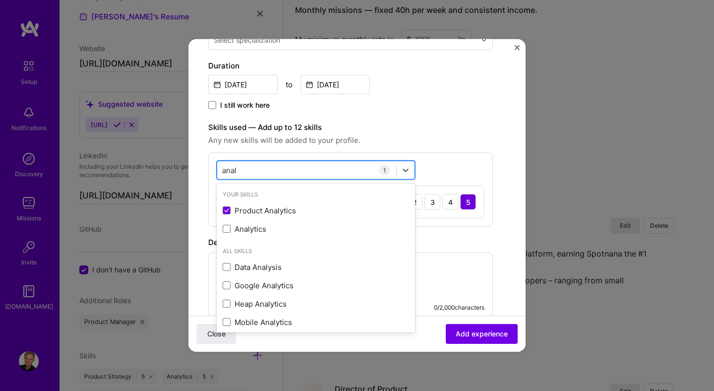
click at [330, 172] on div "anal anal" at bounding box center [306, 170] width 179 height 16
type input "a"
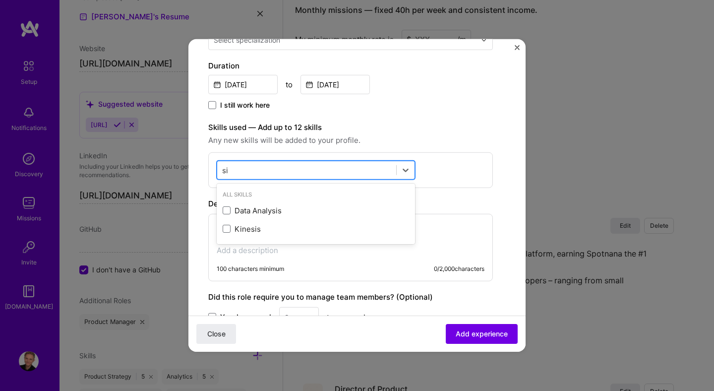
type input "s"
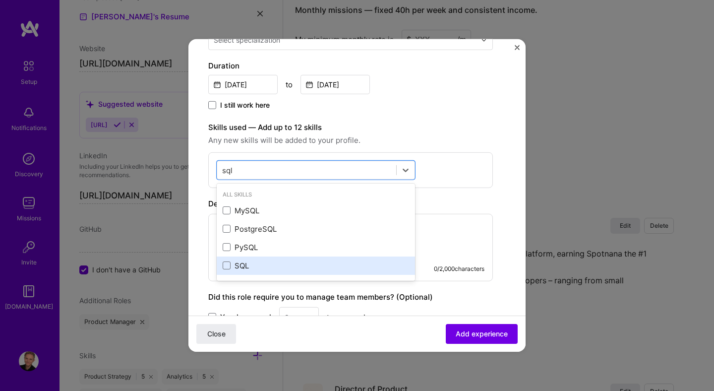
click at [247, 265] on div "SQL" at bounding box center [316, 265] width 186 height 10
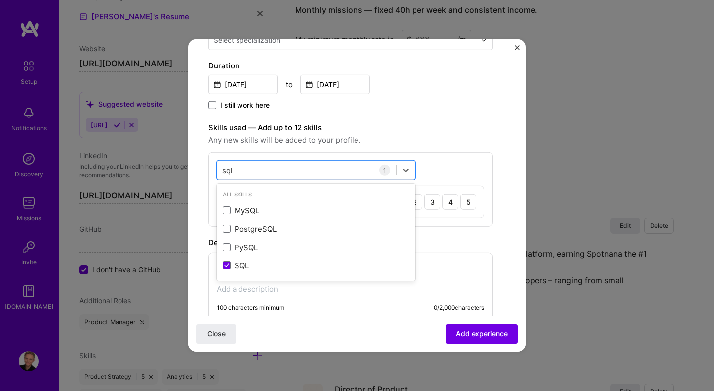
type input "sql"
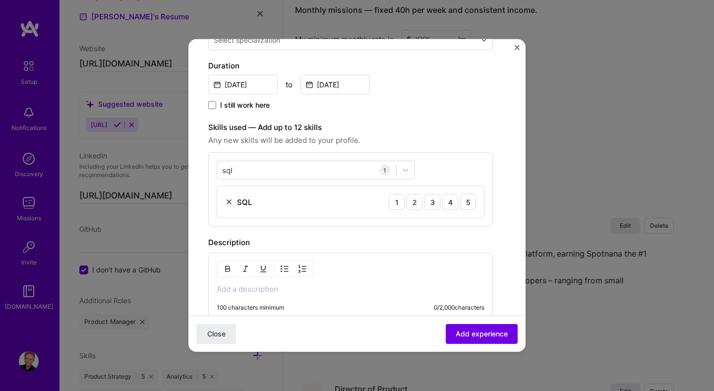
click at [499, 159] on div "Create a job experience Jobs help companies understand your past experience. Co…" at bounding box center [356, 161] width 297 height 636
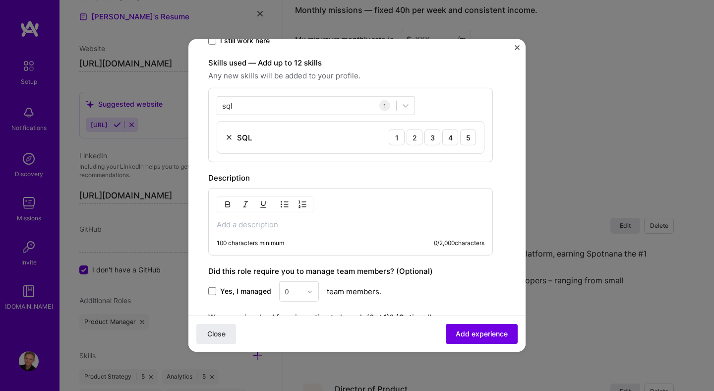
scroll to position [287, 0]
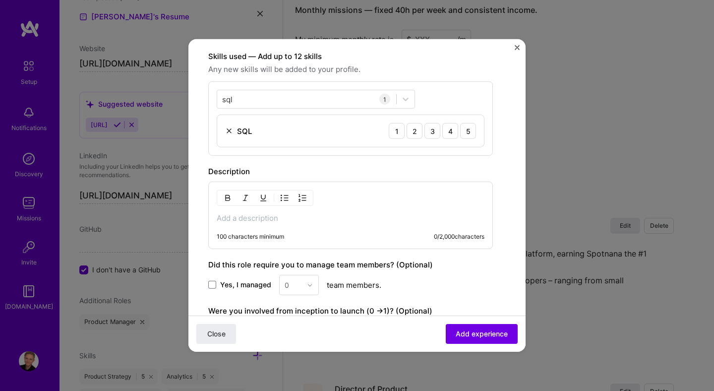
click at [285, 228] on div "100 characters minimum 0 / 2,000 characters" at bounding box center [350, 214] width 285 height 67
click at [285, 222] on p at bounding box center [351, 218] width 268 height 10
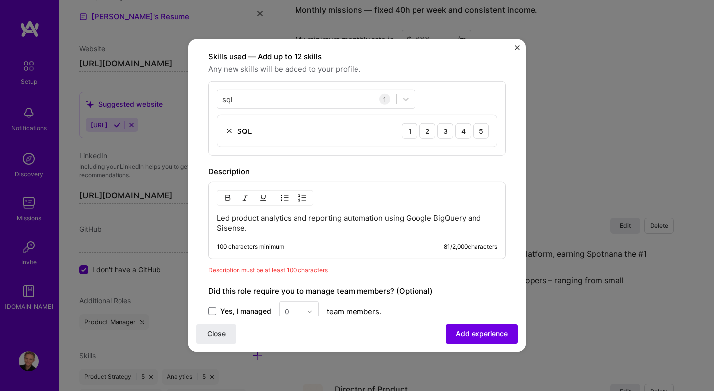
click at [304, 220] on p "Led product analytics and reporting automation using Google BigQuery and Sisens…" at bounding box center [357, 223] width 281 height 20
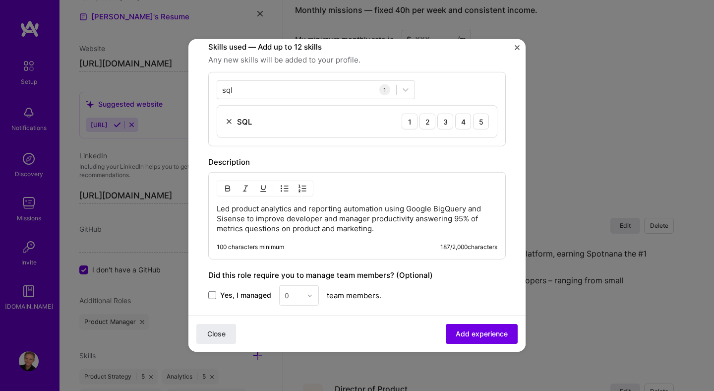
scroll to position [323, 0]
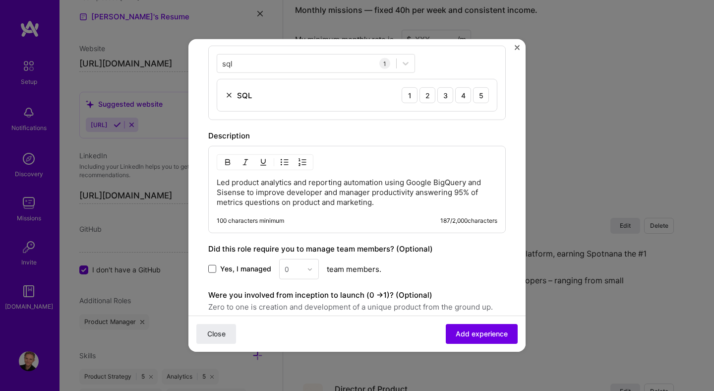
click at [214, 268] on span at bounding box center [212, 269] width 8 height 8
click at [0, 0] on input "Yes, I managed" at bounding box center [0, 0] width 0 height 0
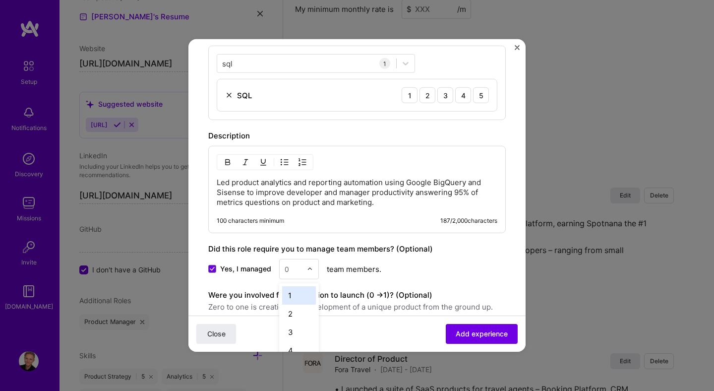
click at [289, 266] on input "text" at bounding box center [293, 269] width 17 height 10
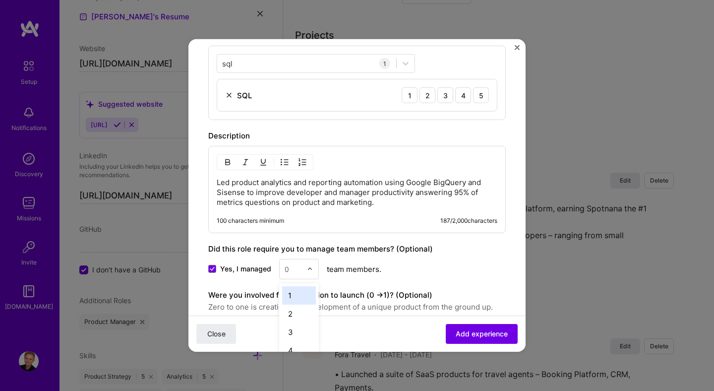
click at [295, 293] on div "1" at bounding box center [299, 295] width 34 height 18
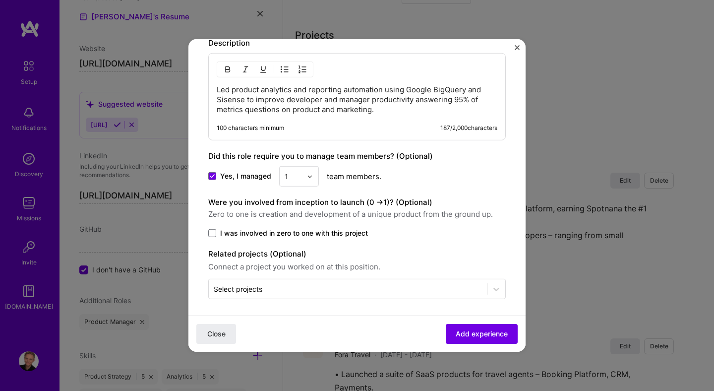
scroll to position [418, 0]
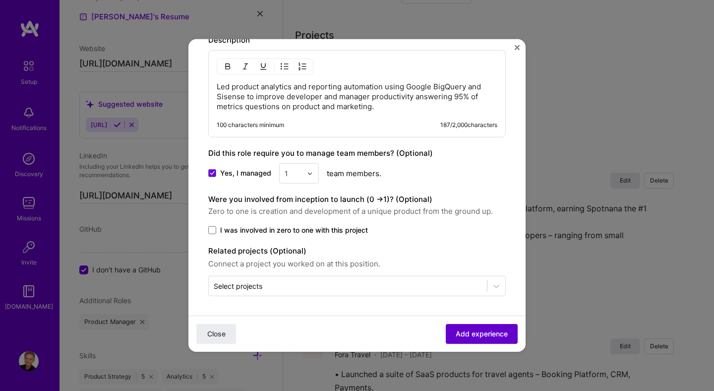
click at [479, 332] on span "Add experience" at bounding box center [482, 334] width 52 height 10
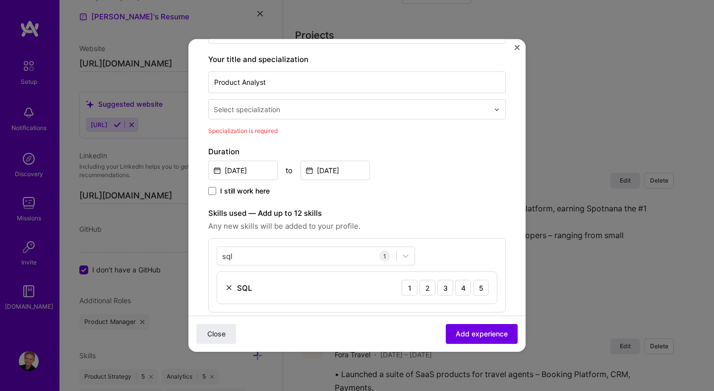
scroll to position [140, 0]
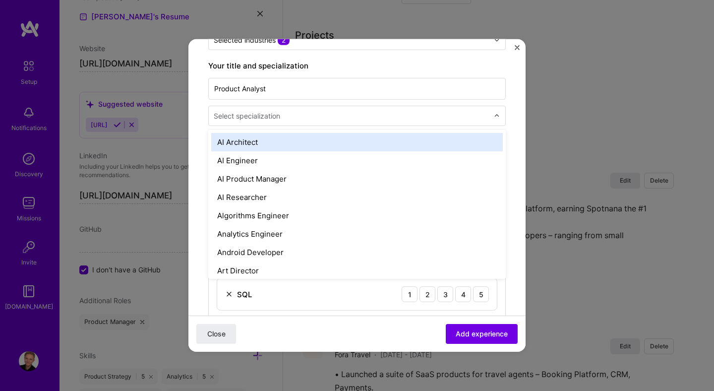
click at [404, 115] on input "text" at bounding box center [352, 116] width 277 height 10
type input "anal"
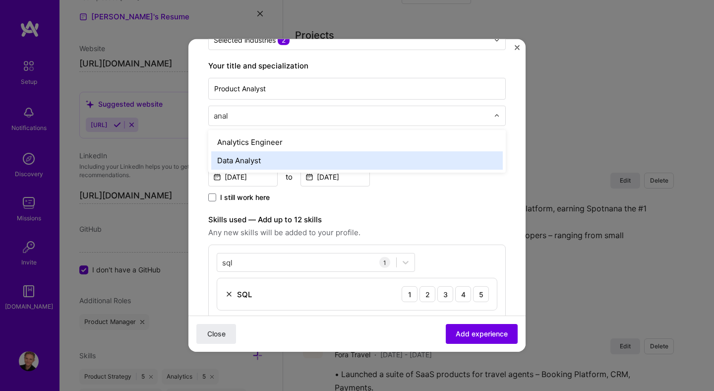
click at [295, 159] on div "Data Analyst" at bounding box center [356, 160] width 291 height 18
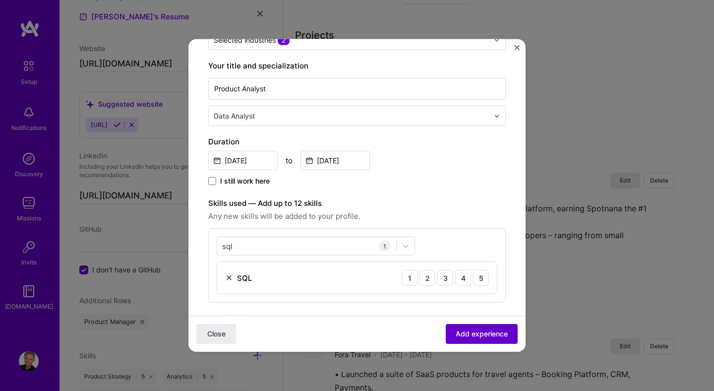
click at [484, 333] on span "Add experience" at bounding box center [482, 334] width 52 height 10
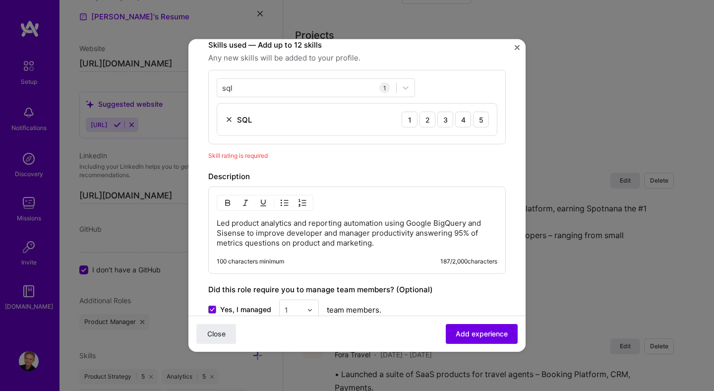
scroll to position [291, 0]
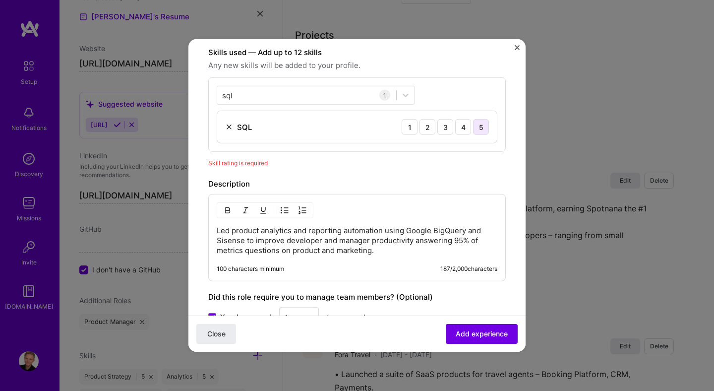
click at [480, 129] on div "5" at bounding box center [481, 127] width 16 height 16
click at [473, 329] on span "Add experience" at bounding box center [482, 334] width 52 height 10
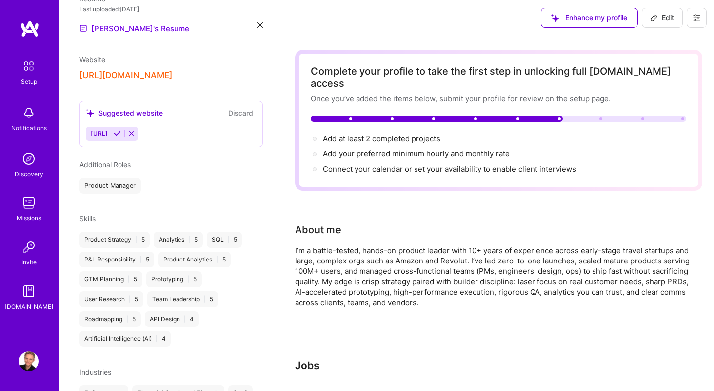
scroll to position [0, 0]
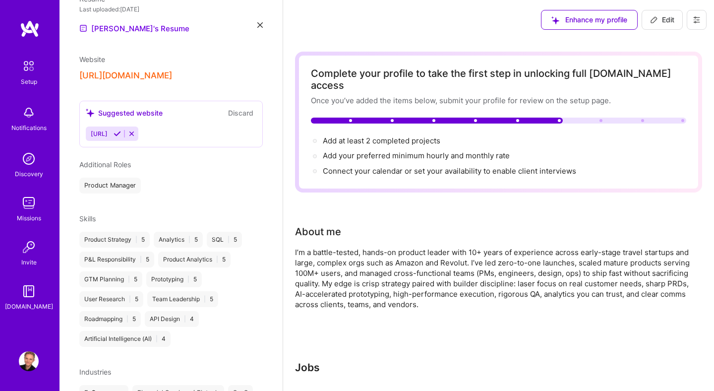
click at [647, 17] on button "Edit" at bounding box center [661, 20] width 41 height 20
select select "US"
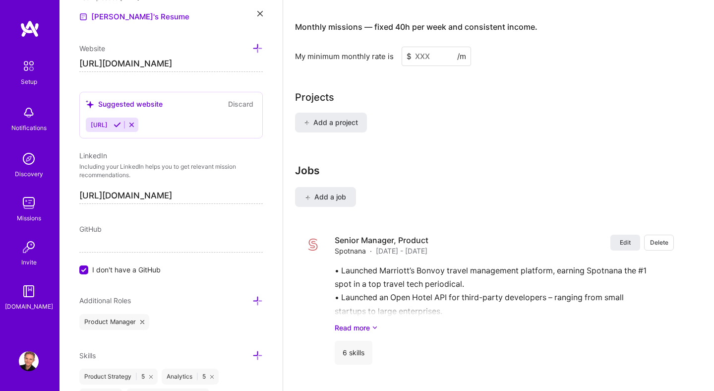
scroll to position [695, 0]
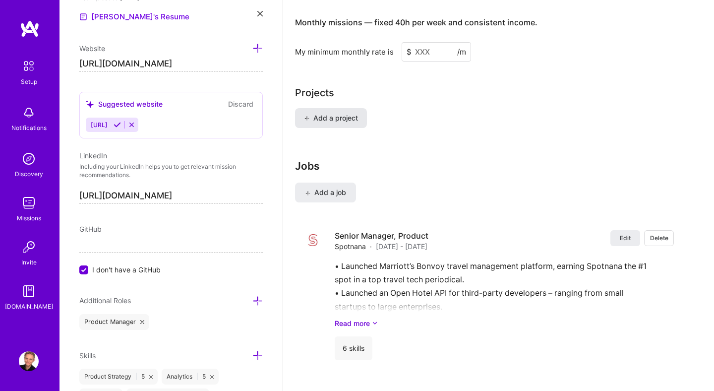
click at [314, 113] on span "Add a project" at bounding box center [331, 118] width 54 height 10
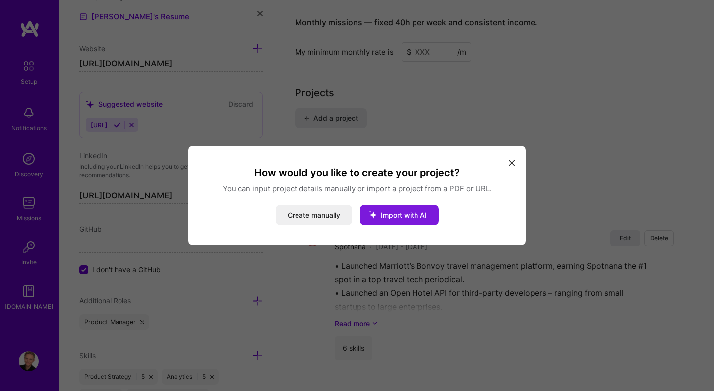
click at [378, 211] on icon "modal" at bounding box center [373, 215] width 26 height 26
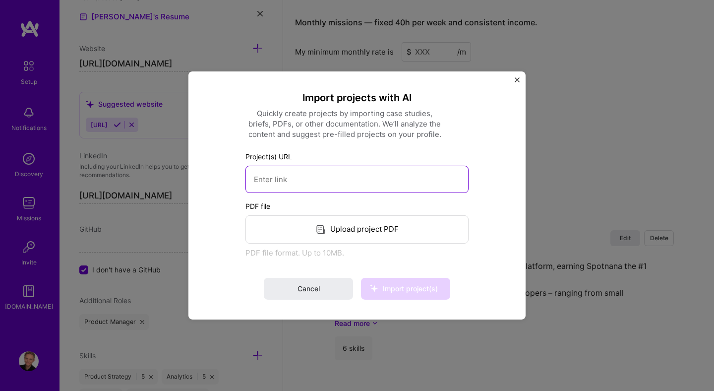
click at [280, 180] on input at bounding box center [356, 179] width 223 height 27
paste input "[URL][DOMAIN_NAME]"
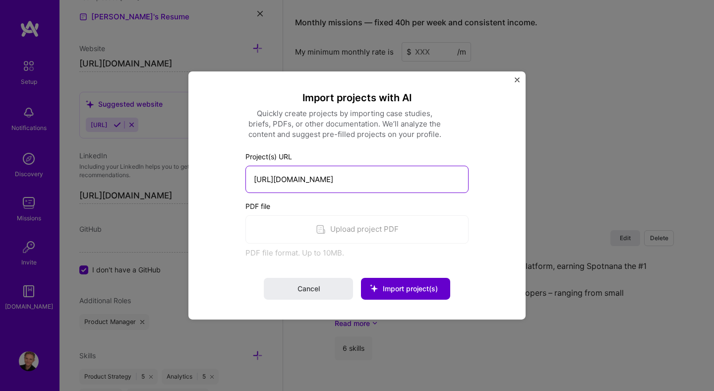
type input "[URL][DOMAIN_NAME]"
click at [401, 287] on span "Import project(s)" at bounding box center [410, 288] width 55 height 8
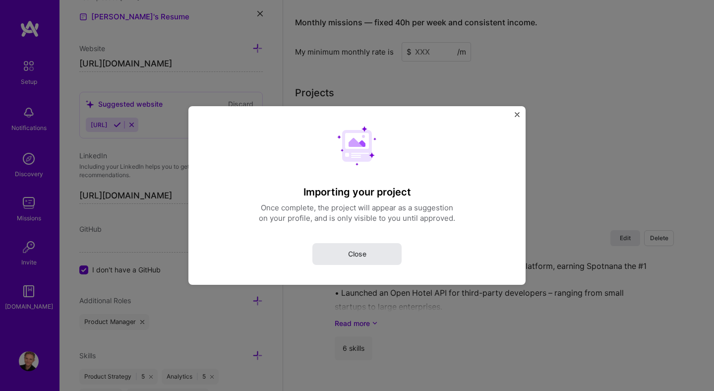
click at [373, 253] on button "Close" at bounding box center [356, 254] width 89 height 22
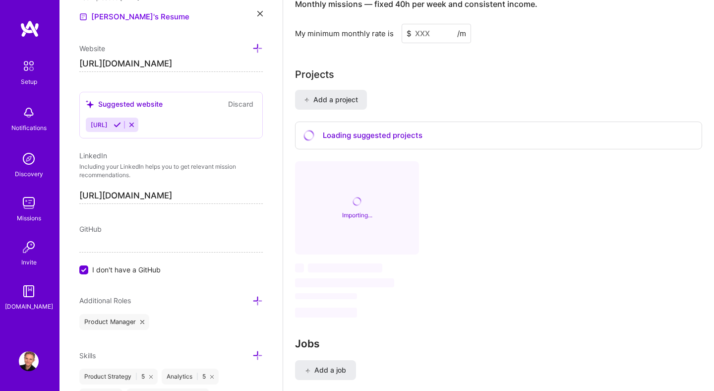
scroll to position [712, 0]
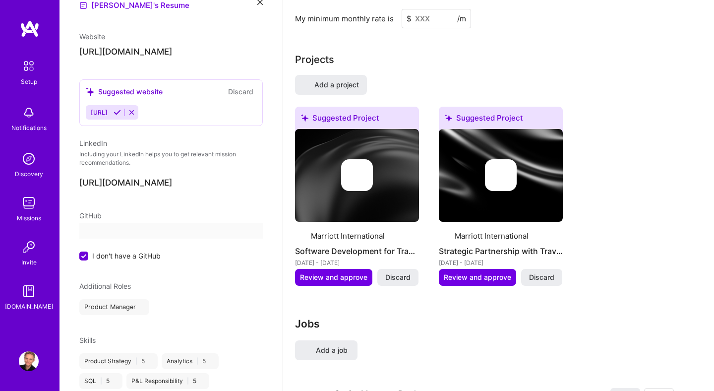
select select "US"
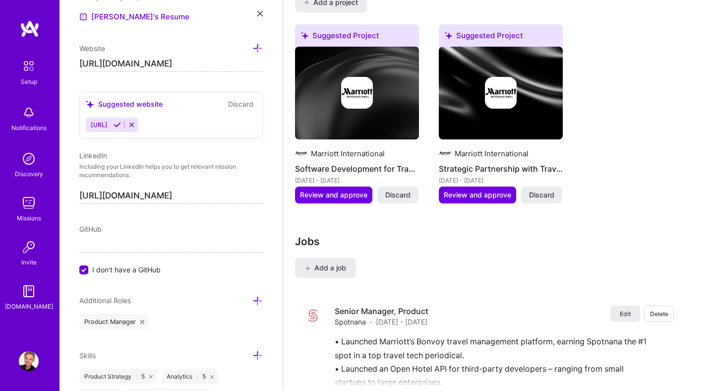
scroll to position [809, 0]
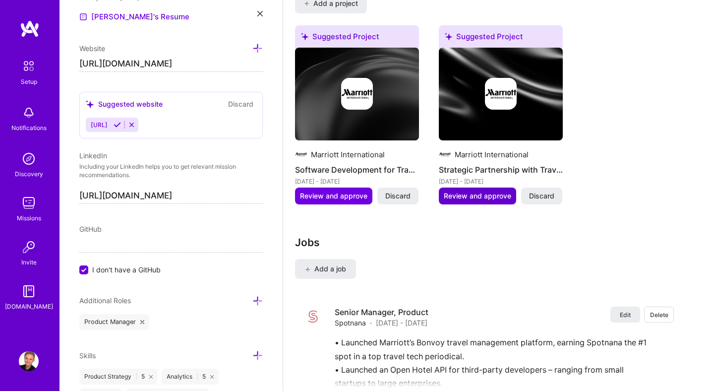
click at [490, 191] on span "Review and approve" at bounding box center [477, 196] width 67 height 10
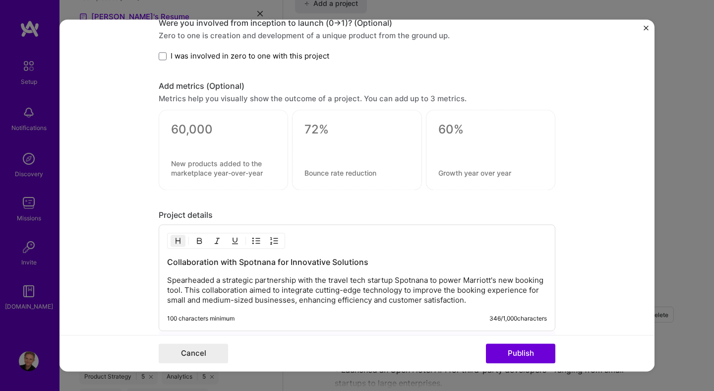
scroll to position [641, 0]
click at [240, 147] on div at bounding box center [223, 143] width 105 height 10
click at [204, 128] on textarea at bounding box center [223, 130] width 105 height 15
click at [311, 132] on textarea at bounding box center [356, 130] width 105 height 15
click at [200, 173] on textarea at bounding box center [223, 169] width 105 height 19
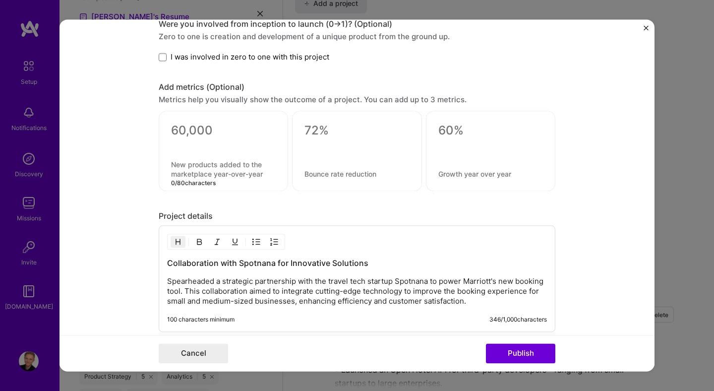
click at [218, 173] on textarea at bounding box center [223, 169] width 105 height 19
click at [283, 176] on div "0 / 80 characters" at bounding box center [223, 151] width 129 height 80
click at [311, 176] on textarea at bounding box center [356, 174] width 105 height 9
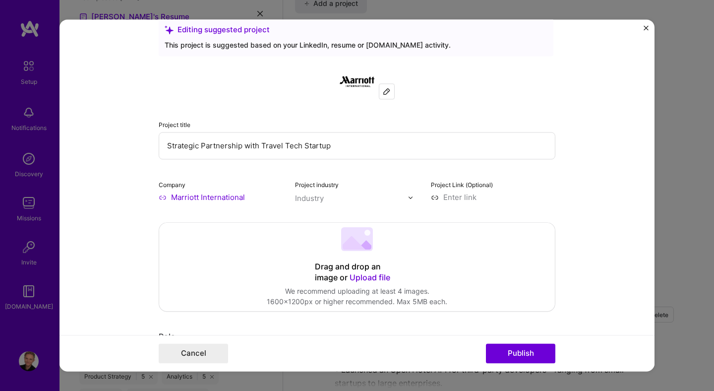
scroll to position [0, 0]
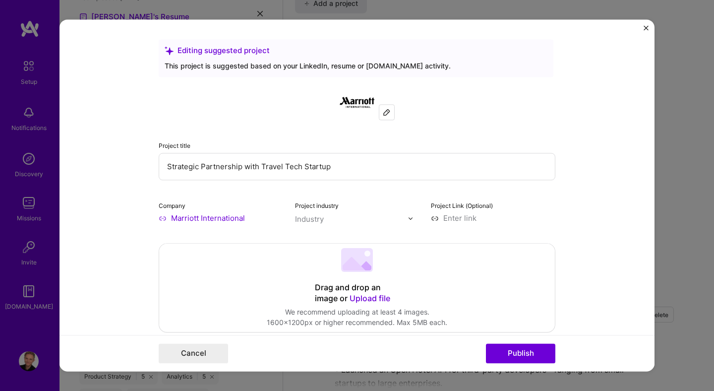
click at [645, 29] on img "Close" at bounding box center [645, 27] width 5 height 5
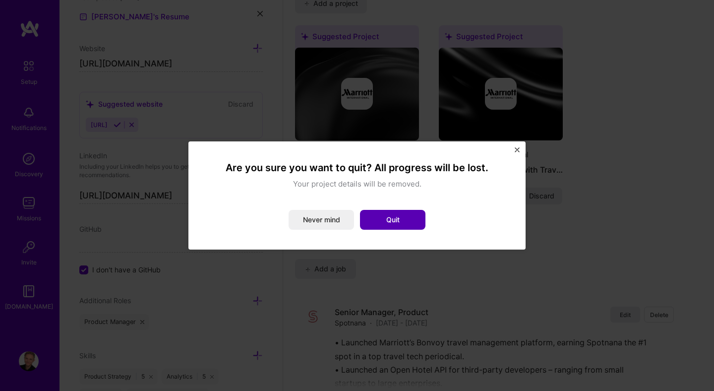
click at [381, 218] on button "Quit" at bounding box center [392, 220] width 65 height 20
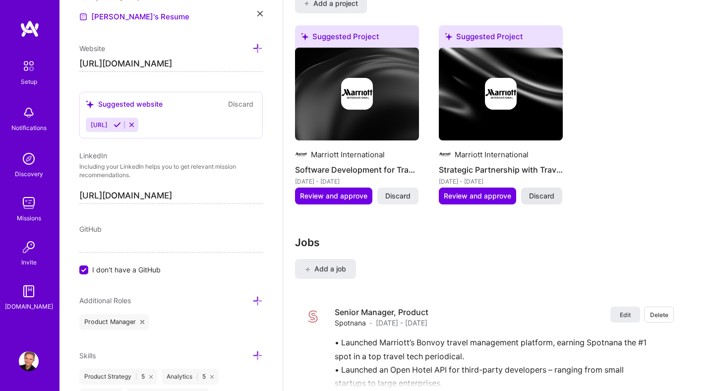
click at [542, 191] on span "Discard" at bounding box center [541, 196] width 25 height 10
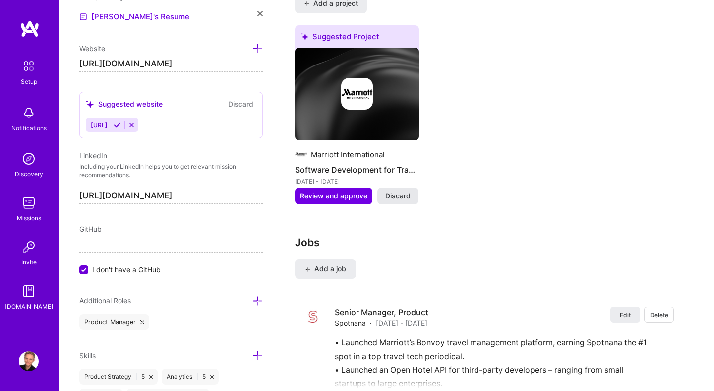
click at [408, 191] on span "Discard" at bounding box center [397, 196] width 25 height 10
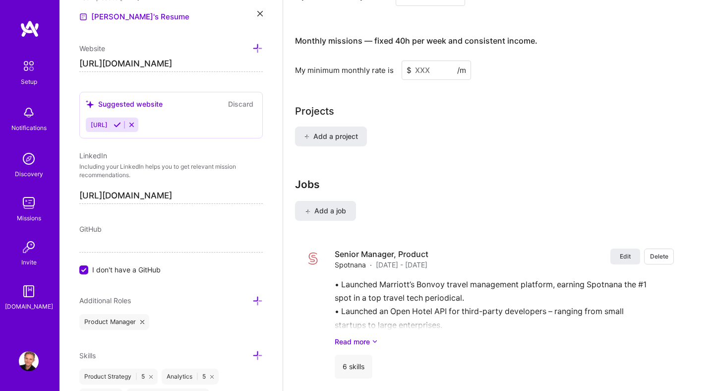
scroll to position [661, 0]
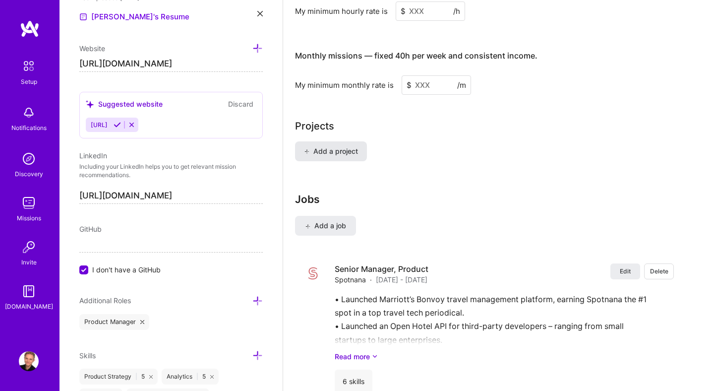
click at [340, 144] on button "Add a project" at bounding box center [331, 151] width 72 height 20
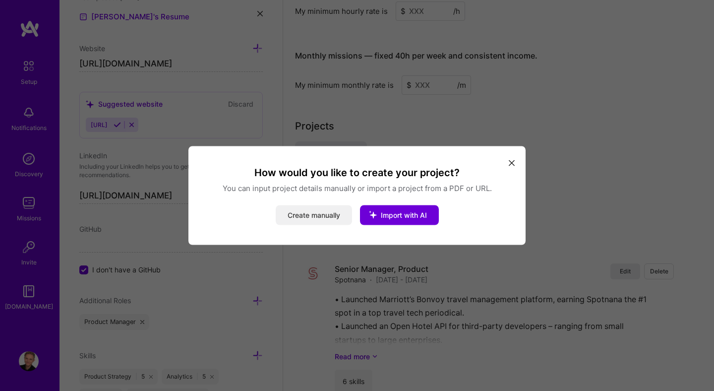
click at [305, 222] on button "Create manually" at bounding box center [314, 215] width 76 height 20
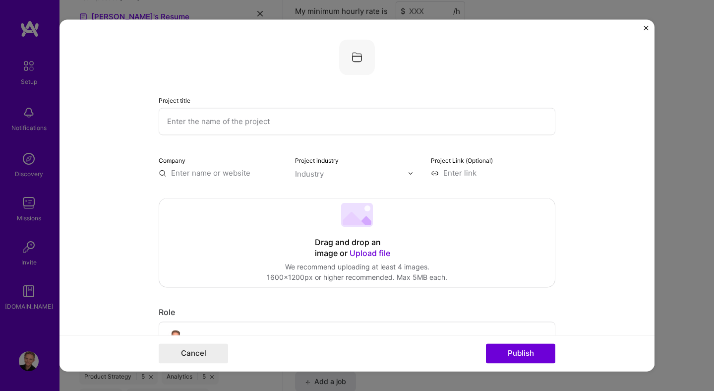
click at [237, 127] on input "text" at bounding box center [357, 121] width 397 height 27
paste input "Business Travel Management Platform by [PERSON_NAME]"
type input "Business Travel Management Platform by [PERSON_NAME]"
click at [234, 177] on input "text" at bounding box center [221, 173] width 124 height 10
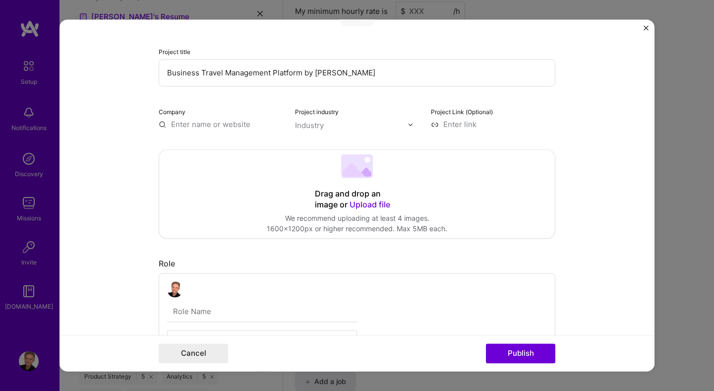
scroll to position [50, 0]
click at [457, 128] on input at bounding box center [493, 123] width 124 height 10
click at [457, 125] on input at bounding box center [493, 123] width 124 height 10
paste input "[URL][DOMAIN_NAME]"
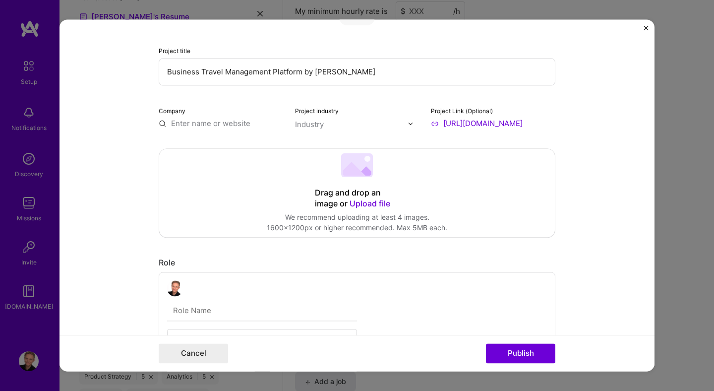
type input "[URL][DOMAIN_NAME]"
click at [319, 125] on div "Industry" at bounding box center [309, 124] width 29 height 10
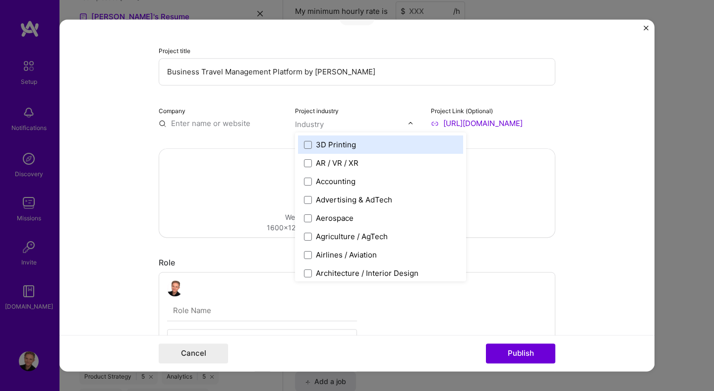
scroll to position [0, 0]
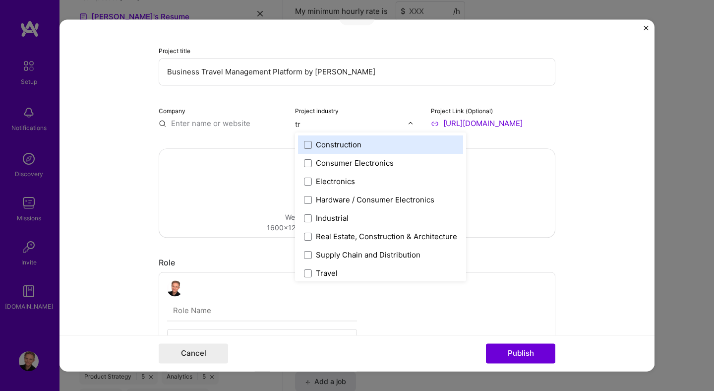
type input "tra"
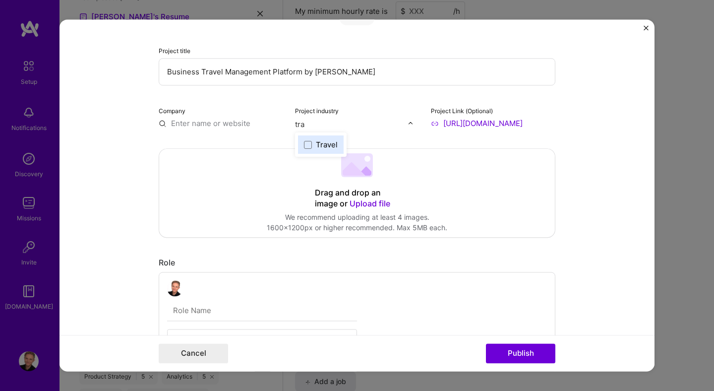
click at [324, 145] on div "Travel" at bounding box center [327, 144] width 22 height 10
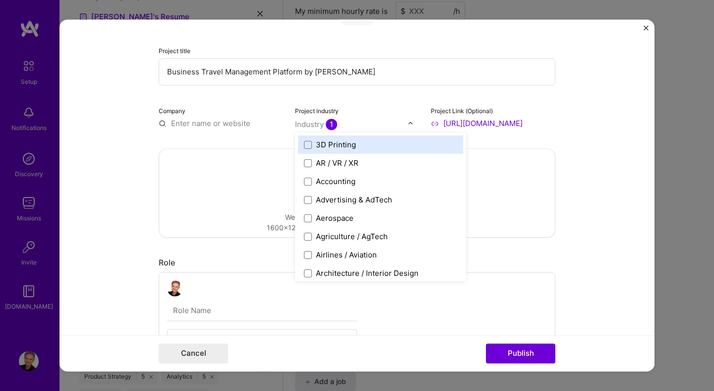
click at [221, 126] on input "text" at bounding box center [221, 123] width 124 height 10
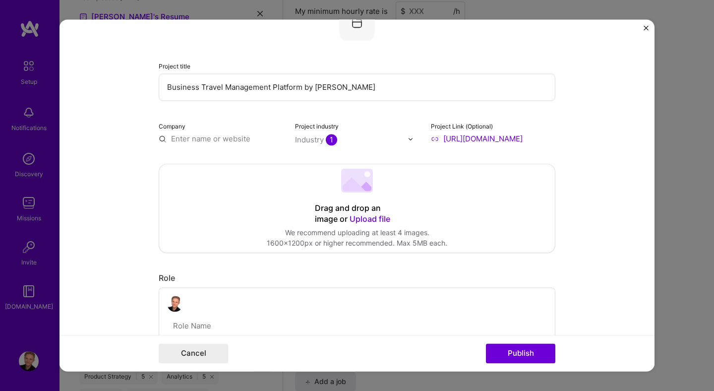
scroll to position [39, 0]
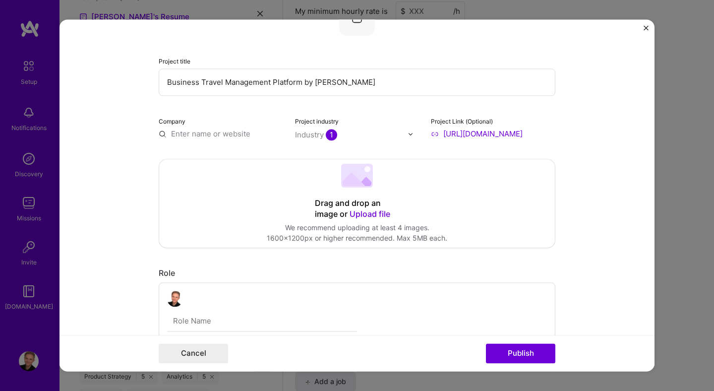
click at [198, 134] on input "text" at bounding box center [221, 133] width 124 height 10
paste input "https://www.marriott.com/programs/business-access-by-marriott-bonvoy.mi"
click at [227, 132] on input "https://www.marriott.com/programs/business-access-by-marriott-bonvoy.mi" at bounding box center [221, 133] width 124 height 10
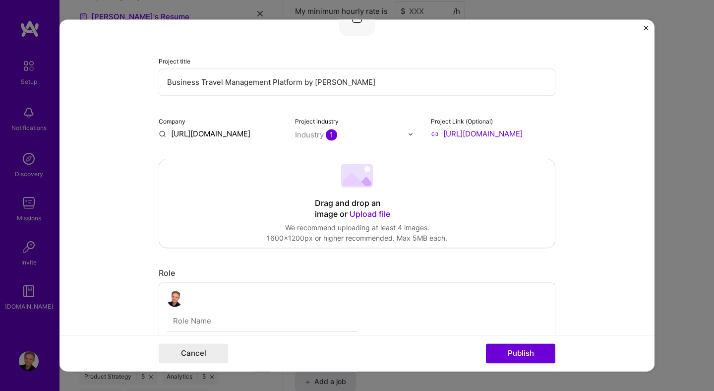
click at [227, 132] on input "https://www.marriott.com/programs/business-access-by-marriott-bonvoy.mi" at bounding box center [221, 133] width 124 height 10
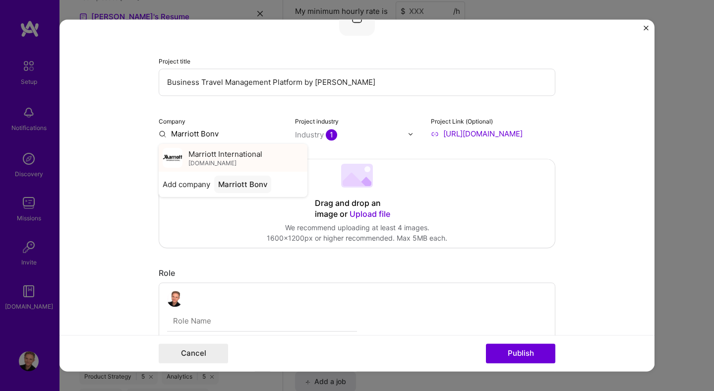
click at [229, 155] on span "Marriott International" at bounding box center [225, 154] width 74 height 10
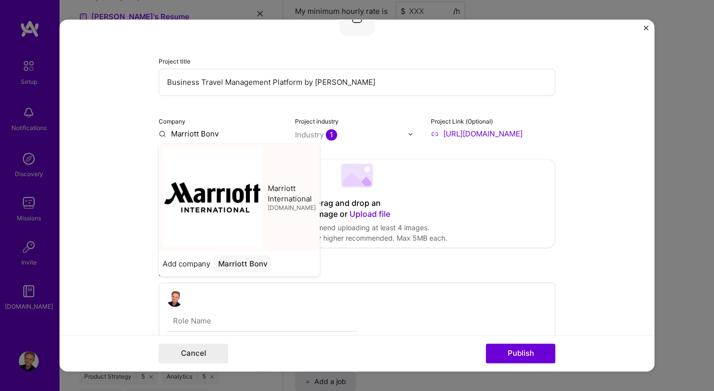
type input "Marriott International"
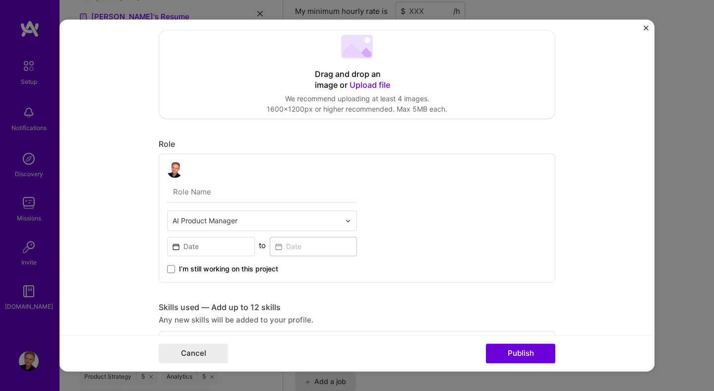
scroll to position [171, 0]
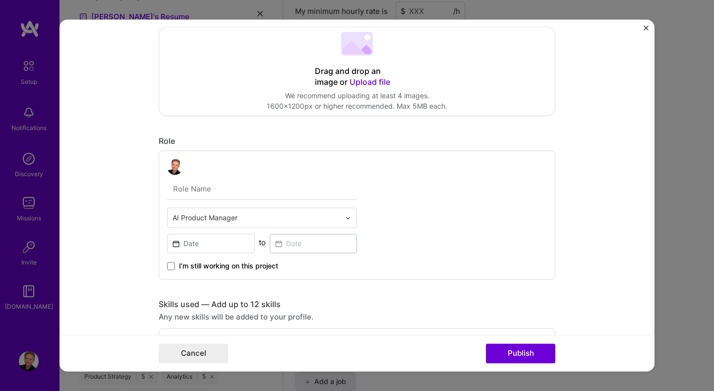
click at [217, 189] on input "text" at bounding box center [262, 188] width 190 height 21
type input "Senior Manager, Product"
click at [214, 215] on input "text" at bounding box center [257, 217] width 168 height 10
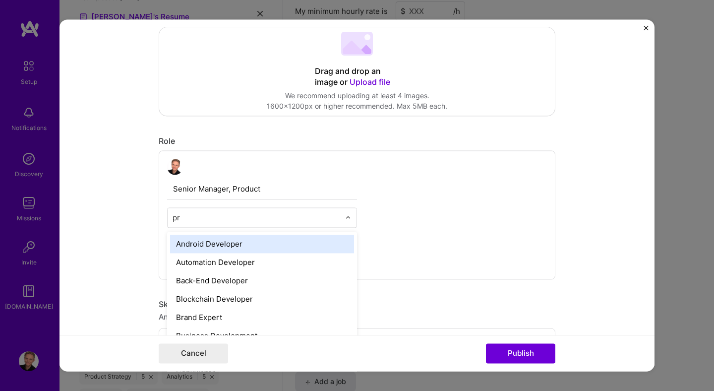
type input "pro"
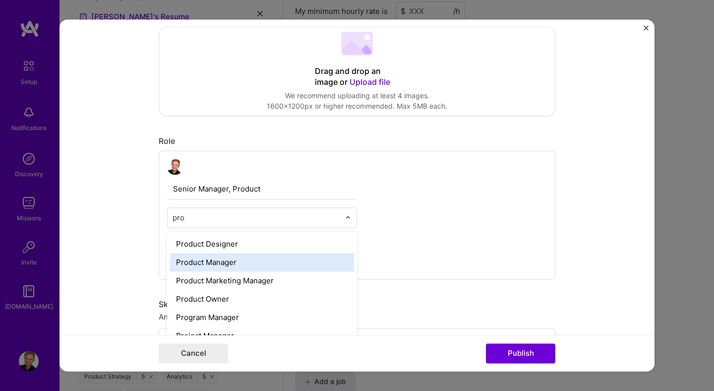
click at [228, 258] on div "Product Manager" at bounding box center [262, 262] width 184 height 18
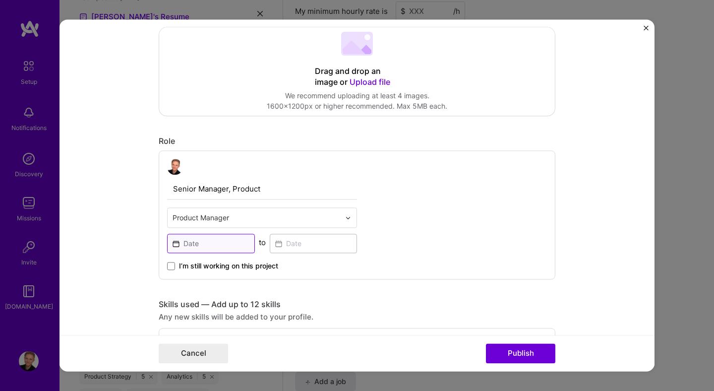
click at [194, 245] on input at bounding box center [211, 242] width 88 height 19
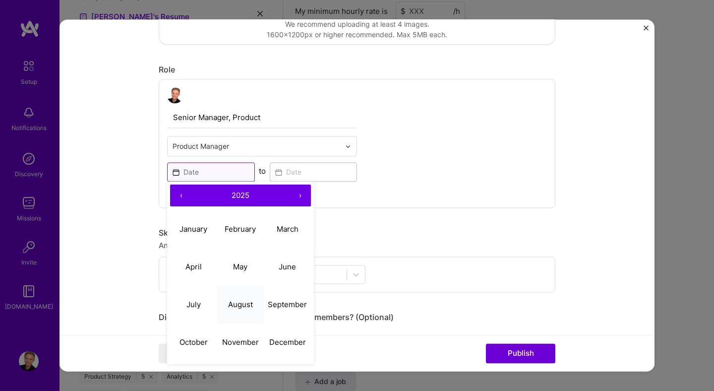
scroll to position [243, 0]
click at [199, 265] on abbr "April" at bounding box center [193, 265] width 16 height 9
type input "[DATE]"
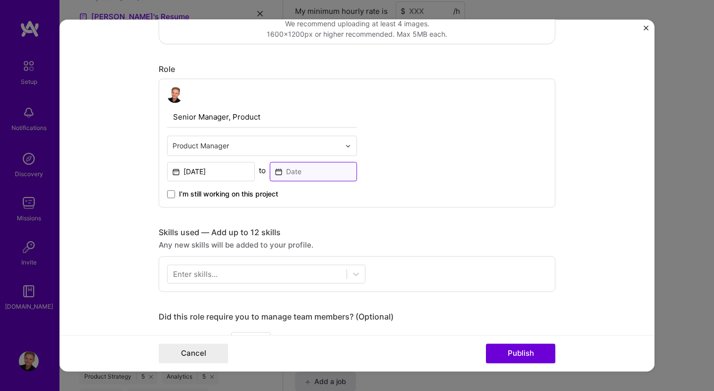
click at [314, 168] on input at bounding box center [314, 171] width 88 height 19
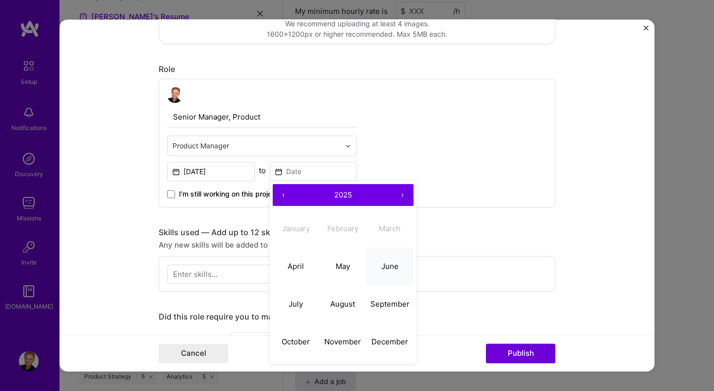
click at [389, 264] on abbr "June" at bounding box center [389, 265] width 17 height 9
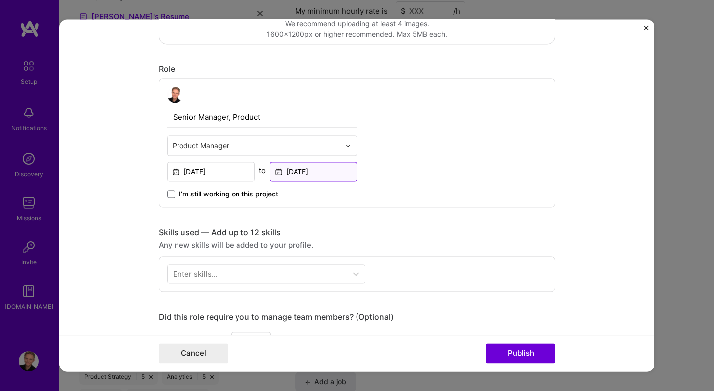
click at [296, 171] on input "[DATE]" at bounding box center [314, 171] width 88 height 19
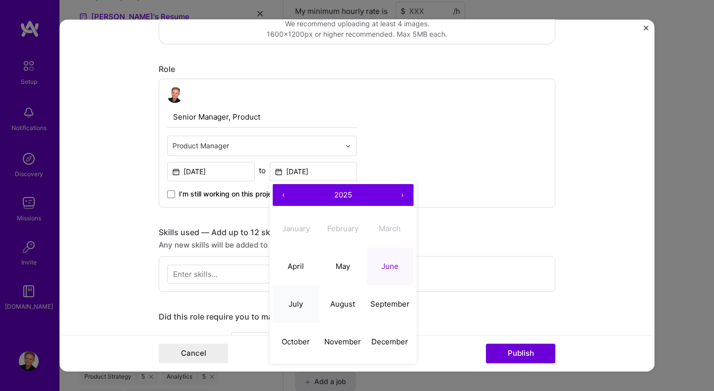
click at [301, 300] on abbr "July" at bounding box center [296, 303] width 14 height 9
type input "[DATE]"
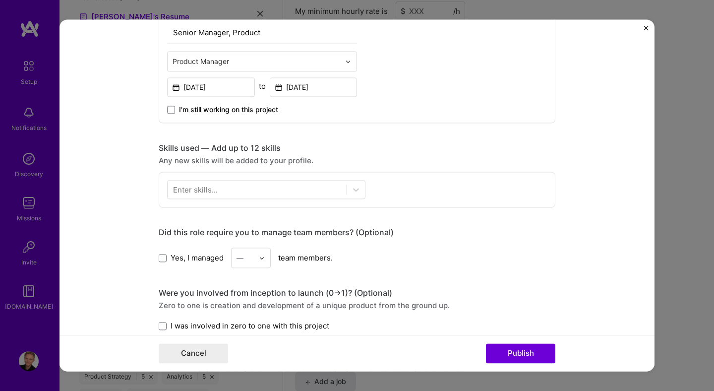
scroll to position [329, 0]
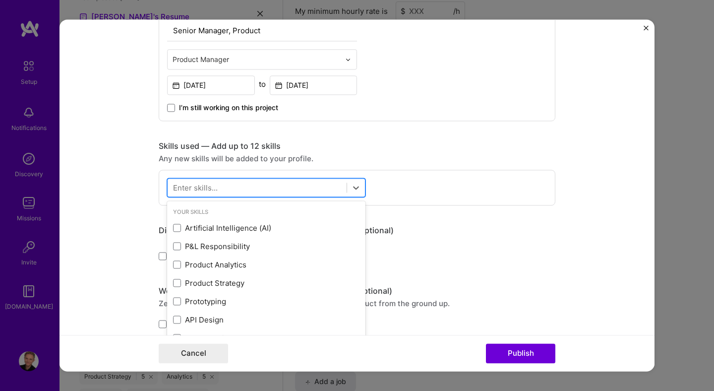
click at [267, 189] on div at bounding box center [257, 187] width 179 height 16
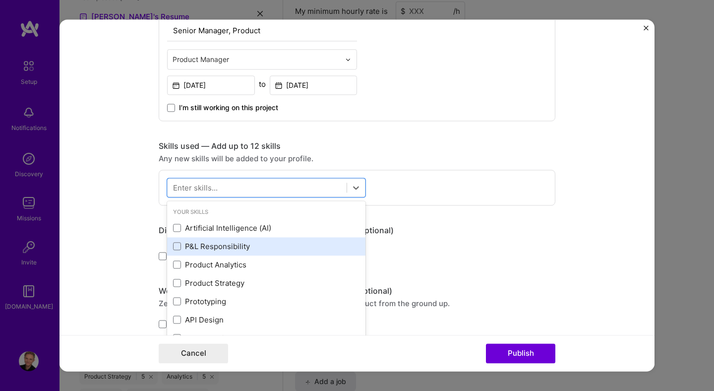
click at [231, 246] on div "P&L Responsibility" at bounding box center [266, 246] width 186 height 10
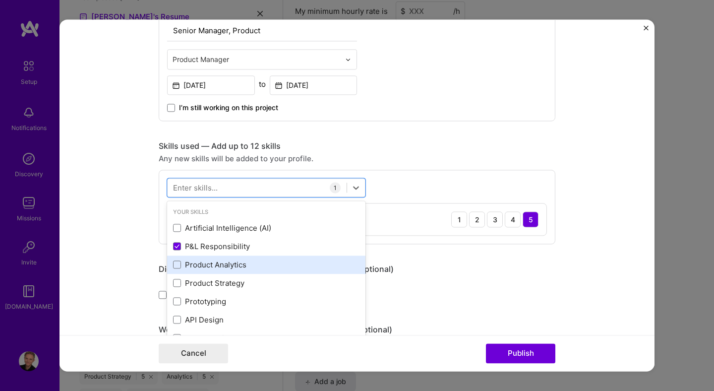
click at [228, 264] on div "Product Analytics" at bounding box center [266, 264] width 186 height 10
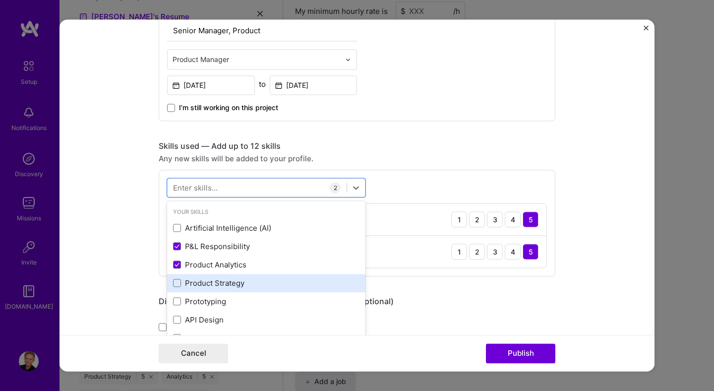
click at [228, 284] on div "Product Strategy" at bounding box center [266, 283] width 186 height 10
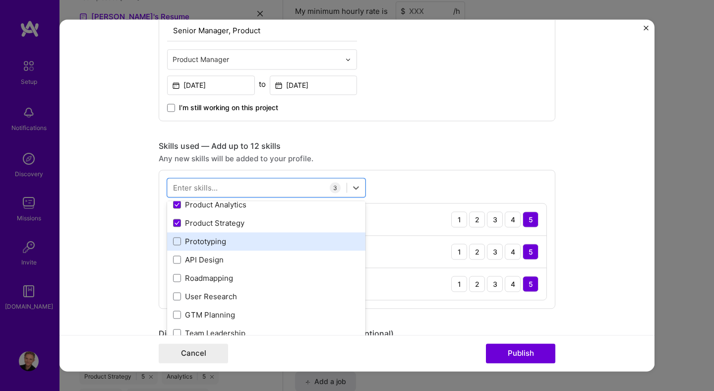
scroll to position [68, 0]
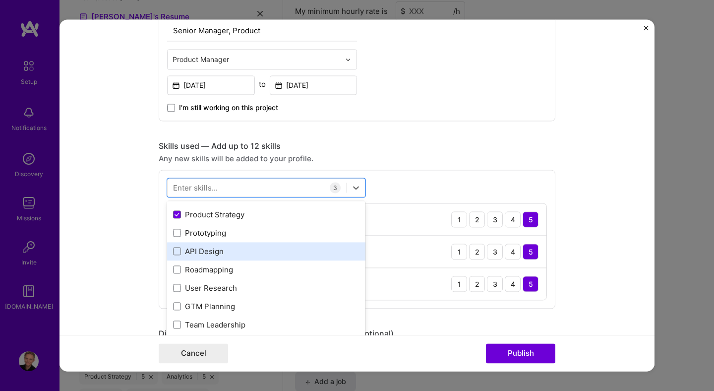
click at [212, 247] on div "API Design" at bounding box center [266, 251] width 186 height 10
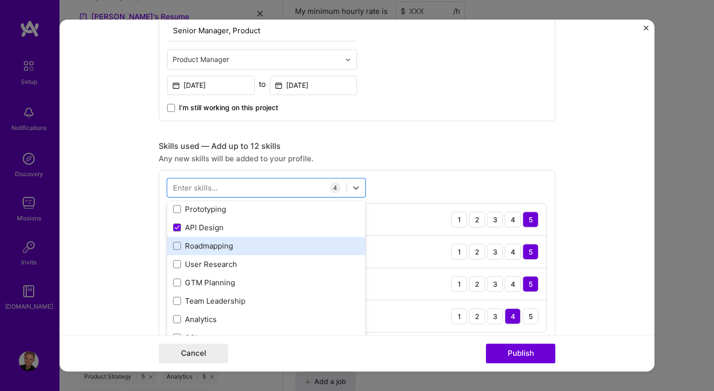
scroll to position [94, 0]
click at [225, 245] on div "Roadmapping" at bounding box center [266, 243] width 186 height 10
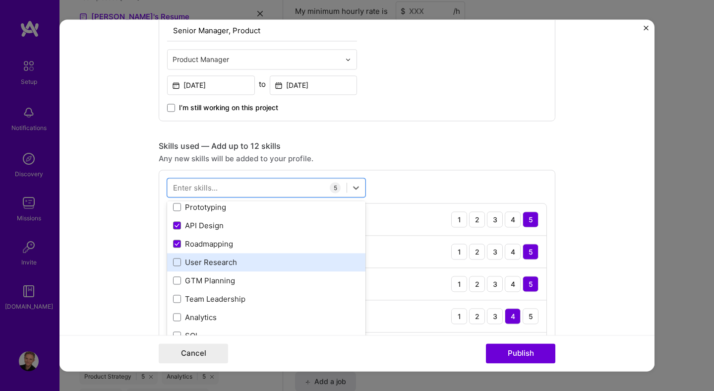
click at [225, 260] on div "User Research" at bounding box center [266, 262] width 186 height 10
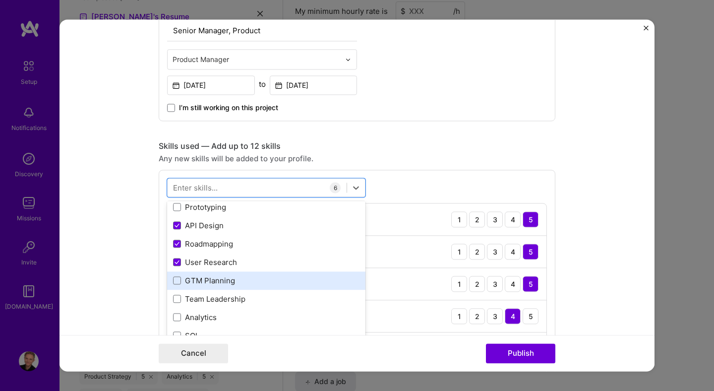
click at [225, 279] on div "GTM Planning" at bounding box center [266, 280] width 186 height 10
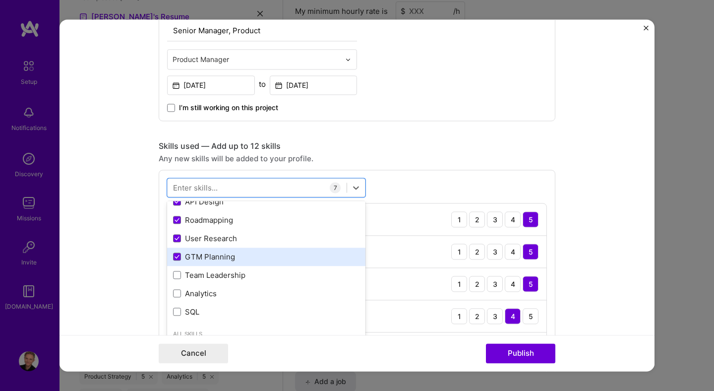
scroll to position [124, 0]
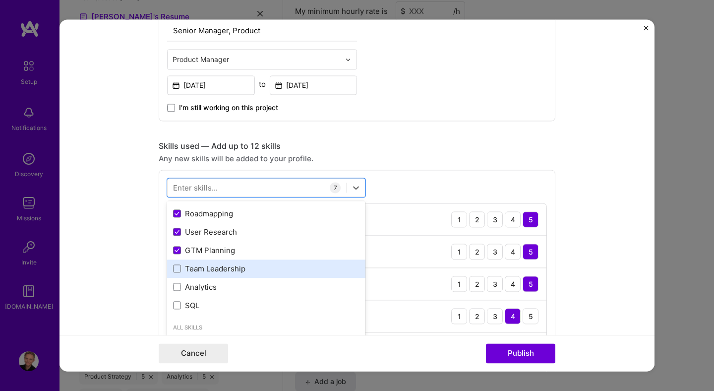
click at [205, 271] on div "Team Leadership" at bounding box center [266, 268] width 186 height 10
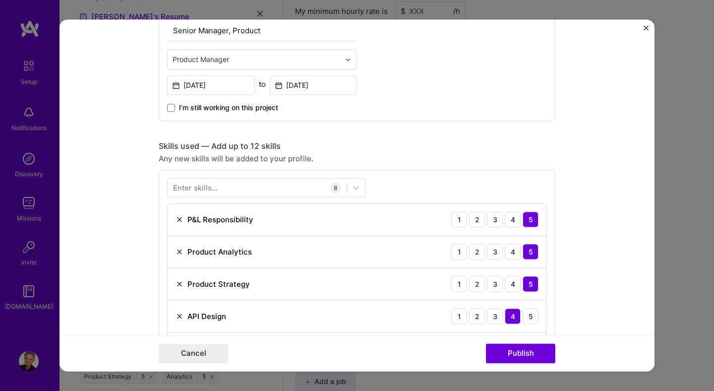
click at [459, 166] on div "Skills used — Add up to 12 skills Any new skills will be added to your profile.…" at bounding box center [357, 305] width 397 height 329
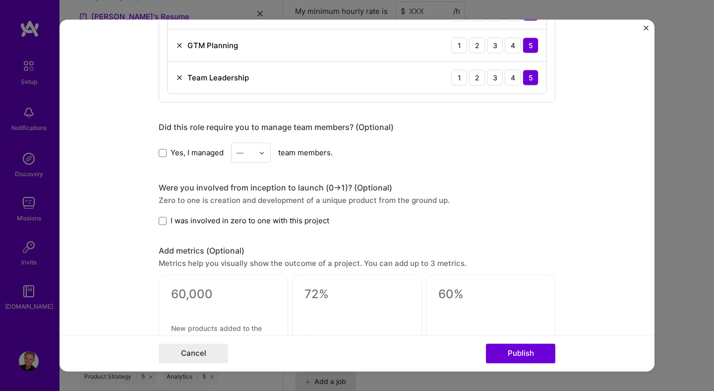
scroll to position [697, 0]
click at [161, 152] on span at bounding box center [163, 152] width 8 height 8
click at [0, 0] on input "Yes, I managed" at bounding box center [0, 0] width 0 height 0
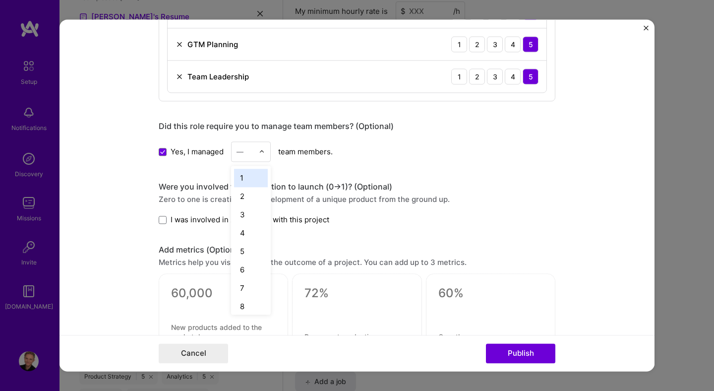
click at [248, 151] on input "text" at bounding box center [244, 151] width 17 height 10
click at [249, 177] on div "1" at bounding box center [251, 178] width 34 height 18
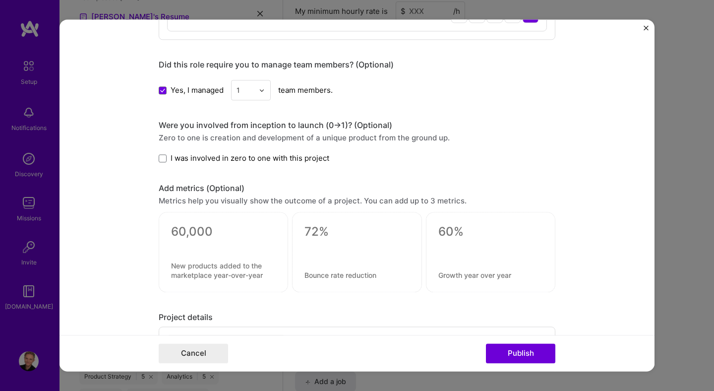
scroll to position [759, 0]
click at [257, 159] on span "I was involved in zero to one with this project" at bounding box center [250, 157] width 159 height 10
click at [0, 0] on input "I was involved in zero to one with this project" at bounding box center [0, 0] width 0 height 0
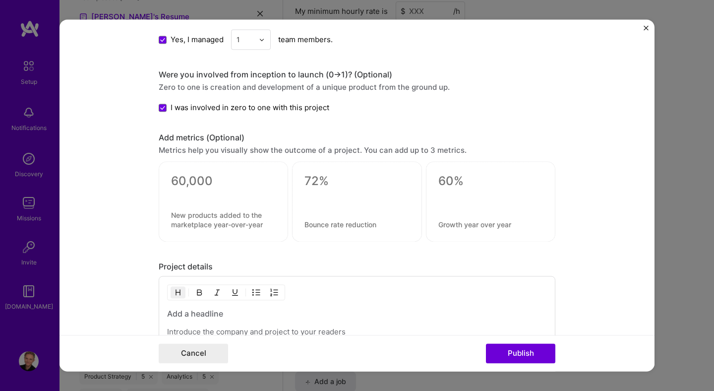
scroll to position [812, 0]
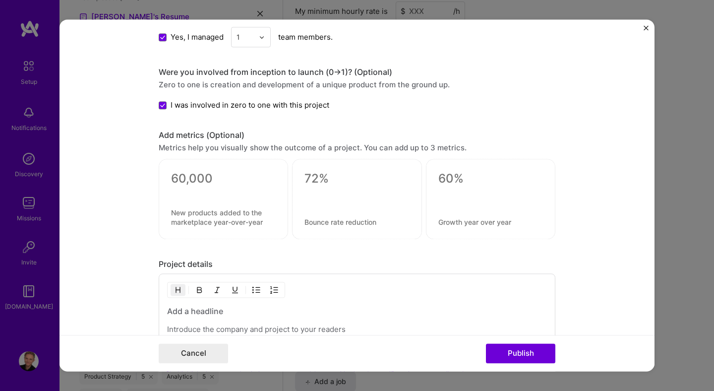
click at [323, 183] on textarea at bounding box center [356, 179] width 105 height 15
click at [450, 183] on textarea at bounding box center [490, 179] width 105 height 15
type textarea "0"
click at [255, 215] on textarea at bounding box center [223, 217] width 105 height 19
click at [206, 178] on textarea at bounding box center [223, 179] width 105 height 15
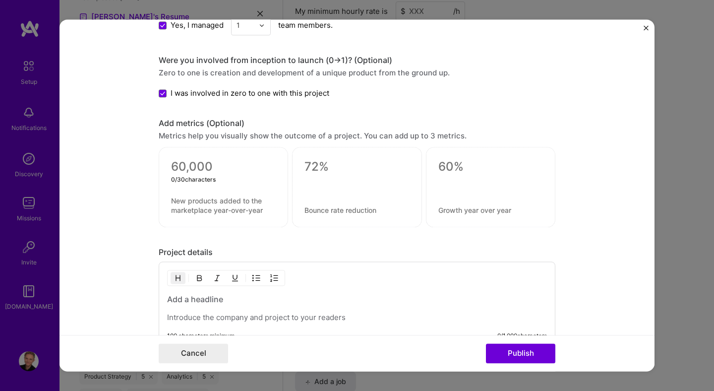
scroll to position [826, 0]
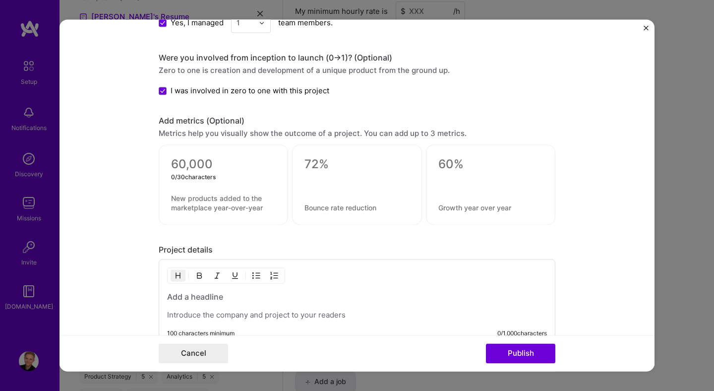
type textarea "+"
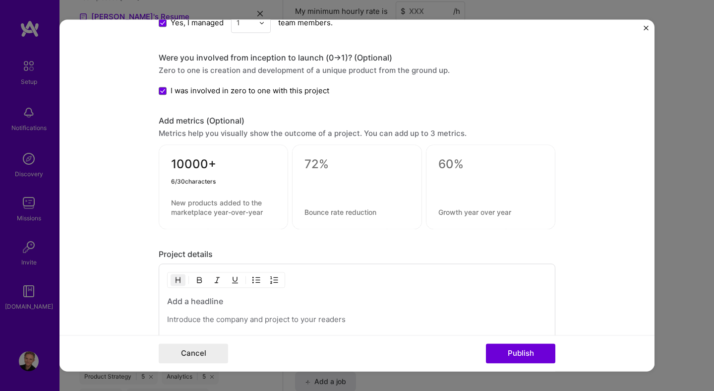
click at [205, 208] on textarea at bounding box center [223, 207] width 105 height 19
click at [178, 164] on textarea "10000+" at bounding box center [223, 166] width 105 height 19
click at [185, 164] on textarea "10000+" at bounding box center [223, 166] width 105 height 19
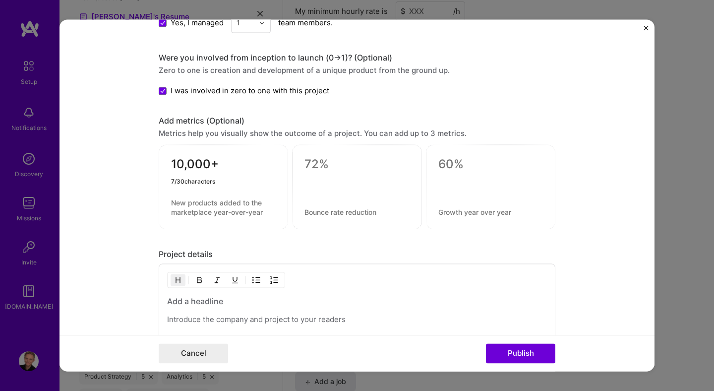
type textarea "10,000+"
click at [190, 204] on textarea at bounding box center [223, 207] width 105 height 19
click at [197, 204] on textarea at bounding box center [223, 207] width 105 height 19
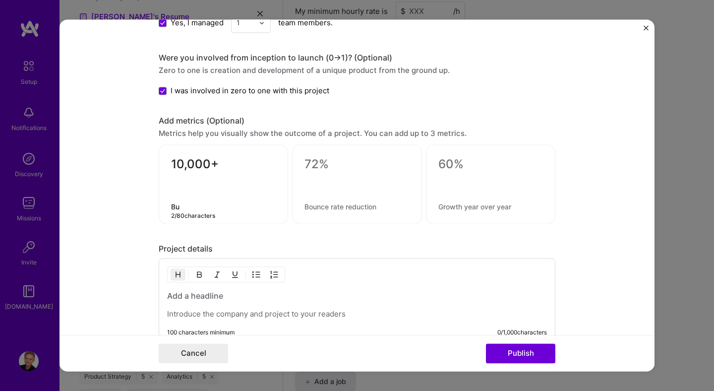
type textarea "B"
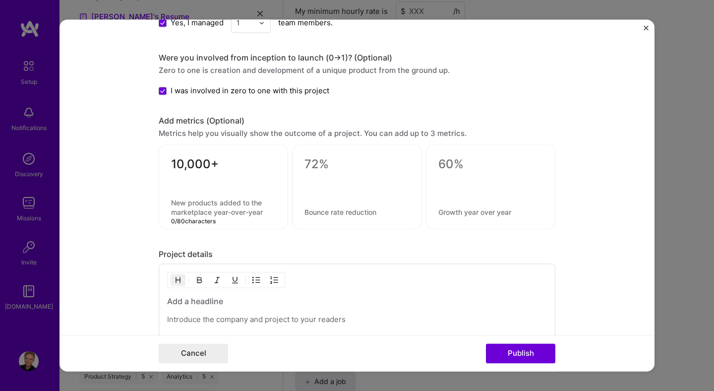
type textarea "N"
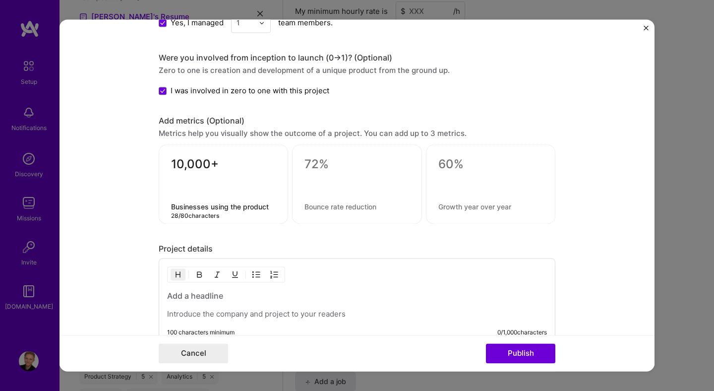
type textarea "Businesses using the product"
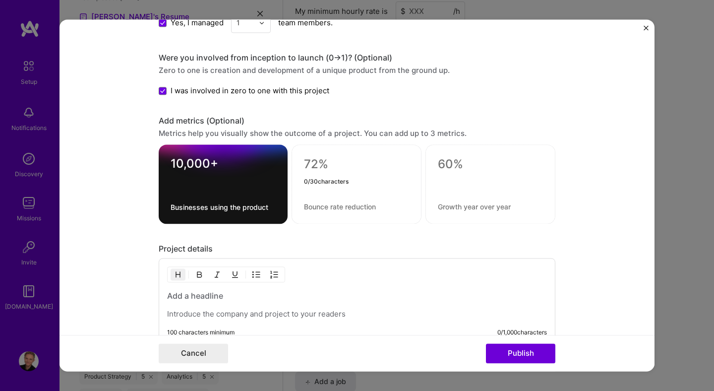
click at [322, 167] on textarea at bounding box center [356, 164] width 105 height 15
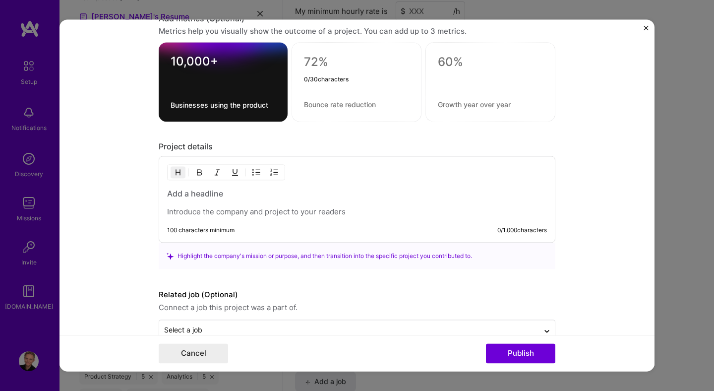
scroll to position [930, 0]
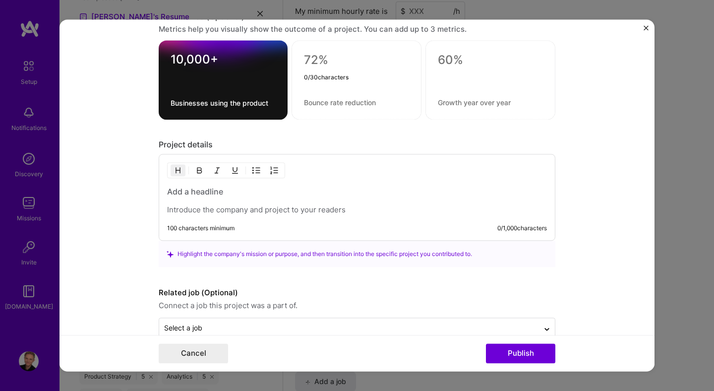
click at [202, 187] on h3 at bounding box center [357, 191] width 380 height 11
click at [212, 207] on p at bounding box center [357, 210] width 380 height 10
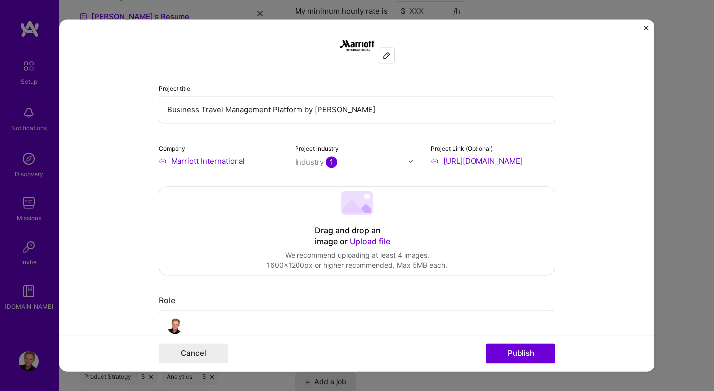
scroll to position [0, 0]
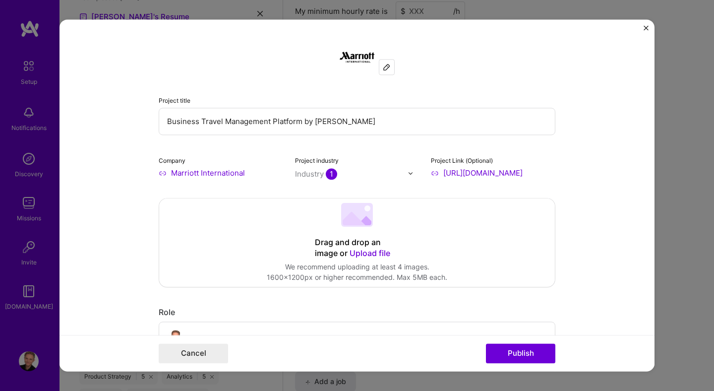
click at [369, 257] on span "Upload file" at bounding box center [369, 253] width 41 height 10
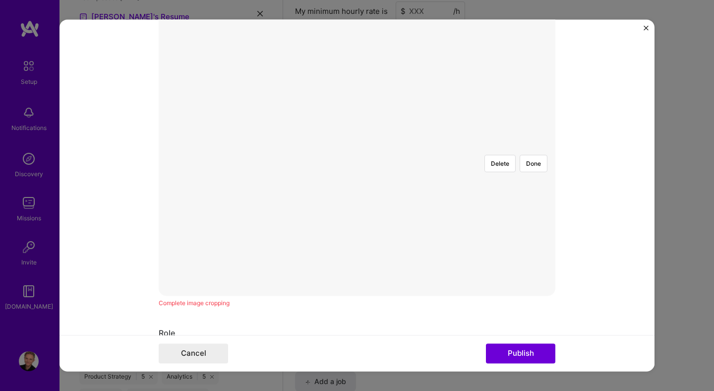
scroll to position [201, 0]
click at [424, 202] on div at bounding box center [557, 278] width 352 height 265
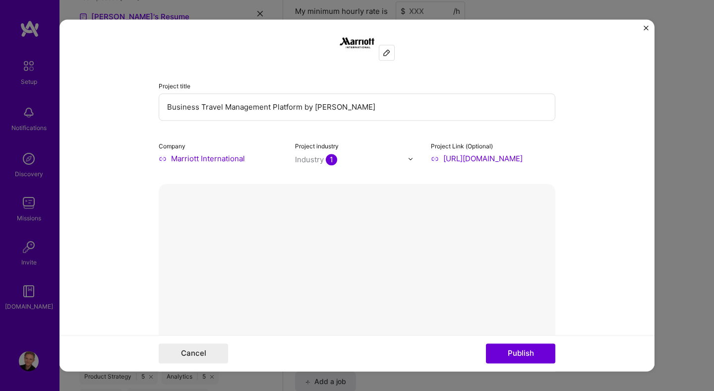
scroll to position [15, 0]
click at [535, 340] on button "Done" at bounding box center [534, 348] width 28 height 17
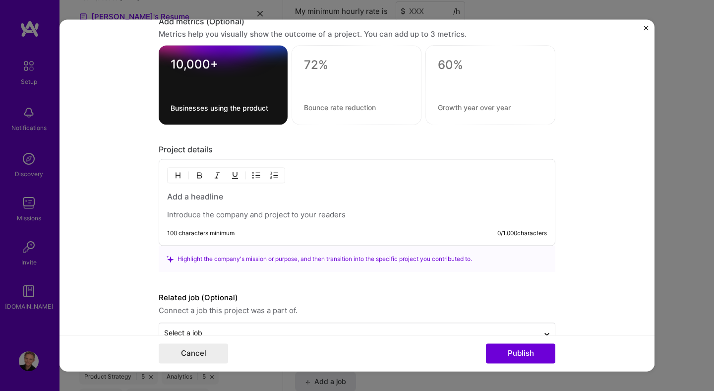
scroll to position [1190, 0]
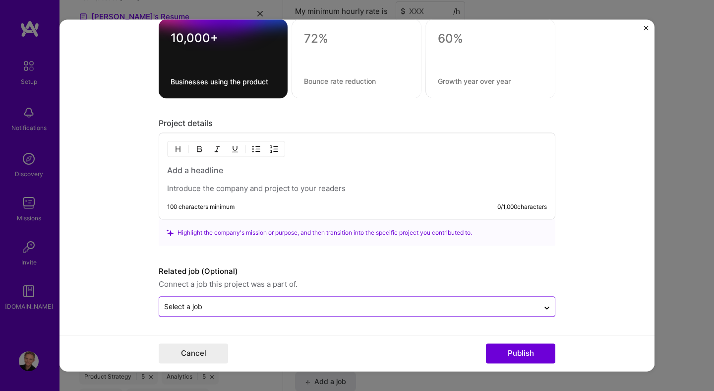
click at [248, 311] on input "text" at bounding box center [349, 306] width 370 height 10
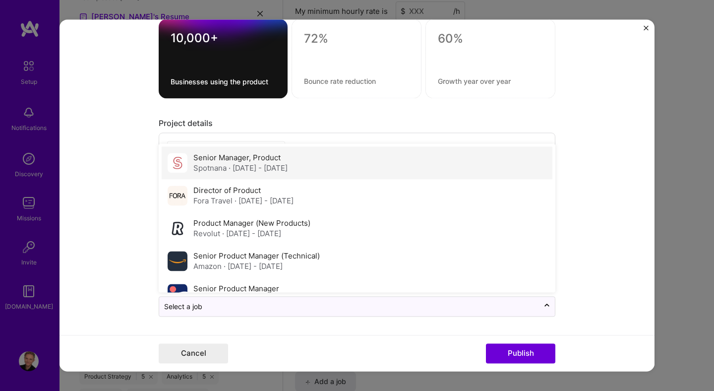
click at [286, 166] on span "· Mar 2024 - Apr 2025" at bounding box center [258, 168] width 59 height 9
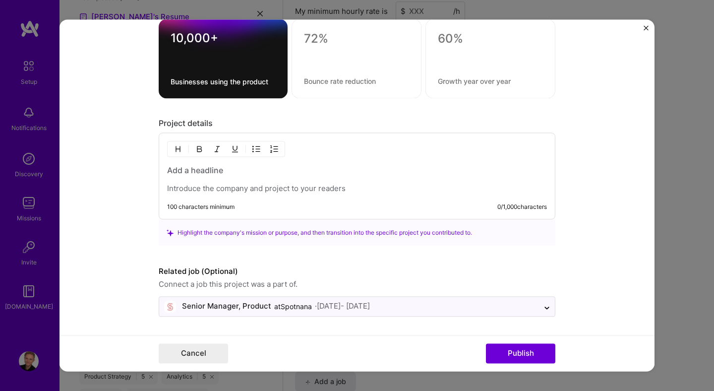
click at [235, 184] on p at bounding box center [357, 189] width 380 height 10
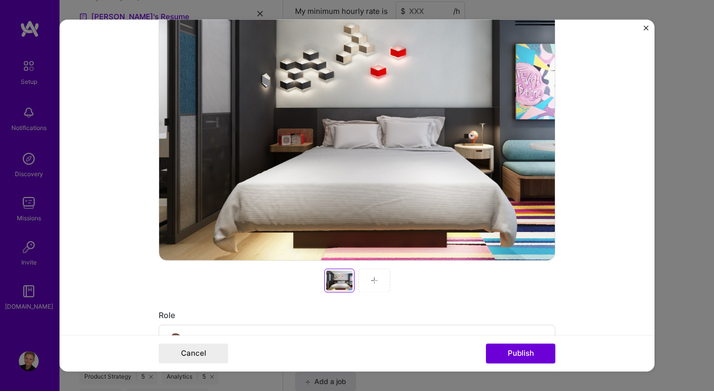
scroll to position [0, 0]
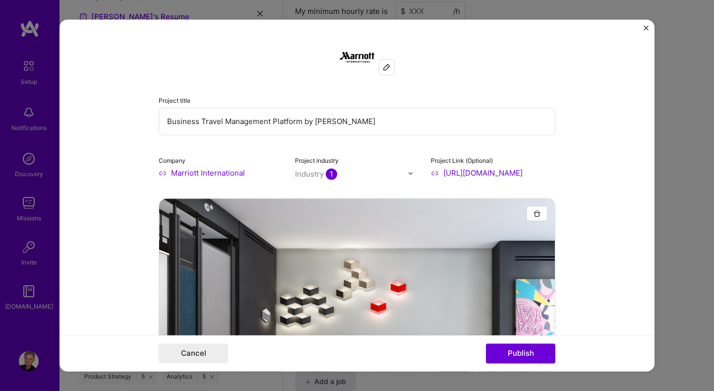
click at [240, 123] on input "Business Travel Management Platform by [PERSON_NAME]" at bounding box center [357, 121] width 397 height 27
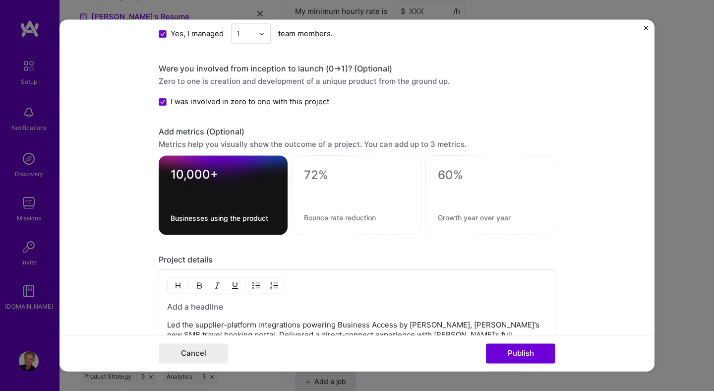
scroll to position [1069, 0]
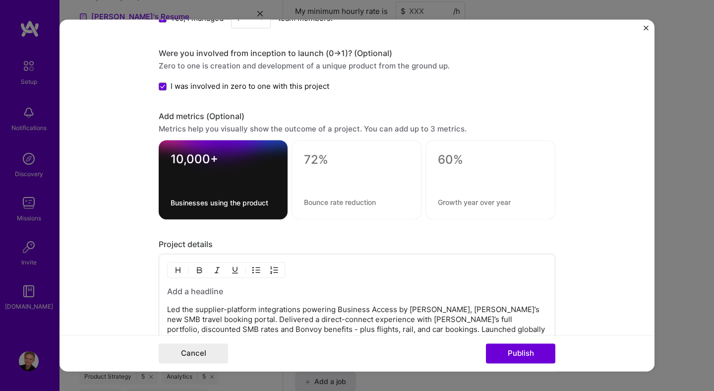
click at [217, 291] on h3 at bounding box center [357, 291] width 380 height 11
click at [196, 291] on h3 at bounding box center [357, 291] width 380 height 11
click at [269, 315] on p "Led the supplier-platform integrations powering Business Access by [PERSON_NAME…" at bounding box center [357, 325] width 380 height 40
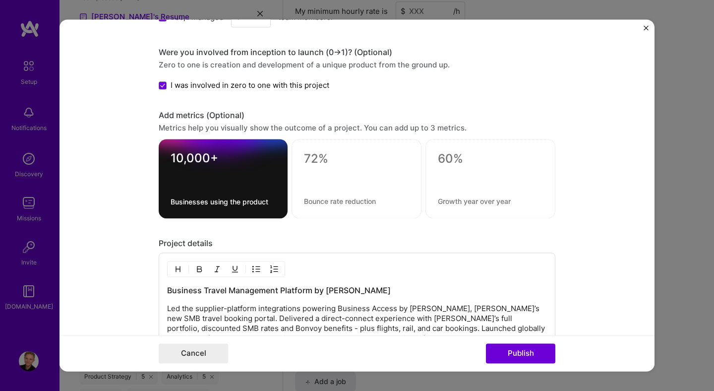
scroll to position [1066, 0]
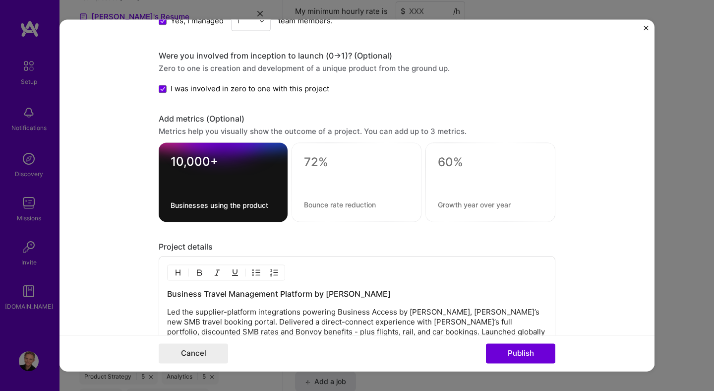
click at [317, 164] on textarea at bounding box center [356, 162] width 105 height 15
drag, startPoint x: 337, startPoint y: 165, endPoint x: 293, endPoint y: 159, distance: 44.0
click at [293, 159] on div "0-->1 5 / 30 characters" at bounding box center [356, 182] width 130 height 79
click at [313, 159] on textarea "0-->1" at bounding box center [356, 164] width 105 height 19
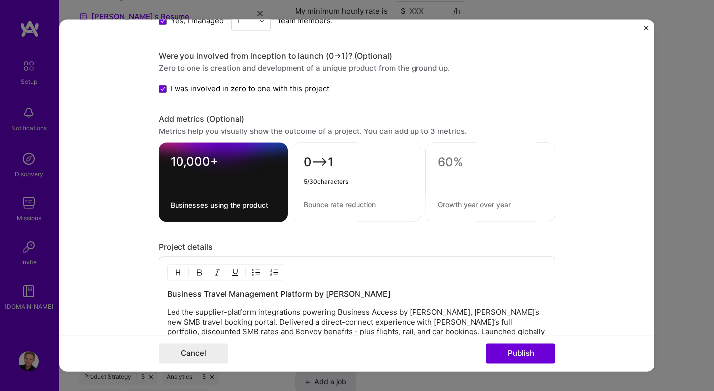
click at [313, 159] on textarea "0-->1" at bounding box center [356, 164] width 105 height 19
type textarea "1st"
click at [318, 204] on textarea at bounding box center [356, 204] width 105 height 9
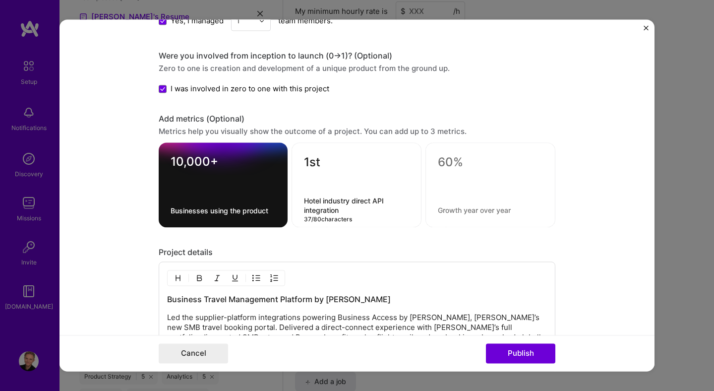
type textarea "Hotel industry direct API integration"
click at [454, 207] on textarea at bounding box center [490, 210] width 105 height 9
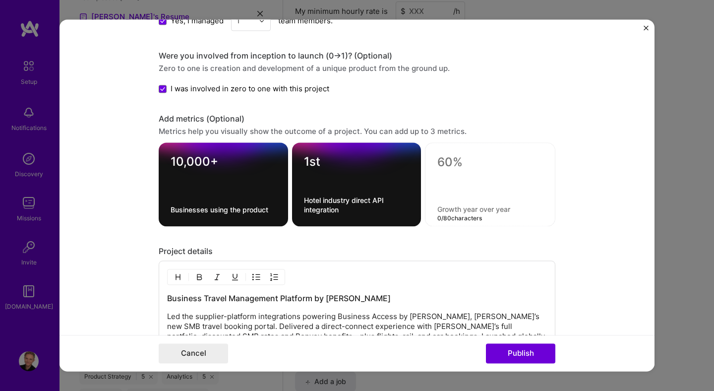
click at [356, 204] on textarea "Hotel industry direct API integration" at bounding box center [357, 205] width 106 height 19
click at [334, 164] on textarea "1st" at bounding box center [357, 164] width 106 height 19
click at [330, 161] on textarea "1st API" at bounding box center [357, 164] width 106 height 19
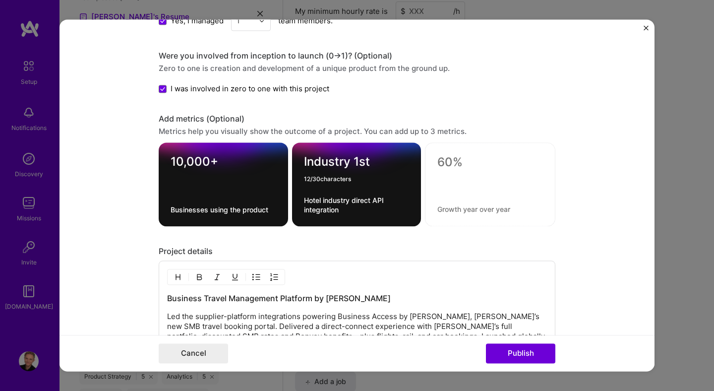
type textarea "Industry 1st"
click at [338, 211] on textarea "Hotel industry direct API integration" at bounding box center [357, 205] width 106 height 19
click at [460, 160] on textarea at bounding box center [490, 164] width 106 height 19
type textarea "#1"
click at [338, 164] on textarea "Industry 1st" at bounding box center [357, 164] width 106 height 19
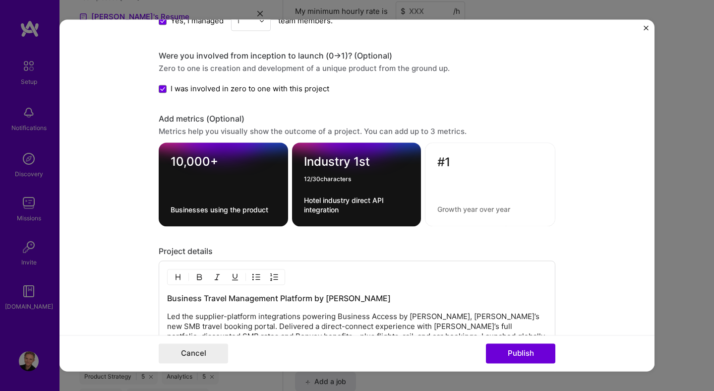
click at [348, 164] on textarea "Industry 1st" at bounding box center [357, 164] width 106 height 19
type textarea "Industry's 1st"
click at [338, 204] on textarea "Hotel industry direct API integration" at bounding box center [357, 205] width 106 height 19
click at [303, 200] on div "Industry's 1st Hotel industry direct API integration" at bounding box center [356, 185] width 129 height 84
click at [306, 200] on textarea "Hotel industry direct API integration" at bounding box center [357, 205] width 106 height 19
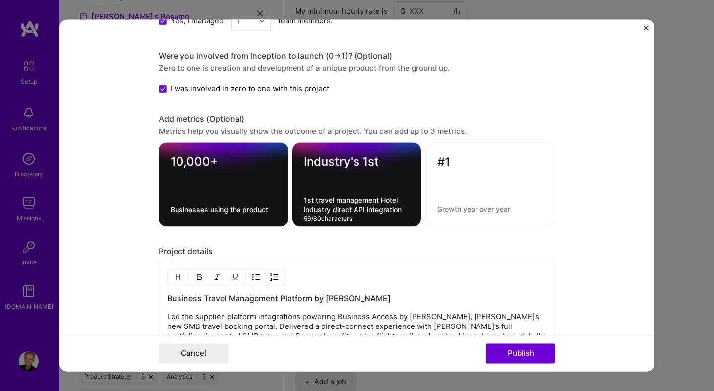
click at [317, 200] on textarea "1st travel management Hotel industry direct API integration" at bounding box center [357, 205] width 106 height 19
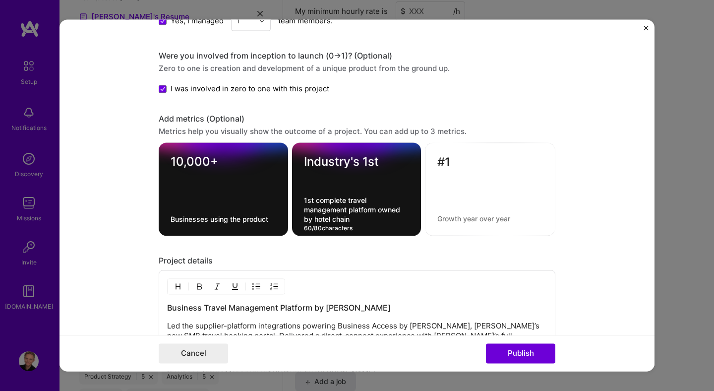
type textarea "1st complete travel management platform owned by hotel chain"
click at [457, 222] on textarea at bounding box center [490, 218] width 106 height 9
click at [187, 221] on textarea "Businesses using the product" at bounding box center [224, 219] width 106 height 9
click at [560, 198] on form "Project title Business Travel Management Platform by Marriott Company Marriott …" at bounding box center [356, 194] width 595 height 351
click at [227, 216] on textarea "Small and Medium Businesses using the product" at bounding box center [224, 214] width 106 height 19
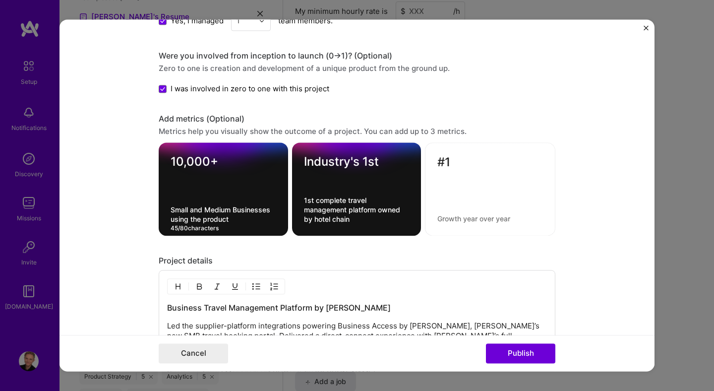
click at [231, 211] on textarea "Small and Medium Businesses using the product" at bounding box center [224, 214] width 106 height 19
type textarea "Businesses using the product"
click at [594, 186] on form "Project title Business Travel Management Platform by Marriott Company Marriott …" at bounding box center [356, 194] width 595 height 351
click at [458, 164] on textarea "#1" at bounding box center [490, 164] width 106 height 19
click at [463, 217] on textarea at bounding box center [490, 218] width 106 height 9
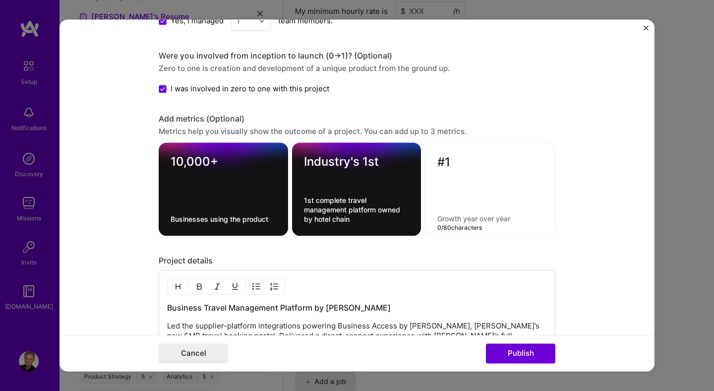
click at [469, 158] on textarea "#1" at bounding box center [490, 164] width 106 height 19
type textarea "#1 Media Coverage"
click at [472, 219] on textarea at bounding box center [490, 218] width 106 height 9
type textarea "Top slot"
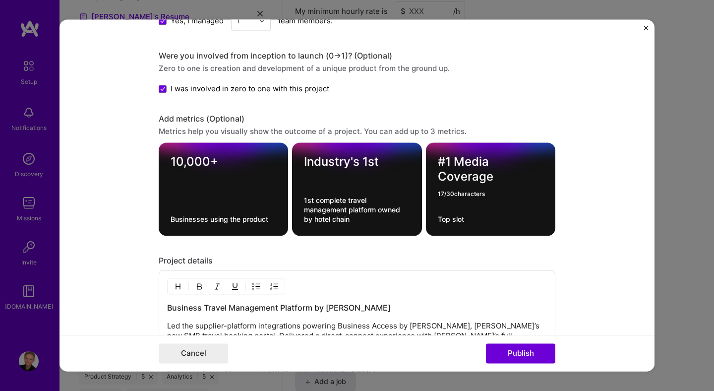
drag, startPoint x: 454, startPoint y: 164, endPoint x: 497, endPoint y: 178, distance: 45.2
click at [497, 179] on textarea "#1 Media Coverage" at bounding box center [491, 170] width 106 height 30
click at [497, 178] on textarea "#1 Media Coverage" at bounding box center [491, 170] width 106 height 30
type textarea "#1 Media Headline"
click at [461, 215] on textarea "Top slot" at bounding box center [491, 219] width 106 height 9
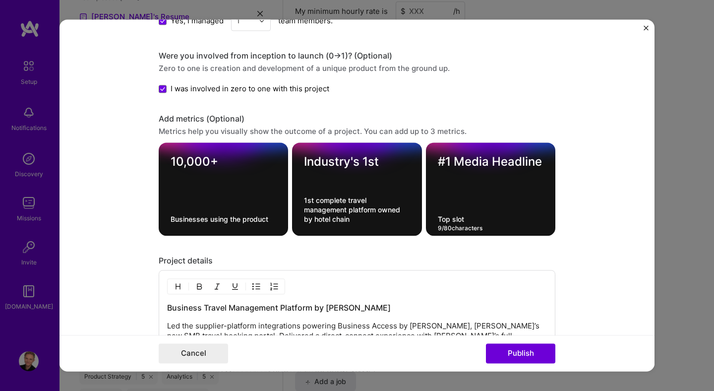
click at [467, 221] on textarea "Top slot" at bounding box center [491, 219] width 106 height 9
paste textarea "tory on Skift, the leading travel-tech publication"
type textarea "Top story on Skift, the leading travel-tech publication"
click at [580, 277] on form "Project title Business Travel Management Platform by Marriott Company Marriott …" at bounding box center [356, 194] width 595 height 351
click at [512, 167] on textarea "#1 Media Headline" at bounding box center [491, 164] width 106 height 19
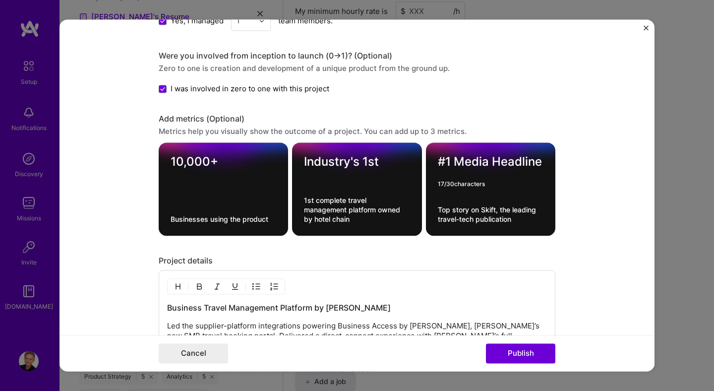
click at [512, 167] on textarea "#1 Media Headline" at bounding box center [491, 164] width 106 height 19
click at [596, 216] on form "Project title Business Travel Management Platform by Marriott Company Marriott …" at bounding box center [356, 194] width 595 height 351
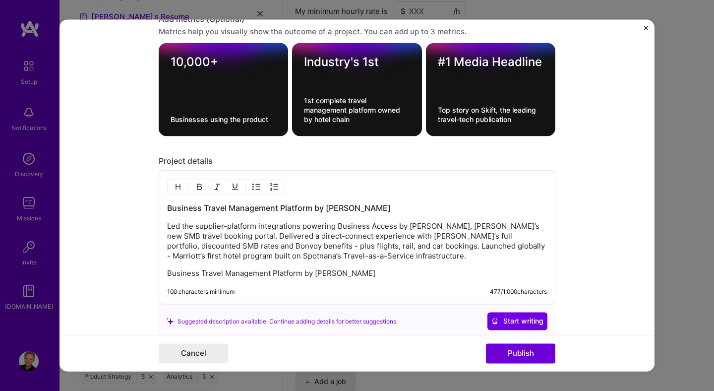
scroll to position [1169, 0]
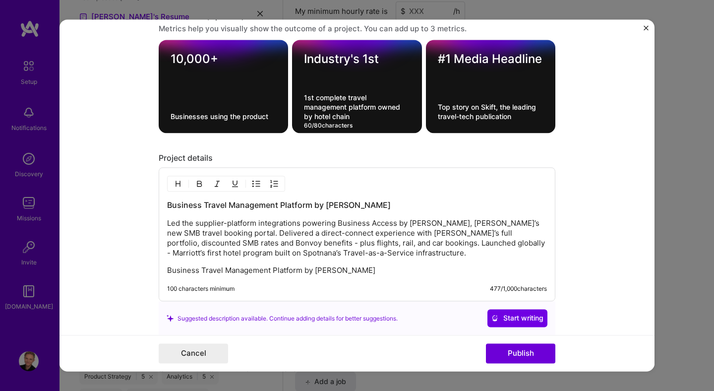
click at [311, 120] on textarea "1st complete travel management platform owned by hotel chain" at bounding box center [357, 107] width 106 height 28
type textarea "1st complete travel management platform owned by a hotel chain"
click at [606, 168] on form "Project title Business Travel Management Platform by Marriott Company Marriott …" at bounding box center [356, 194] width 595 height 351
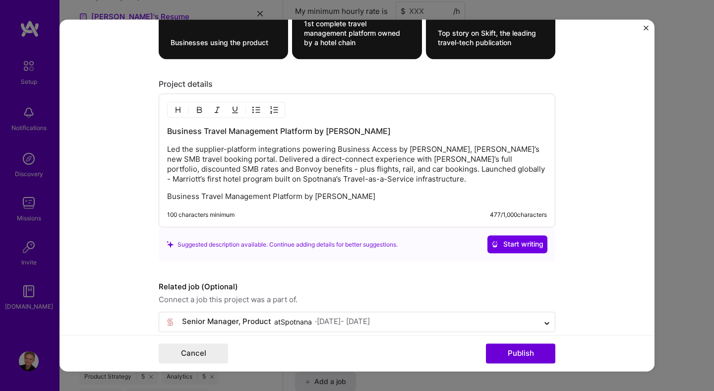
scroll to position [1259, 0]
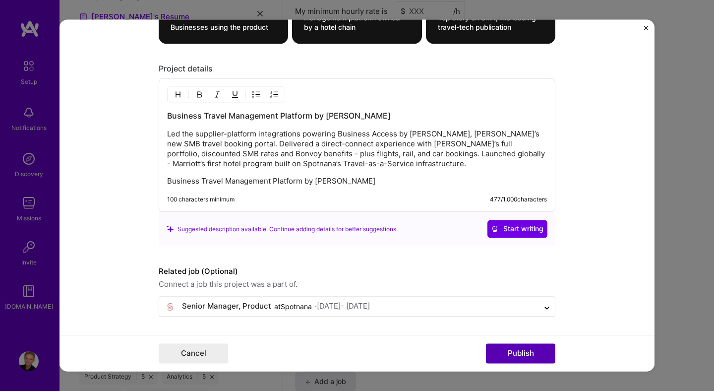
click at [530, 355] on button "Publish" at bounding box center [520, 354] width 69 height 20
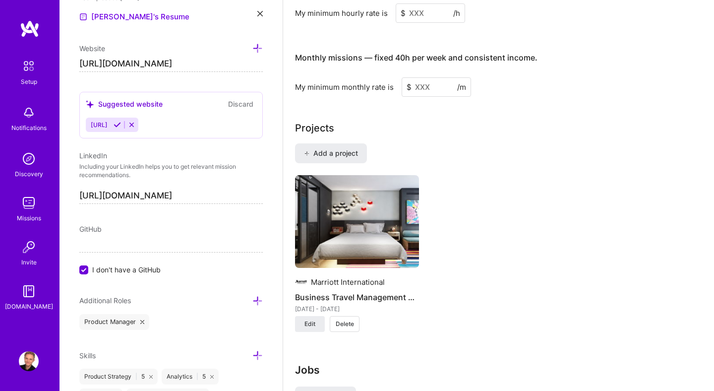
scroll to position [651, 0]
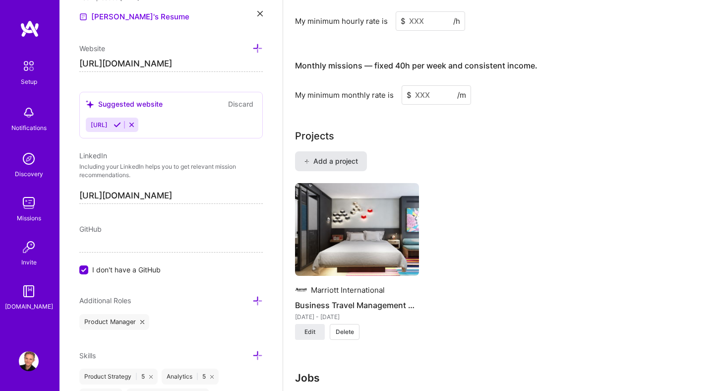
click at [348, 156] on span "Add a project" at bounding box center [331, 161] width 54 height 10
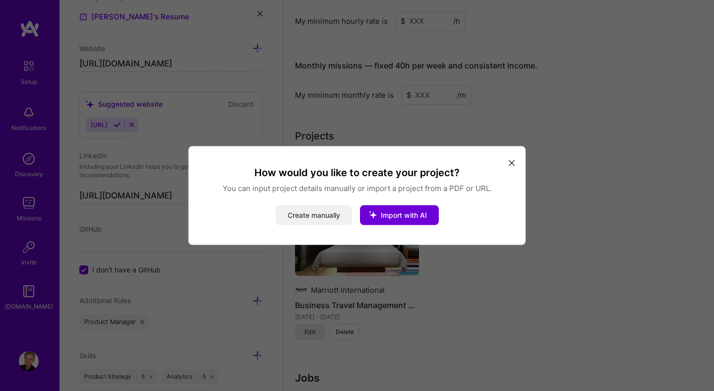
click at [320, 217] on button "Create manually" at bounding box center [314, 215] width 76 height 20
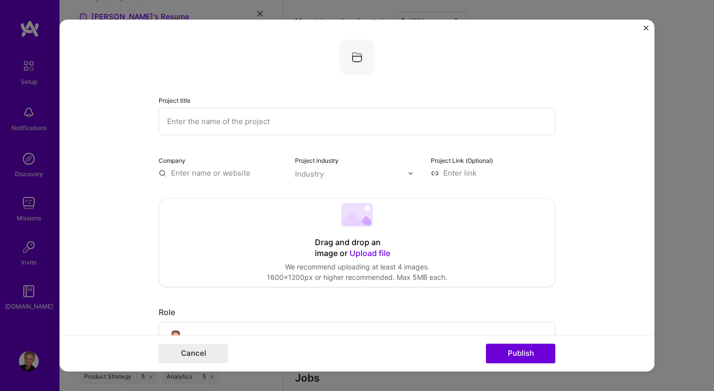
click at [302, 122] on input "text" at bounding box center [357, 121] width 397 height 27
paste input "0 --> 1 Travel Advisor Booking Platform"
type input "0 --> 1 Travel Advisor Booking Platform"
click at [220, 174] on input "text" at bounding box center [221, 173] width 124 height 10
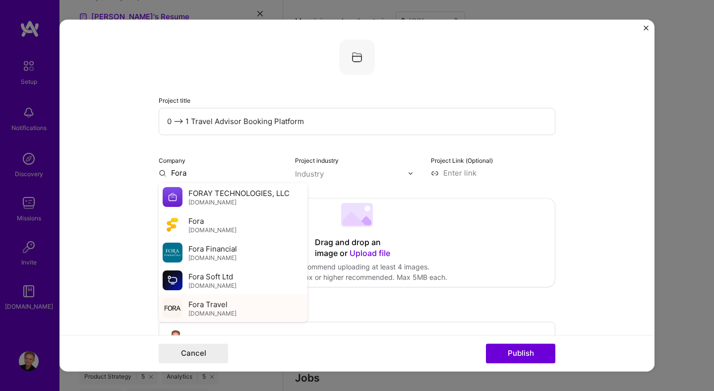
click at [216, 303] on span "Fora Travel" at bounding box center [207, 304] width 39 height 10
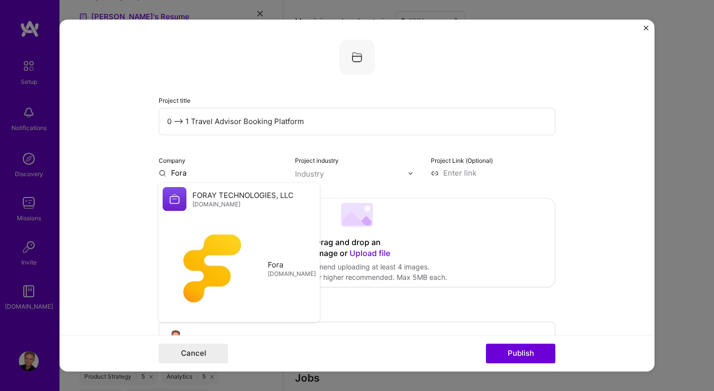
type input "Fora Travel"
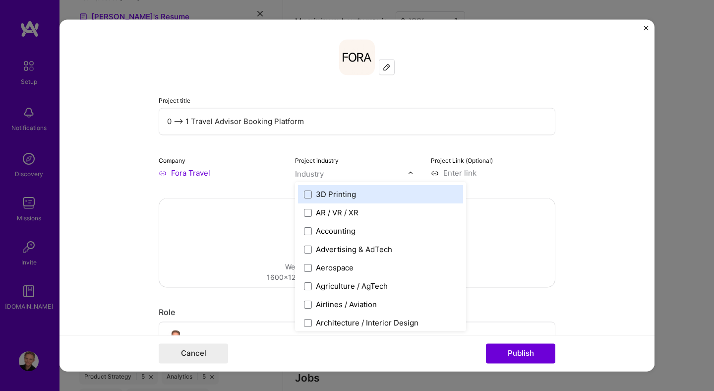
click at [311, 172] on div "Industry" at bounding box center [309, 174] width 29 height 10
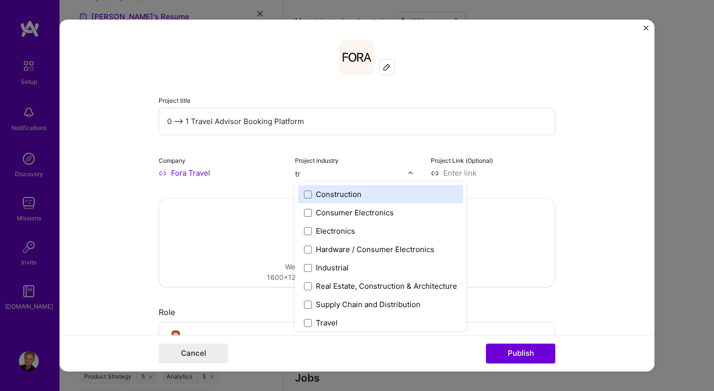
type input "tra"
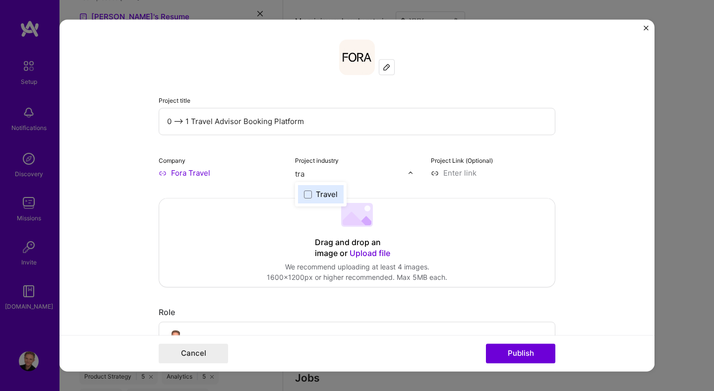
click at [319, 194] on div "Travel" at bounding box center [327, 194] width 22 height 10
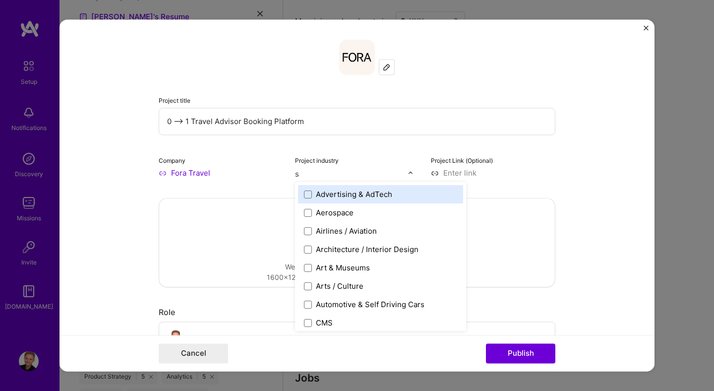
type input "sa"
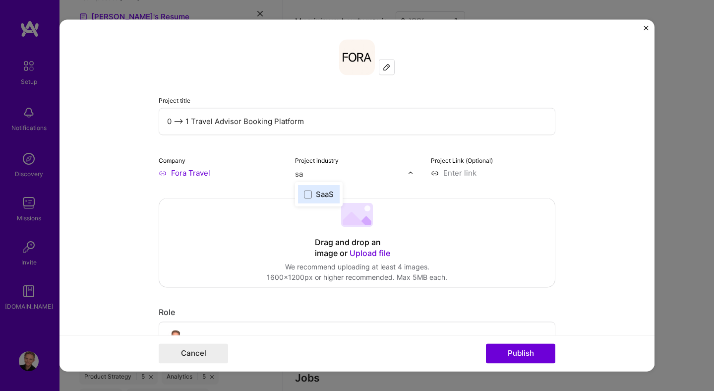
click at [330, 193] on div "SaaS" at bounding box center [325, 194] width 18 height 10
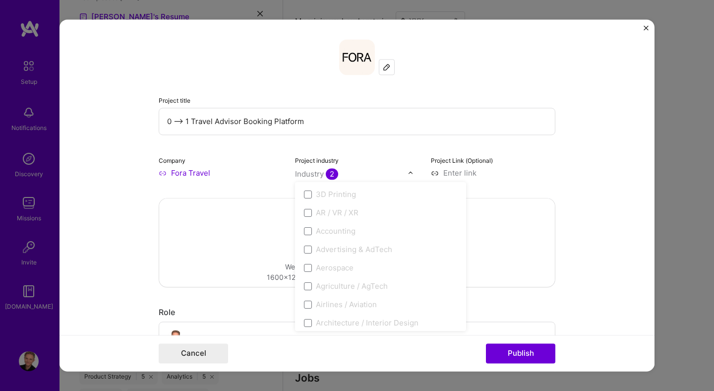
click at [586, 168] on form "Project title 0 --> 1 Travel Advisor Booking Platform Company Fora Travel Proje…" at bounding box center [356, 194] width 595 height 351
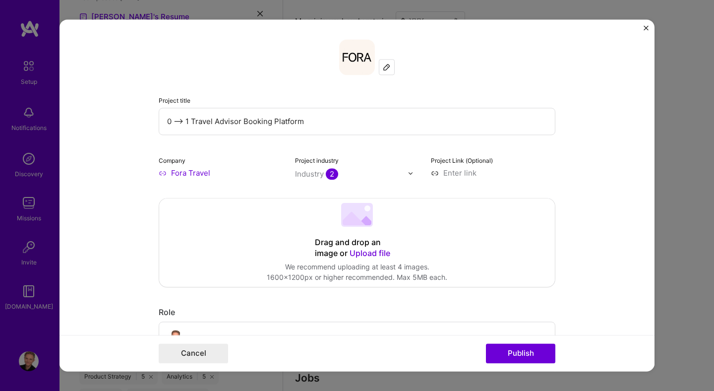
click at [456, 167] on div "Project Link (Optional)" at bounding box center [493, 166] width 124 height 23
click at [456, 173] on input at bounding box center [493, 173] width 124 height 10
paste input "[URL][DOMAIN_NAME]"
type input "[URL][DOMAIN_NAME]"
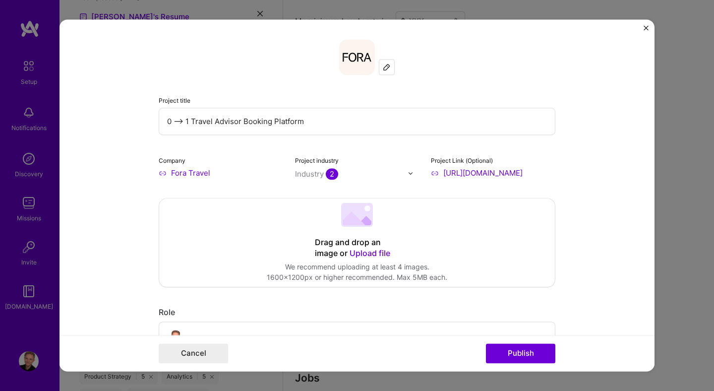
click at [592, 190] on form "Project title 0 --> 1 Travel Advisor Booking Platform Company Fora Travel Proje…" at bounding box center [356, 194] width 595 height 351
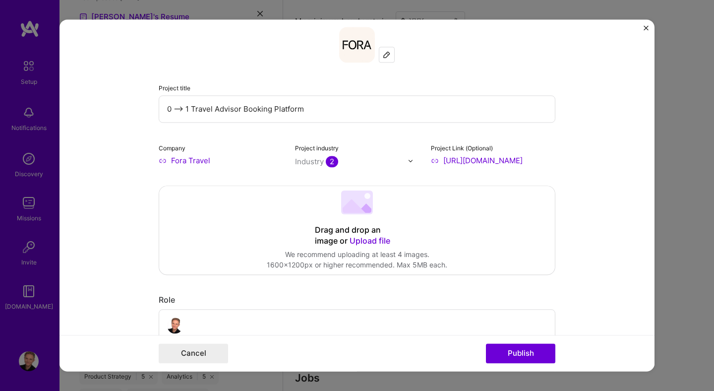
click at [365, 240] on span "Upload file" at bounding box center [369, 240] width 41 height 10
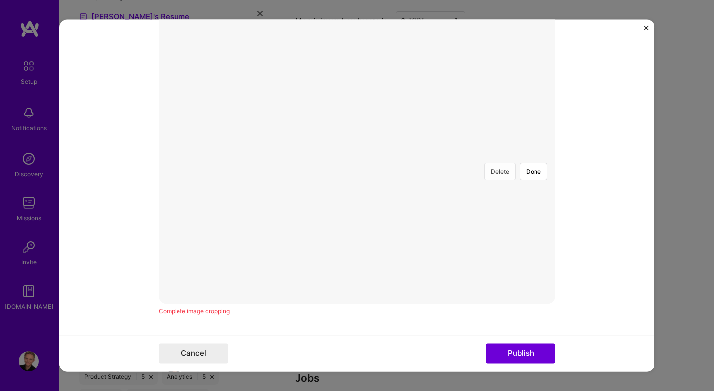
scroll to position [236, 0]
click at [407, 169] on div at bounding box center [555, 221] width 297 height 223
click at [536, 166] on button "Done" at bounding box center [534, 174] width 28 height 17
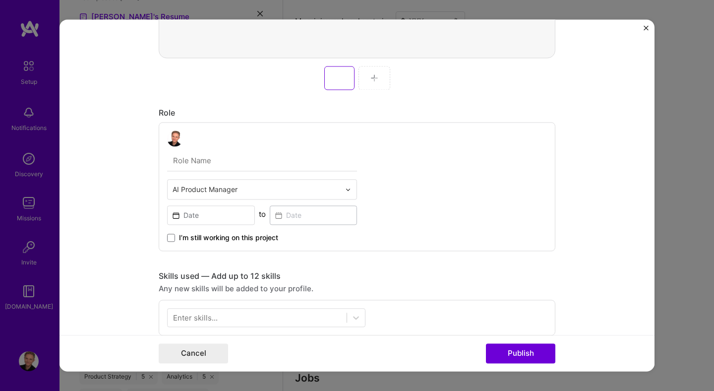
scroll to position [466, 0]
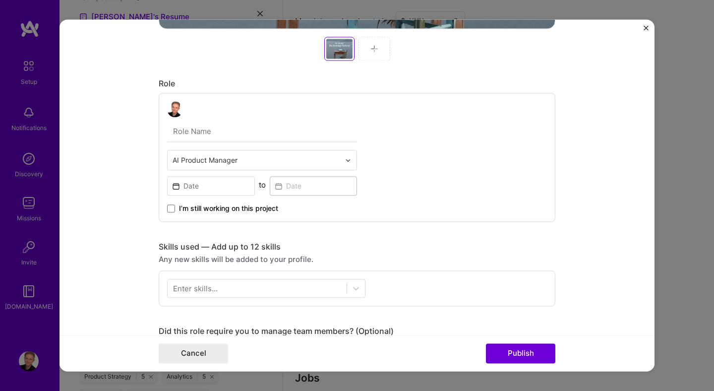
click at [216, 131] on input "text" at bounding box center [262, 131] width 190 height 21
type input "Director of Product"
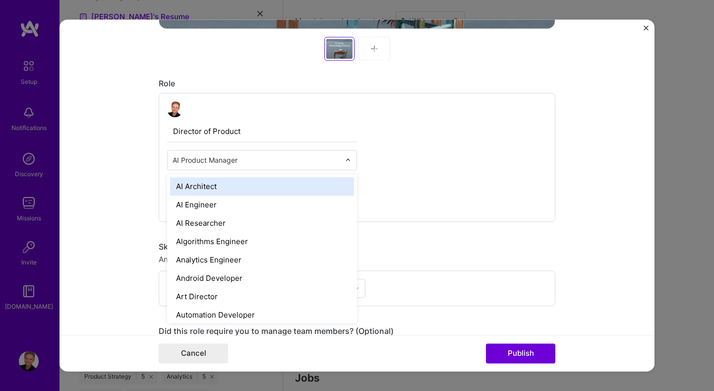
click at [249, 163] on input "text" at bounding box center [257, 160] width 168 height 10
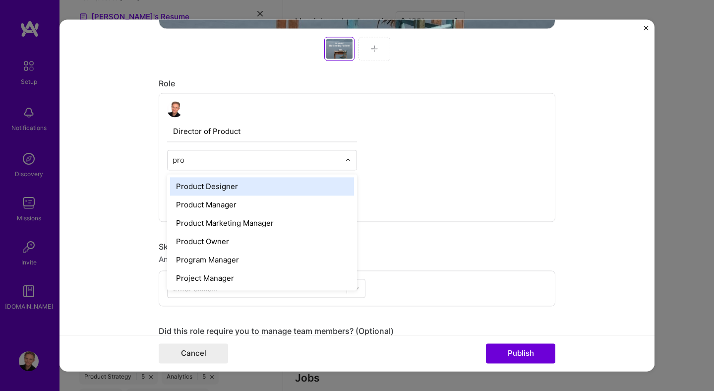
type input "prod"
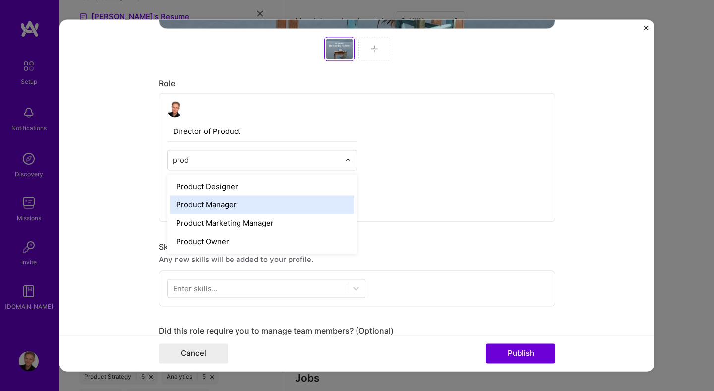
click at [243, 202] on div "Product Manager" at bounding box center [262, 204] width 184 height 18
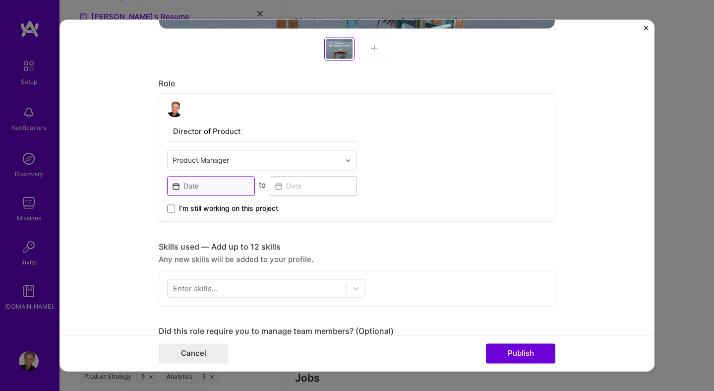
click at [204, 188] on input at bounding box center [211, 185] width 88 height 19
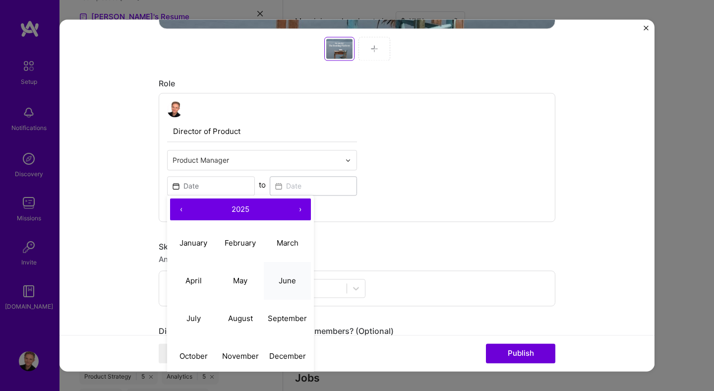
click at [287, 281] on abbr "June" at bounding box center [287, 280] width 17 height 9
type input "[DATE]"
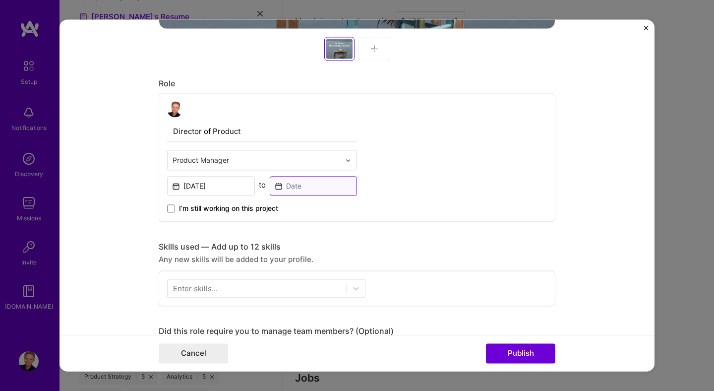
click at [306, 190] on input at bounding box center [314, 185] width 88 height 19
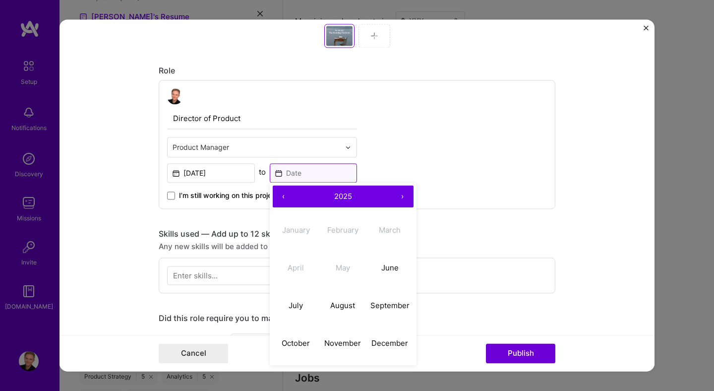
scroll to position [483, 0]
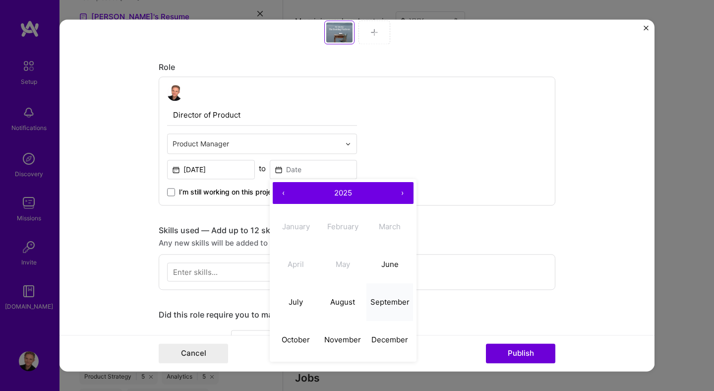
click at [391, 305] on abbr "September" at bounding box center [389, 301] width 39 height 9
type input "[DATE]"
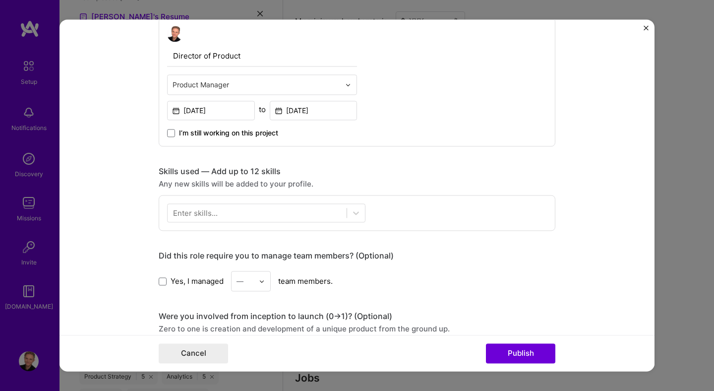
scroll to position [549, 0]
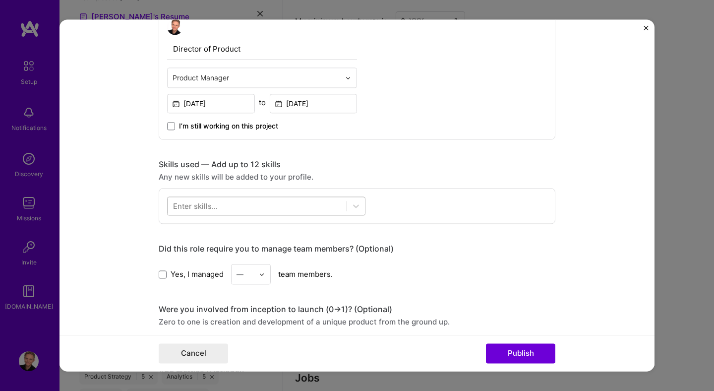
click at [244, 208] on div at bounding box center [257, 206] width 179 height 16
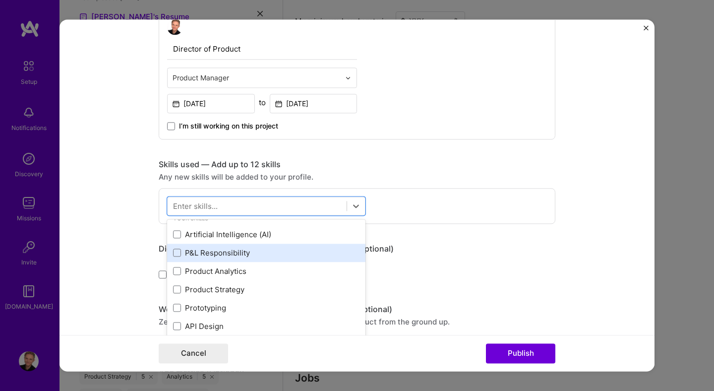
scroll to position [11, 0]
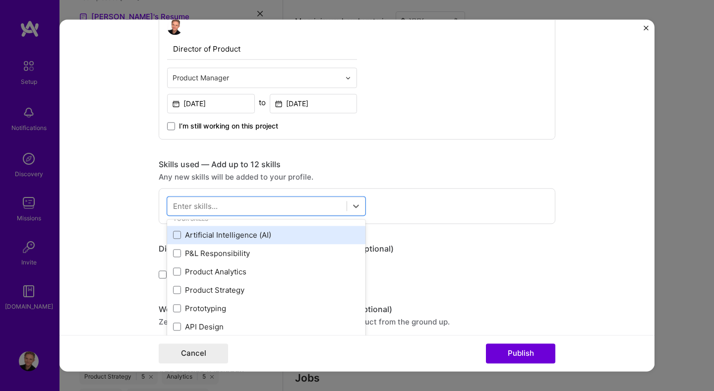
click at [246, 237] on div "Artificial Intelligence (AI)" at bounding box center [266, 235] width 186 height 10
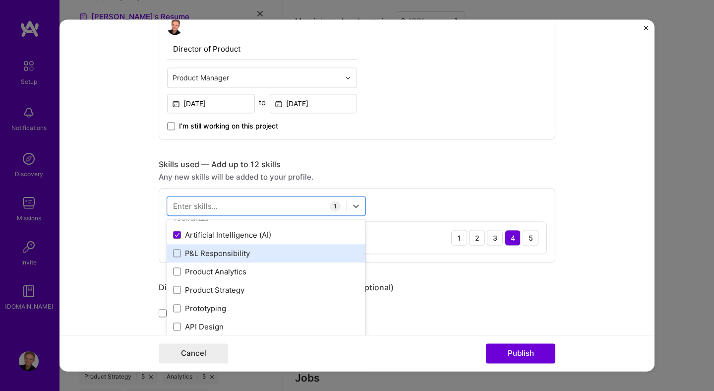
click at [240, 253] on div "P&L Responsibility" at bounding box center [266, 253] width 186 height 10
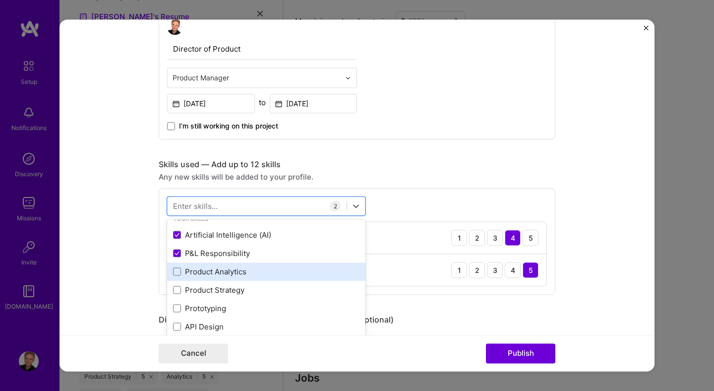
click at [236, 277] on div "Product Analytics" at bounding box center [266, 271] width 198 height 18
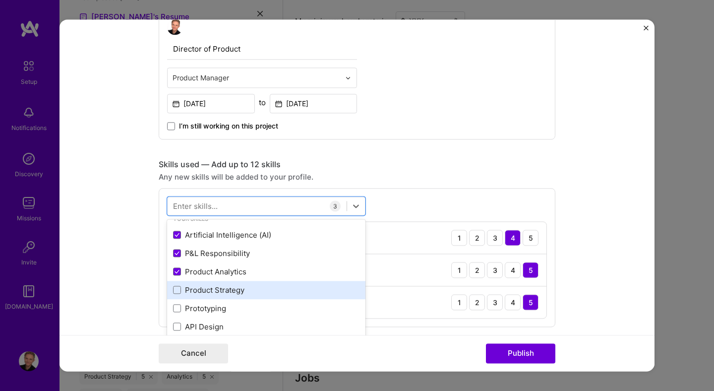
click at [236, 296] on div "Product Strategy" at bounding box center [266, 290] width 198 height 18
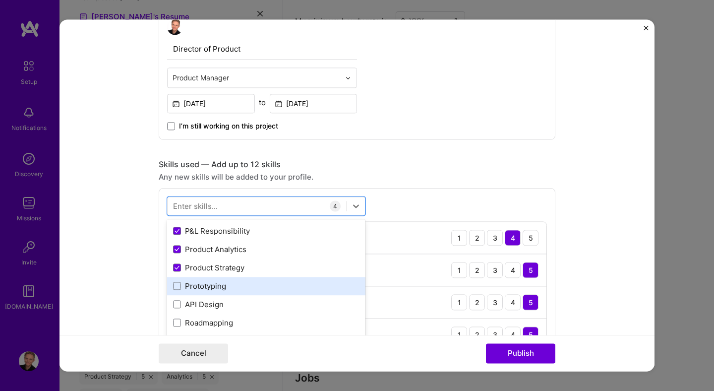
click at [214, 288] on div "Prototyping" at bounding box center [266, 286] width 186 height 10
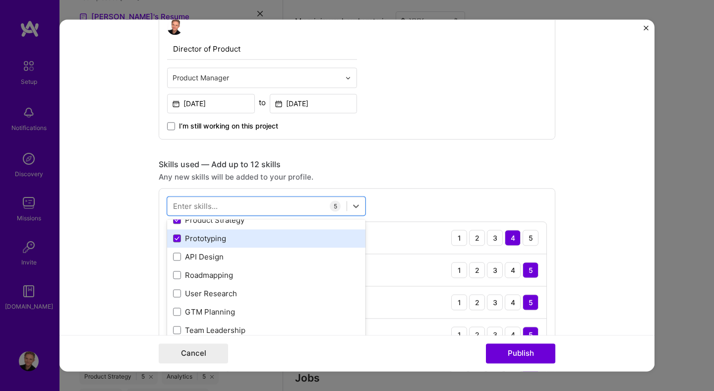
scroll to position [106, 0]
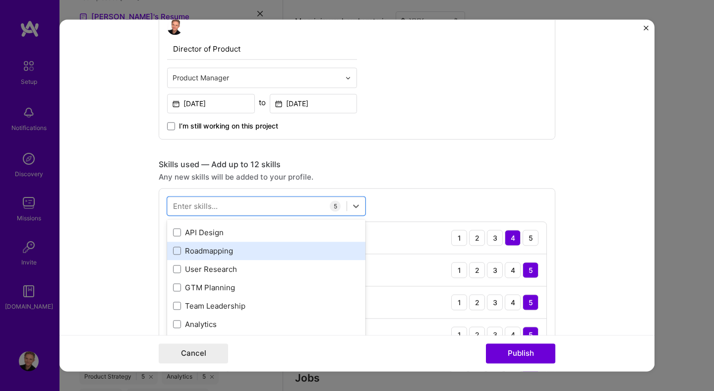
click at [218, 252] on div "Roadmapping" at bounding box center [266, 250] width 186 height 10
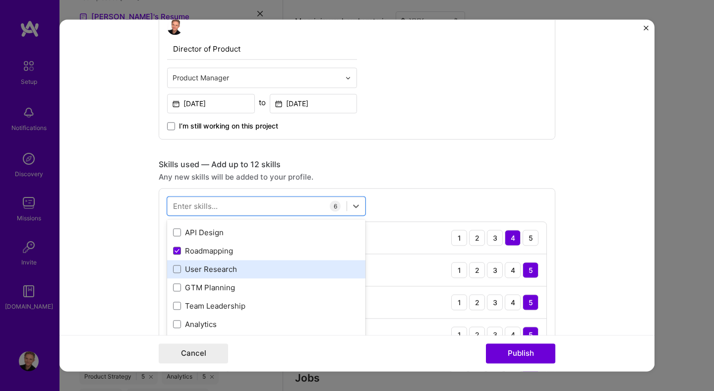
click at [218, 272] on div "User Research" at bounding box center [266, 269] width 186 height 10
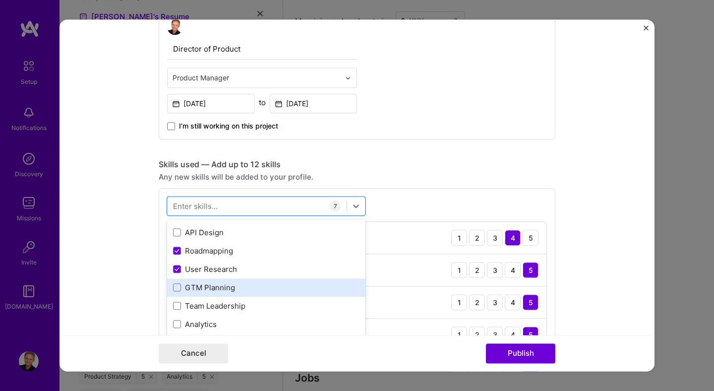
click at [218, 292] on div "GTM Planning" at bounding box center [266, 287] width 186 height 10
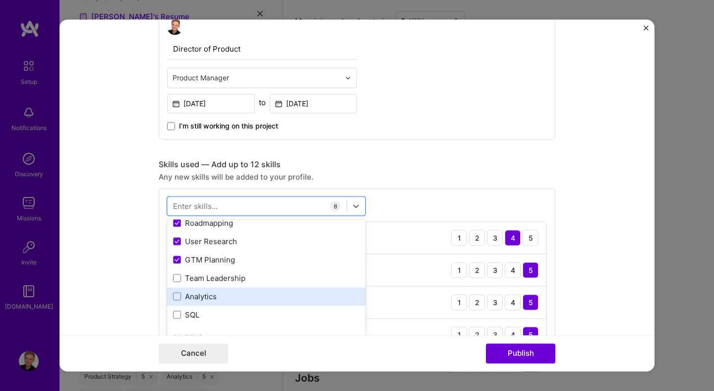
scroll to position [143, 0]
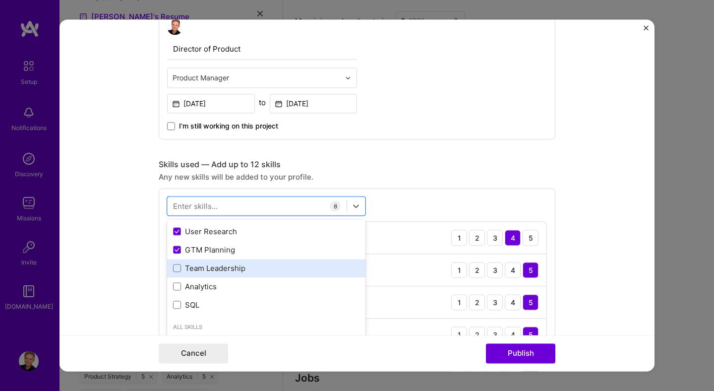
click at [277, 272] on div "Team Leadership" at bounding box center [266, 268] width 186 height 10
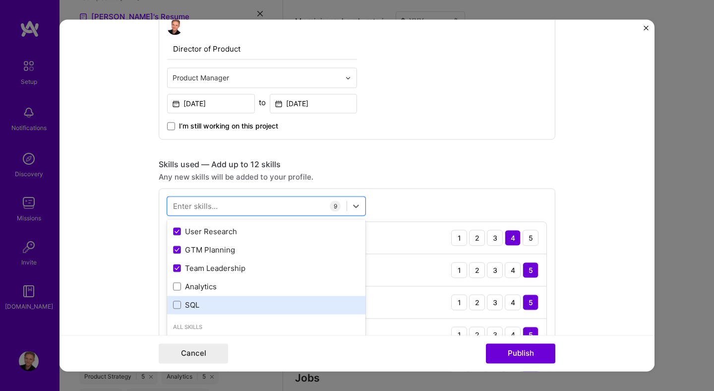
scroll to position [167, 0]
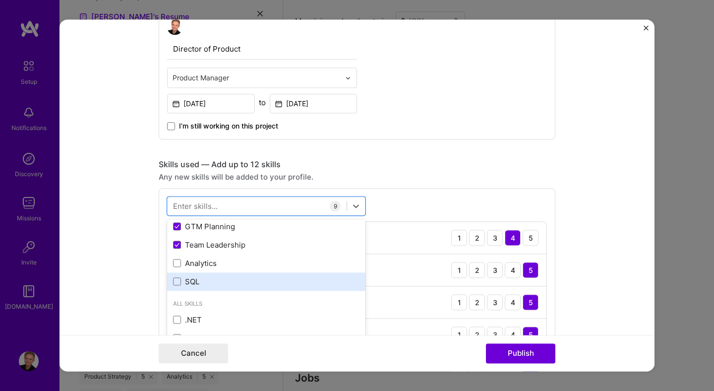
click at [263, 283] on div "SQL" at bounding box center [266, 281] width 186 height 10
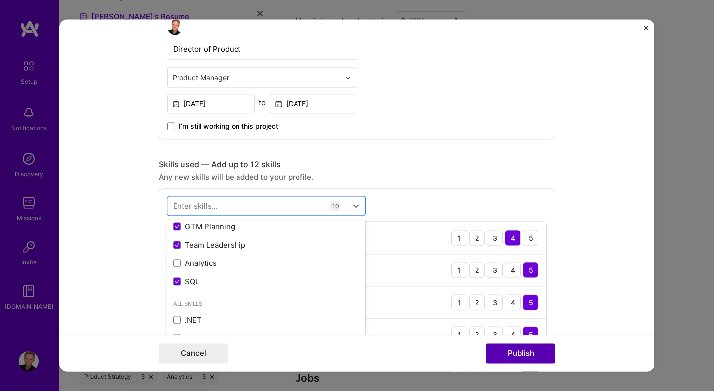
click at [505, 351] on button "Publish" at bounding box center [520, 354] width 69 height 20
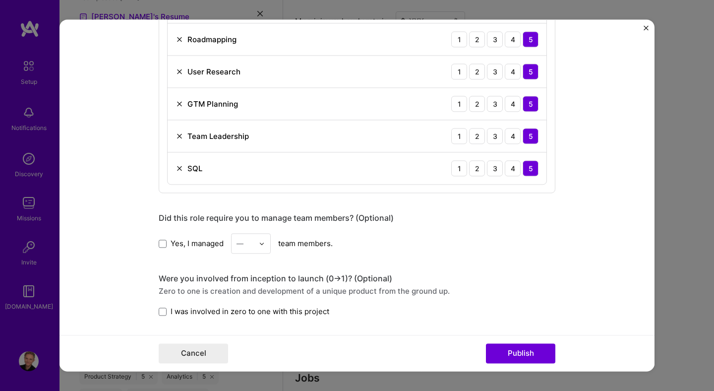
scroll to position [919, 0]
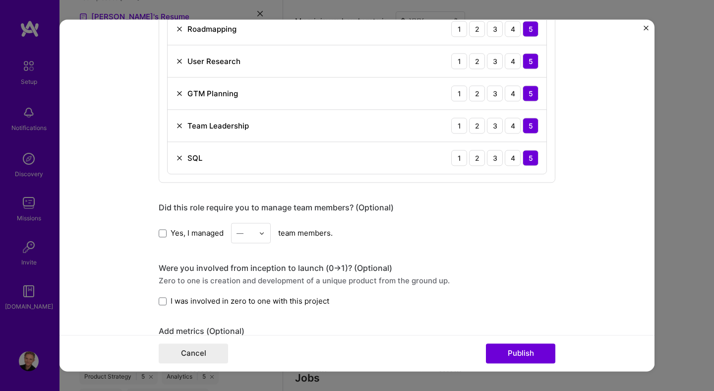
click at [168, 233] on label "Yes, I managed" at bounding box center [191, 233] width 65 height 10
click at [0, 0] on input "Yes, I managed" at bounding box center [0, 0] width 0 height 0
click at [236, 235] on div "—" at bounding box center [245, 232] width 27 height 19
click at [244, 318] on div "4" at bounding box center [251, 314] width 34 height 18
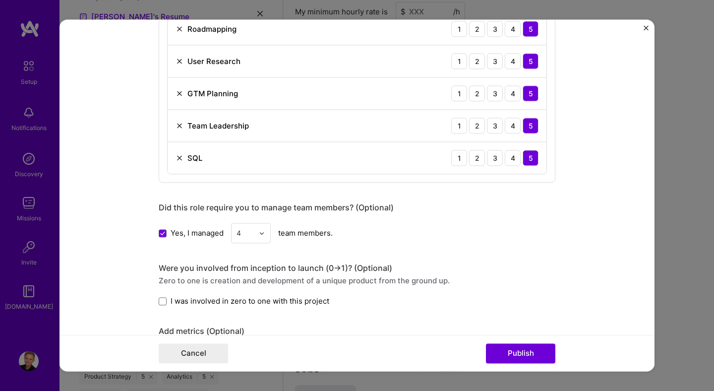
click at [513, 224] on div "Yes, I managed 4 team members." at bounding box center [357, 233] width 397 height 20
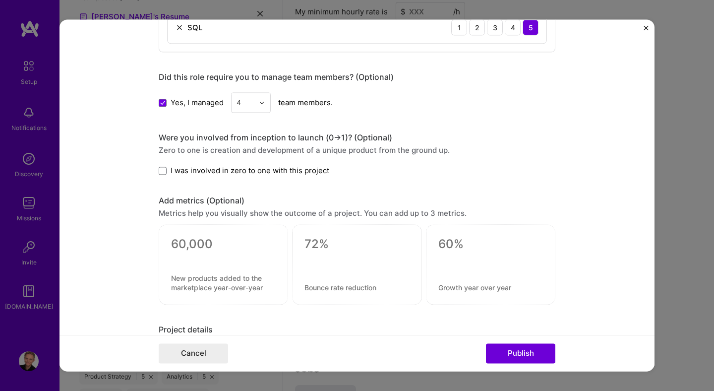
scroll to position [1052, 0]
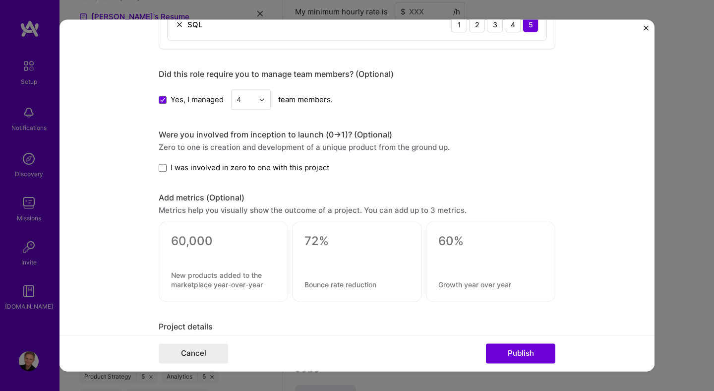
click at [161, 170] on span at bounding box center [163, 168] width 8 height 8
click at [0, 0] on input "I was involved in zero to one with this project" at bounding box center [0, 0] width 0 height 0
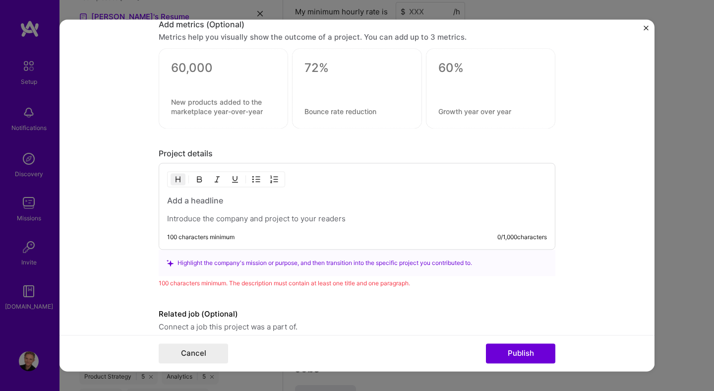
scroll to position [1229, 0]
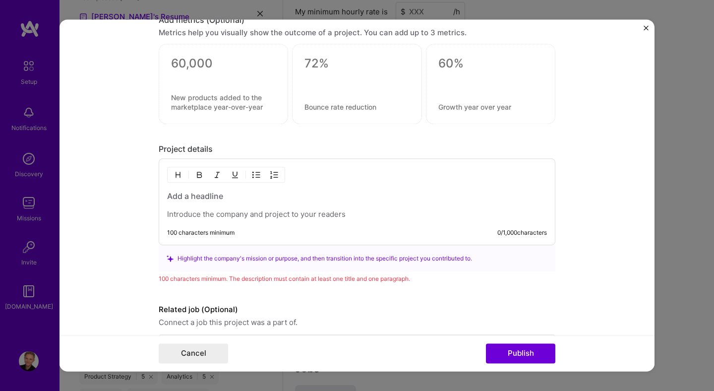
click at [199, 210] on p at bounding box center [357, 215] width 380 height 10
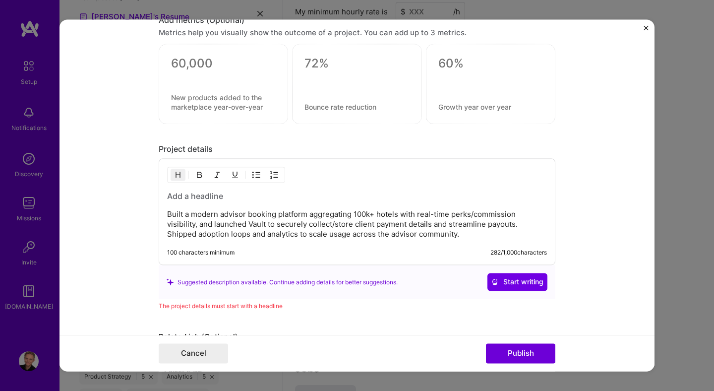
click at [195, 199] on h3 at bounding box center [357, 196] width 380 height 11
click at [276, 229] on p "Built a modern advisor booking platform aggregating 100k+ hotels with real-time…" at bounding box center [357, 225] width 380 height 30
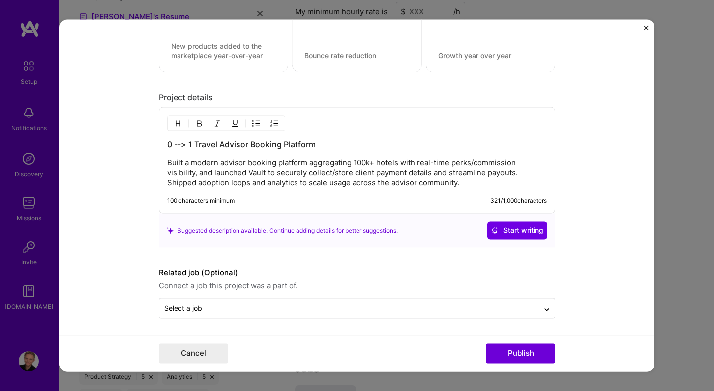
scroll to position [1283, 0]
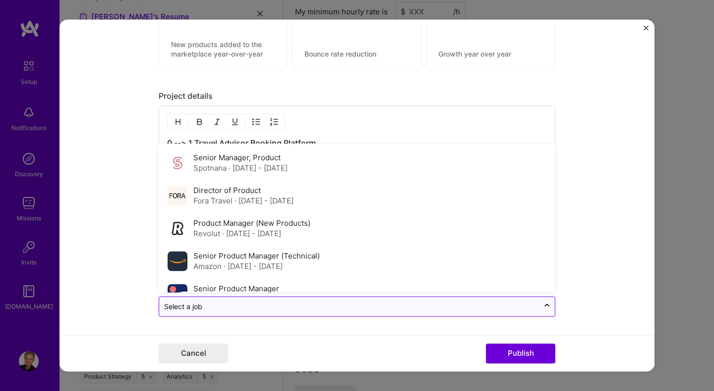
click at [244, 310] on input "text" at bounding box center [349, 306] width 370 height 10
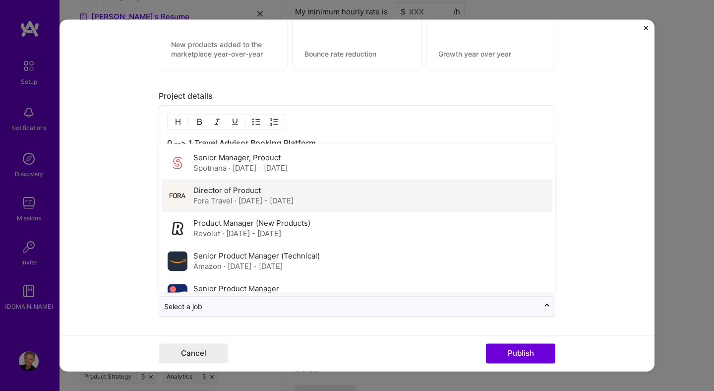
click at [270, 201] on span "· Jan 2023 - Mar 2024" at bounding box center [263, 200] width 59 height 9
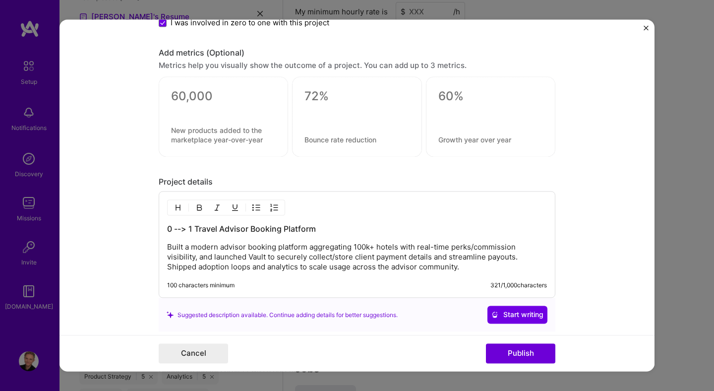
scroll to position [1197, 0]
click at [195, 94] on textarea at bounding box center [223, 96] width 105 height 15
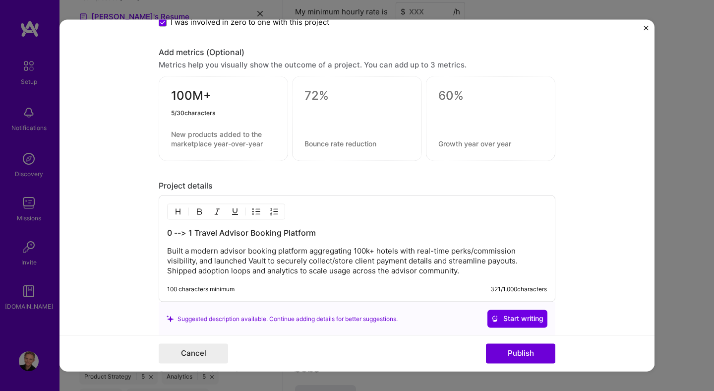
click at [171, 97] on textarea "100M+" at bounding box center [223, 98] width 105 height 19
type textarea "$100M+"
click at [198, 136] on textarea at bounding box center [223, 139] width 105 height 19
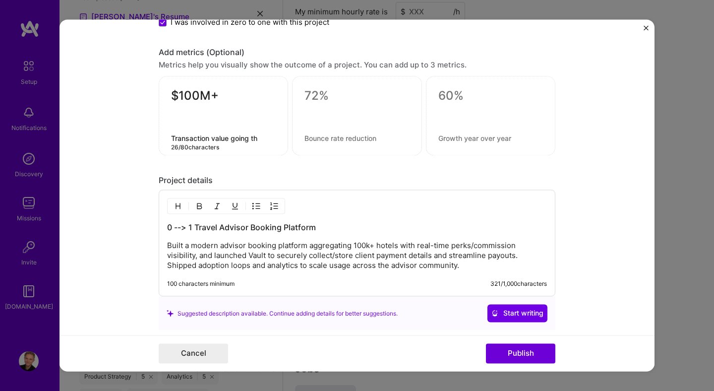
click at [232, 141] on textarea "Transaction value going th" at bounding box center [223, 138] width 105 height 9
type textarea "Worth of transactions"
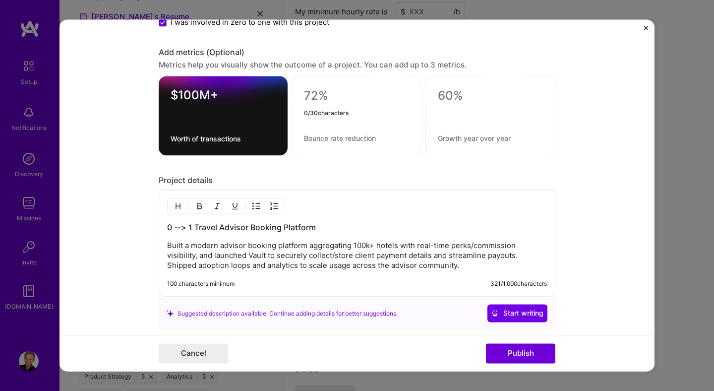
click at [309, 97] on textarea at bounding box center [356, 96] width 105 height 15
type textarea "Industry's 1st"
click at [323, 139] on textarea at bounding box center [356, 138] width 105 height 9
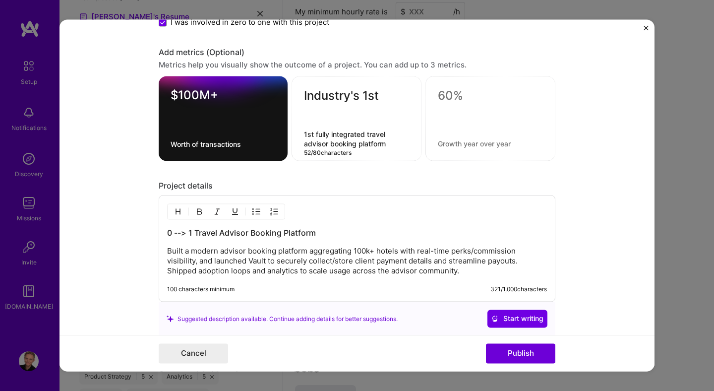
type textarea "1st fully integrated travel advisor booking platform"
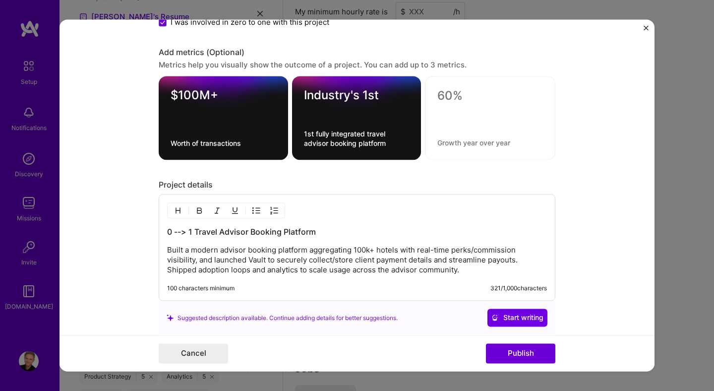
click at [457, 151] on div at bounding box center [490, 118] width 130 height 84
click at [451, 98] on textarea at bounding box center [490, 96] width 106 height 15
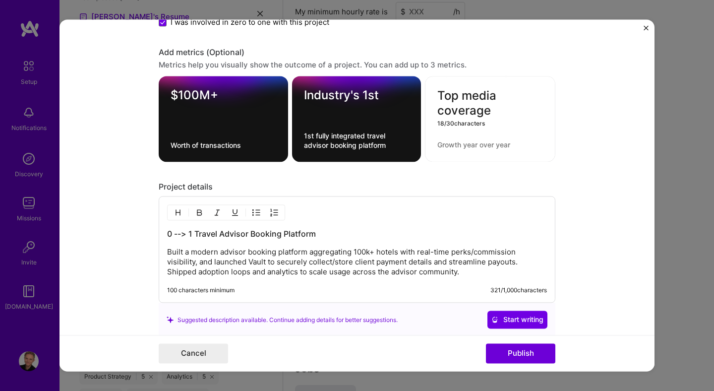
type textarea "Top media coverage"
click at [470, 148] on textarea at bounding box center [490, 144] width 106 height 9
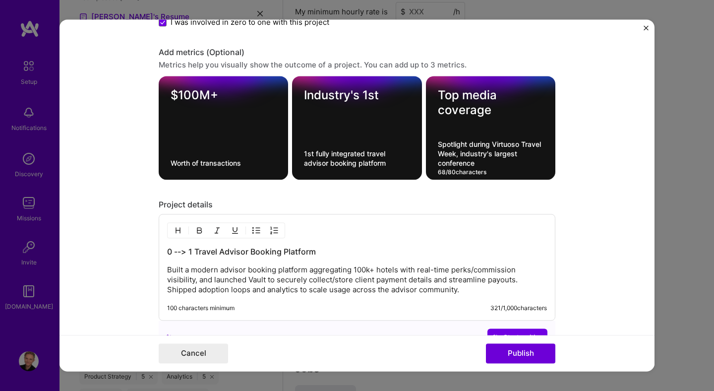
paste textarea "at Virtuoso Travel Week, the industry’"
type textarea "Spotlight at Virtuoso Travel Week, the industry’s largest conference"
click at [418, 204] on div "Project details" at bounding box center [357, 205] width 397 height 10
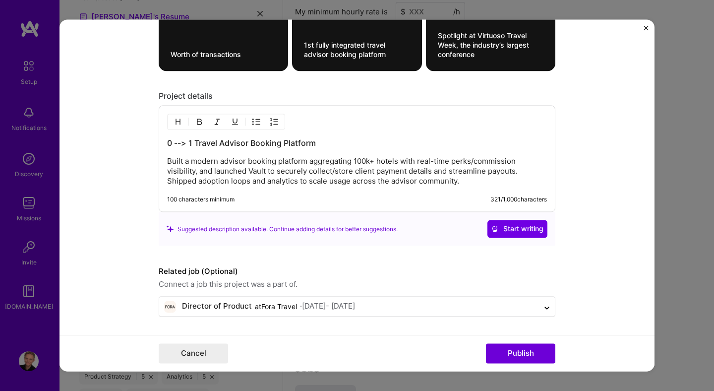
scroll to position [1306, 0]
click at [509, 350] on button "Publish" at bounding box center [520, 354] width 69 height 20
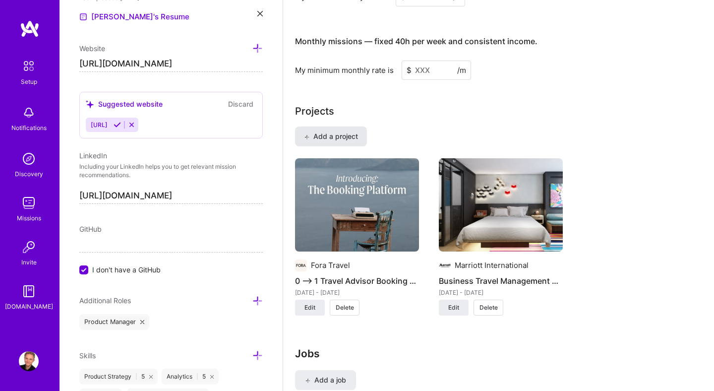
click at [338, 131] on span "Add a project" at bounding box center [331, 136] width 54 height 10
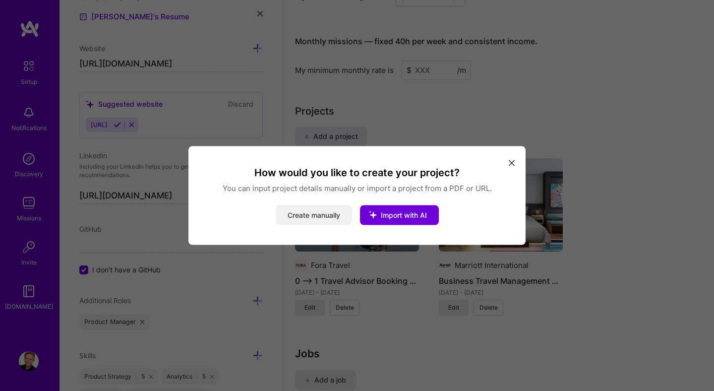
click at [289, 212] on button "Create manually" at bounding box center [314, 215] width 76 height 20
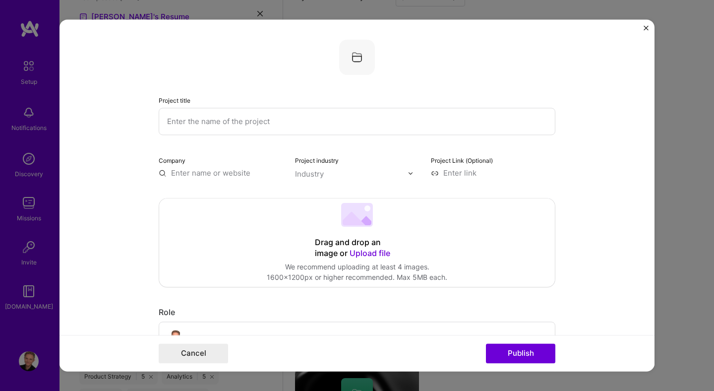
click at [234, 124] on input "text" at bounding box center [357, 121] width 397 height 27
paste input "Highest Cashback in [GEOGRAPHIC_DATA] Ever with Revolut"
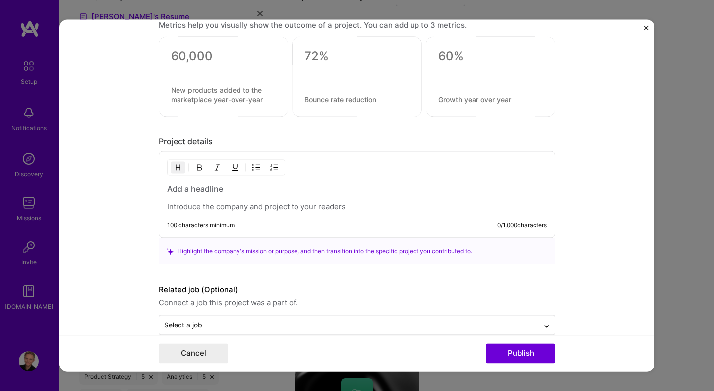
scroll to position [689, 0]
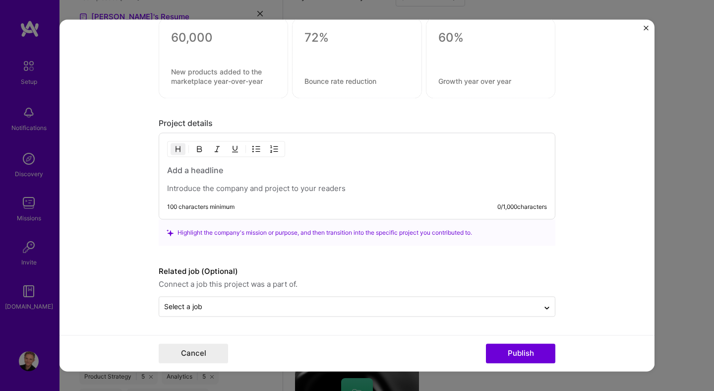
type input "Highest Cashback in [GEOGRAPHIC_DATA] Ever with Revolut"
click at [194, 170] on h3 at bounding box center [357, 170] width 380 height 11
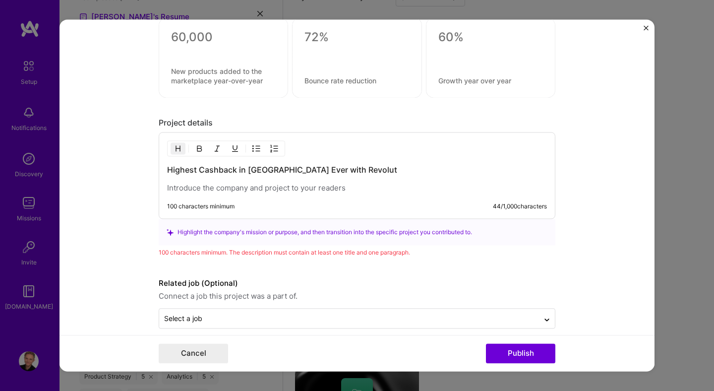
click at [212, 191] on p at bounding box center [357, 188] width 380 height 10
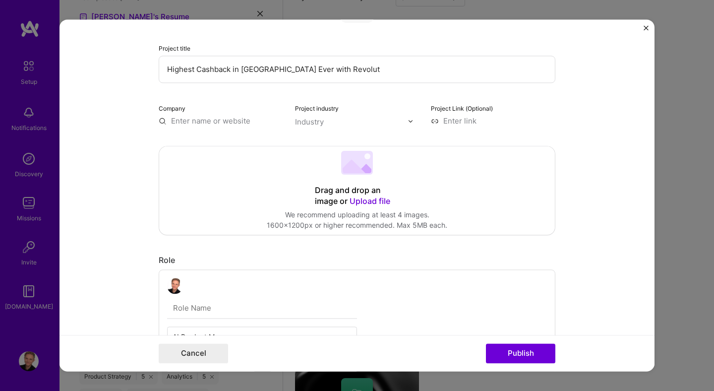
scroll to position [0, 0]
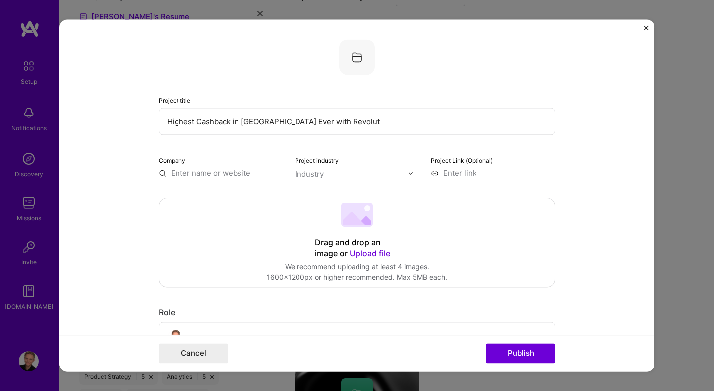
click at [209, 173] on input "text" at bounding box center [221, 173] width 124 height 10
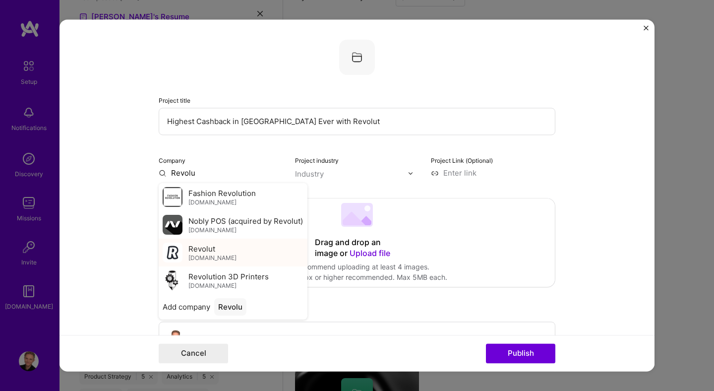
click at [217, 251] on div "Revolut revolut.com" at bounding box center [212, 252] width 48 height 18
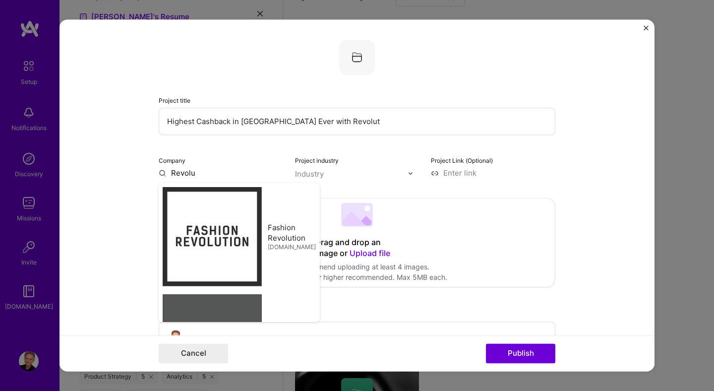
type input "Revolut"
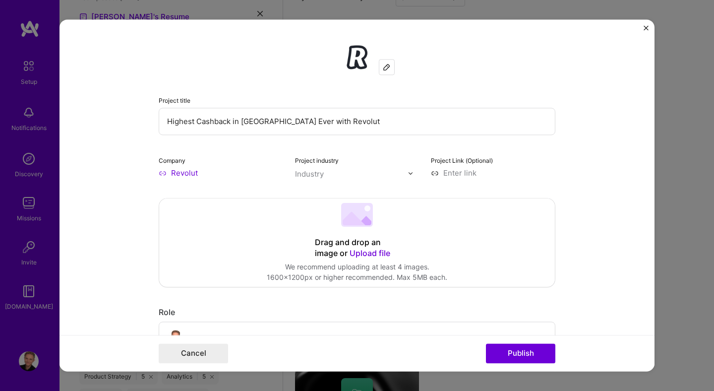
click at [320, 175] on div "Industry" at bounding box center [309, 174] width 29 height 10
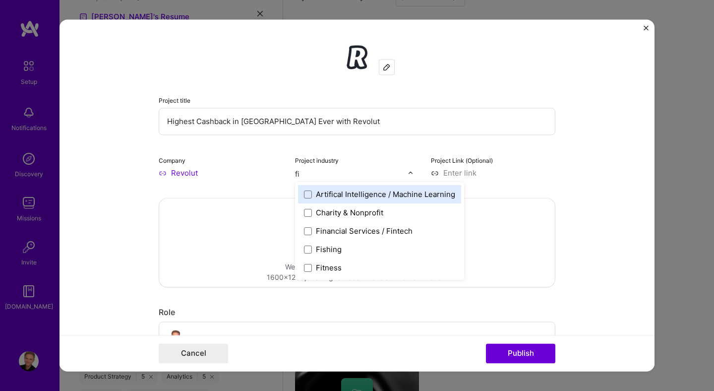
type input "fi"
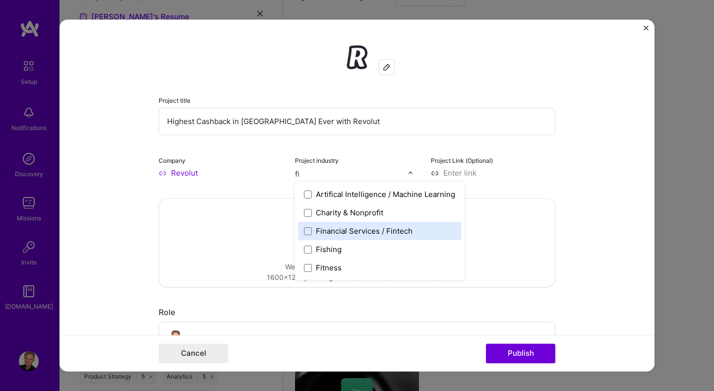
click at [340, 228] on div "Financial Services / Fintech" at bounding box center [364, 231] width 97 height 10
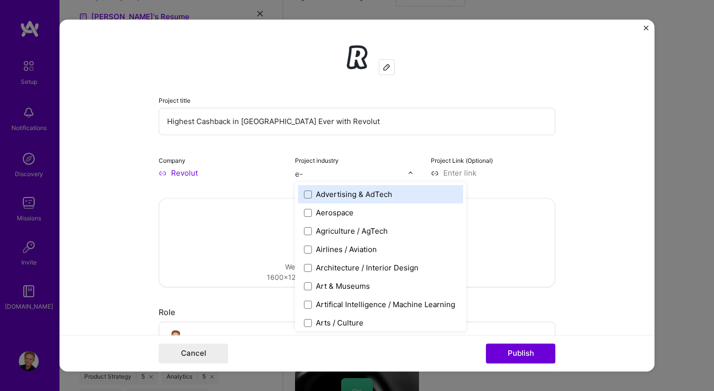
type input "e-c"
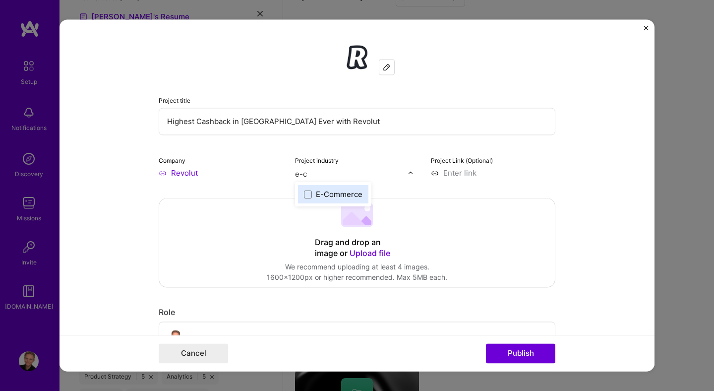
click at [342, 192] on div "E-Commerce" at bounding box center [339, 194] width 47 height 10
click at [456, 168] on div "Project Link (Optional)" at bounding box center [493, 166] width 124 height 23
click at [456, 173] on input at bounding box center [493, 173] width 124 height 10
click at [451, 174] on input at bounding box center [493, 173] width 124 height 10
paste input "[URL][DOMAIN_NAME]"
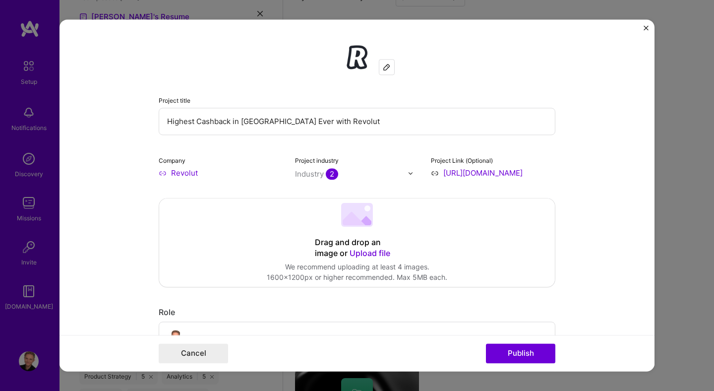
scroll to position [0, 347]
type input "[URL][DOMAIN_NAME]"
click at [360, 251] on span "Upload file" at bounding box center [369, 253] width 41 height 10
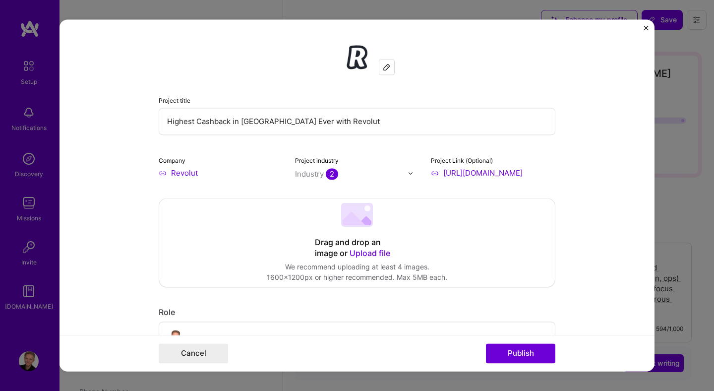
select select "US"
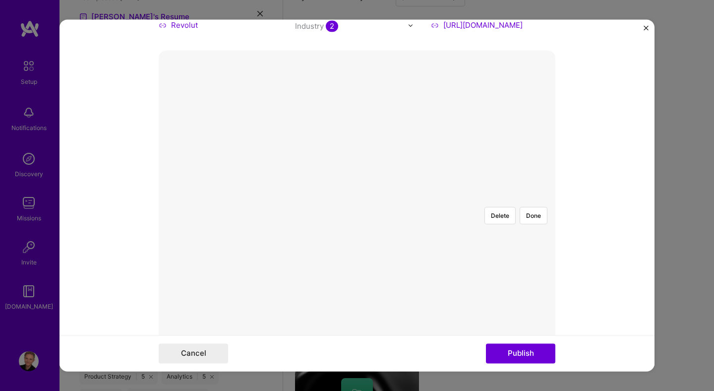
scroll to position [137, 0]
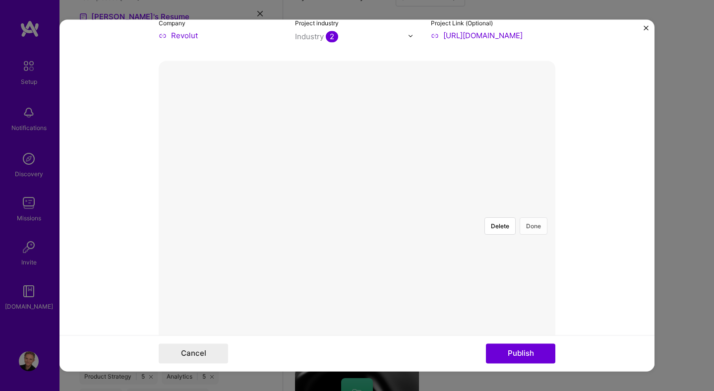
click at [531, 217] on button "Done" at bounding box center [534, 225] width 28 height 17
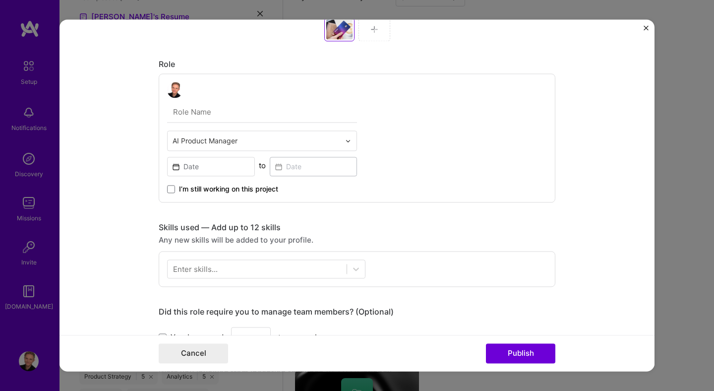
scroll to position [509, 0]
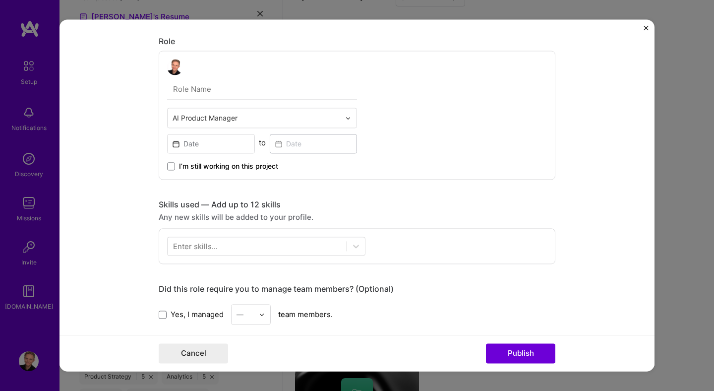
click at [205, 95] on input "text" at bounding box center [262, 89] width 190 height 21
type input "Product Manager (New Products)"
click at [208, 116] on input "text" at bounding box center [257, 118] width 168 height 10
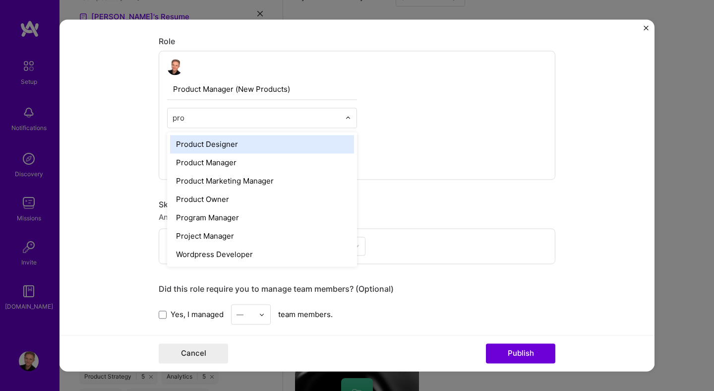
type input "prod"
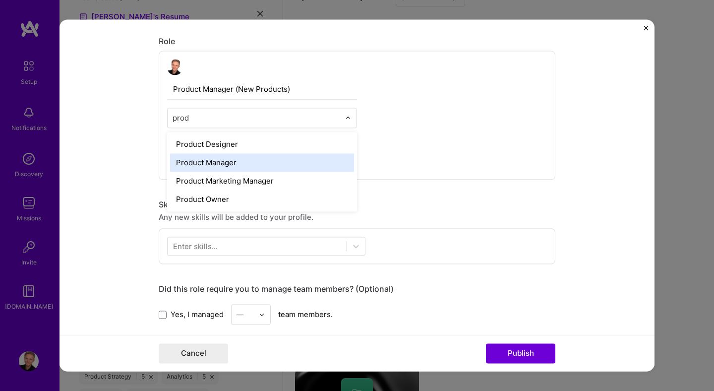
click at [226, 164] on div "Product Manager" at bounding box center [262, 162] width 184 height 18
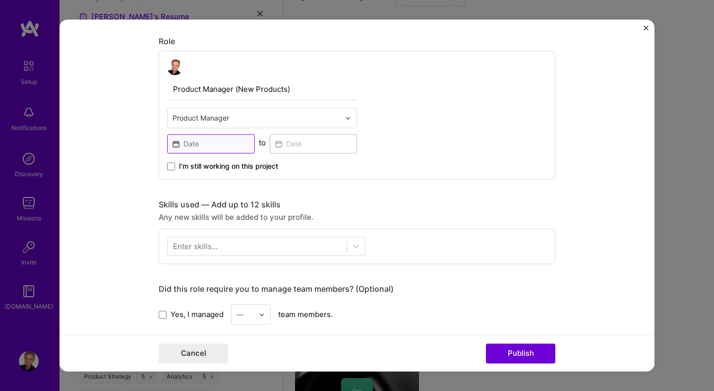
click at [222, 147] on input at bounding box center [211, 143] width 88 height 19
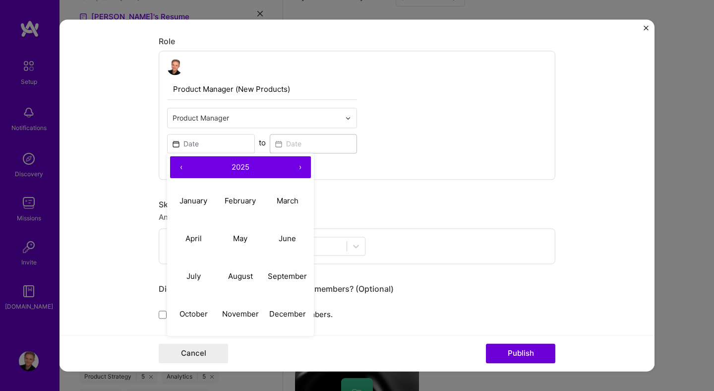
click at [234, 179] on div "‹ 2025 › January February March April May June July August September October No…" at bounding box center [240, 244] width 147 height 182
click at [205, 197] on abbr "January" at bounding box center [193, 200] width 28 height 9
type input "Jan, 2025"
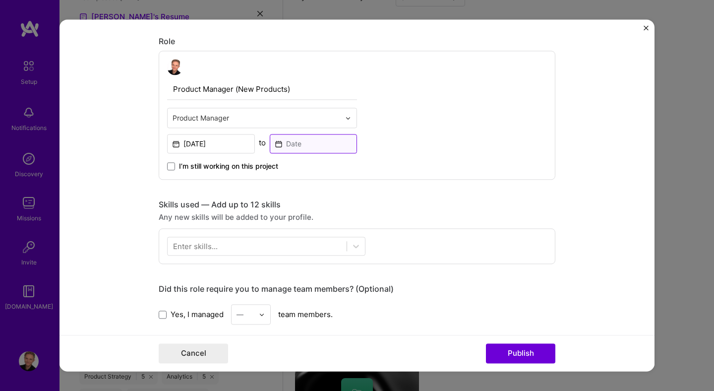
click at [299, 146] on input at bounding box center [314, 143] width 88 height 19
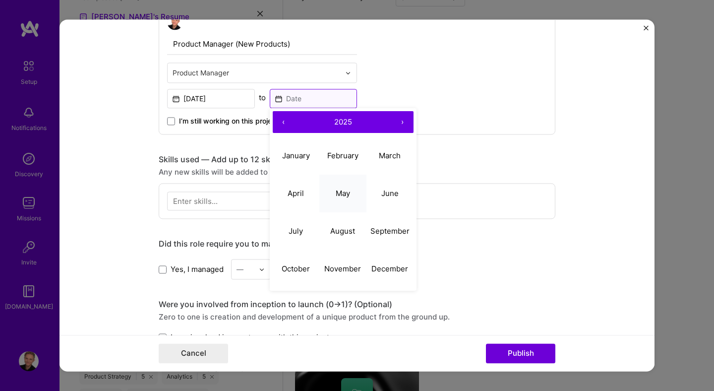
scroll to position [555, 0]
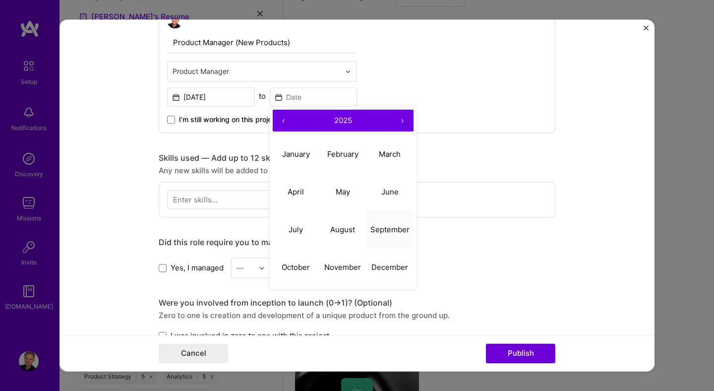
click at [373, 234] on button "September" at bounding box center [389, 230] width 47 height 38
type input "[DATE]"
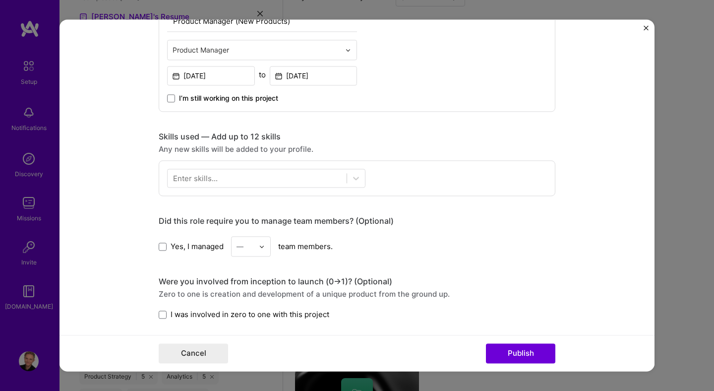
scroll to position [587, 0]
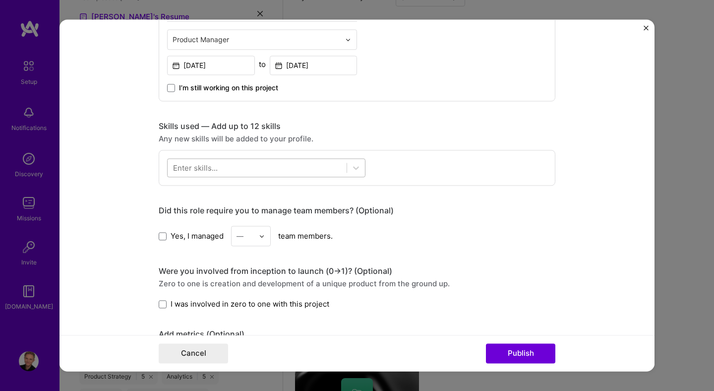
click at [233, 169] on div at bounding box center [257, 168] width 179 height 16
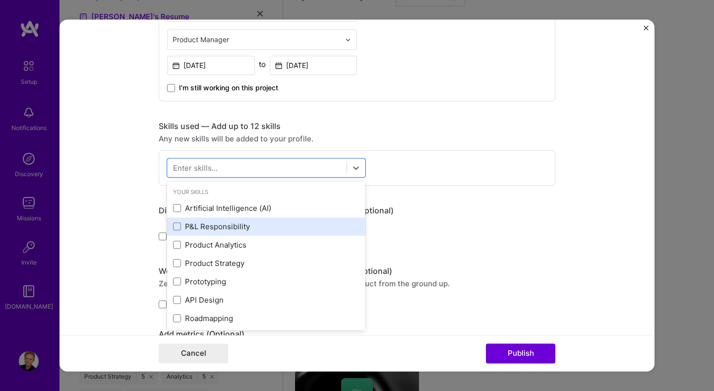
click at [237, 224] on div "P&L Responsibility" at bounding box center [266, 226] width 186 height 10
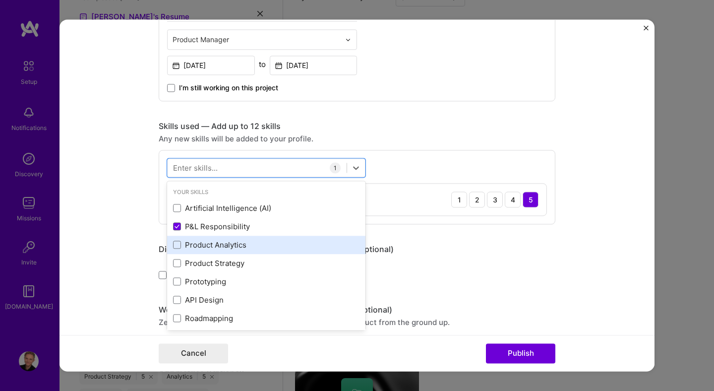
click at [232, 244] on div "Product Analytics" at bounding box center [266, 244] width 186 height 10
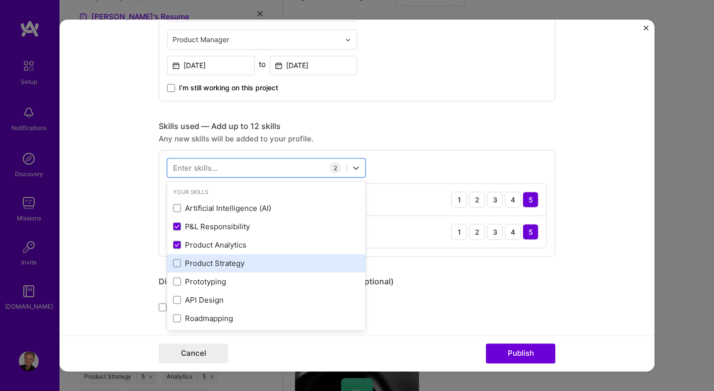
click at [230, 265] on div "Product Strategy" at bounding box center [266, 263] width 186 height 10
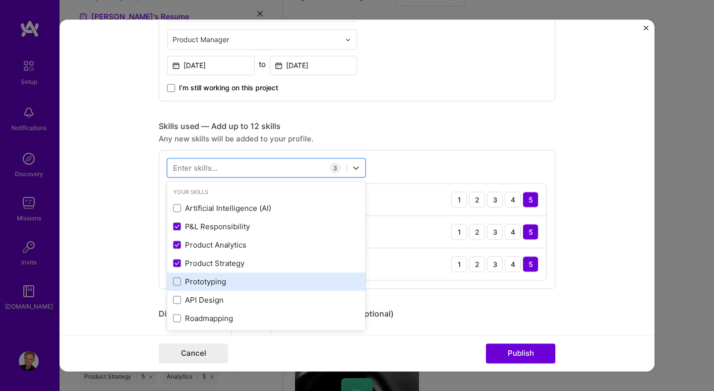
click at [222, 278] on div "Prototyping" at bounding box center [266, 281] width 186 height 10
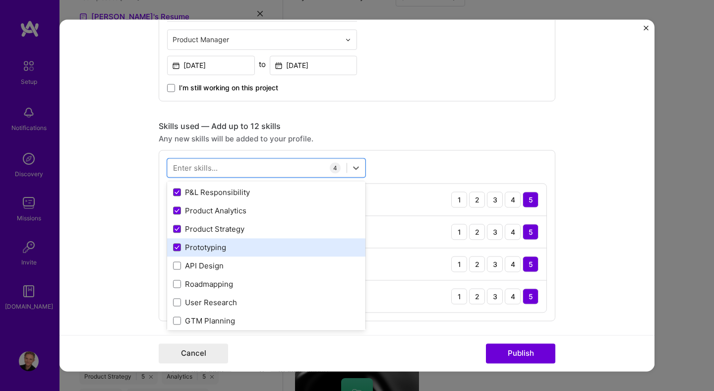
scroll to position [39, 0]
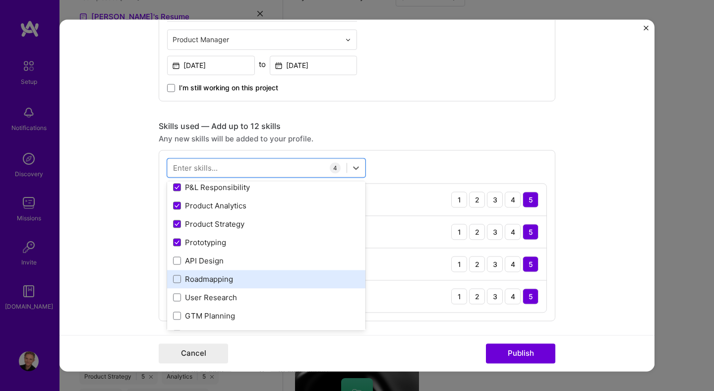
click at [222, 283] on div "Roadmapping" at bounding box center [266, 279] width 186 height 10
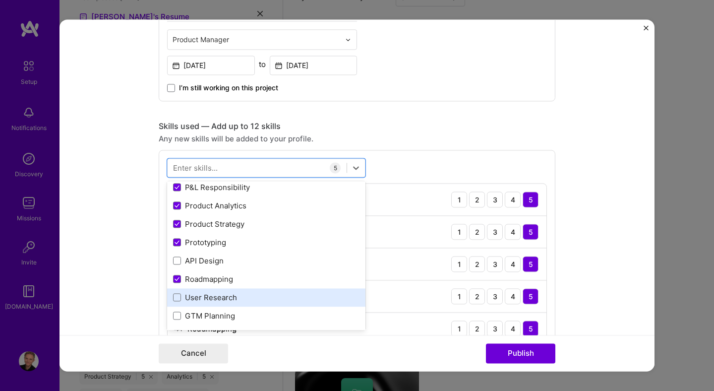
click at [220, 299] on div "User Research" at bounding box center [266, 297] width 186 height 10
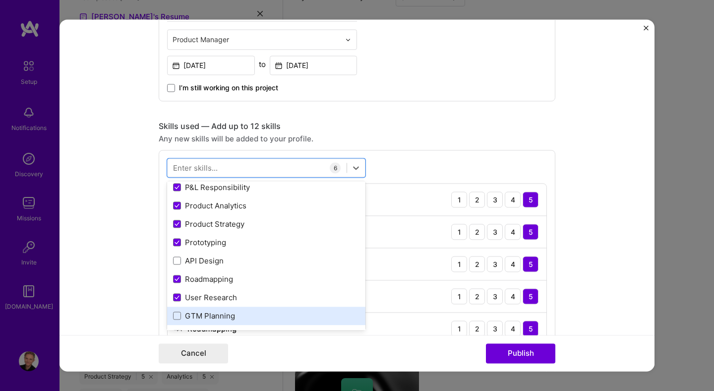
click at [219, 316] on div "GTM Planning" at bounding box center [266, 315] width 186 height 10
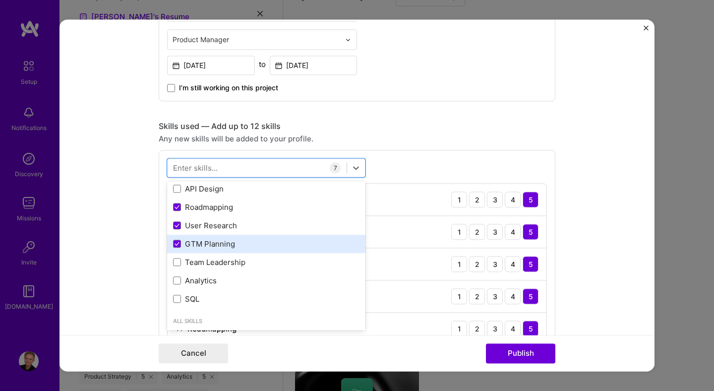
scroll to position [113, 0]
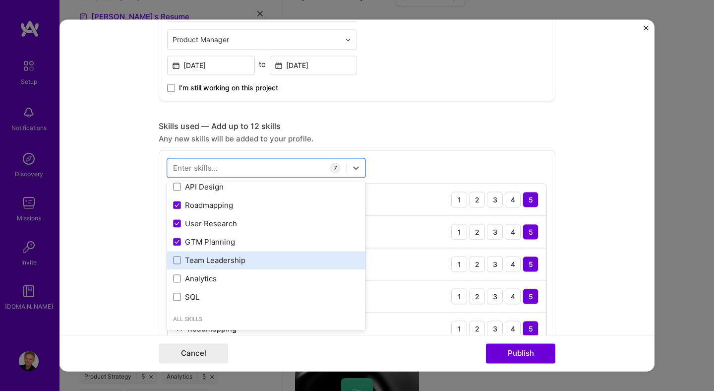
click at [222, 267] on div "Team Leadership" at bounding box center [266, 260] width 198 height 18
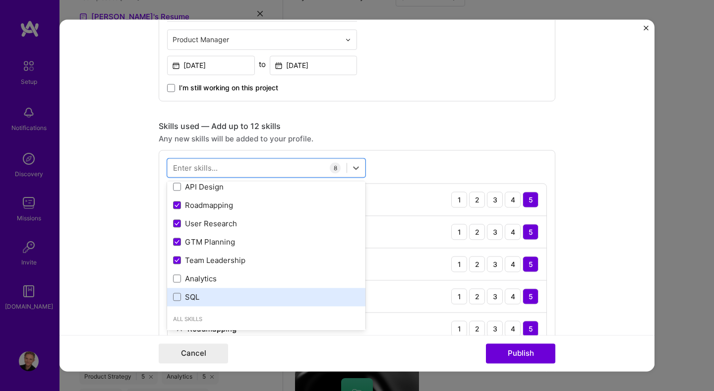
click at [194, 298] on div "SQL" at bounding box center [266, 296] width 186 height 10
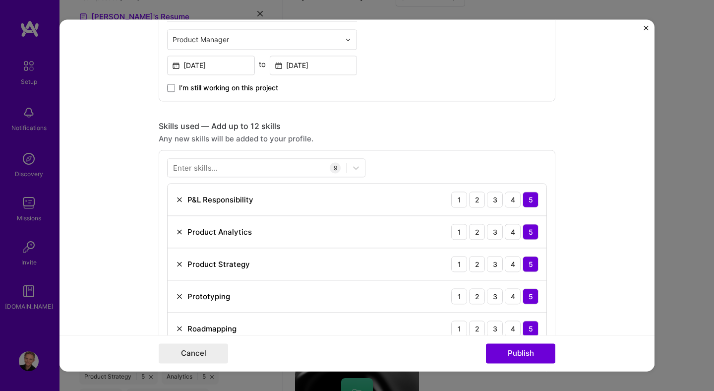
click at [574, 144] on form "Project title Highest Cashback in Europe Ever with Revolut Company Revolut Proj…" at bounding box center [356, 194] width 595 height 351
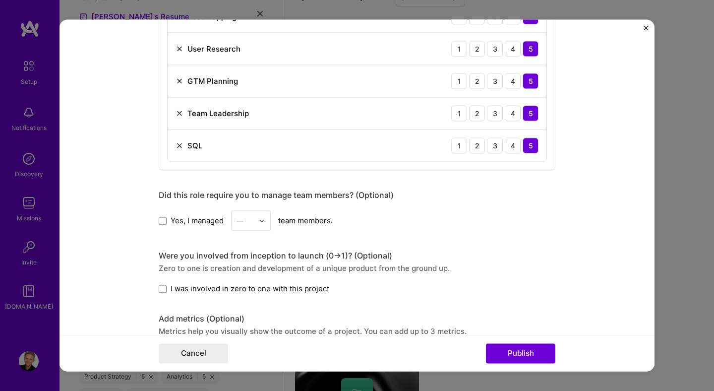
scroll to position [919, 0]
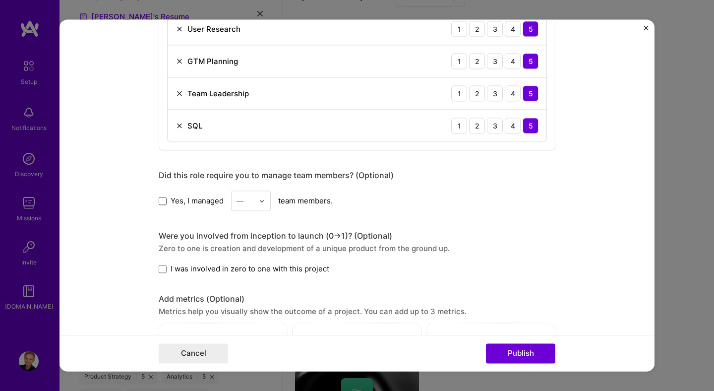
click at [161, 203] on span at bounding box center [163, 201] width 8 height 8
click at [0, 0] on input "Yes, I managed" at bounding box center [0, 0] width 0 height 0
click at [244, 204] on input "text" at bounding box center [244, 200] width 17 height 10
click at [242, 314] on div "6" at bounding box center [251, 318] width 34 height 18
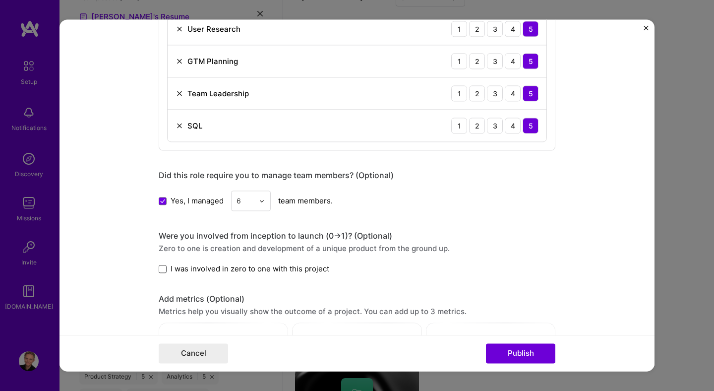
click at [166, 270] on span at bounding box center [163, 269] width 8 height 8
click at [0, 0] on input "I was involved in zero to one with this project" at bounding box center [0, 0] width 0 height 0
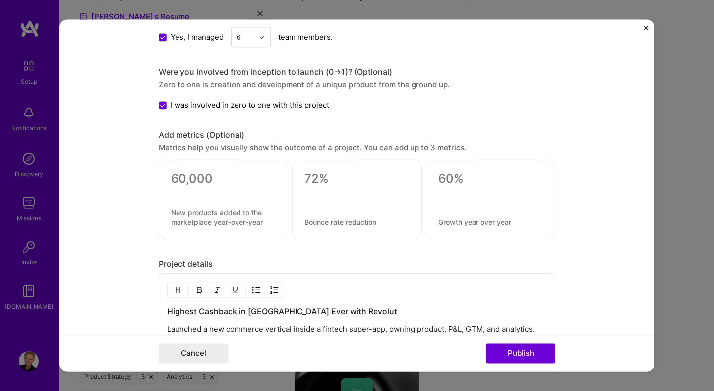
scroll to position [1083, 0]
click at [202, 180] on textarea at bounding box center [223, 178] width 105 height 15
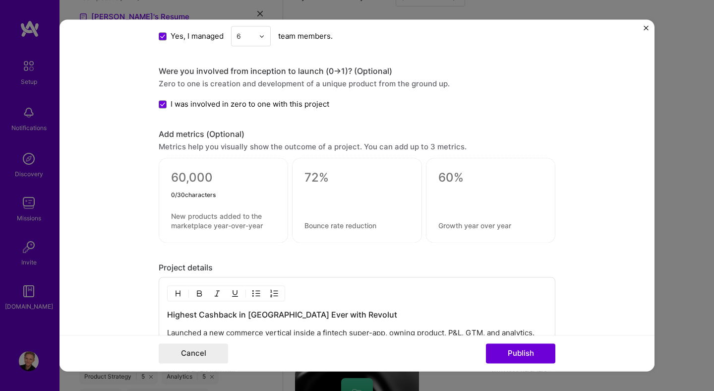
type textarea "1"
type textarea "$1M+"
click at [191, 222] on textarea at bounding box center [223, 221] width 105 height 19
paste textarea "in 1st month sales"
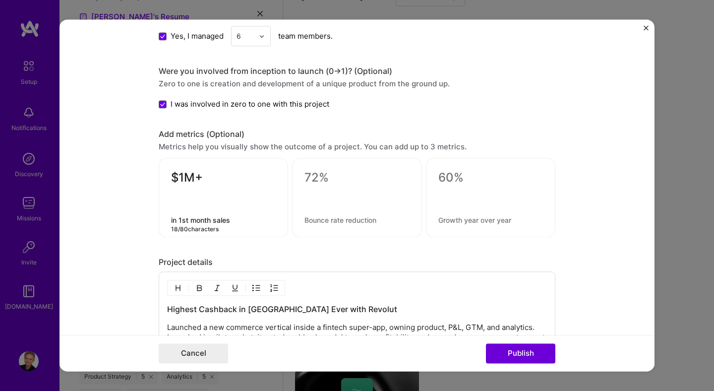
type textarea "in 1st month sales"
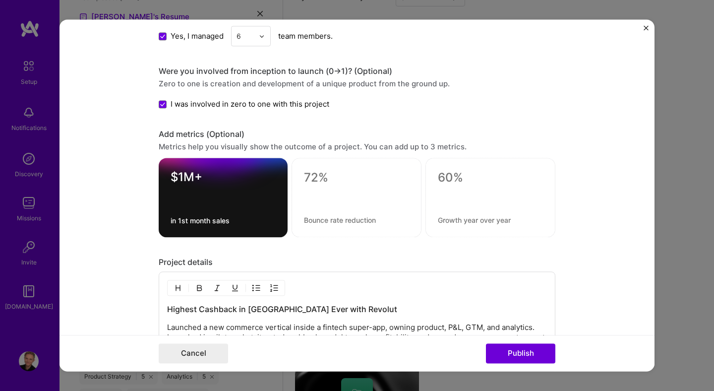
click at [334, 215] on div at bounding box center [356, 197] width 130 height 79
click at [327, 175] on textarea at bounding box center [356, 178] width 105 height 15
type textarea "Profitable"
click at [333, 219] on textarea at bounding box center [356, 220] width 105 height 9
paste textarea "by month 3"
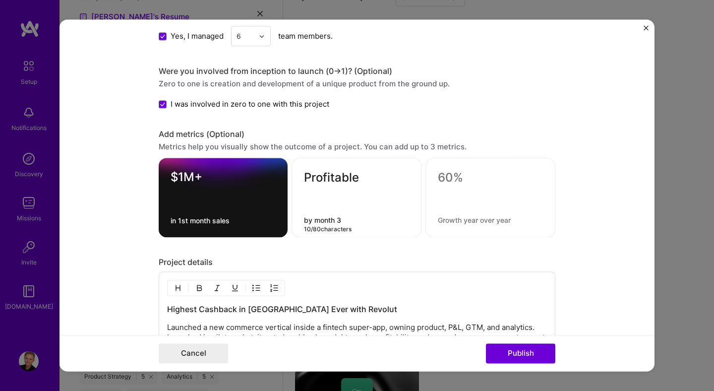
type textarea "by month 3"
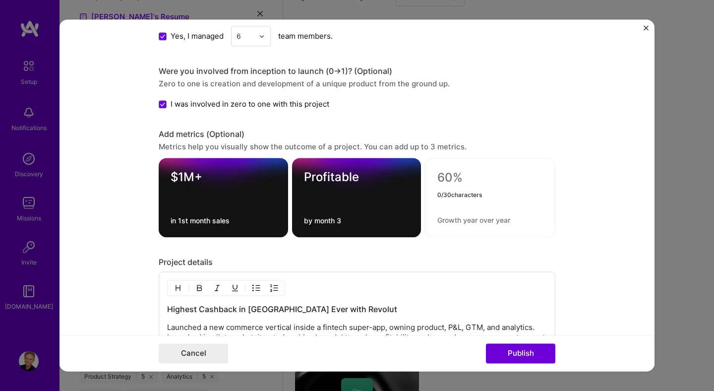
click at [450, 180] on textarea at bounding box center [490, 178] width 106 height 15
click at [461, 176] on textarea "XX%" at bounding box center [490, 180] width 106 height 19
type textarea "X"
type textarea "Double-digit"
click at [460, 222] on textarea at bounding box center [490, 220] width 106 height 9
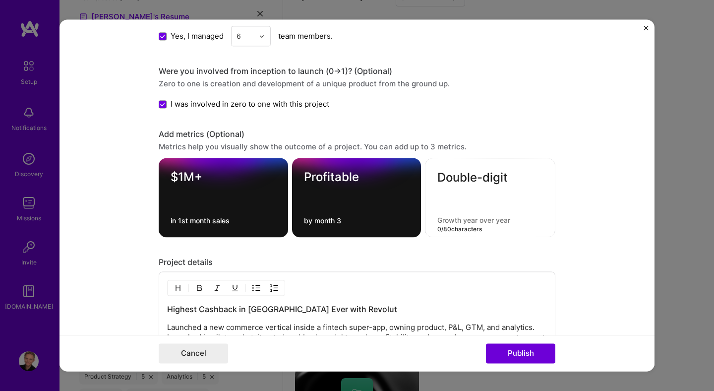
paste textarea "visit-to-purchase conversion"
type textarea "visit-to-purchase conversion"
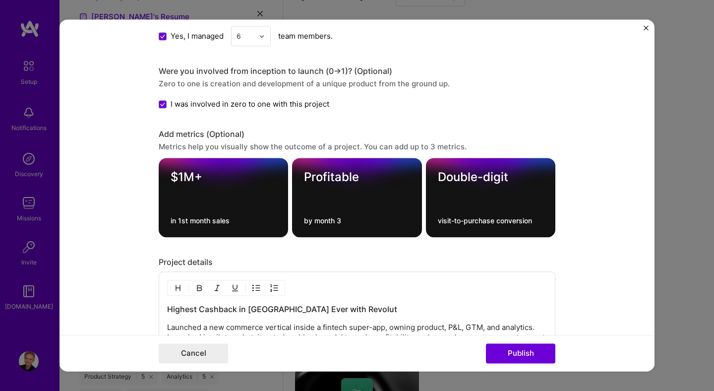
click at [584, 209] on form "Project title Highest Cashback in Europe Ever with Revolut Company Revolut Proj…" at bounding box center [356, 194] width 595 height 351
click at [465, 190] on div "Double-digit visit-to-purchase conversion" at bounding box center [490, 197] width 129 height 79
click at [486, 179] on textarea "Double-digit" at bounding box center [491, 179] width 106 height 19
click at [516, 182] on textarea "Double-digit" at bounding box center [491, 179] width 106 height 19
type textarea "Double-digit %"
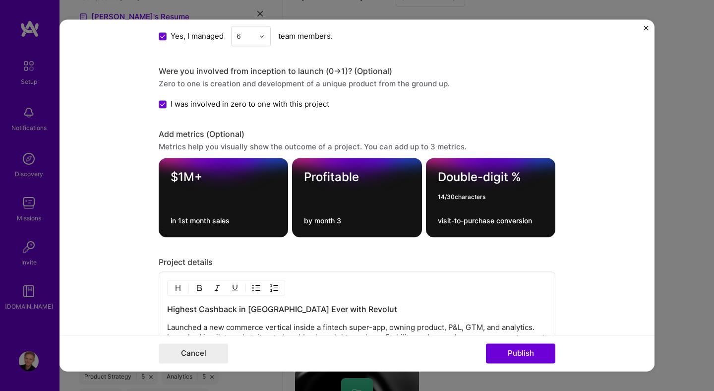
click at [590, 193] on form "Project title Highest Cashback in Europe Ever with Revolut Company Revolut Proj…" at bounding box center [356, 194] width 595 height 351
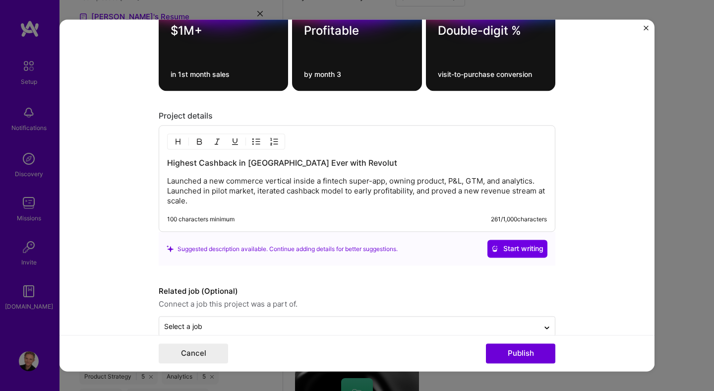
scroll to position [1233, 0]
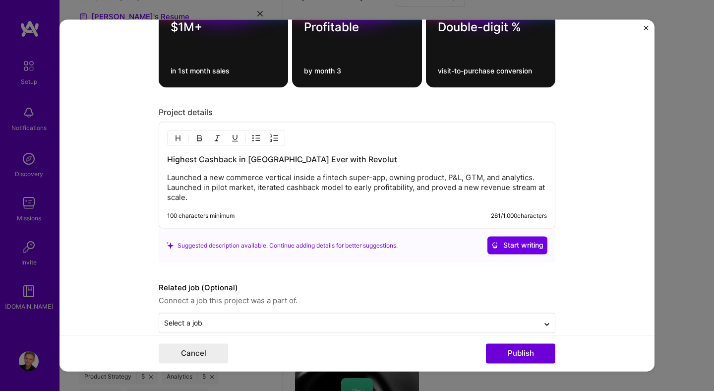
click at [186, 187] on p "Launched a new commerce vertical inside a fintech super-app, owning product, P&…" at bounding box center [357, 188] width 380 height 30
click at [210, 197] on p "Launched a new commerce vertical inside a fintech super-app, owning product, P&…" at bounding box center [357, 188] width 380 height 30
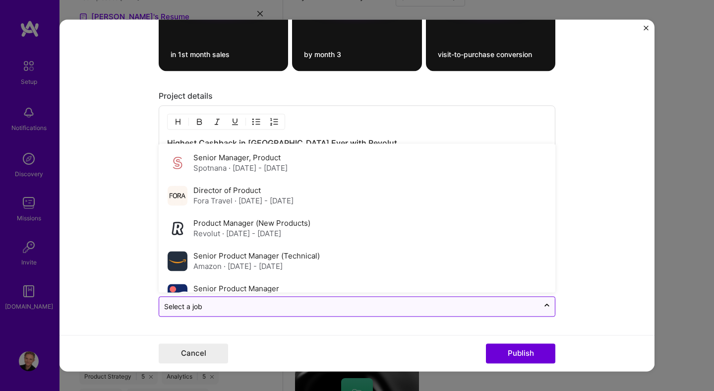
click at [389, 315] on div "Select a job" at bounding box center [349, 306] width 380 height 19
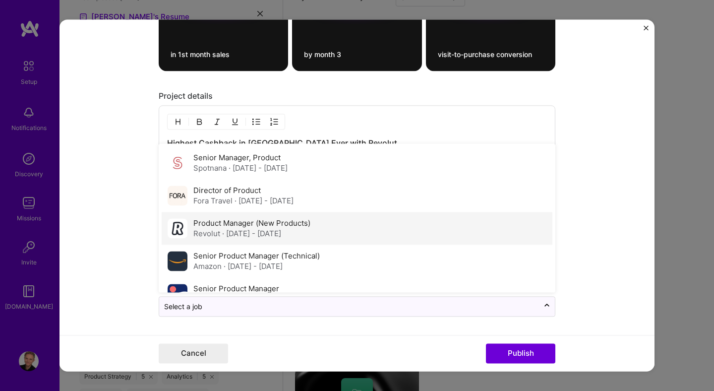
click at [304, 231] on div "Revolut · Jan 2021 - Dec 2022" at bounding box center [251, 234] width 117 height 10
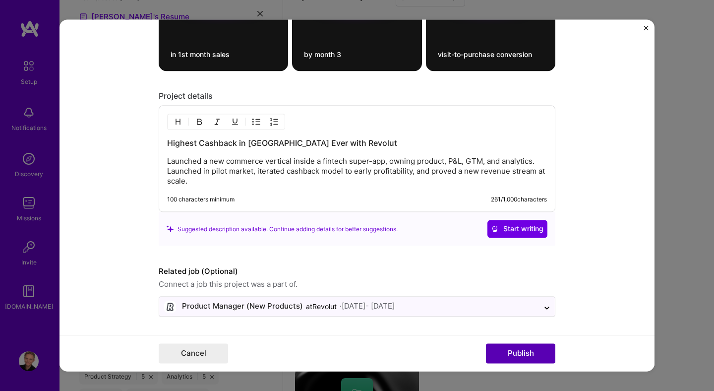
click at [512, 353] on button "Publish" at bounding box center [520, 354] width 69 height 20
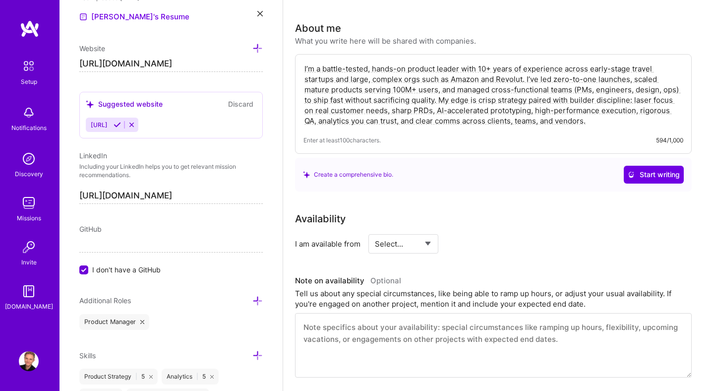
scroll to position [308, 0]
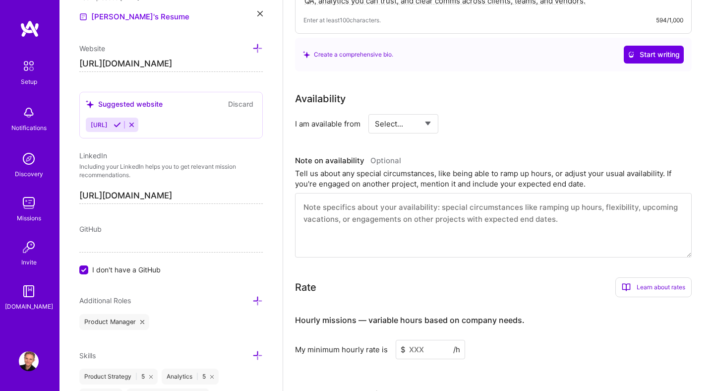
click at [384, 111] on select "Select... Right Now Future Date Not Available" at bounding box center [403, 123] width 57 height 25
select select "Right Now"
click at [375, 111] on select "Select... Right Now Future Date Not Available" at bounding box center [403, 123] width 57 height 25
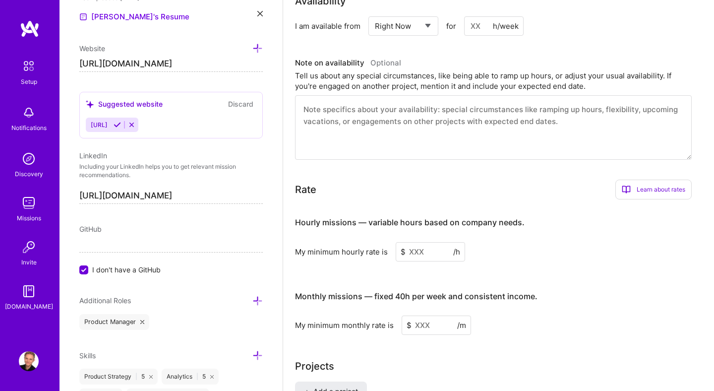
scroll to position [406, 0]
click at [413, 241] on input at bounding box center [430, 250] width 69 height 19
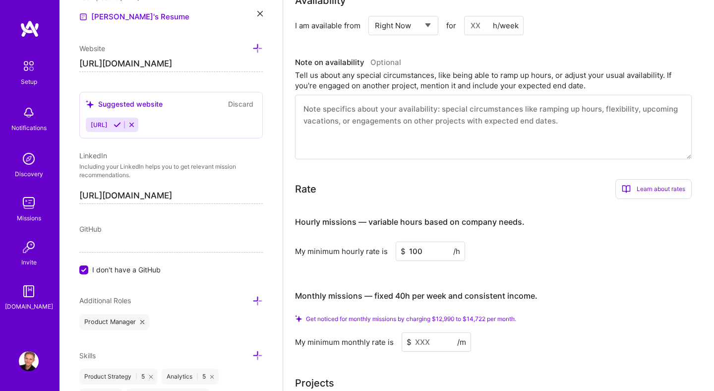
type input "100"
click at [415, 332] on input at bounding box center [436, 341] width 69 height 19
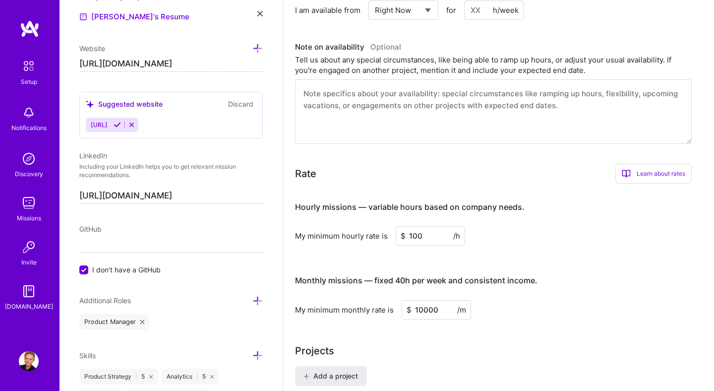
type input "10000"
click at [605, 300] on div "My minimum monthly rate is $ 10000 /m" at bounding box center [493, 309] width 397 height 19
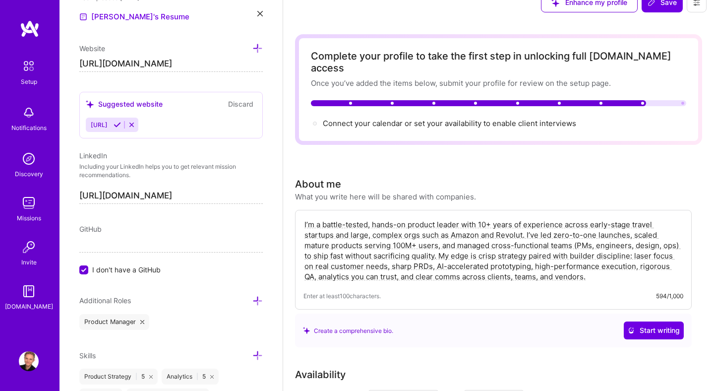
scroll to position [3, 0]
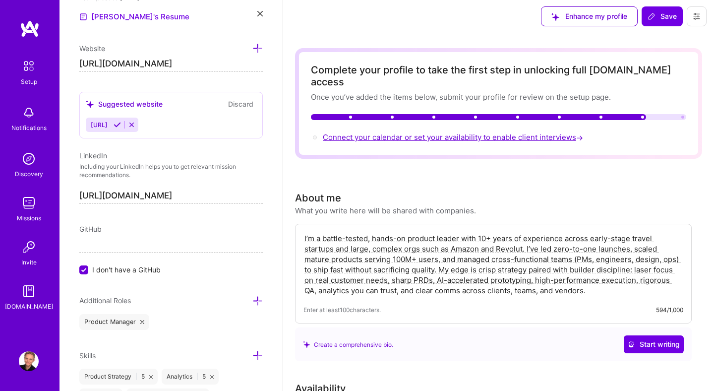
click at [451, 132] on span "Connect your calendar or set your availability to enable client interviews →" at bounding box center [454, 136] width 262 height 9
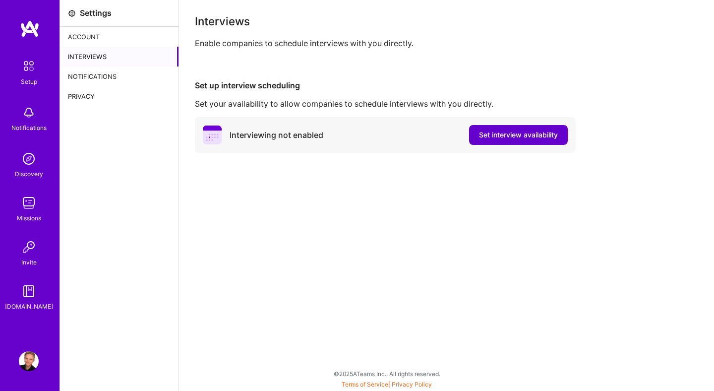
click at [489, 137] on span "Set interview availability" at bounding box center [518, 135] width 79 height 10
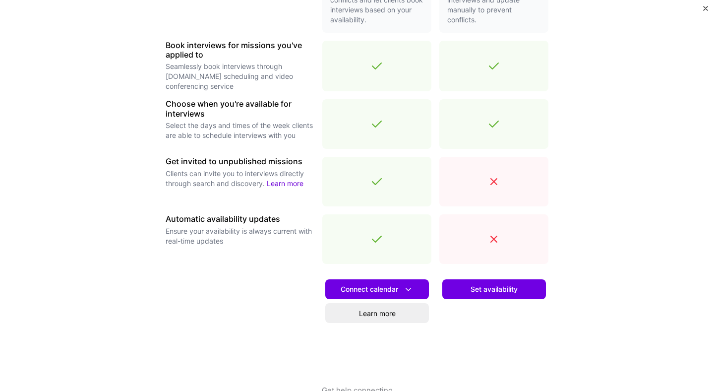
scroll to position [304, 0]
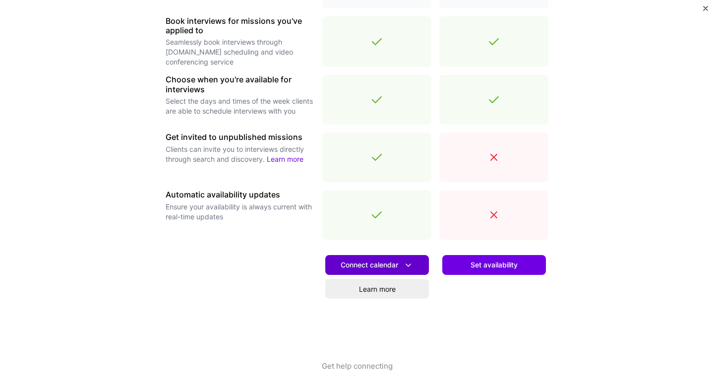
click at [380, 265] on span "Connect calendar" at bounding box center [377, 265] width 73 height 10
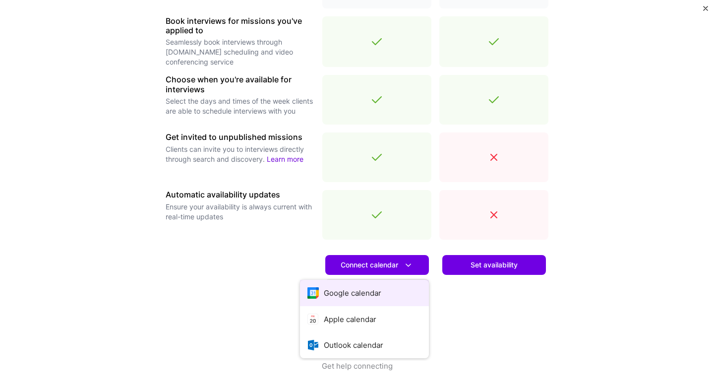
click at [376, 290] on button "Google calendar" at bounding box center [364, 293] width 129 height 26
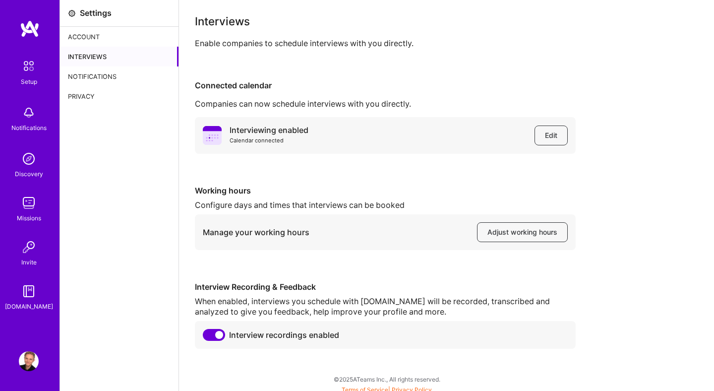
scroll to position [5, 0]
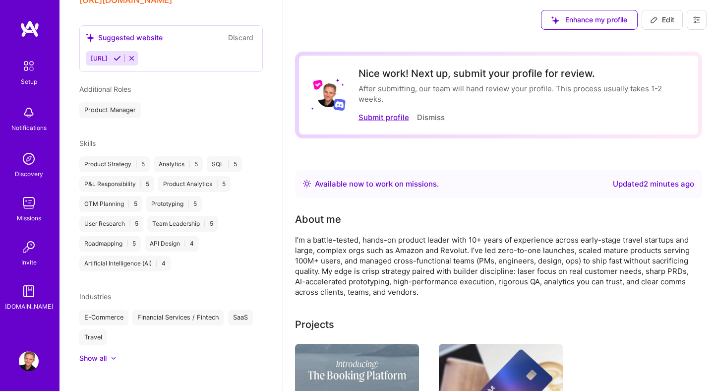
click at [377, 116] on button "Submit profile" at bounding box center [383, 117] width 51 height 10
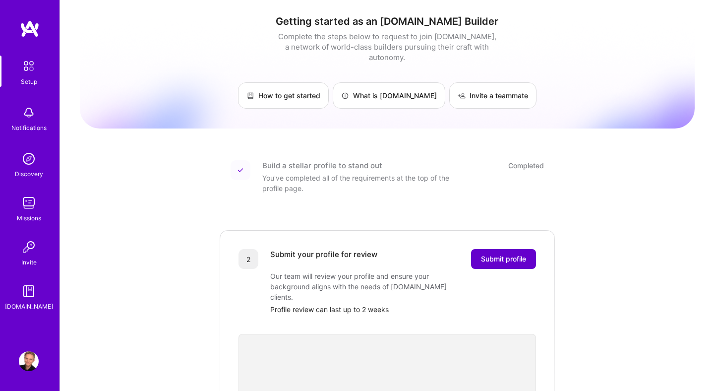
click at [516, 254] on span "Submit profile" at bounding box center [503, 259] width 45 height 10
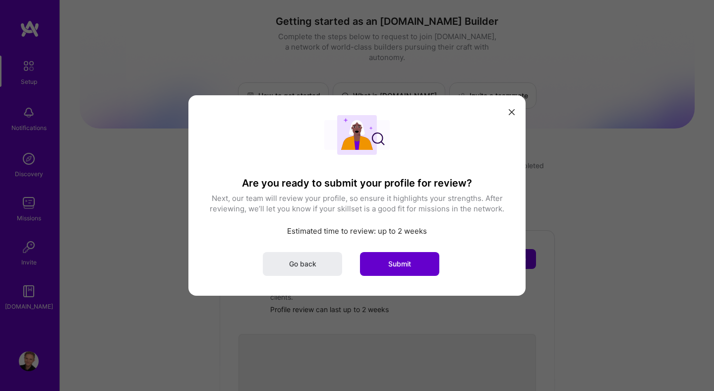
click at [403, 271] on button "Submit" at bounding box center [399, 264] width 79 height 24
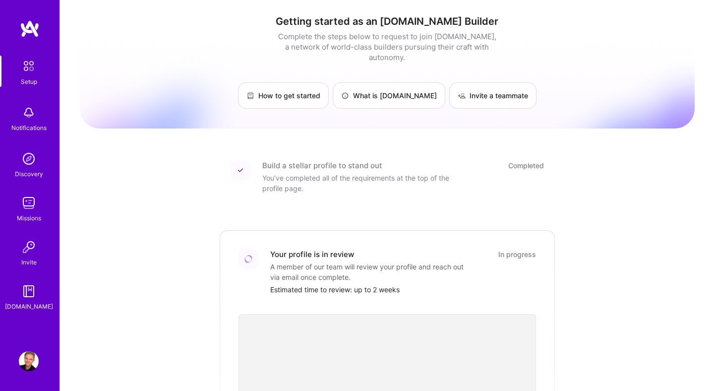
click at [27, 67] on img at bounding box center [28, 66] width 21 height 21
click at [31, 29] on img at bounding box center [30, 29] width 20 height 18
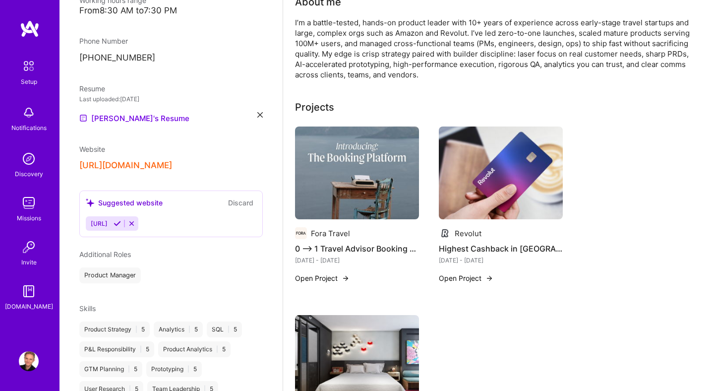
scroll to position [249, 0]
click at [135, 219] on icon at bounding box center [131, 222] width 7 height 7
click at [243, 196] on button "Discard" at bounding box center [240, 201] width 31 height 11
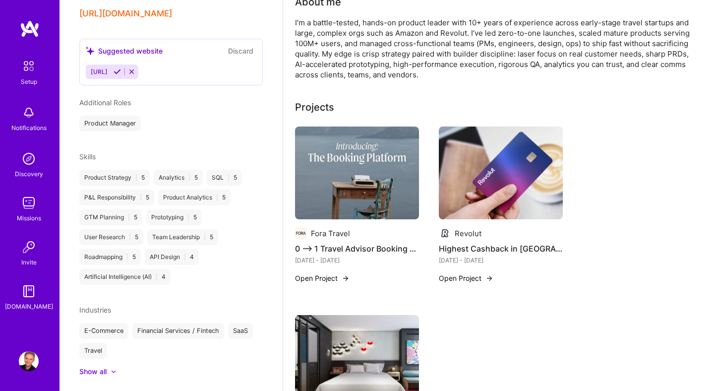
scroll to position [413, 0]
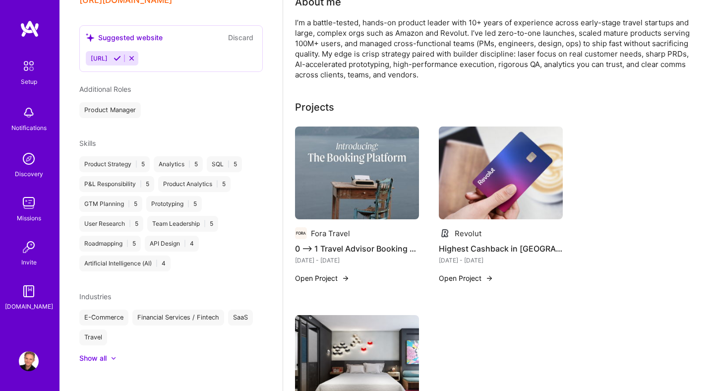
click at [99, 353] on div "Show all" at bounding box center [92, 358] width 27 height 10
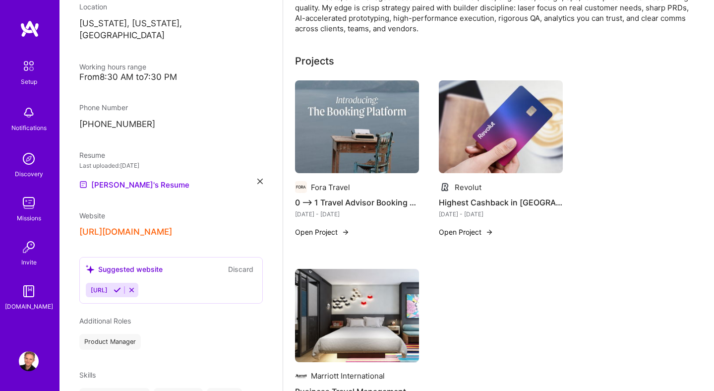
scroll to position [0, 0]
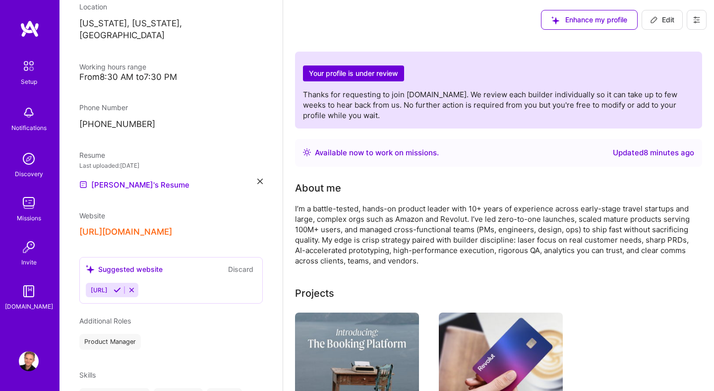
click at [651, 21] on icon at bounding box center [654, 20] width 6 height 6
select select "US"
select select "Right Now"
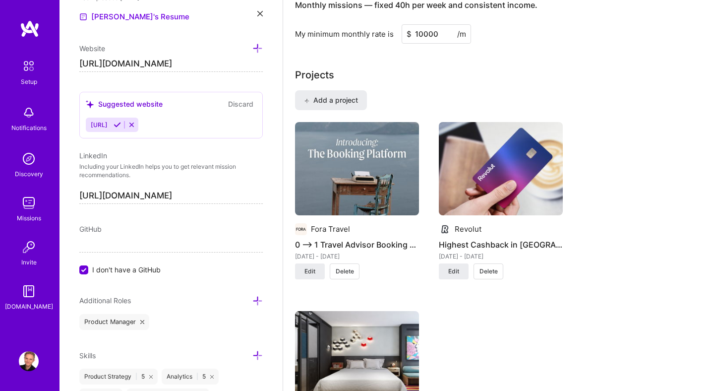
scroll to position [630, 0]
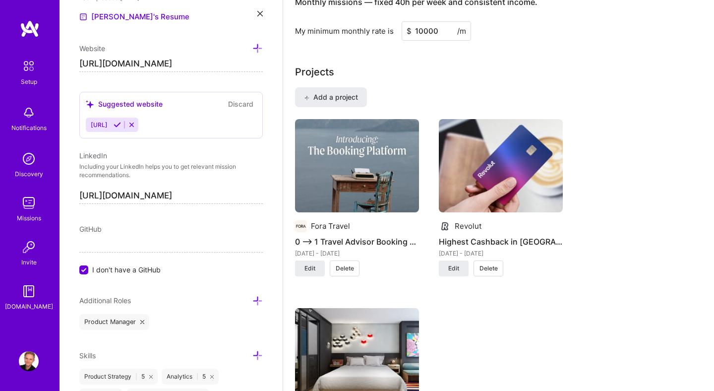
click at [334, 203] on img at bounding box center [357, 165] width 124 height 93
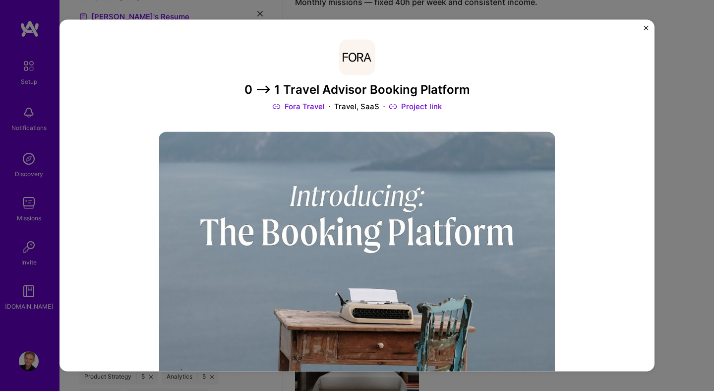
click at [645, 28] on img "Close" at bounding box center [645, 27] width 5 height 5
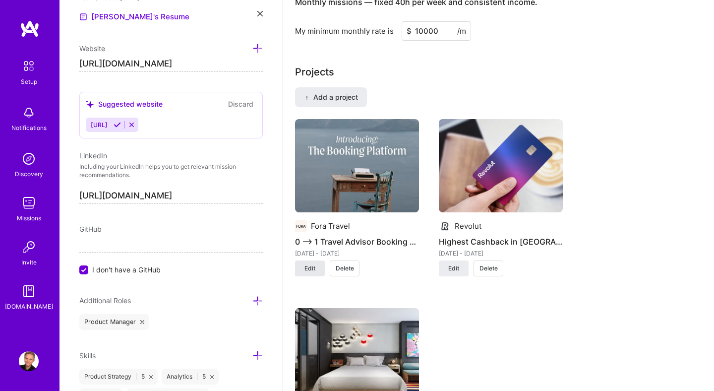
click at [310, 268] on span "Edit" at bounding box center [309, 268] width 11 height 9
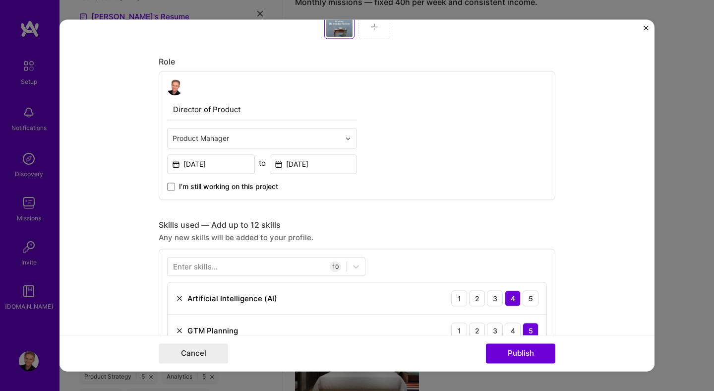
scroll to position [491, 0]
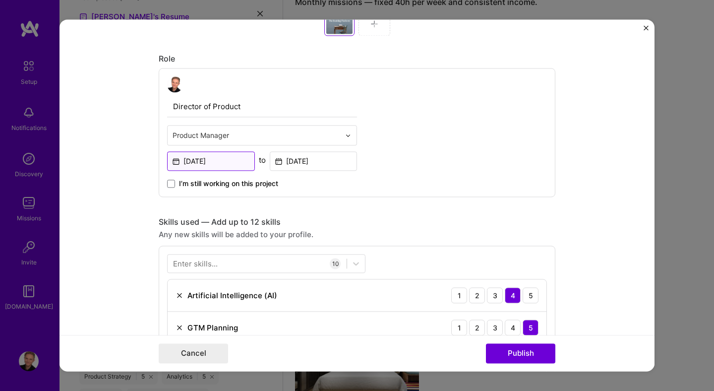
click at [203, 158] on input "[DATE]" at bounding box center [211, 160] width 88 height 19
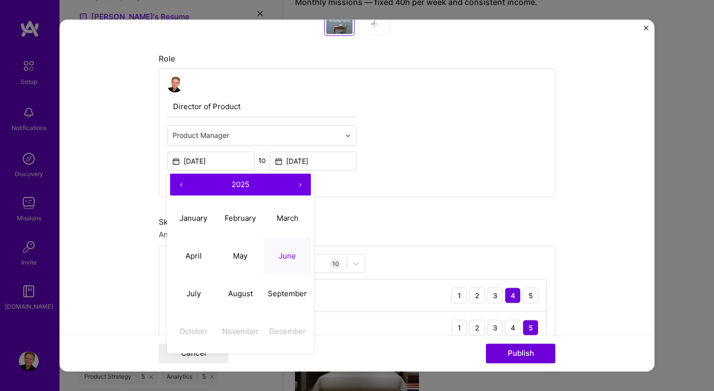
click at [178, 184] on button "‹" at bounding box center [181, 185] width 22 height 22
click at [285, 256] on abbr "June" at bounding box center [287, 255] width 17 height 9
type input "[DATE]"
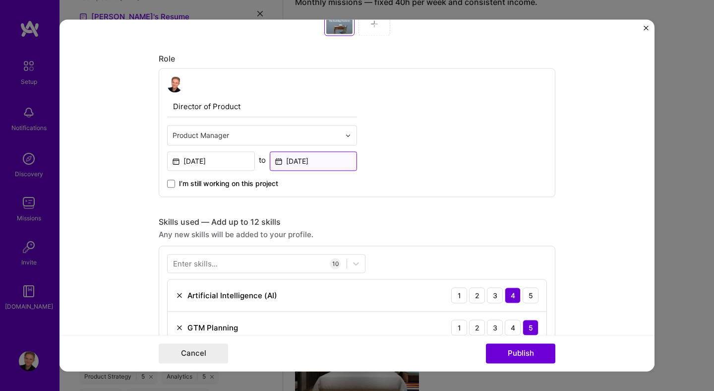
click at [305, 160] on input "[DATE]" at bounding box center [314, 160] width 88 height 19
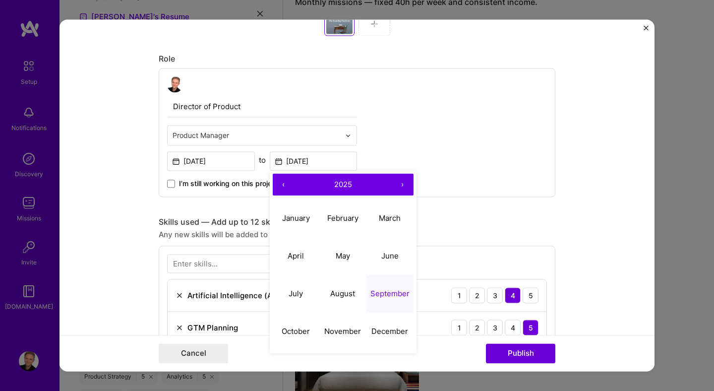
click at [283, 184] on button "‹" at bounding box center [284, 185] width 22 height 22
click at [399, 290] on abbr "September" at bounding box center [389, 293] width 39 height 9
type input "[DATE]"
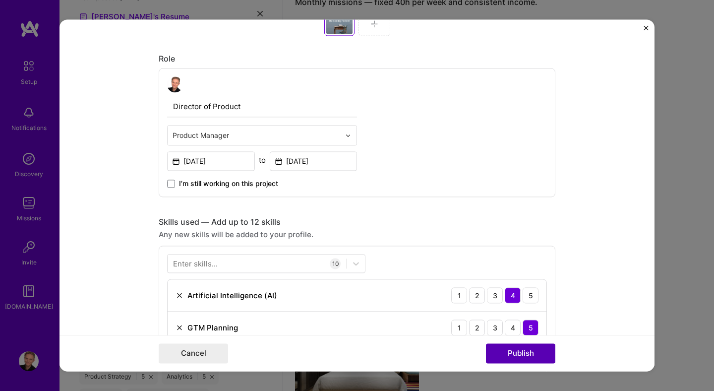
click at [508, 356] on button "Publish" at bounding box center [520, 354] width 69 height 20
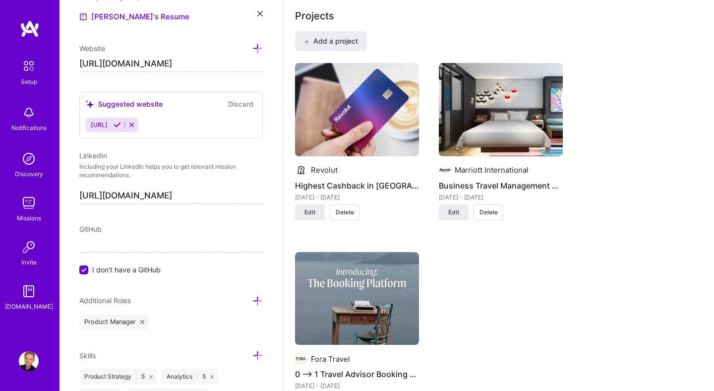
scroll to position [684, 0]
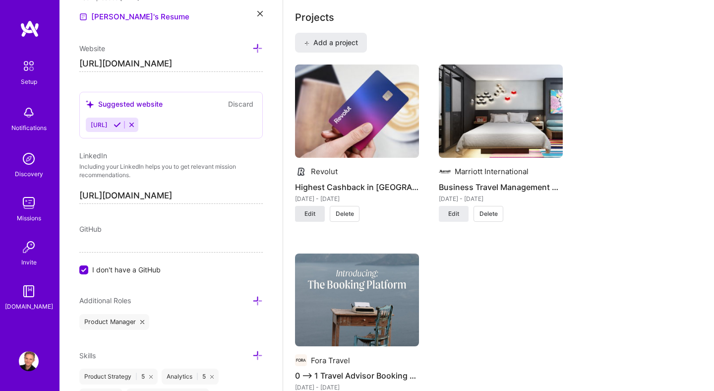
click at [308, 215] on span "Edit" at bounding box center [309, 213] width 11 height 9
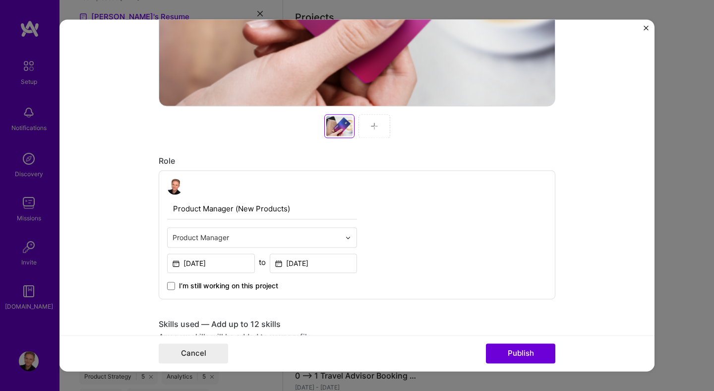
scroll to position [392, 0]
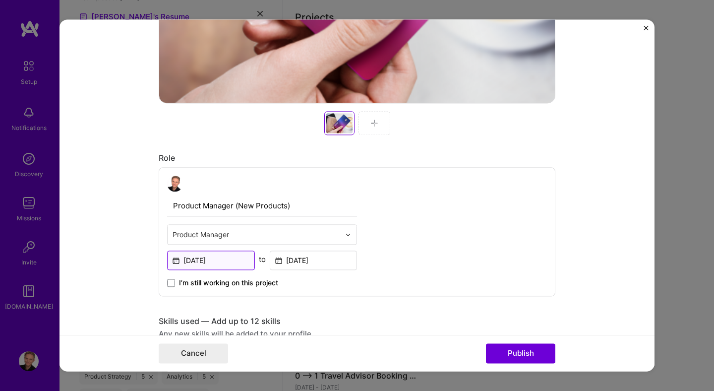
click at [213, 262] on input "[DATE]" at bounding box center [211, 259] width 88 height 19
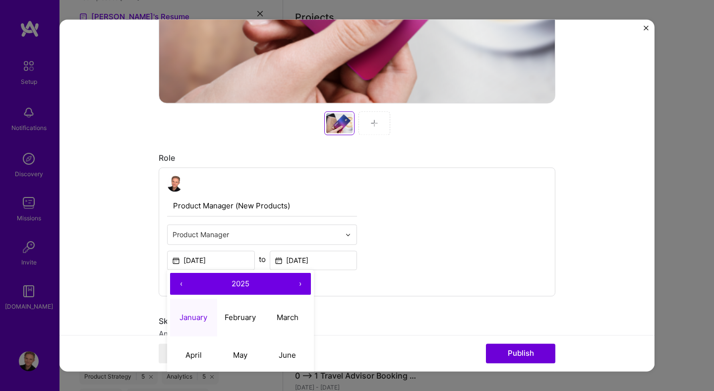
click at [182, 283] on button "‹" at bounding box center [181, 284] width 22 height 22
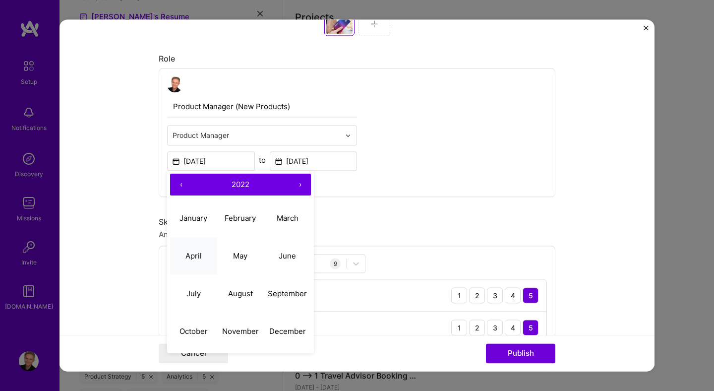
scroll to position [495, 0]
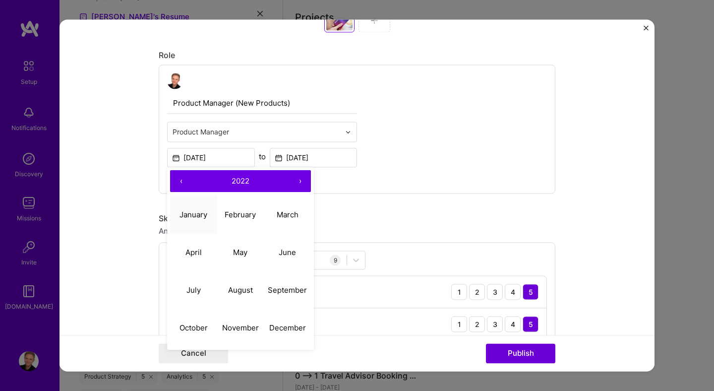
click at [199, 220] on button "January" at bounding box center [193, 215] width 47 height 38
type input "[DATE]"
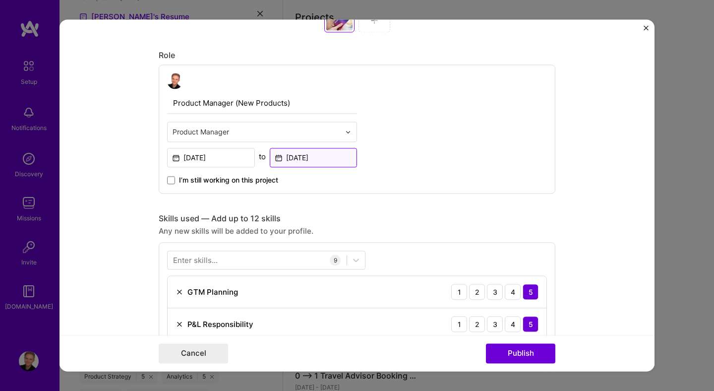
click at [316, 158] on input "[DATE]" at bounding box center [314, 157] width 88 height 19
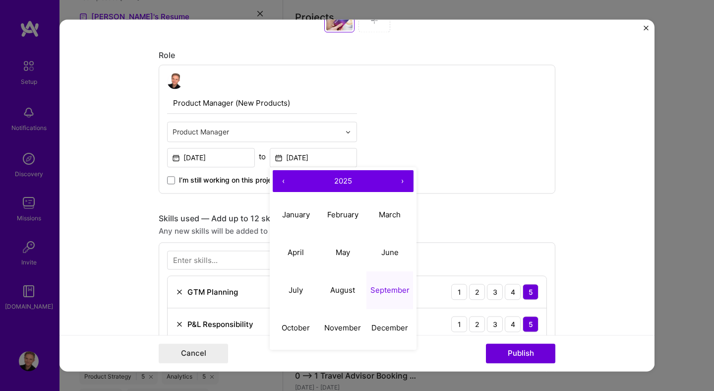
click at [281, 186] on button "‹" at bounding box center [284, 181] width 22 height 22
click at [390, 288] on abbr "September" at bounding box center [389, 289] width 39 height 9
type input "[DATE]"
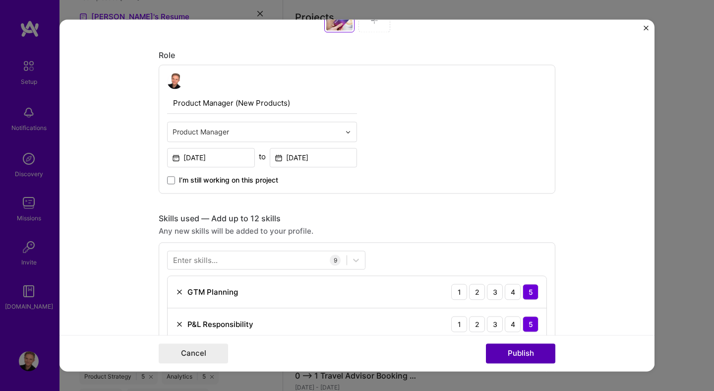
click at [504, 355] on button "Publish" at bounding box center [520, 354] width 69 height 20
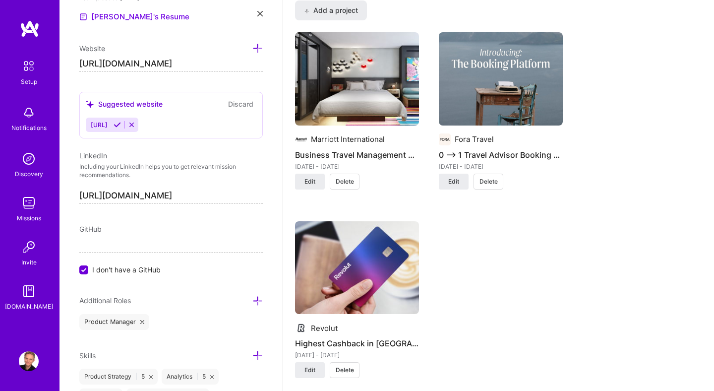
scroll to position [715, 0]
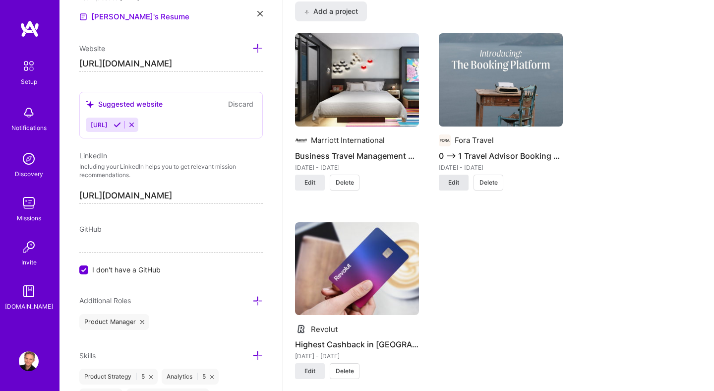
click at [452, 182] on span "Edit" at bounding box center [453, 182] width 11 height 9
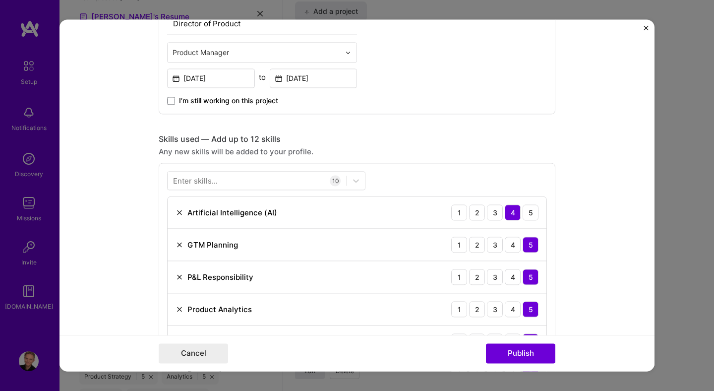
scroll to position [571, 0]
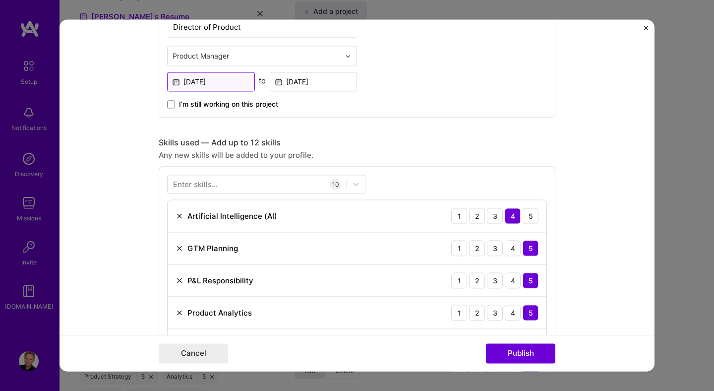
click at [211, 85] on input "[DATE]" at bounding box center [211, 81] width 88 height 19
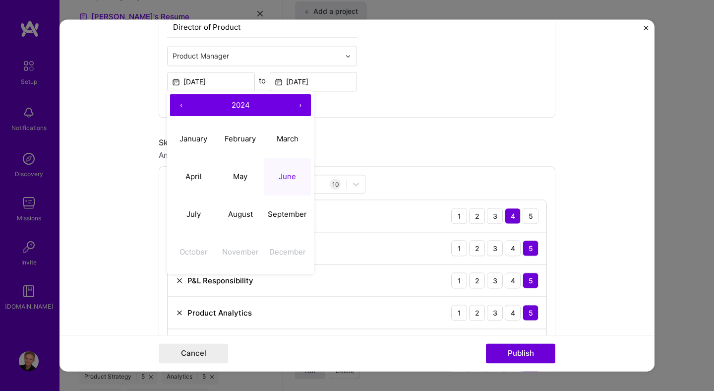
click at [181, 106] on button "‹" at bounding box center [181, 105] width 22 height 22
click at [285, 181] on abbr "June" at bounding box center [287, 176] width 17 height 9
type input "[DATE]"
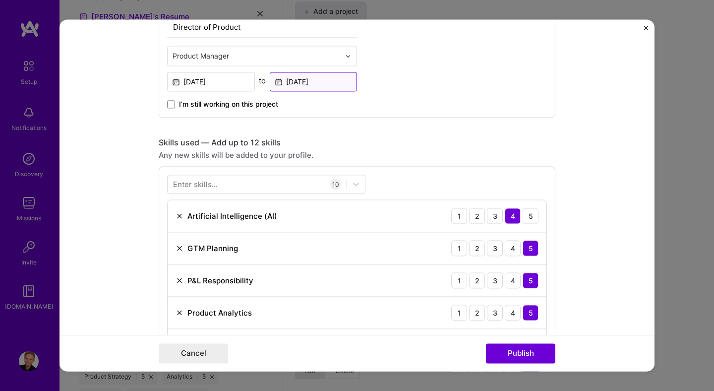
click at [309, 83] on input "[DATE]" at bounding box center [314, 81] width 88 height 19
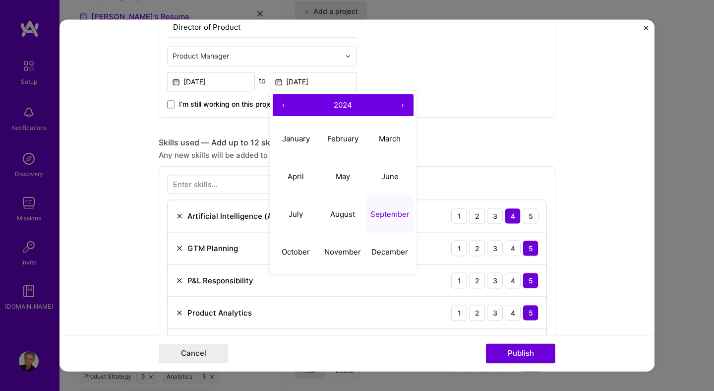
click at [283, 108] on button "‹" at bounding box center [284, 105] width 22 height 22
click at [383, 209] on button "September" at bounding box center [389, 214] width 47 height 38
type input "[DATE]"
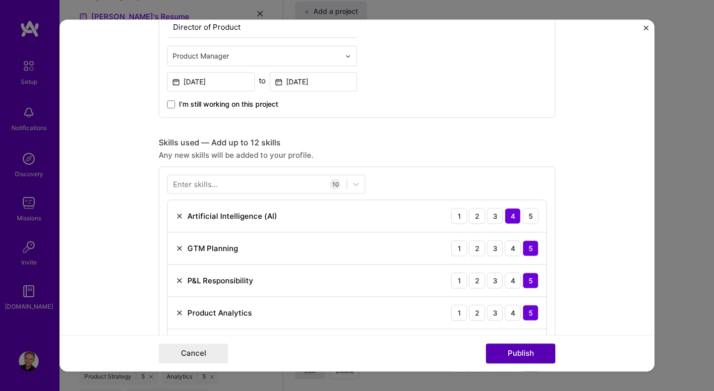
click at [516, 356] on button "Publish" at bounding box center [520, 354] width 69 height 20
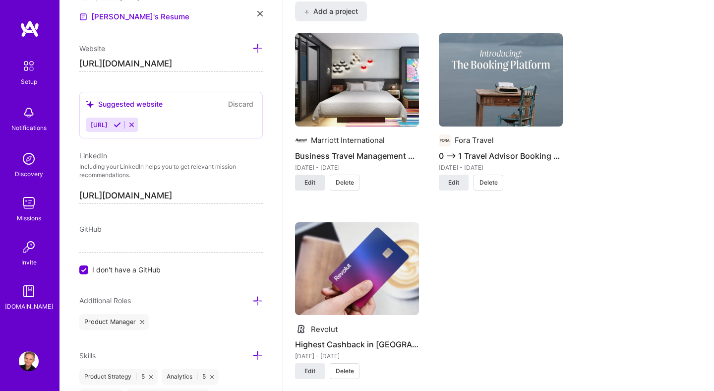
click at [308, 182] on span "Edit" at bounding box center [309, 182] width 11 height 9
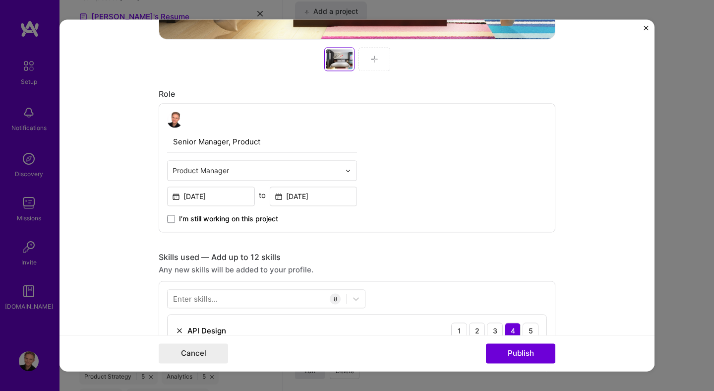
scroll to position [457, 0]
click at [214, 199] on input "[DATE]" at bounding box center [211, 195] width 88 height 19
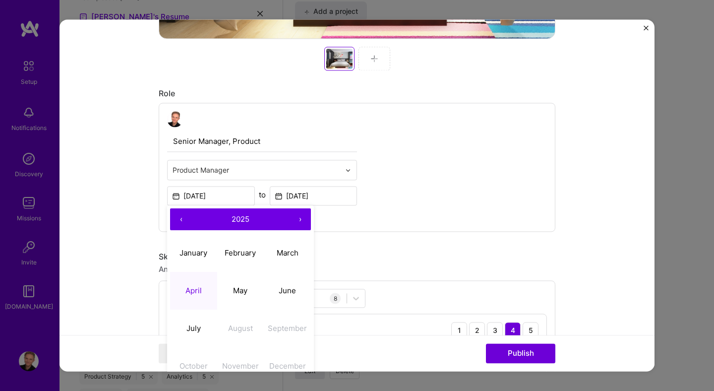
click at [177, 223] on button "‹" at bounding box center [181, 219] width 22 height 22
click at [193, 289] on abbr "April" at bounding box center [193, 290] width 16 height 9
type input "[DATE]"
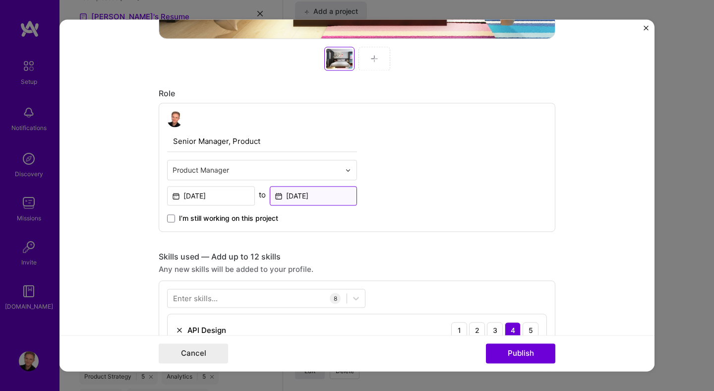
click at [304, 192] on input "[DATE]" at bounding box center [314, 195] width 88 height 19
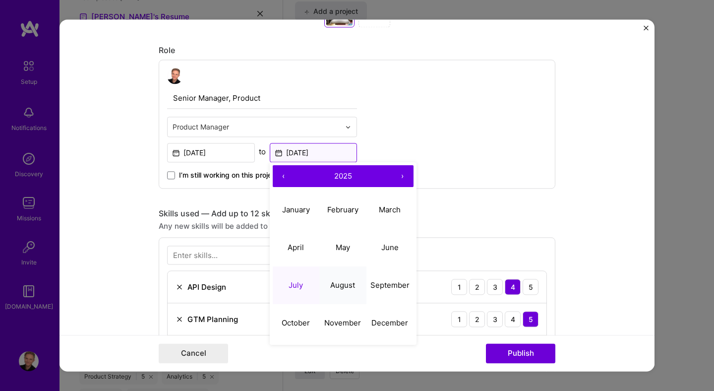
scroll to position [503, 0]
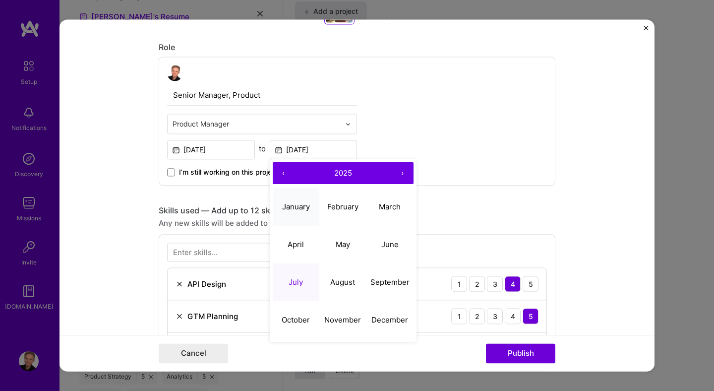
click at [304, 213] on button "January" at bounding box center [296, 207] width 47 height 38
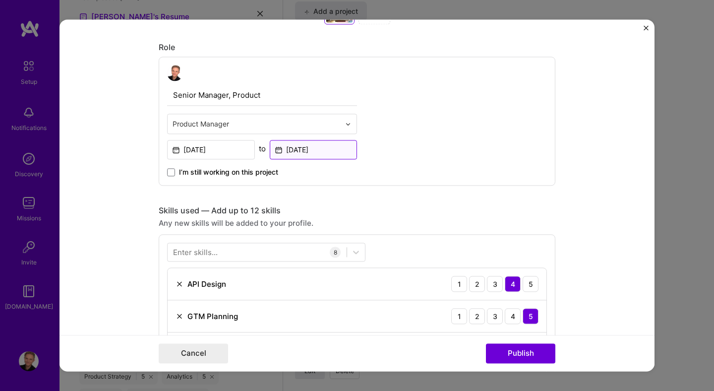
click at [315, 151] on input "[DATE]" at bounding box center [314, 149] width 88 height 19
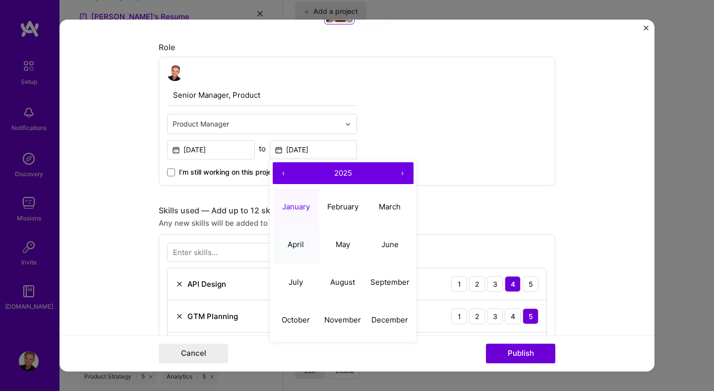
click at [301, 244] on abbr "April" at bounding box center [296, 243] width 16 height 9
type input "[DATE]"
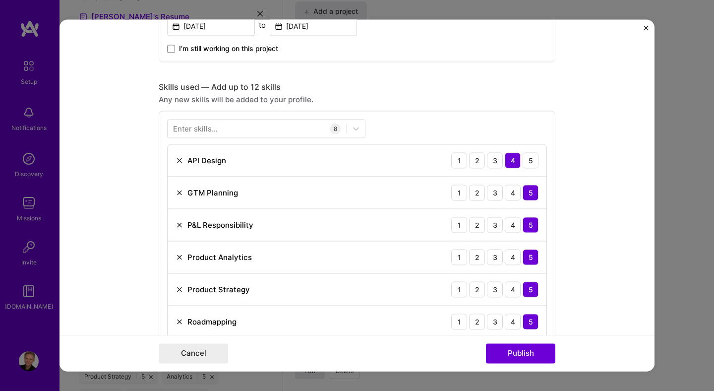
scroll to position [632, 0]
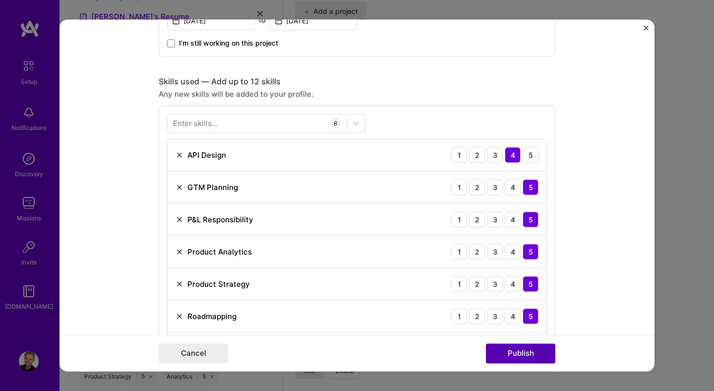
click at [522, 354] on button "Publish" at bounding box center [520, 354] width 69 height 20
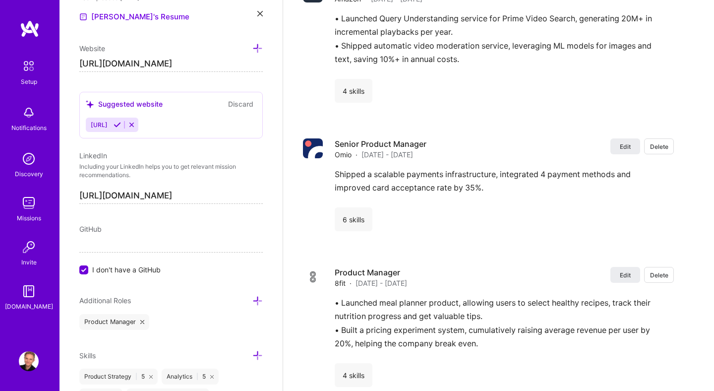
scroll to position [1845, 0]
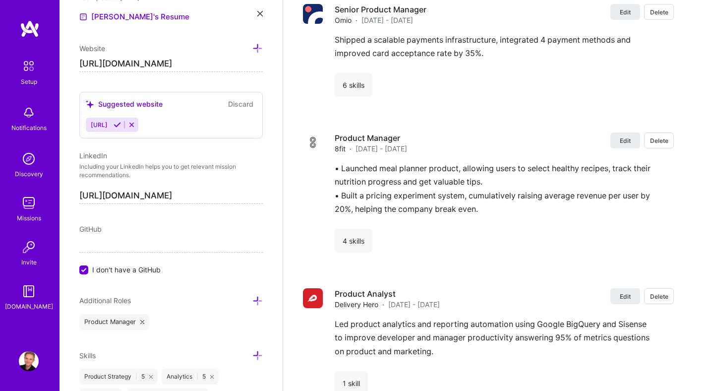
click at [23, 164] on img at bounding box center [29, 159] width 20 height 20
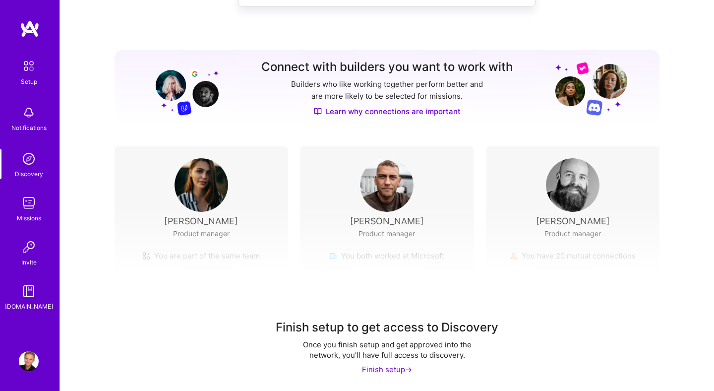
scroll to position [83, 0]
click at [379, 369] on div "Finish setup ->" at bounding box center [387, 368] width 50 height 10
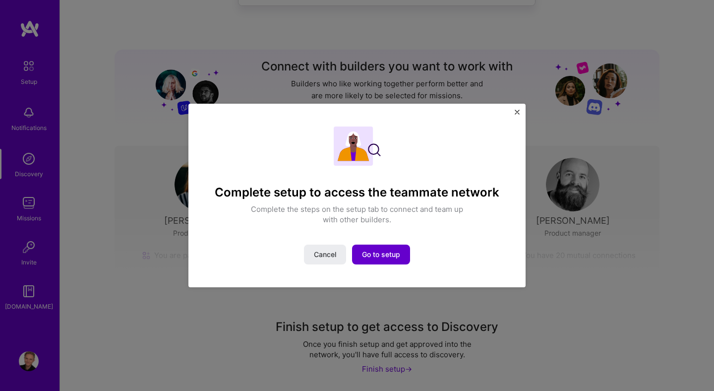
click at [387, 254] on span "Go to setup" at bounding box center [381, 254] width 38 height 10
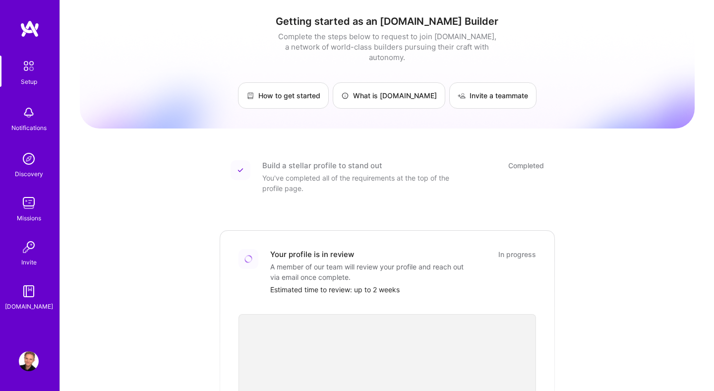
click at [30, 168] on img at bounding box center [29, 159] width 20 height 20
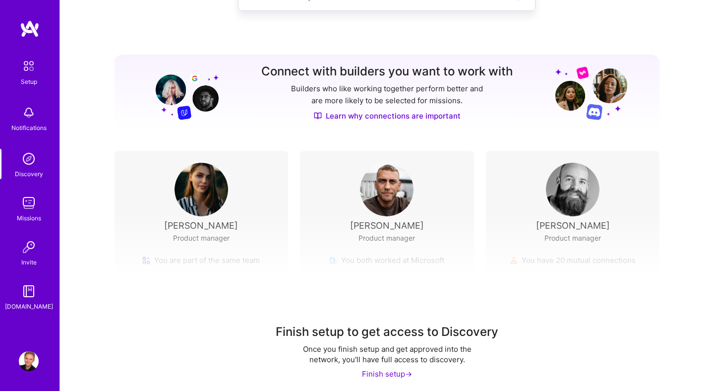
scroll to position [83, 0]
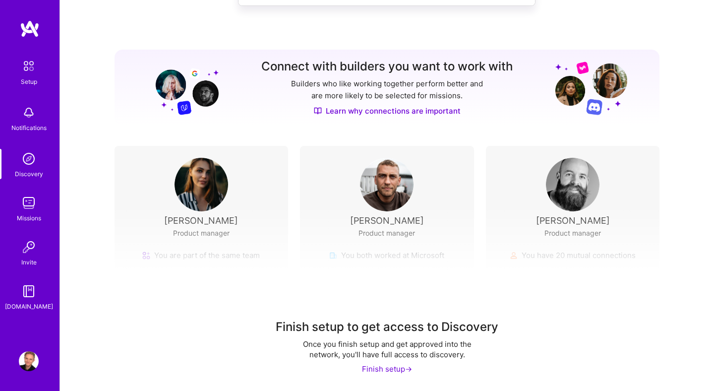
click at [388, 111] on link "Learn why connections are important" at bounding box center [387, 111] width 147 height 10
